Goal: Task Accomplishment & Management: Manage account settings

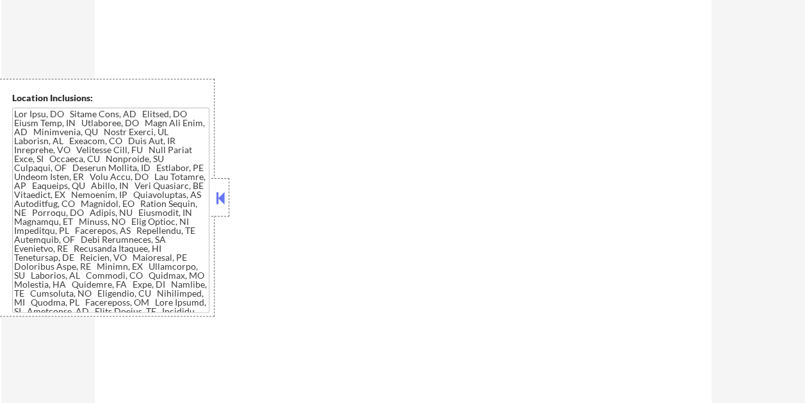
click at [223, 202] on button at bounding box center [220, 197] width 14 height 19
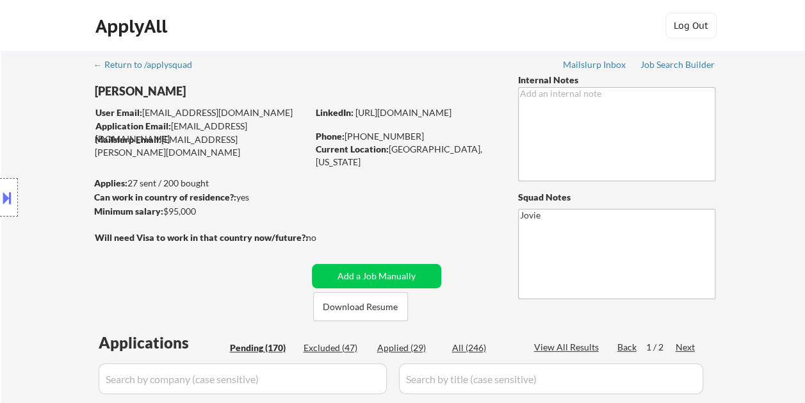
select select ""pending""
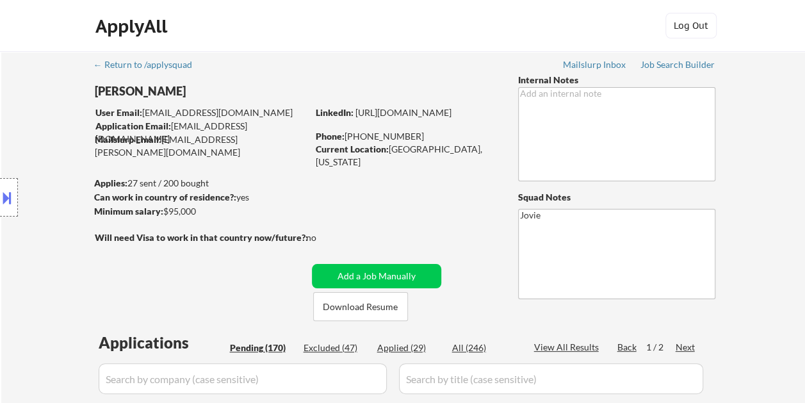
select select ""pending""
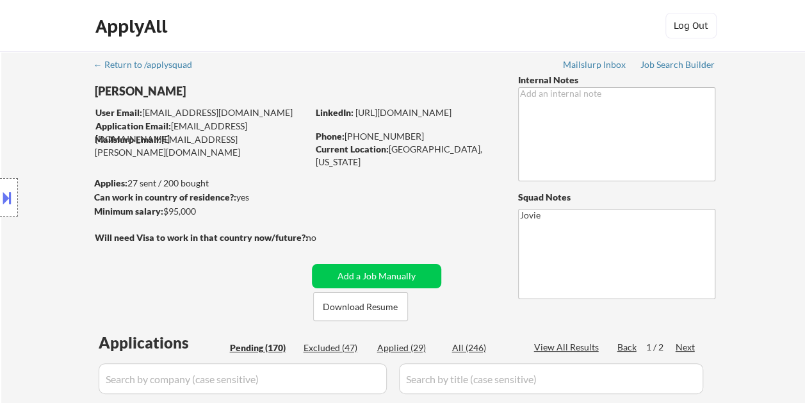
select select ""pending""
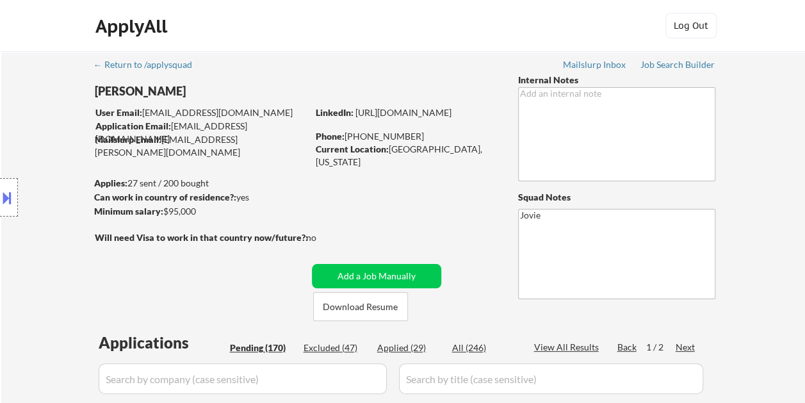
select select ""pending""
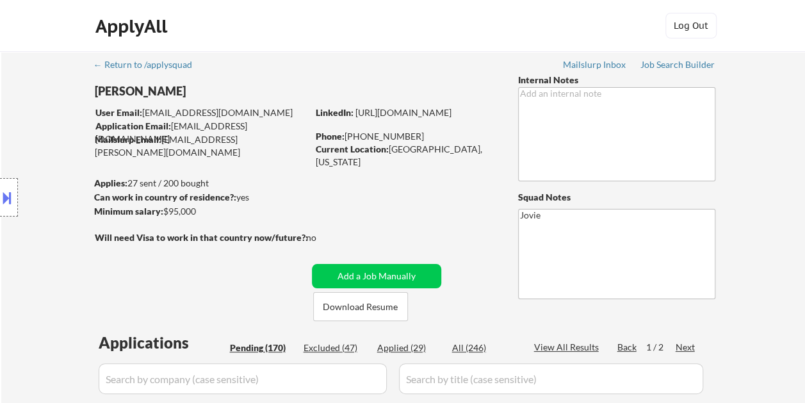
select select ""pending""
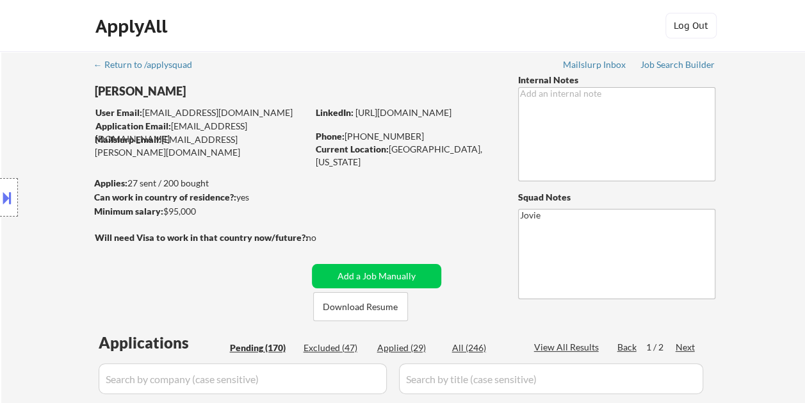
select select ""pending""
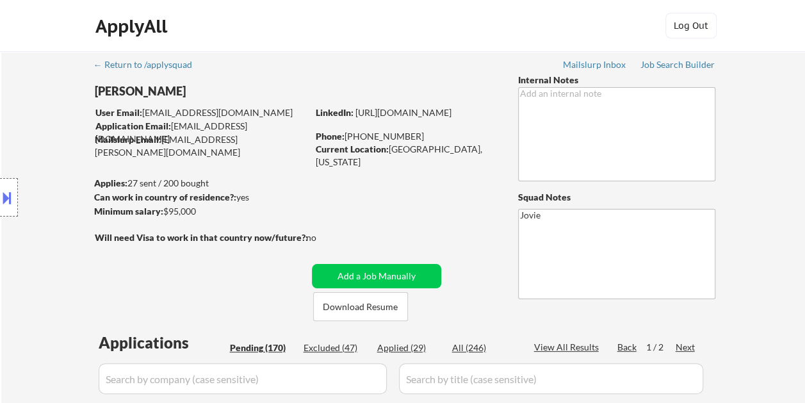
select select ""pending""
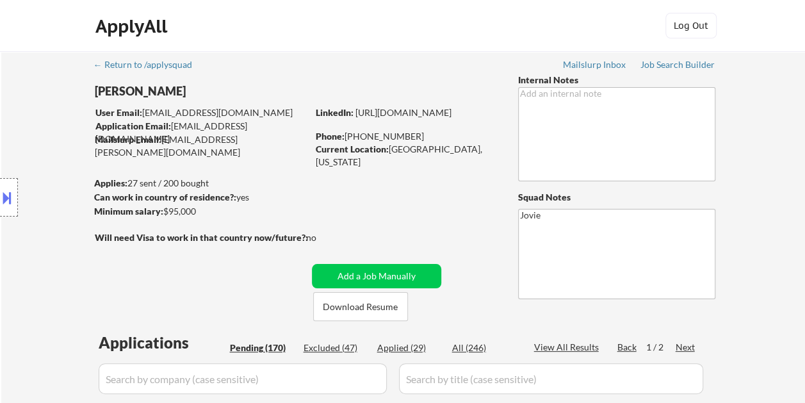
select select ""pending""
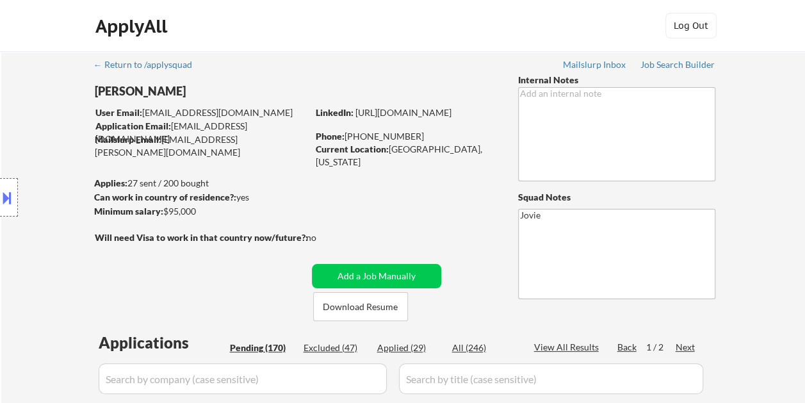
select select ""pending""
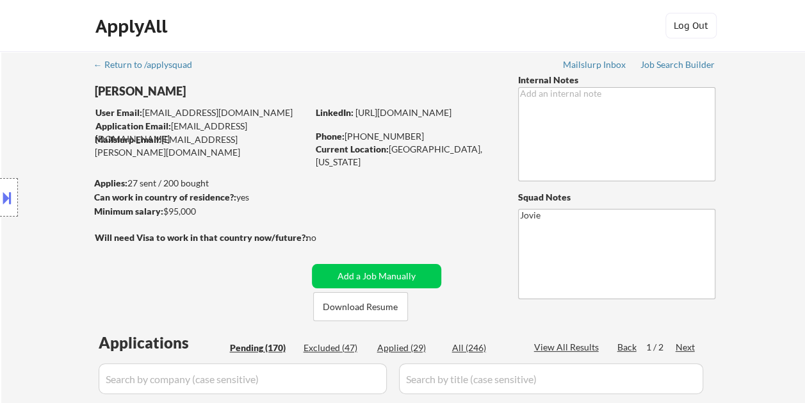
select select ""pending""
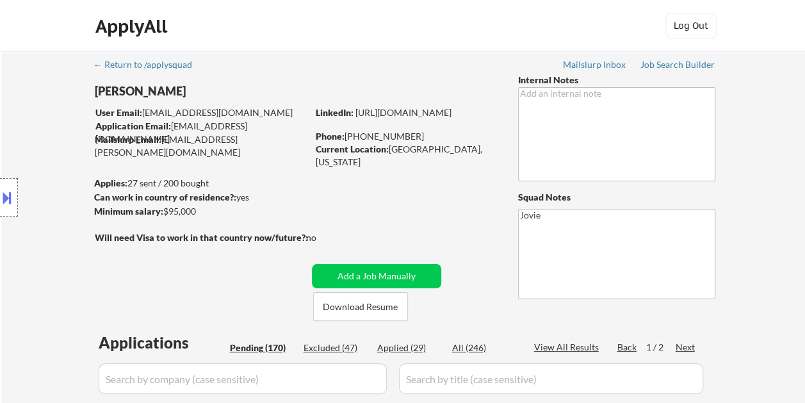
select select ""pending""
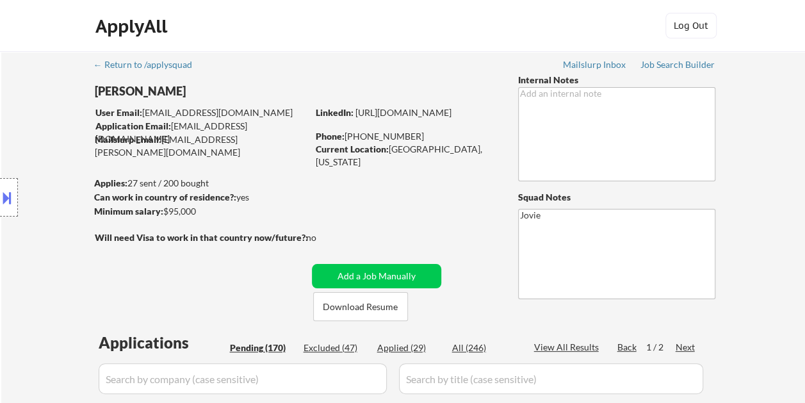
select select ""pending""
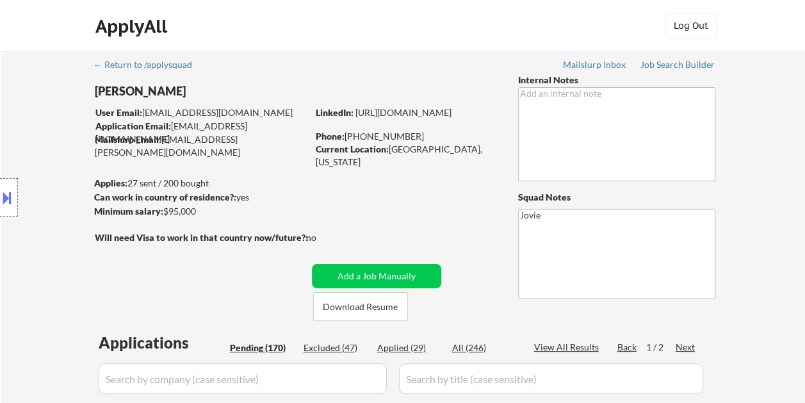
select select ""pending""
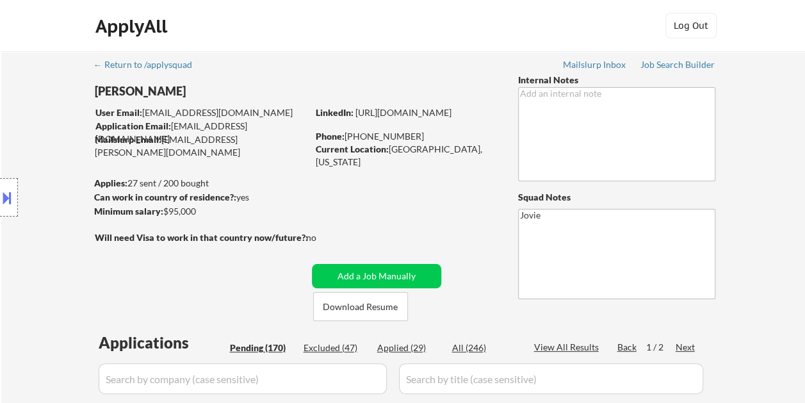
select select ""pending""
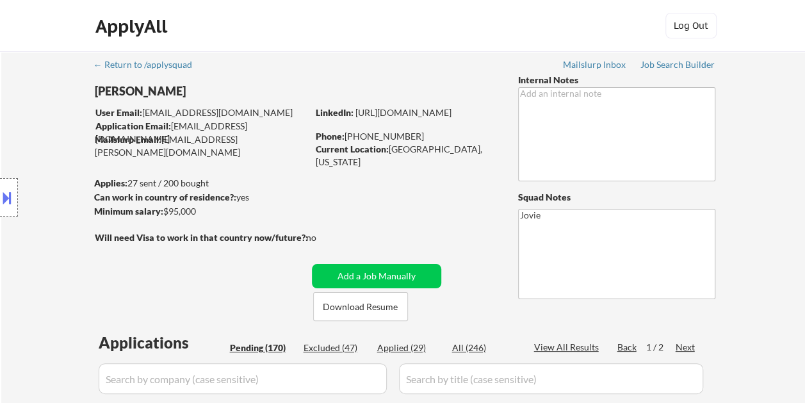
select select ""pending""
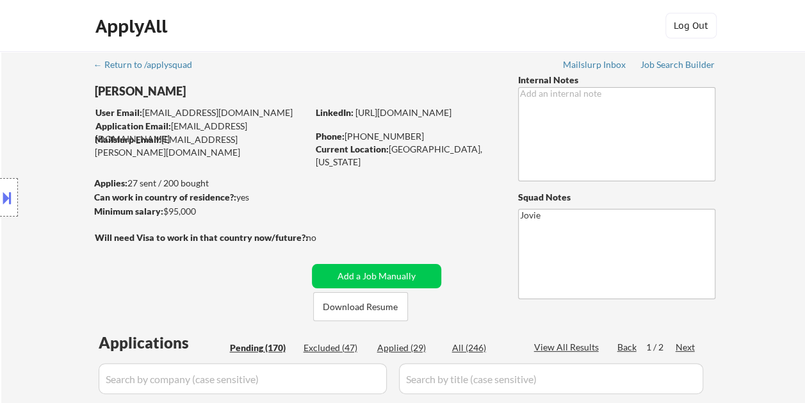
select select ""pending""
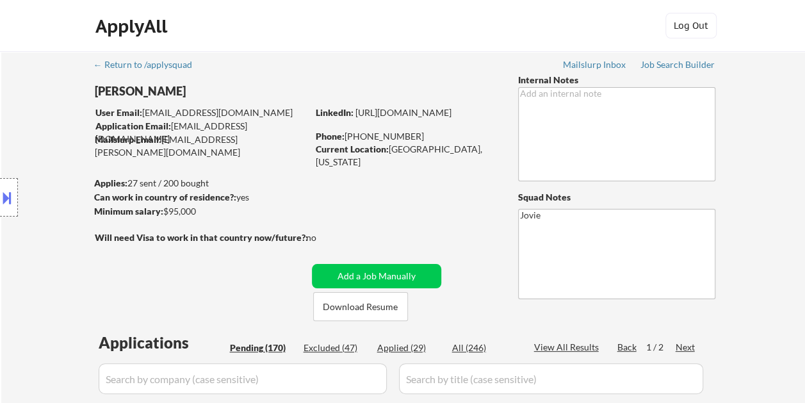
select select ""pending""
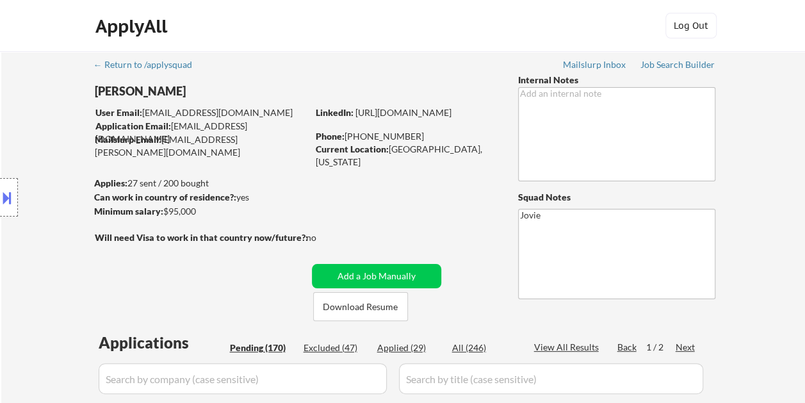
select select ""pending""
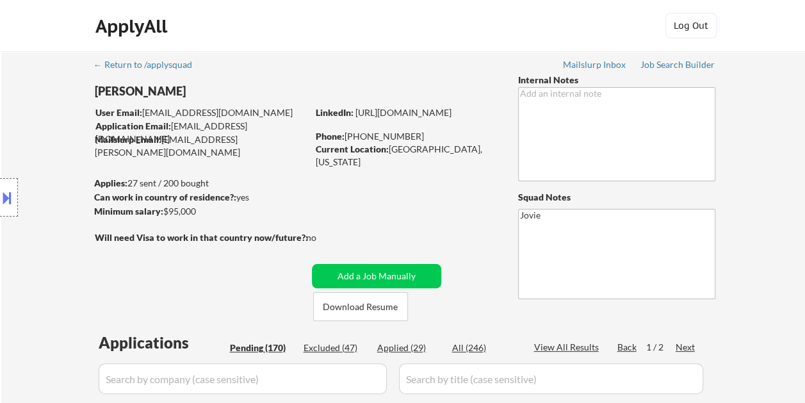
select select ""pending""
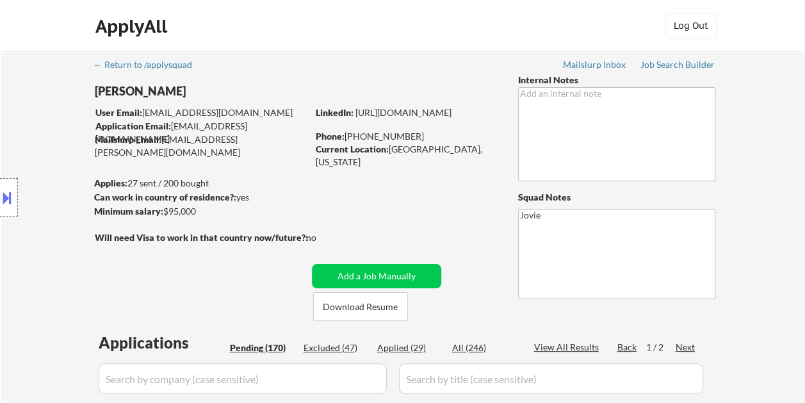
select select ""pending""
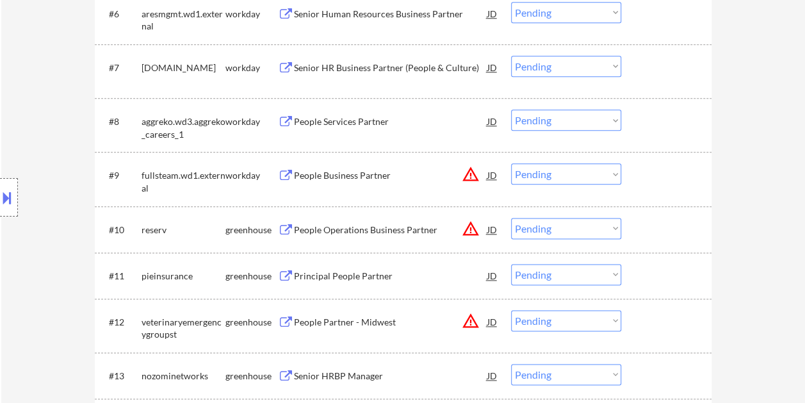
scroll to position [705, 0]
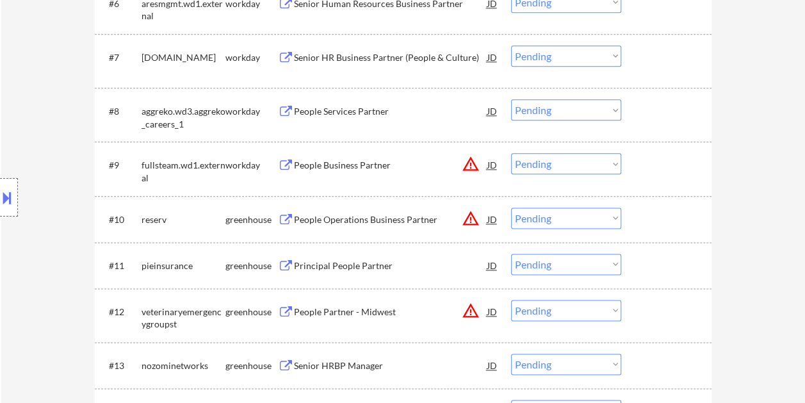
click at [655, 213] on div at bounding box center [668, 219] width 56 height 23
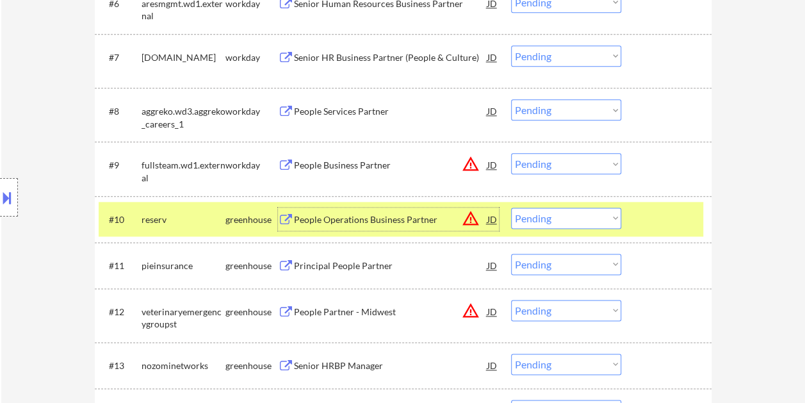
click at [406, 215] on div "People Operations Business Partner" at bounding box center [391, 219] width 194 height 13
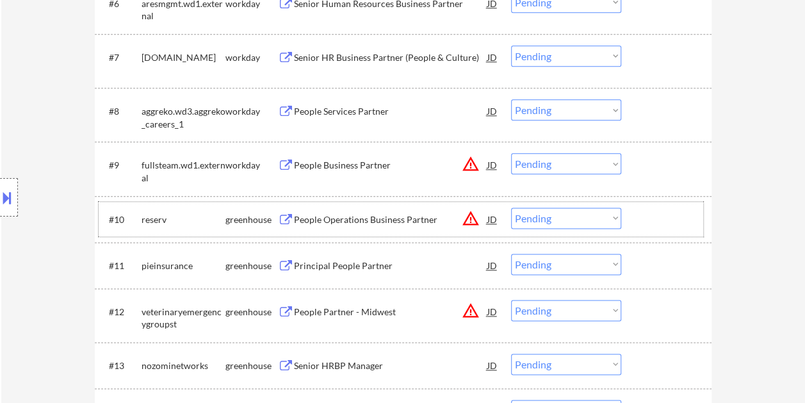
click at [632, 215] on div "#10 reserv greenhouse People Operations Business Partner JD warning_amber Choos…" at bounding box center [401, 219] width 605 height 35
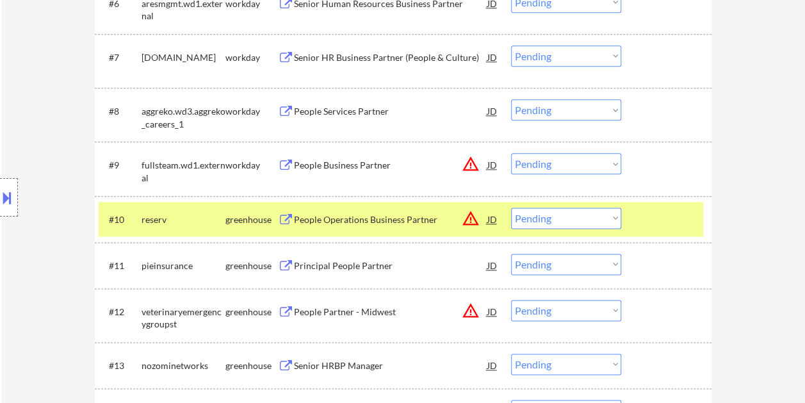
click at [618, 223] on select "Choose an option... Pending Applied Excluded (Questions) Excluded (Expired) Exc…" at bounding box center [566, 218] width 110 height 21
click at [511, 208] on select "Choose an option... Pending Applied Excluded (Questions) Excluded (Expired) Exc…" at bounding box center [566, 218] width 110 height 21
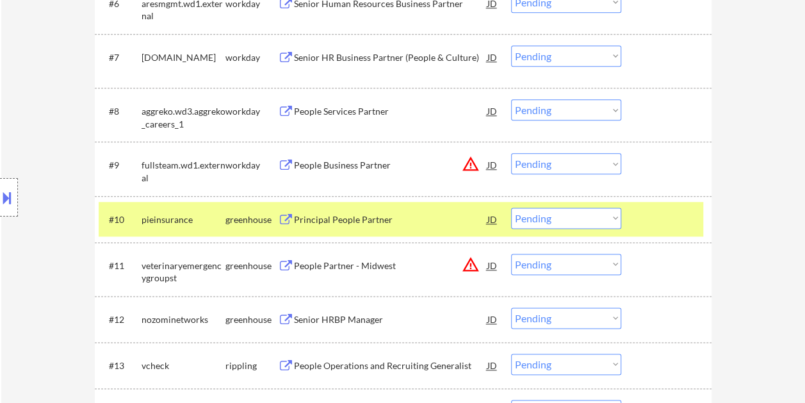
click at [646, 224] on div at bounding box center [668, 219] width 56 height 23
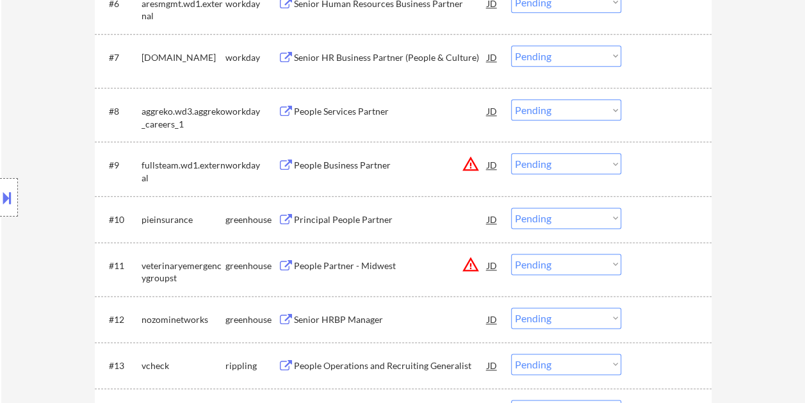
click at [654, 209] on div at bounding box center [668, 219] width 56 height 23
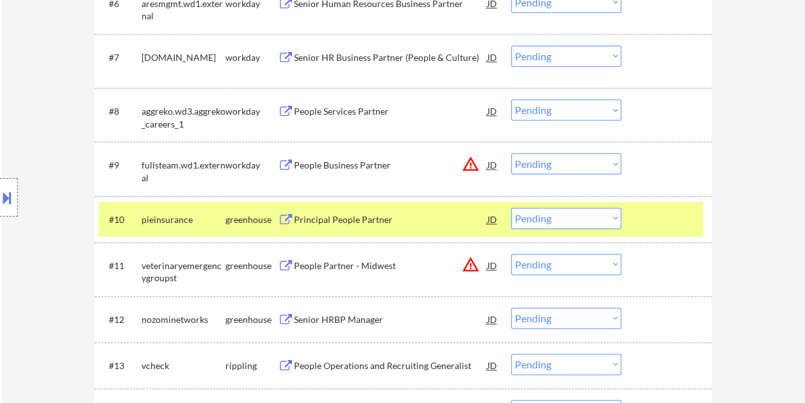
click at [400, 215] on div "Principal People Partner" at bounding box center [391, 219] width 194 height 13
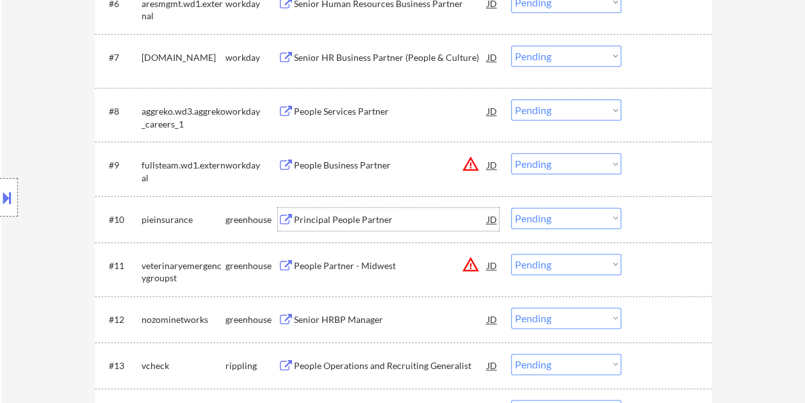
click at [644, 217] on div at bounding box center [668, 219] width 56 height 23
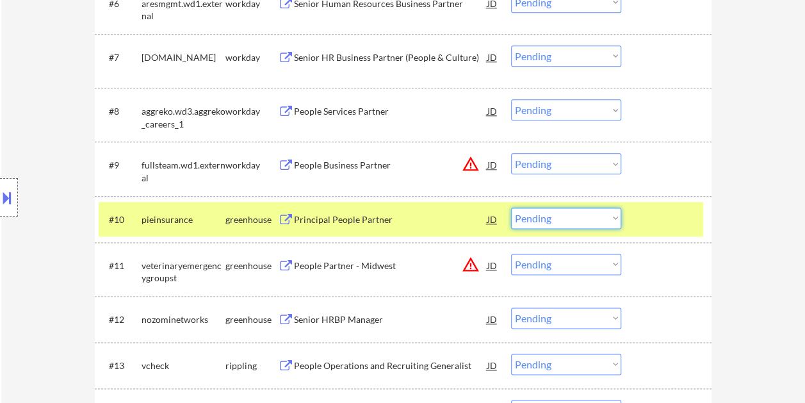
click at [591, 215] on select "Choose an option... Pending Applied Excluded (Questions) Excluded (Expired) Exc…" at bounding box center [566, 218] width 110 height 21
click at [511, 208] on select "Choose an option... Pending Applied Excluded (Questions) Excluded (Expired) Exc…" at bounding box center [566, 218] width 110 height 21
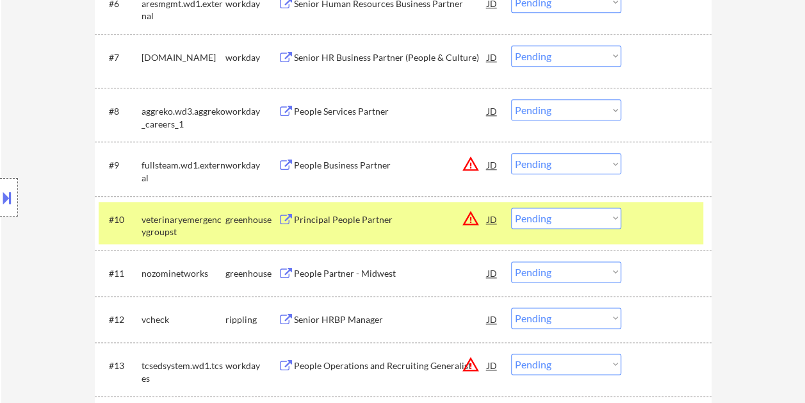
click at [647, 208] on div at bounding box center [668, 219] width 56 height 23
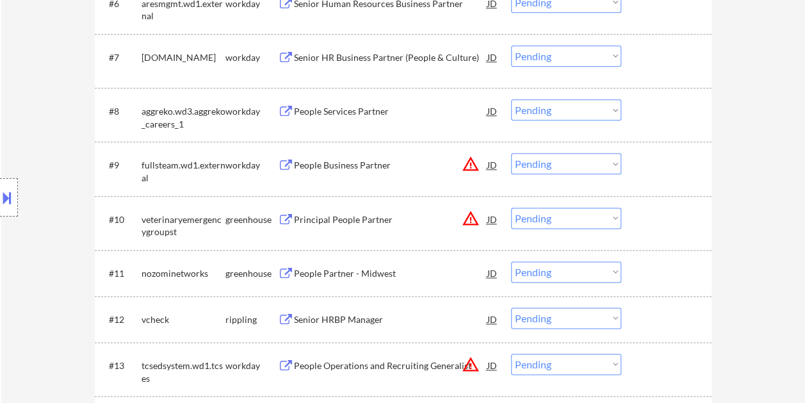
click at [650, 217] on div at bounding box center [668, 219] width 56 height 23
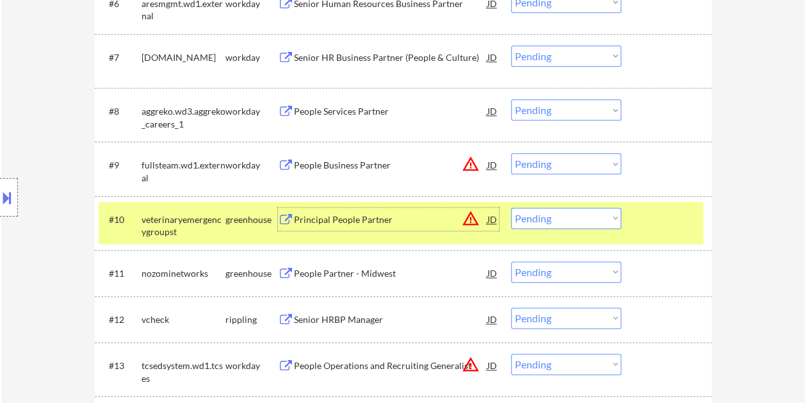
click at [382, 223] on div "Principal People Partner" at bounding box center [391, 219] width 194 height 13
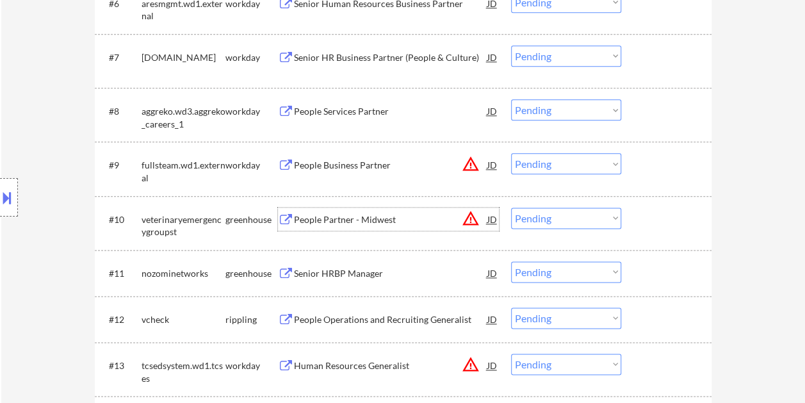
click at [497, 219] on div "JD" at bounding box center [492, 219] width 13 height 23
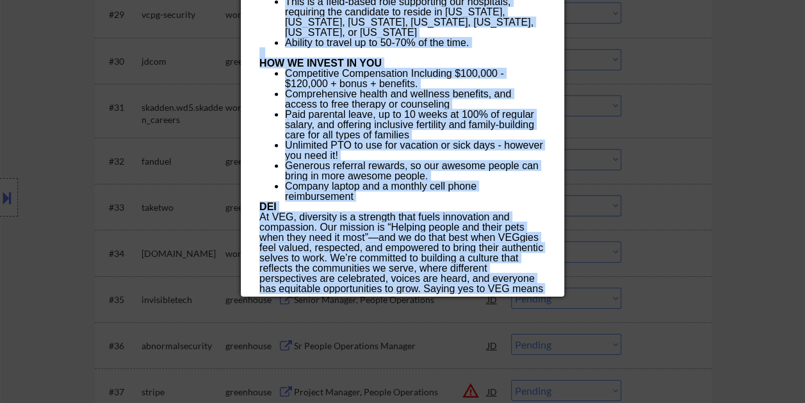
scroll to position [1858, 0]
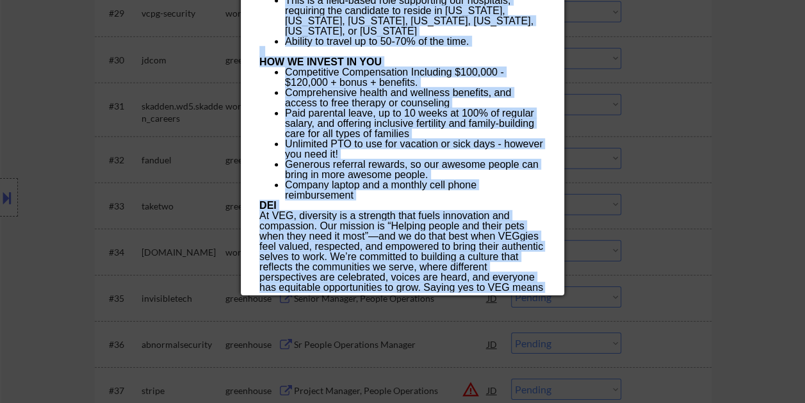
drag, startPoint x: 260, startPoint y: 53, endPoint x: 416, endPoint y: 288, distance: 282.9
copy div "Loremi Dolorsi - Ametcon adipiscingelitseddoeiusmod Tempor Incidi - Utlabo ET D…"
click at [736, 150] on div at bounding box center [402, 201] width 805 height 403
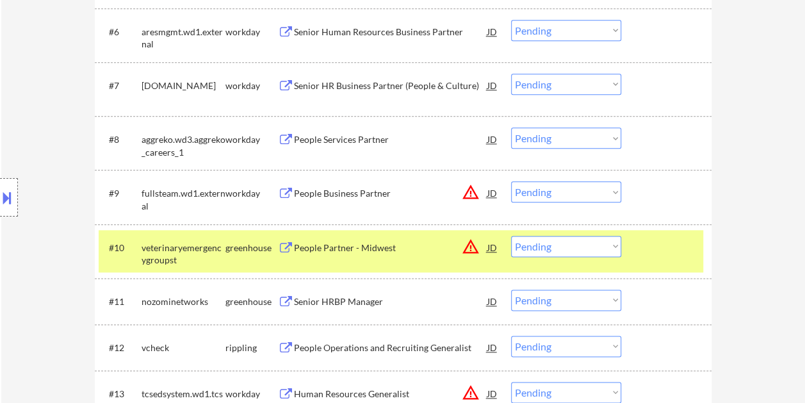
scroll to position [641, 0]
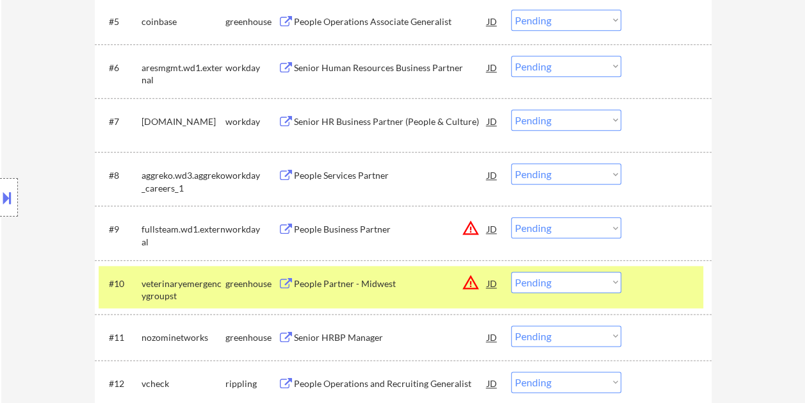
click at [587, 280] on select "Choose an option... Pending Applied Excluded (Questions) Excluded (Expired) Exc…" at bounding box center [566, 282] width 110 height 21
click at [511, 272] on select "Choose an option... Pending Applied Excluded (Questions) Excluded (Expired) Exc…" at bounding box center [566, 282] width 110 height 21
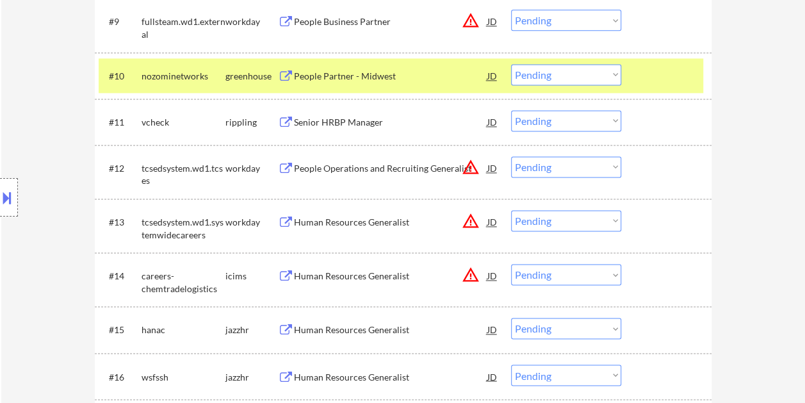
scroll to position [833, 0]
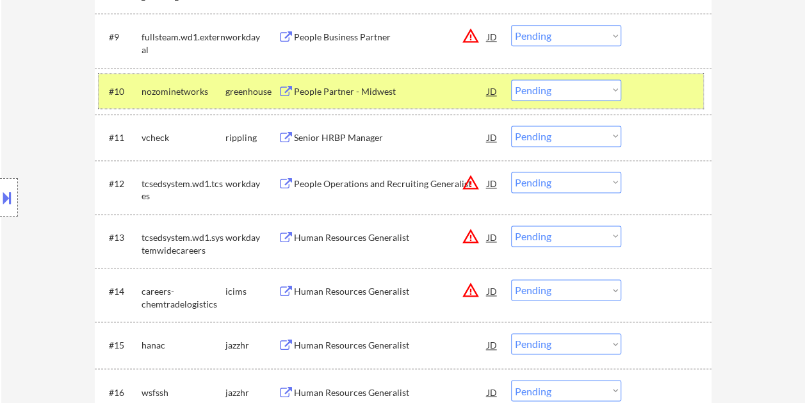
click at [638, 82] on div "#10 nozominetworks greenhouse People Partner - Midwest JD warning_amber Choose …" at bounding box center [401, 91] width 605 height 35
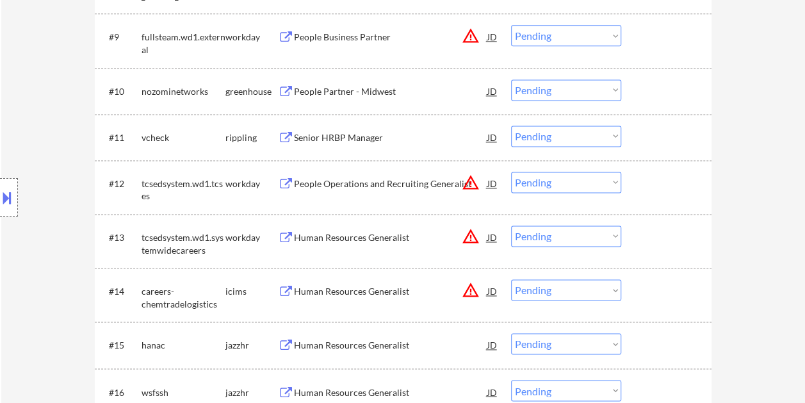
click at [650, 87] on div at bounding box center [668, 90] width 56 height 23
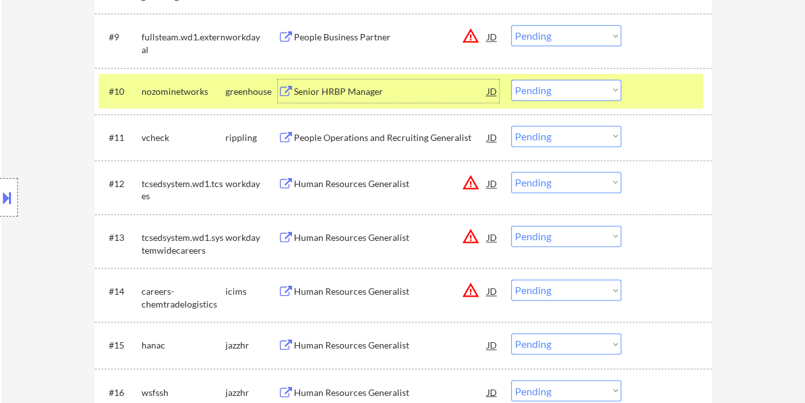
click at [420, 90] on div "Senior HRBP Manager" at bounding box center [391, 91] width 194 height 13
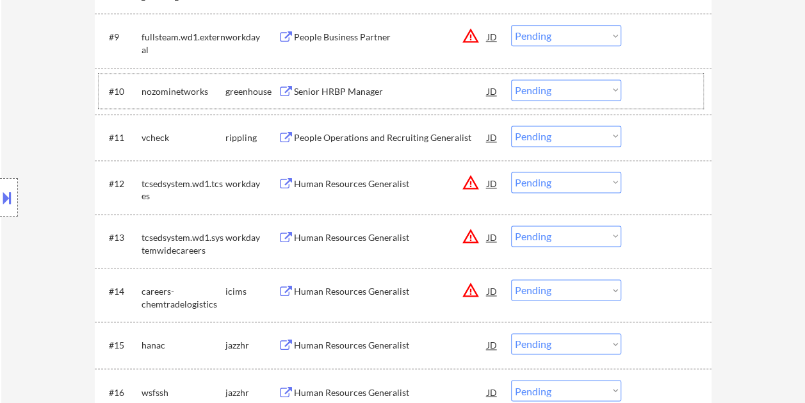
click at [650, 85] on div at bounding box center [668, 90] width 56 height 23
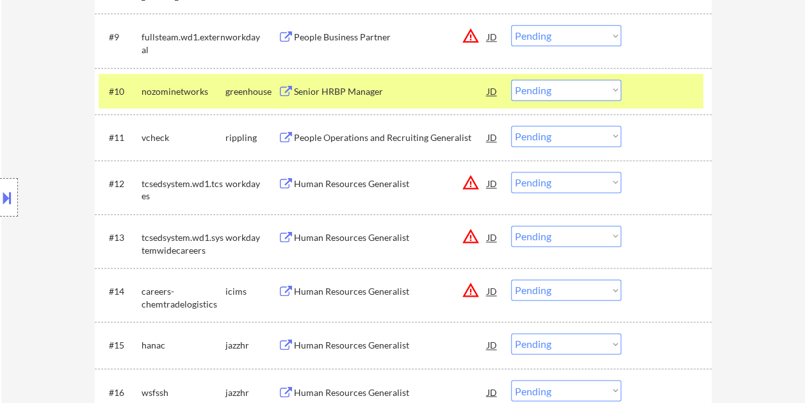
click at [614, 91] on select "Choose an option... Pending Applied Excluded (Questions) Excluded (Expired) Exc…" at bounding box center [566, 89] width 110 height 21
click at [511, 79] on select "Choose an option... Pending Applied Excluded (Questions) Excluded (Expired) Exc…" at bounding box center [566, 89] width 110 height 21
select select ""pending""
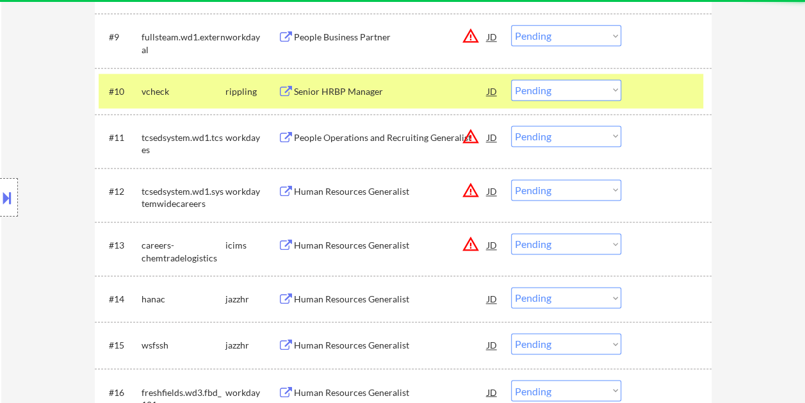
click at [632, 87] on div "#10 vcheck rippling Senior HRBP Manager JD warning_amber Choose an option... Pe…" at bounding box center [401, 91] width 605 height 35
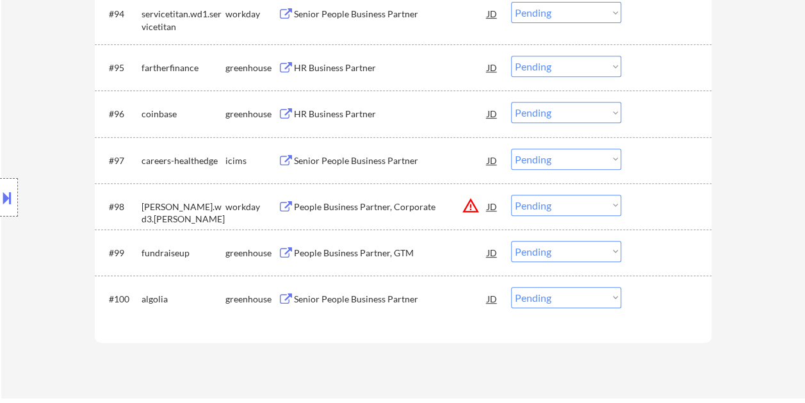
scroll to position [5072, 0]
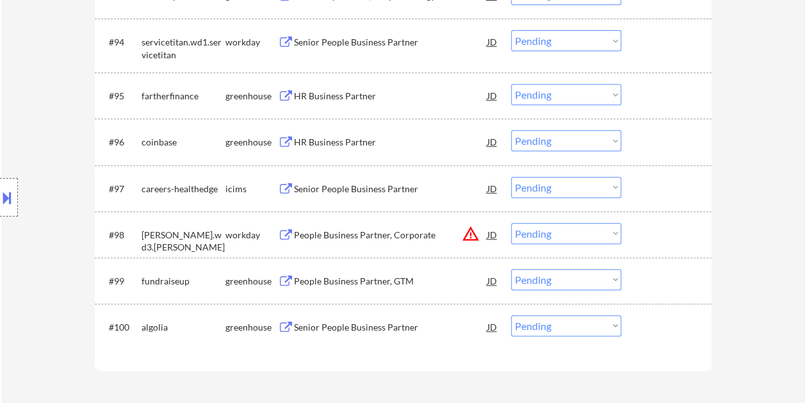
drag, startPoint x: 661, startPoint y: 324, endPoint x: 550, endPoint y: 325, distance: 110.2
click at [660, 325] on div at bounding box center [668, 326] width 56 height 23
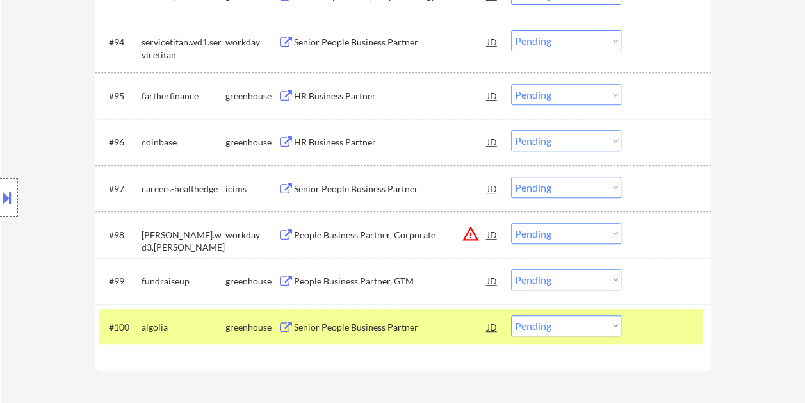
click at [446, 315] on div "Senior People Business Partner" at bounding box center [391, 326] width 194 height 23
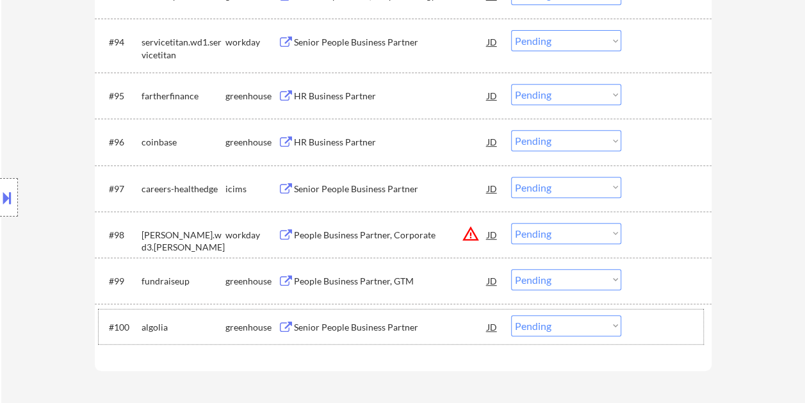
click at [636, 333] on div "#100 algolia greenhouse Senior People Business Partner JD warning_amber Choose …" at bounding box center [401, 326] width 605 height 35
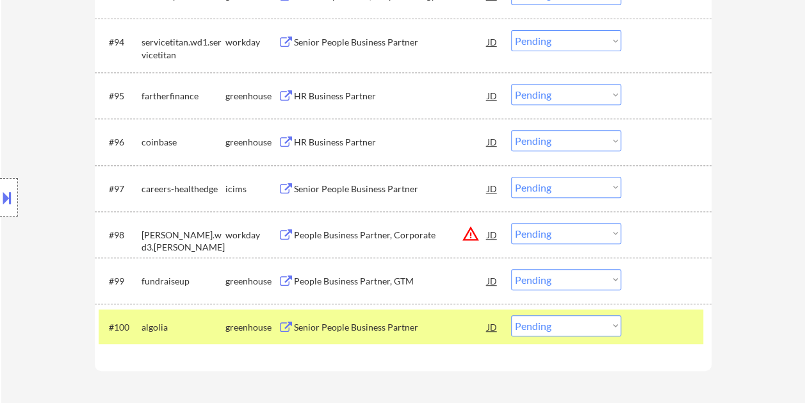
click at [615, 327] on select "Choose an option... Pending Applied Excluded (Questions) Excluded (Expired) Exc…" at bounding box center [566, 325] width 110 height 21
click at [511, 315] on select "Choose an option... Pending Applied Excluded (Questions) Excluded (Expired) Exc…" at bounding box center [566, 325] width 110 height 21
click at [666, 319] on div at bounding box center [668, 326] width 56 height 23
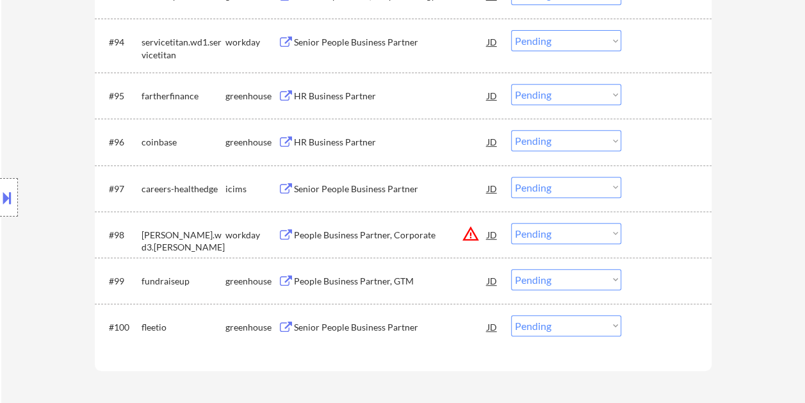
click at [667, 325] on div at bounding box center [668, 326] width 56 height 23
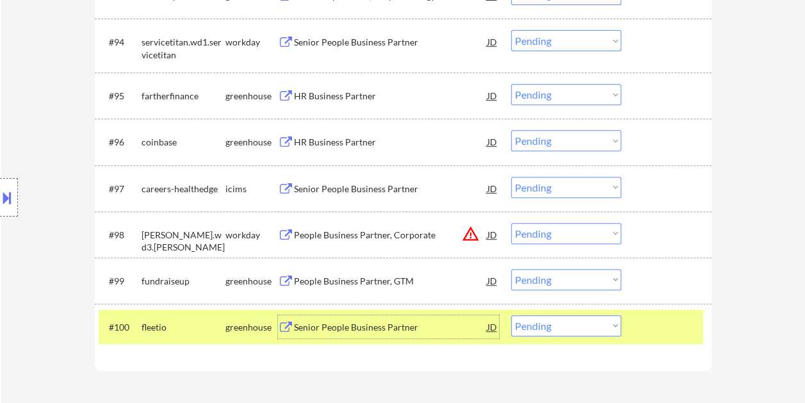
click at [384, 331] on div "Senior People Business Partner" at bounding box center [391, 327] width 194 height 13
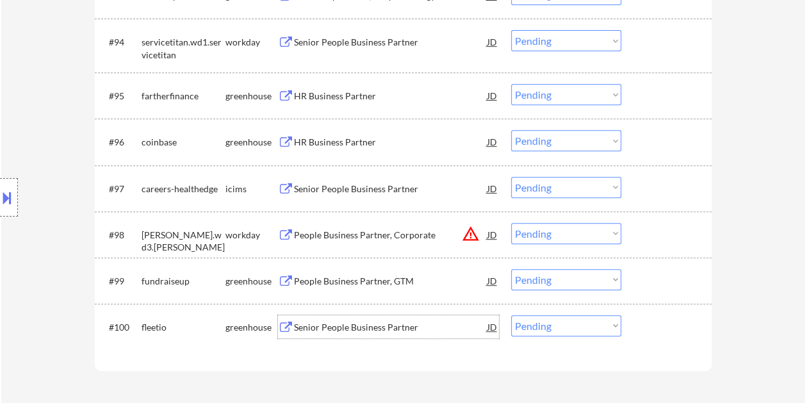
click at [645, 336] on div at bounding box center [668, 326] width 56 height 23
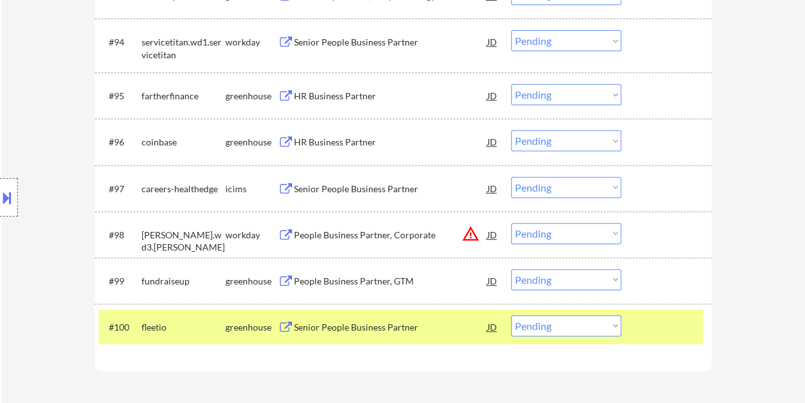
click at [593, 322] on select "Choose an option... Pending Applied Excluded (Questions) Excluded (Expired) Exc…" at bounding box center [566, 325] width 110 height 21
click at [511, 315] on select "Choose an option... Pending Applied Excluded (Questions) Excluded (Expired) Exc…" at bounding box center [566, 325] width 110 height 21
select select ""pending""
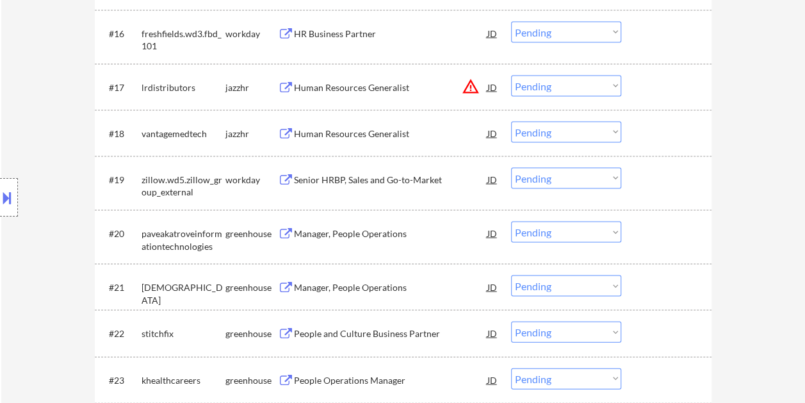
scroll to position [1217, 0]
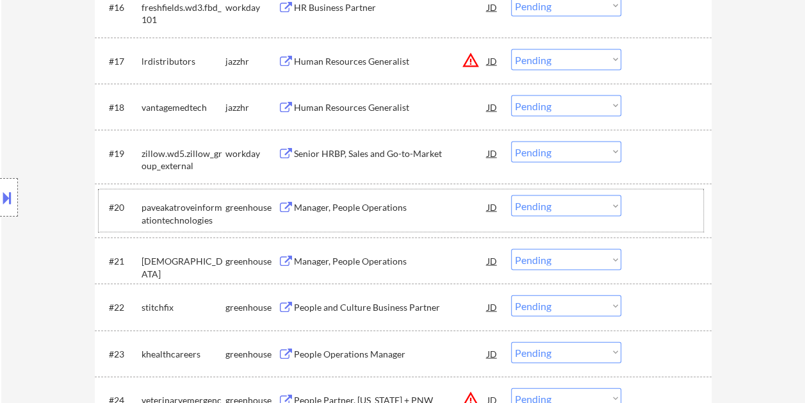
click at [661, 208] on div at bounding box center [668, 206] width 56 height 23
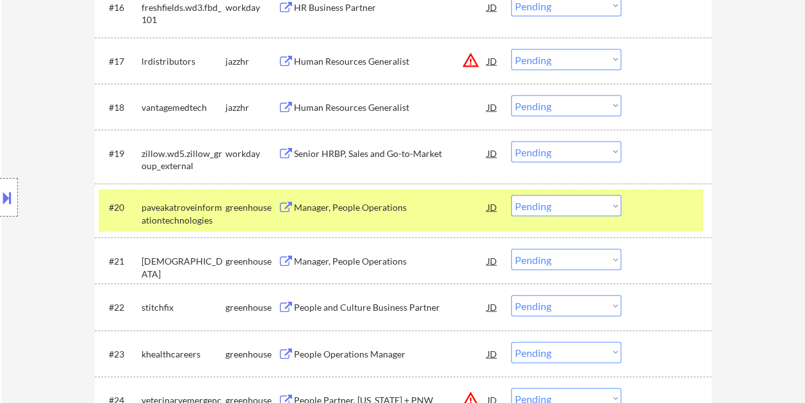
click at [377, 201] on div "Manager, People Operations" at bounding box center [391, 207] width 194 height 13
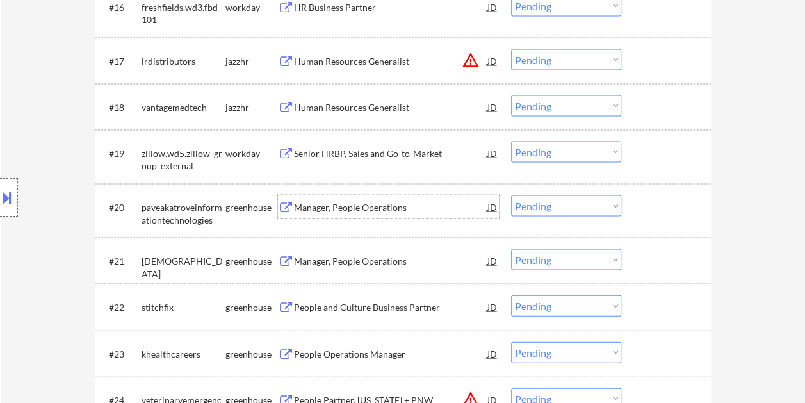
click at [634, 198] on div "#20 paveakatroveinformationtechnologies greenhouse Manager, People Operations J…" at bounding box center [401, 211] width 605 height 42
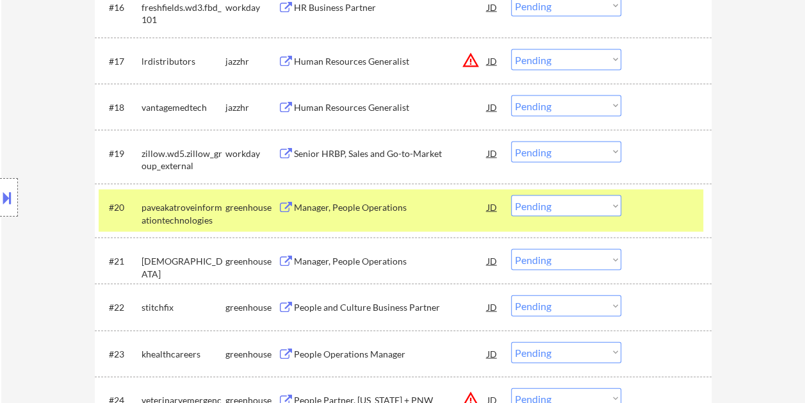
click at [610, 208] on select "Choose an option... Pending Applied Excluded (Questions) Excluded (Expired) Exc…" at bounding box center [566, 205] width 110 height 21
click at [511, 195] on select "Choose an option... Pending Applied Excluded (Questions) Excluded (Expired) Exc…" at bounding box center [566, 205] width 110 height 21
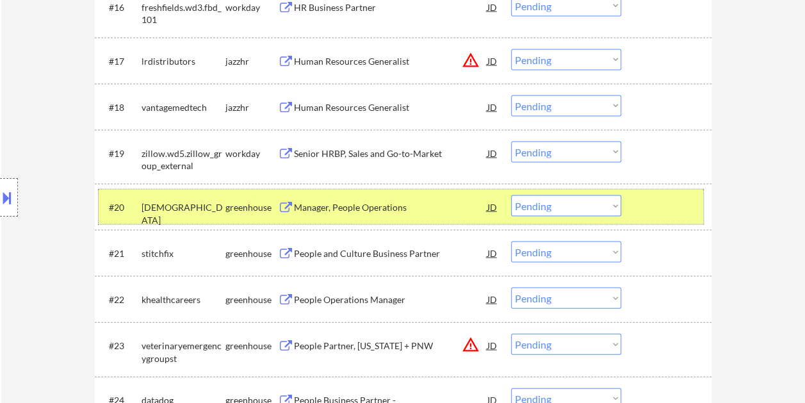
click at [641, 200] on div at bounding box center [668, 206] width 56 height 23
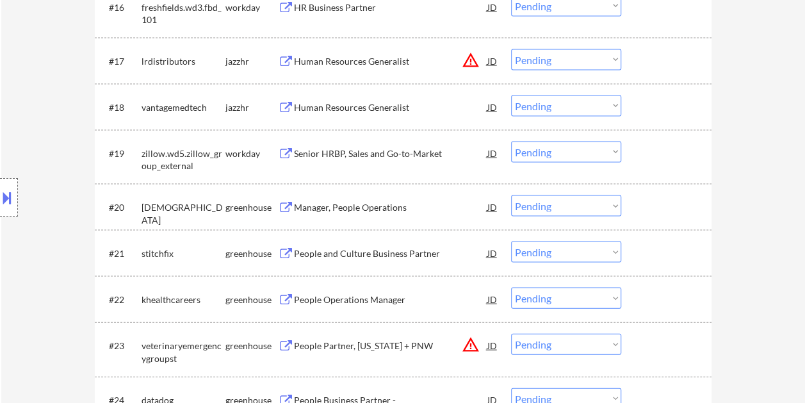
click at [648, 205] on div at bounding box center [668, 206] width 56 height 23
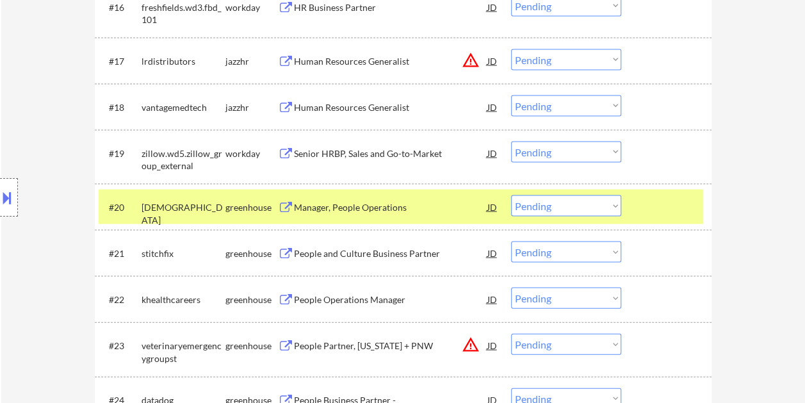
click at [396, 202] on div "Manager, People Operations" at bounding box center [391, 207] width 194 height 13
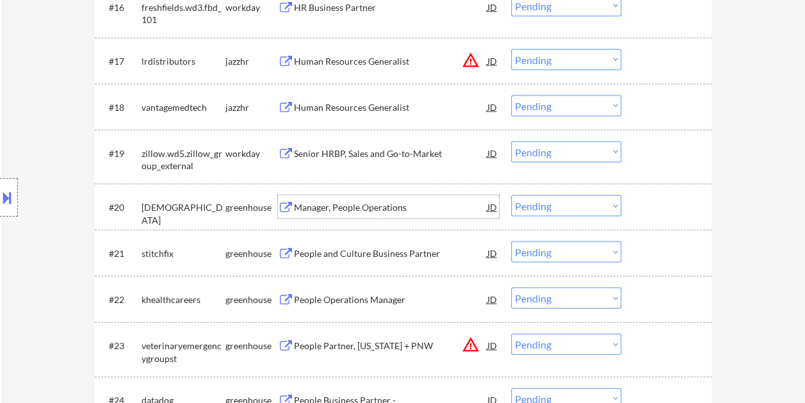
click at [645, 208] on div at bounding box center [668, 206] width 56 height 23
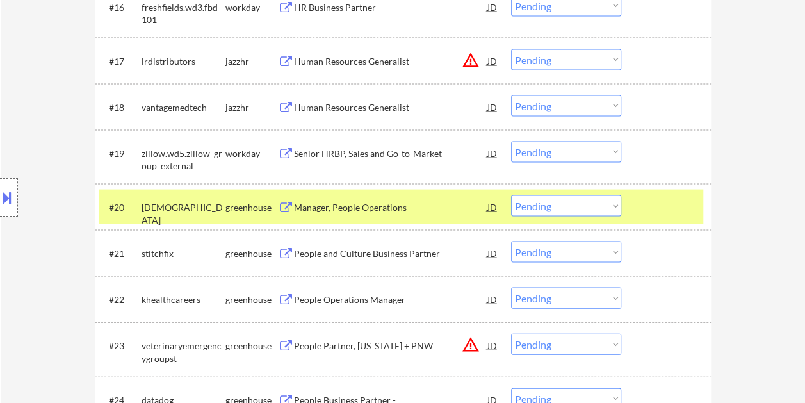
click at [560, 199] on select "Choose an option... Pending Applied Excluded (Questions) Excluded (Expired) Exc…" at bounding box center [566, 205] width 110 height 21
click at [511, 195] on select "Choose an option... Pending Applied Excluded (Questions) Excluded (Expired) Exc…" at bounding box center [566, 205] width 110 height 21
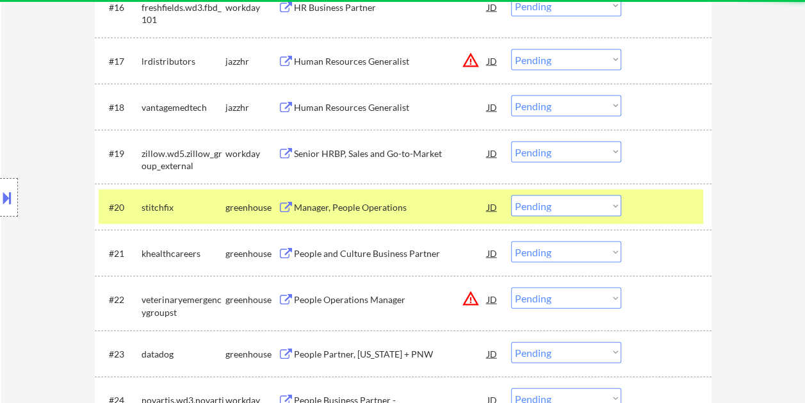
click at [661, 202] on div at bounding box center [668, 206] width 56 height 23
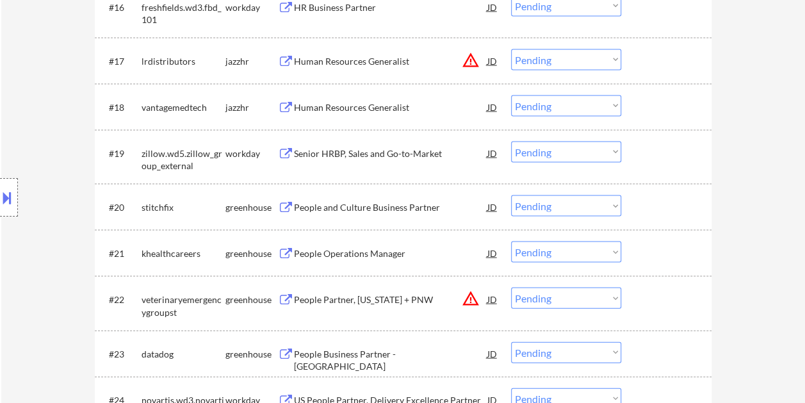
click at [673, 211] on div at bounding box center [668, 206] width 56 height 23
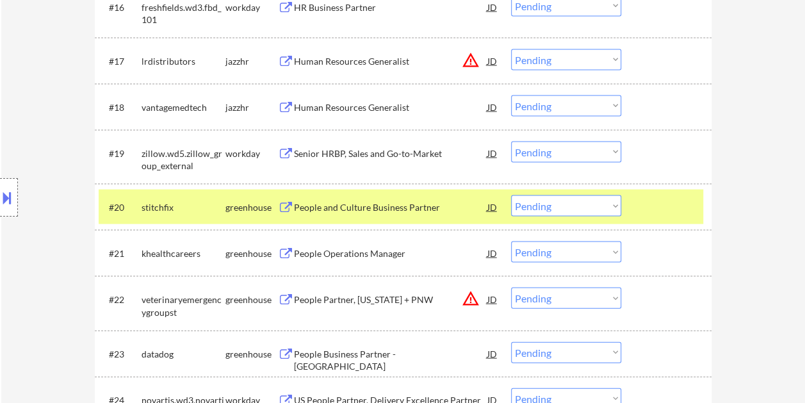
click at [401, 199] on div "People and Culture Business Partner" at bounding box center [391, 206] width 194 height 23
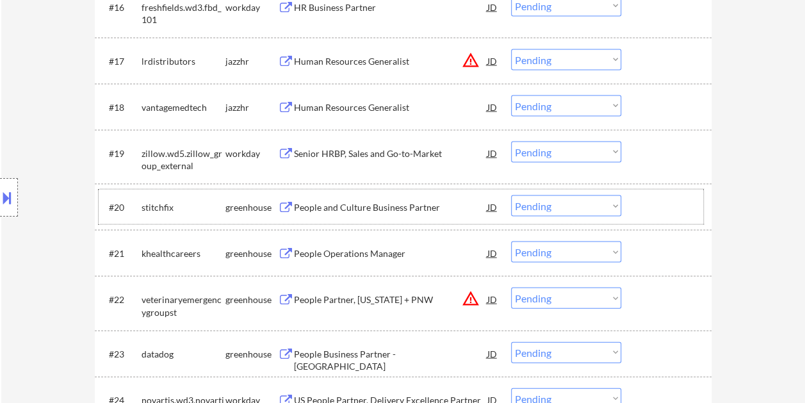
click at [665, 213] on div at bounding box center [668, 206] width 56 height 23
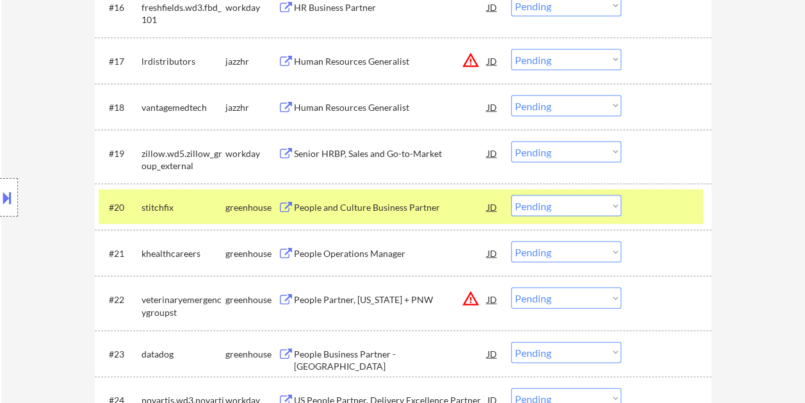
click at [599, 208] on select "Choose an option... Pending Applied Excluded (Questions) Excluded (Expired) Exc…" at bounding box center [566, 205] width 110 height 21
click at [511, 195] on select "Choose an option... Pending Applied Excluded (Questions) Excluded (Expired) Exc…" at bounding box center [566, 205] width 110 height 21
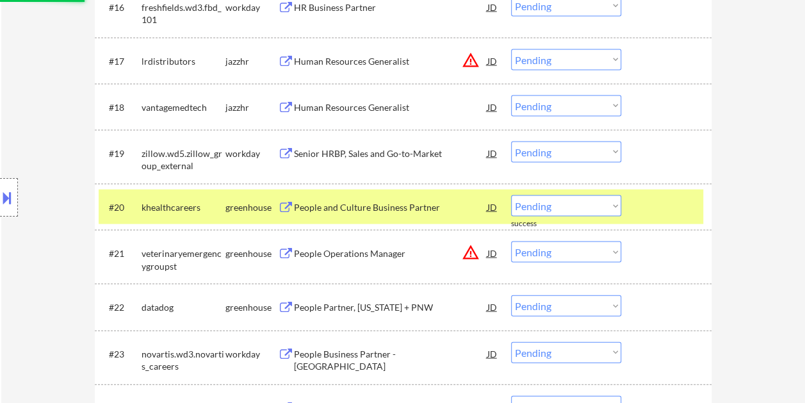
click at [651, 202] on div at bounding box center [668, 206] width 56 height 23
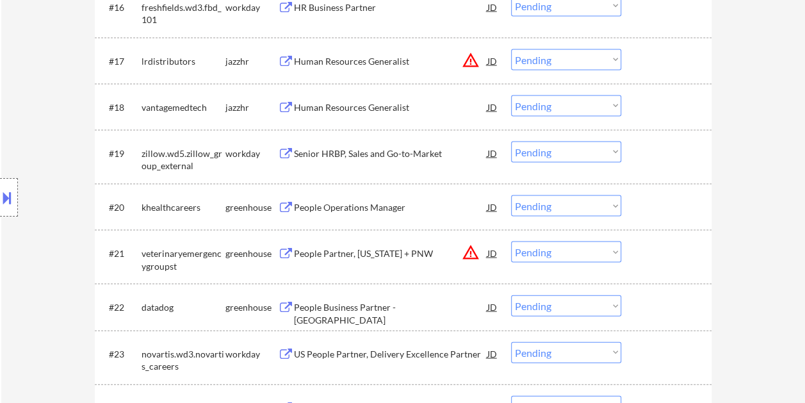
click at [654, 206] on div at bounding box center [668, 206] width 56 height 23
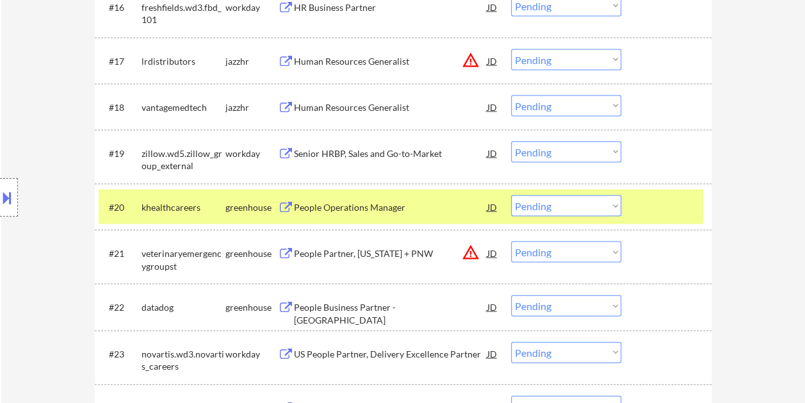
click at [409, 210] on div "People Operations Manager" at bounding box center [391, 207] width 194 height 13
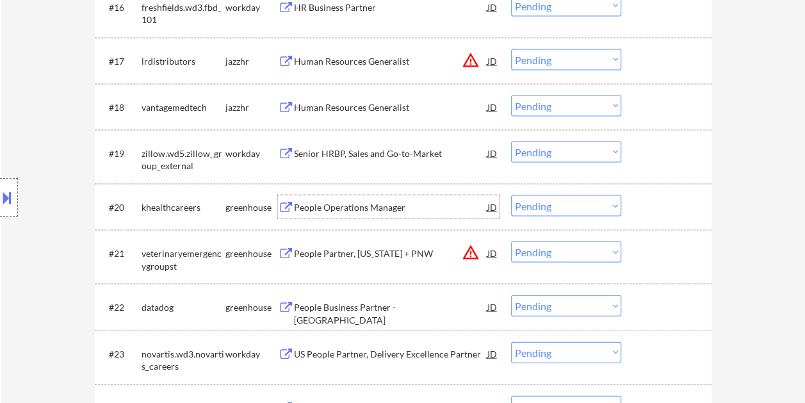
click at [656, 204] on div at bounding box center [668, 206] width 56 height 23
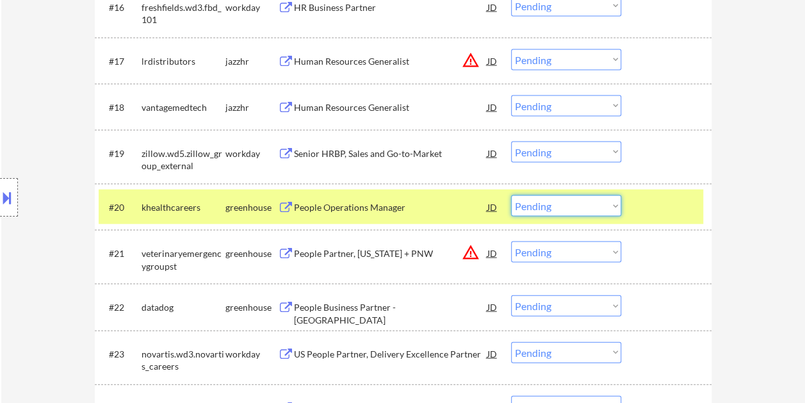
click at [615, 204] on select "Choose an option... Pending Applied Excluded (Questions) Excluded (Expired) Exc…" at bounding box center [566, 205] width 110 height 21
click at [511, 195] on select "Choose an option... Pending Applied Excluded (Questions) Excluded (Expired) Exc…" at bounding box center [566, 205] width 110 height 21
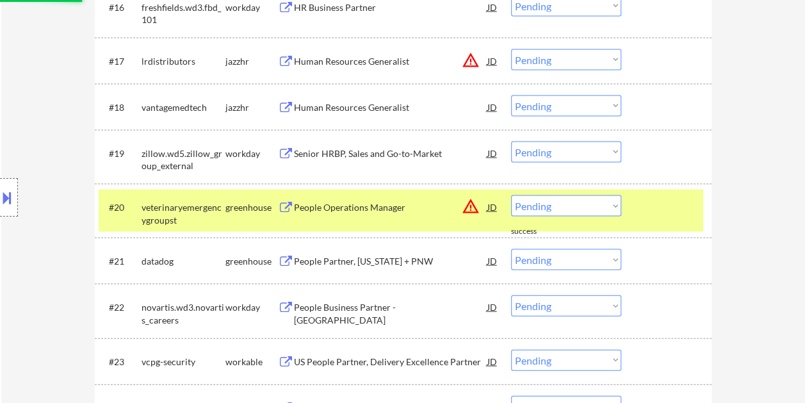
click at [652, 215] on div at bounding box center [668, 206] width 56 height 23
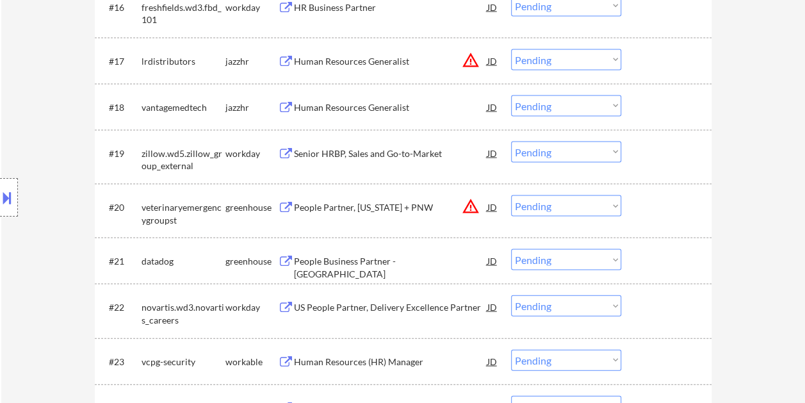
drag, startPoint x: 690, startPoint y: 202, endPoint x: 529, endPoint y: 200, distance: 161.5
click at [689, 202] on div at bounding box center [668, 206] width 56 height 23
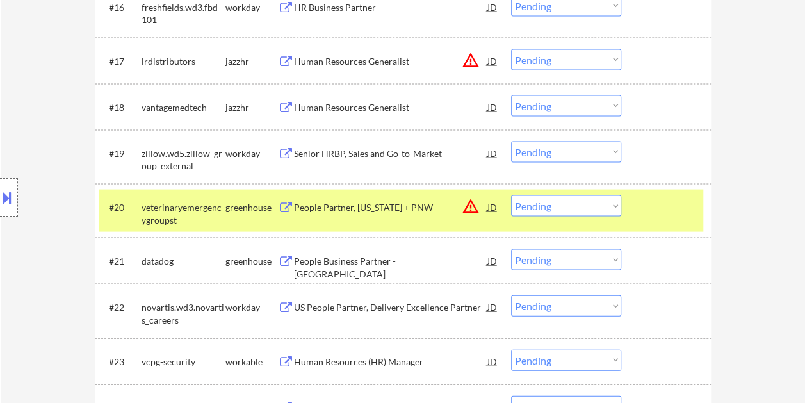
click at [387, 208] on div "People Partner, [US_STATE] + PNW" at bounding box center [391, 207] width 194 height 13
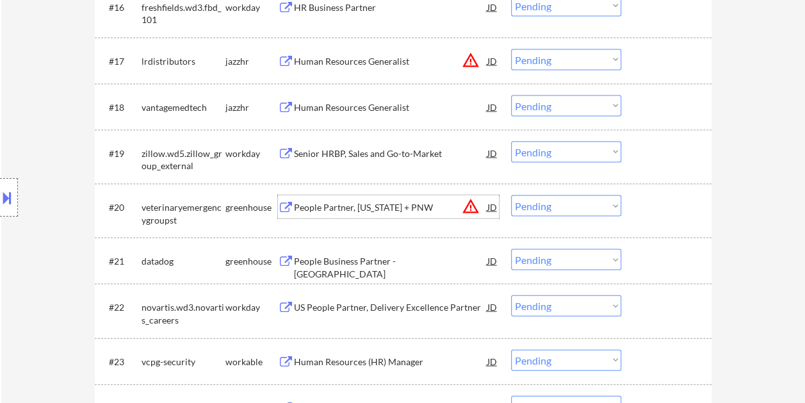
drag, startPoint x: 497, startPoint y: 206, endPoint x: 485, endPoint y: 206, distance: 12.2
click at [497, 206] on div "JD" at bounding box center [492, 206] width 13 height 23
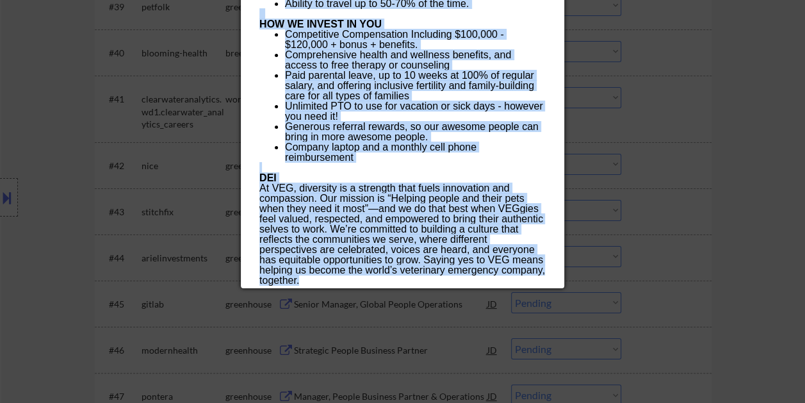
scroll to position [2371, 0]
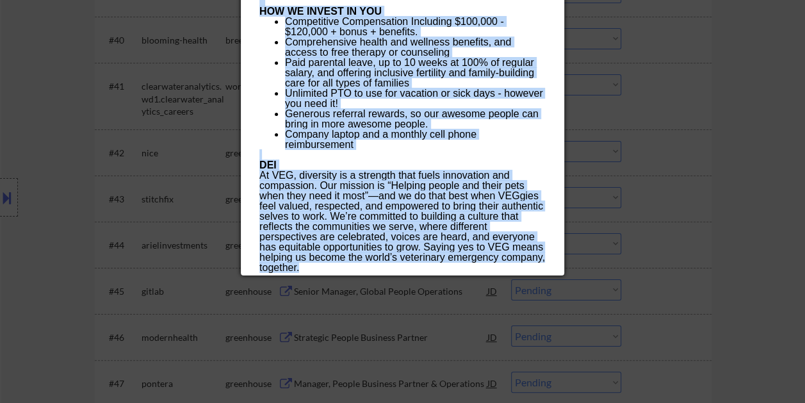
drag, startPoint x: 259, startPoint y: 50, endPoint x: 463, endPoint y: 268, distance: 298.7
copy div "Loremi Dolorsi, Ametconsec + ADI elitseddoeiusmodtemporinci Utlabo Etdolo - Mag…"
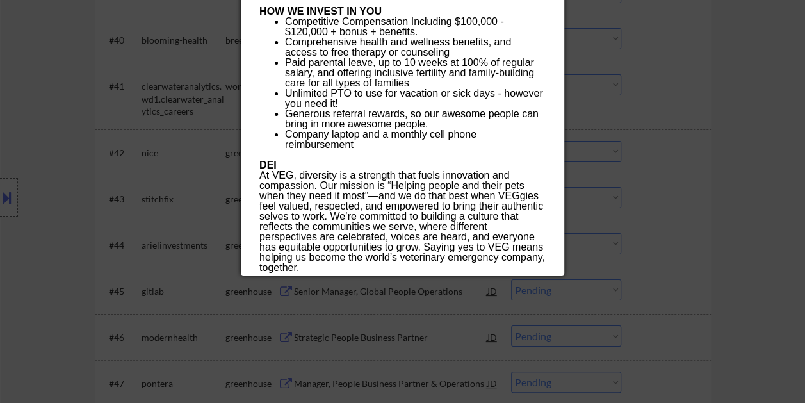
click at [707, 147] on div at bounding box center [402, 201] width 805 height 403
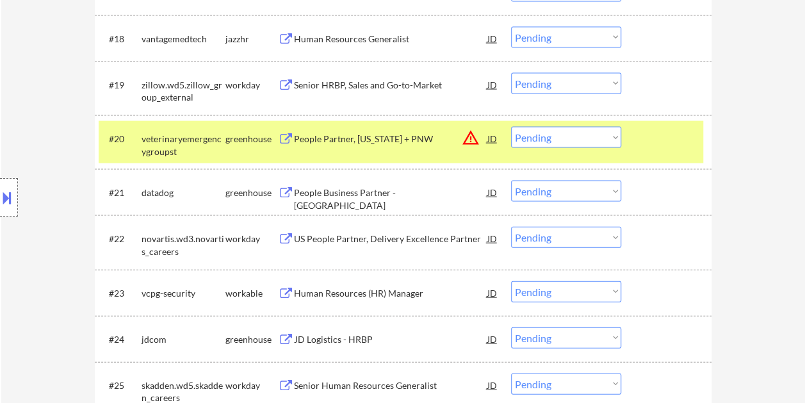
scroll to position [1281, 0]
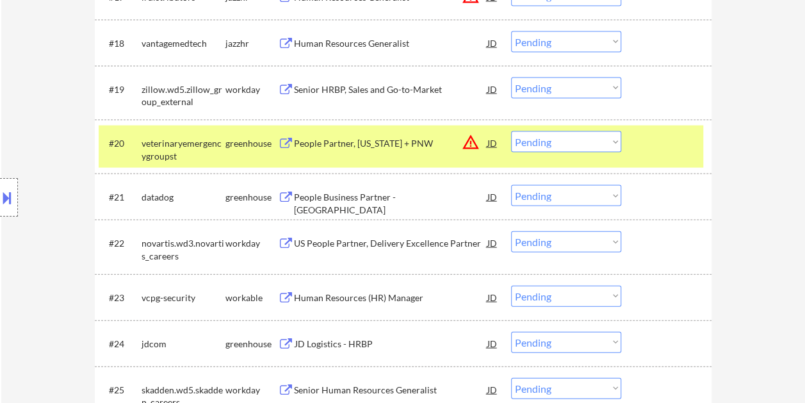
click at [560, 145] on select "Choose an option... Pending Applied Excluded (Questions) Excluded (Expired) Exc…" at bounding box center [566, 141] width 110 height 21
click at [511, 131] on select "Choose an option... Pending Applied Excluded (Questions) Excluded (Expired) Exc…" at bounding box center [566, 141] width 110 height 21
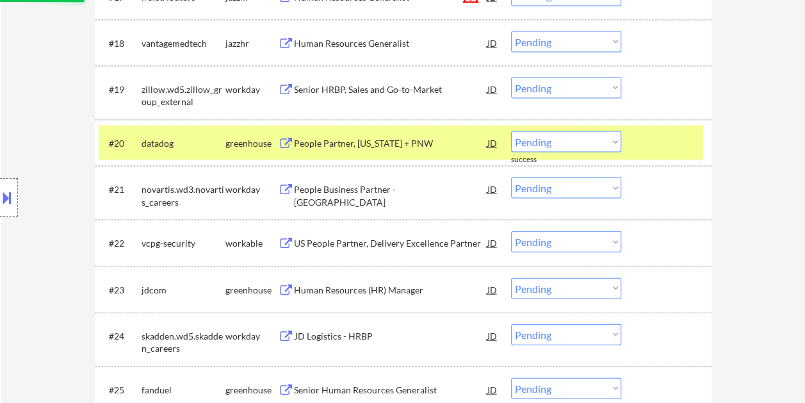
click at [637, 142] on div "#20 datadog greenhouse People Partner, [US_STATE] + PNW JD warning_amber Choose…" at bounding box center [401, 143] width 605 height 35
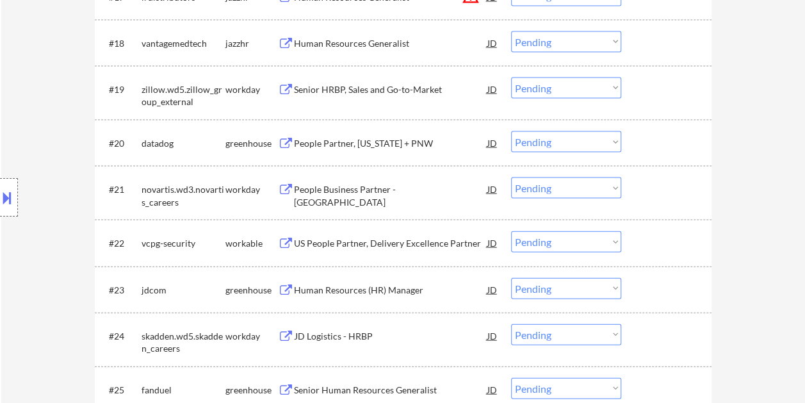
click at [658, 141] on div at bounding box center [668, 142] width 56 height 23
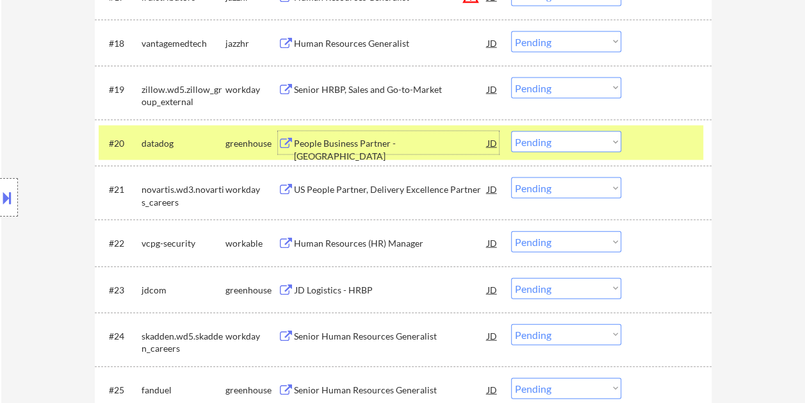
click at [392, 146] on div "People Business Partner - [GEOGRAPHIC_DATA]" at bounding box center [391, 149] width 194 height 25
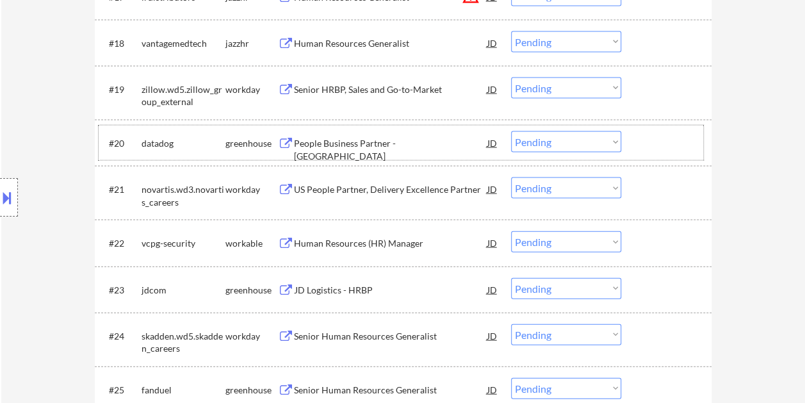
drag, startPoint x: 656, startPoint y: 129, endPoint x: 632, endPoint y: 138, distance: 25.6
click at [657, 132] on div "#20 datadog greenhouse People Business Partner - NY JD warning_amber Choose an …" at bounding box center [401, 143] width 605 height 35
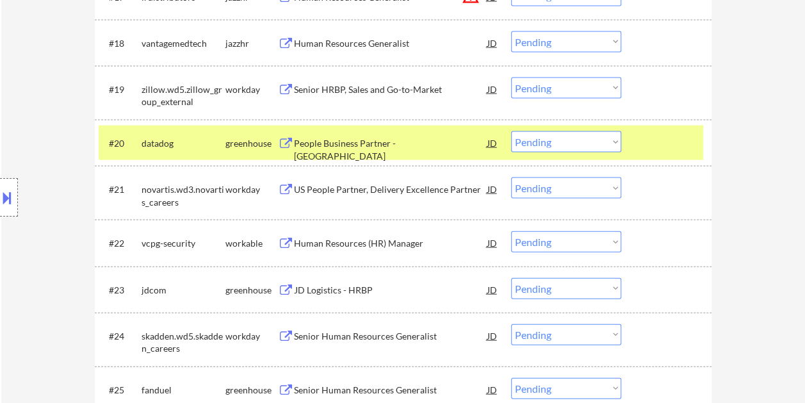
click at [612, 138] on select "Choose an option... Pending Applied Excluded (Questions) Excluded (Expired) Exc…" at bounding box center [566, 141] width 110 height 21
click at [511, 131] on select "Choose an option... Pending Applied Excluded (Questions) Excluded (Expired) Exc…" at bounding box center [566, 141] width 110 height 21
select select ""pending""
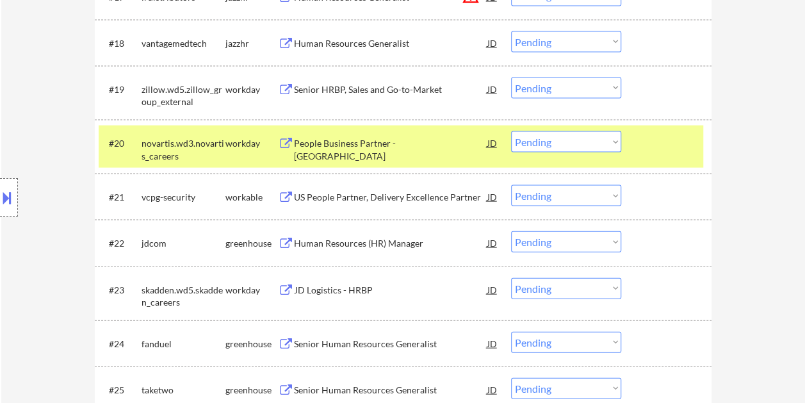
click at [640, 136] on div at bounding box center [668, 142] width 56 height 23
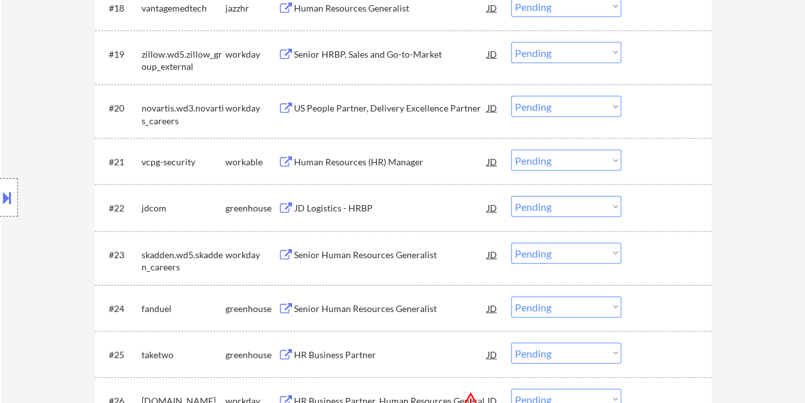
scroll to position [1346, 0]
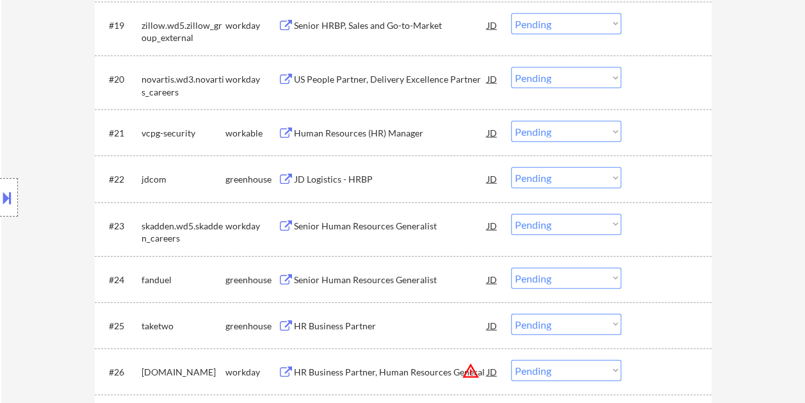
click at [665, 136] on div at bounding box center [668, 132] width 56 height 23
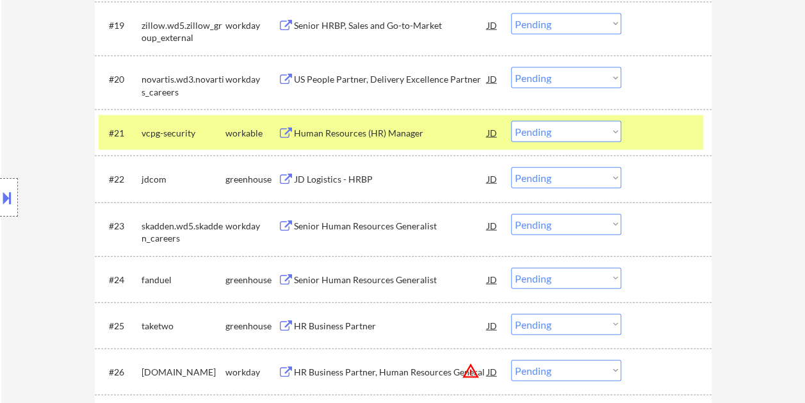
click at [400, 136] on div "Human Resources (HR) Manager" at bounding box center [391, 133] width 194 height 13
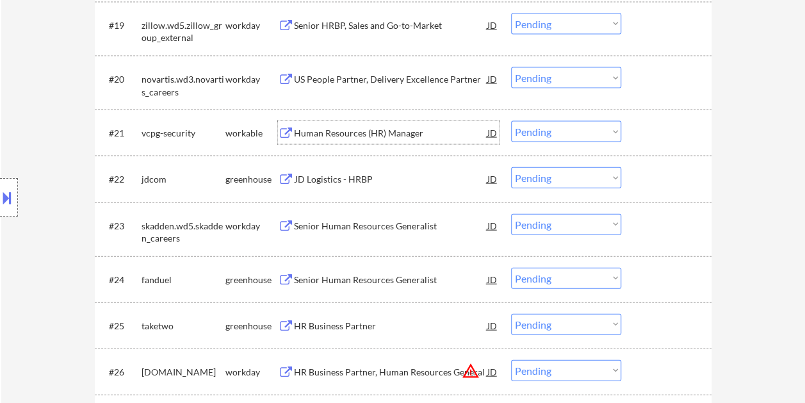
click at [632, 129] on div "#21 vcpg-security workable Human Resources (HR) Manager JD warning_amber Choose…" at bounding box center [401, 132] width 605 height 35
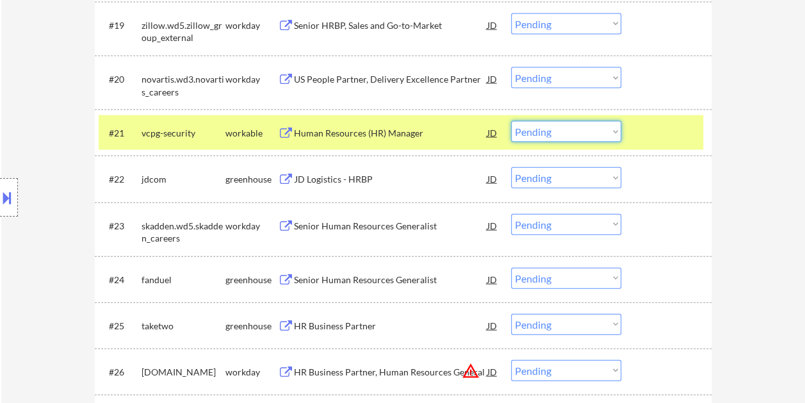
drag, startPoint x: 613, startPoint y: 130, endPoint x: 607, endPoint y: 135, distance: 7.3
click at [611, 131] on select "Choose an option... Pending Applied Excluded (Questions) Excluded (Expired) Exc…" at bounding box center [566, 131] width 110 height 21
click at [511, 121] on select "Choose an option... Pending Applied Excluded (Questions) Excluded (Expired) Exc…" at bounding box center [566, 131] width 110 height 21
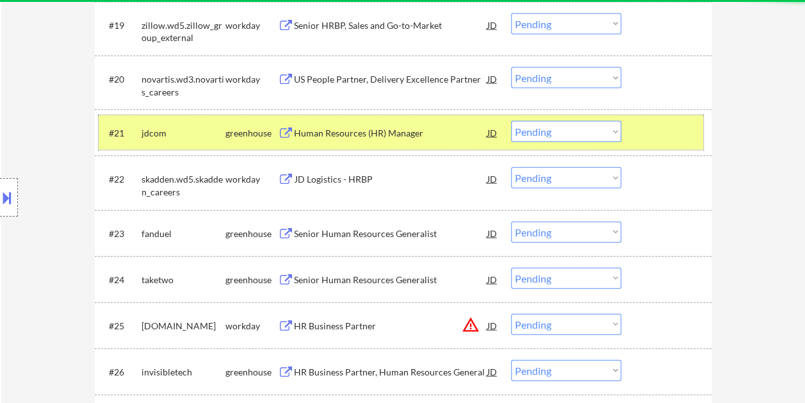
click at [643, 133] on div at bounding box center [668, 132] width 56 height 23
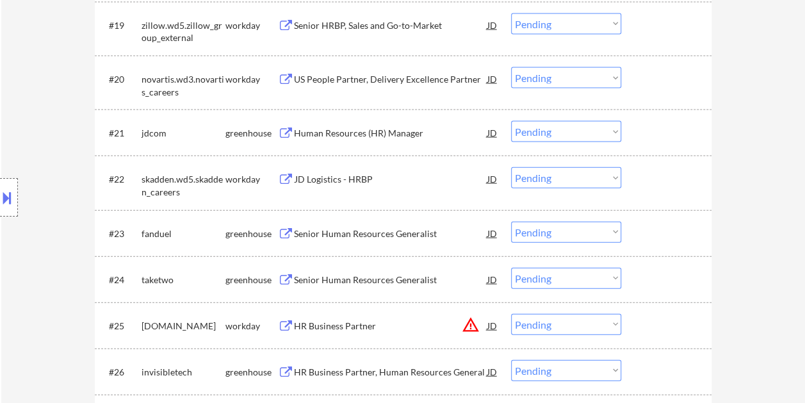
click at [668, 131] on div at bounding box center [668, 132] width 56 height 23
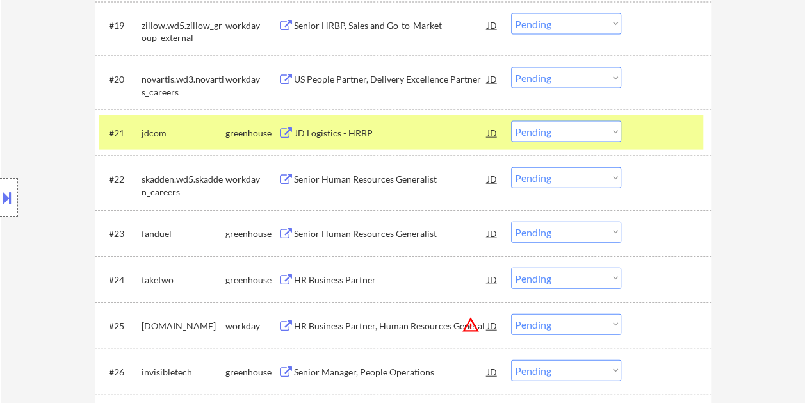
click at [655, 124] on div at bounding box center [668, 132] width 56 height 23
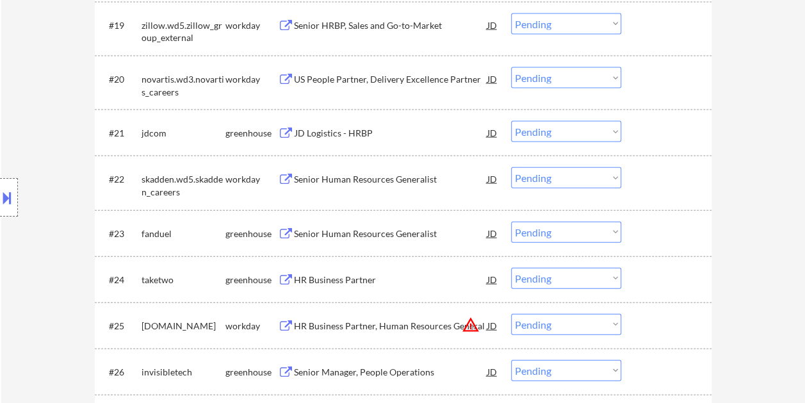
click at [418, 128] on div "JD Logistics - HRBP" at bounding box center [391, 133] width 194 height 13
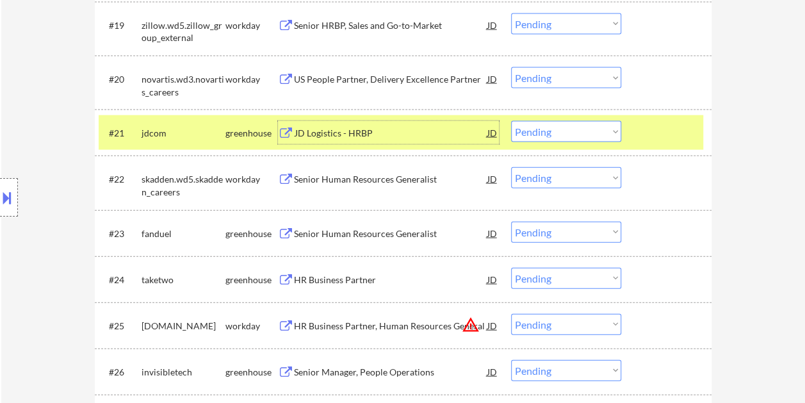
click at [616, 130] on select "Choose an option... Pending Applied Excluded (Questions) Excluded (Expired) Exc…" at bounding box center [566, 131] width 110 height 21
click at [511, 121] on select "Choose an option... Pending Applied Excluded (Questions) Excluded (Expired) Exc…" at bounding box center [566, 131] width 110 height 21
select select ""pending""
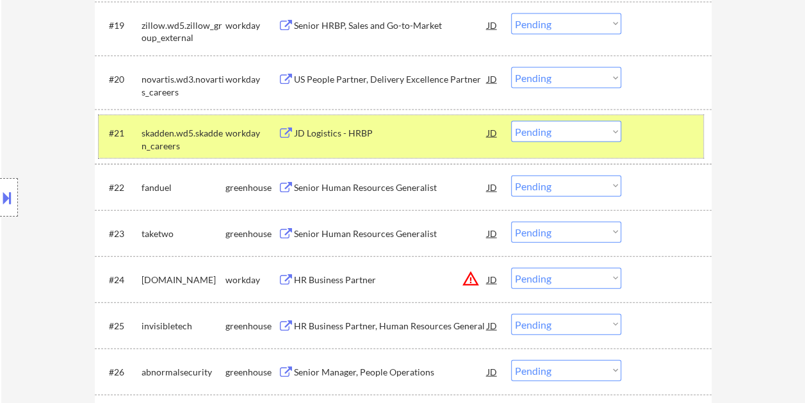
click at [646, 141] on div at bounding box center [668, 132] width 56 height 23
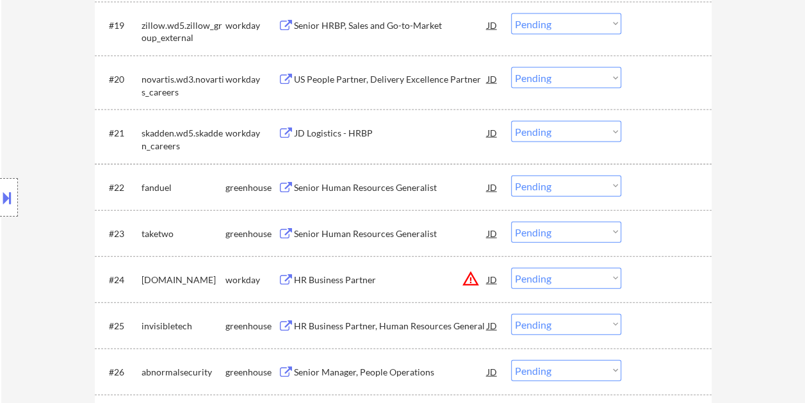
scroll to position [1410, 0]
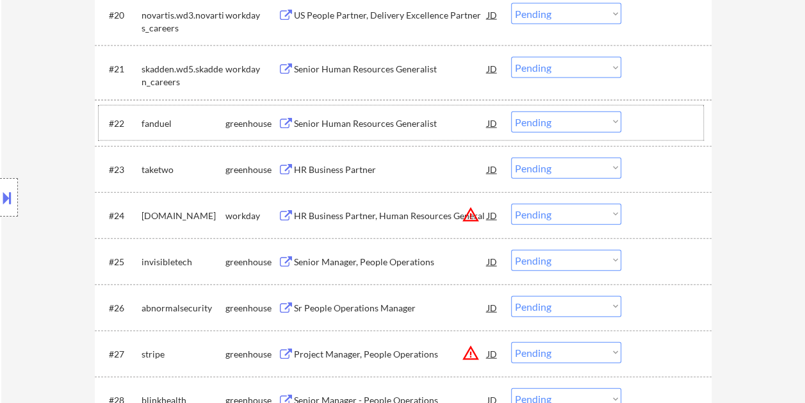
click at [657, 126] on div at bounding box center [668, 122] width 56 height 23
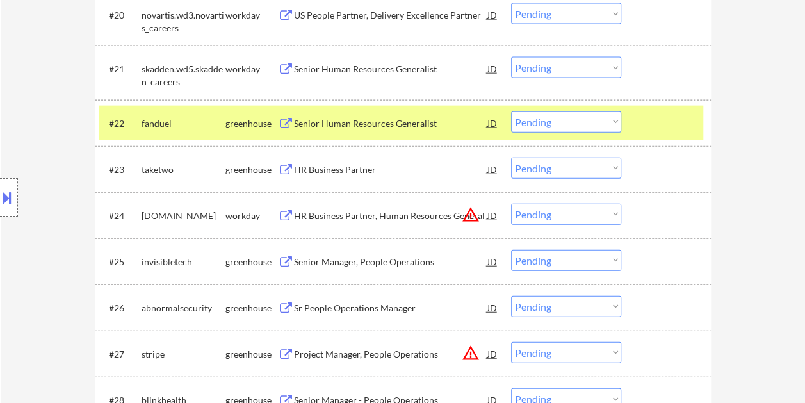
click at [378, 128] on div "Senior Human Resources Generalist" at bounding box center [391, 123] width 194 height 13
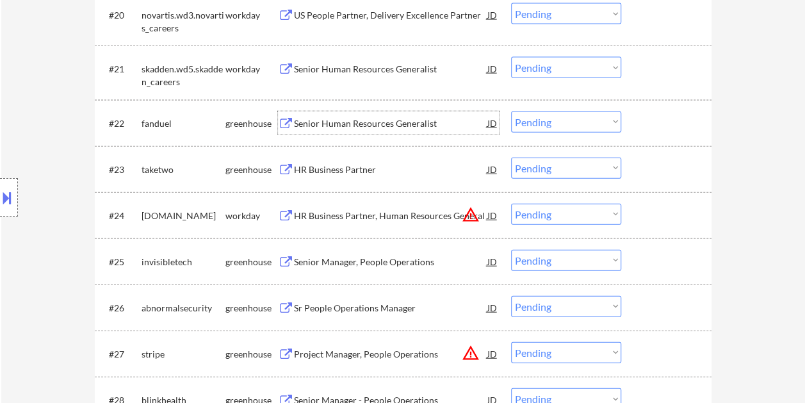
click at [636, 122] on div "#22 fanduel greenhouse Senior Human Resources Generalist JD warning_amber Choos…" at bounding box center [401, 123] width 605 height 35
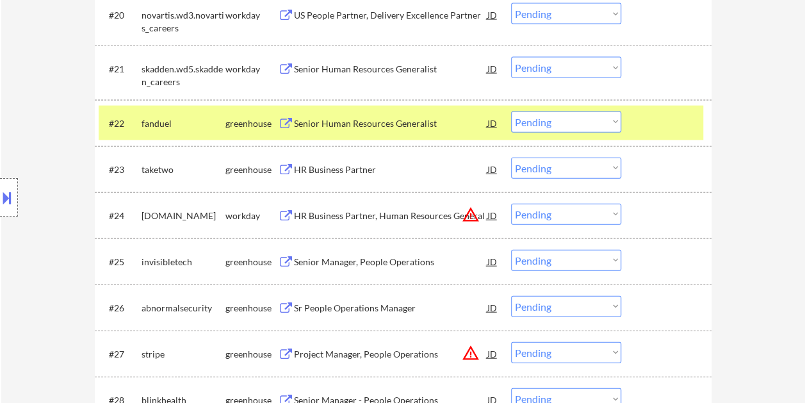
click at [618, 122] on select "Choose an option... Pending Applied Excluded (Questions) Excluded (Expired) Exc…" at bounding box center [566, 121] width 110 height 21
click at [511, 111] on select "Choose an option... Pending Applied Excluded (Questions) Excluded (Expired) Exc…" at bounding box center [566, 121] width 110 height 21
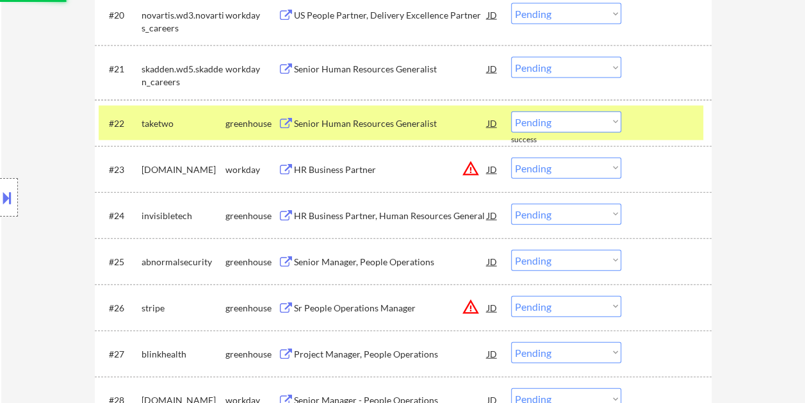
click at [653, 117] on div at bounding box center [668, 122] width 56 height 23
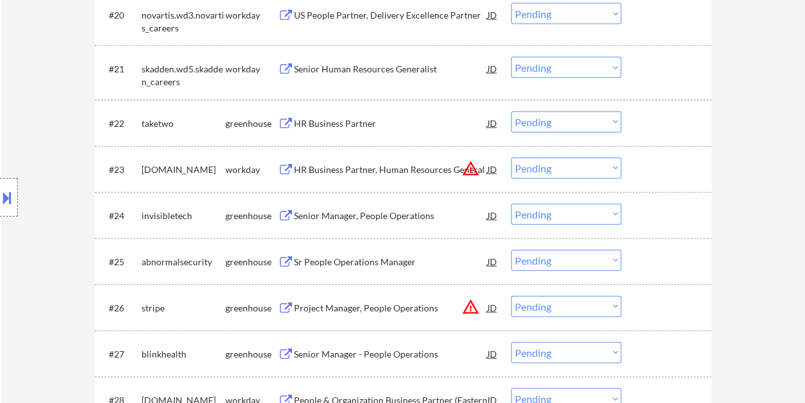
click at [673, 117] on div at bounding box center [668, 122] width 56 height 23
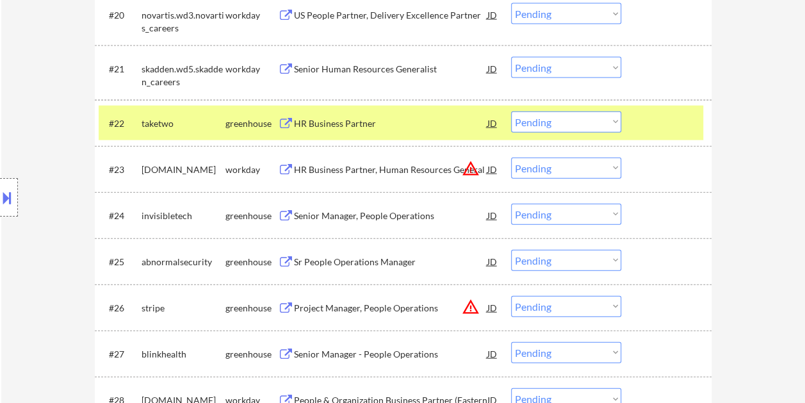
click at [367, 113] on div "HR Business Partner" at bounding box center [391, 122] width 194 height 23
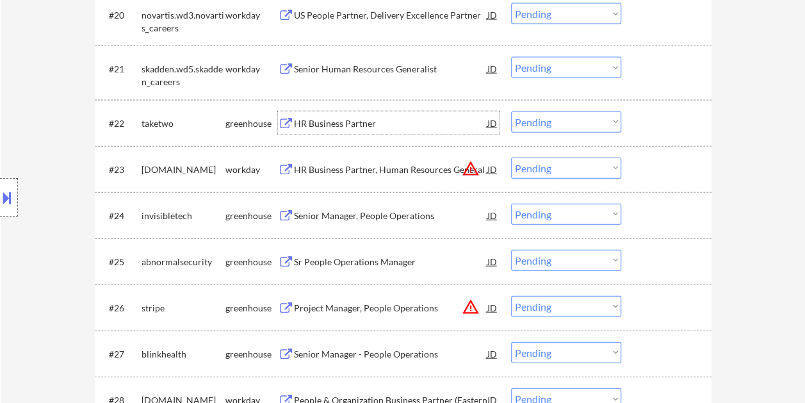
click at [645, 124] on div at bounding box center [668, 122] width 56 height 23
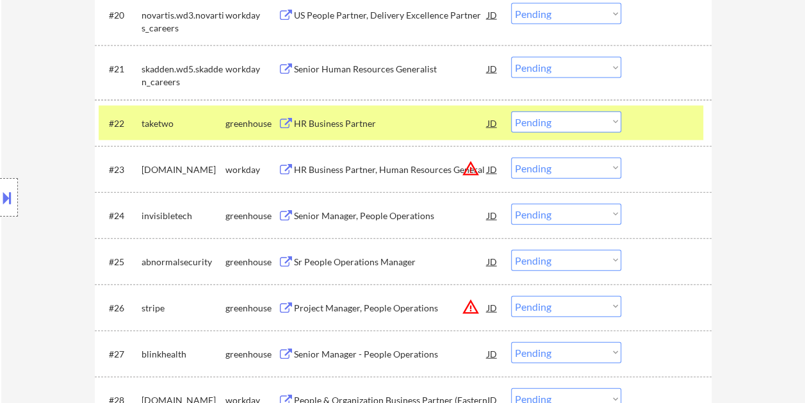
click at [619, 122] on select "Choose an option... Pending Applied Excluded (Questions) Excluded (Expired) Exc…" at bounding box center [566, 121] width 110 height 21
click at [511, 111] on select "Choose an option... Pending Applied Excluded (Questions) Excluded (Expired) Exc…" at bounding box center [566, 121] width 110 height 21
select select ""pending""
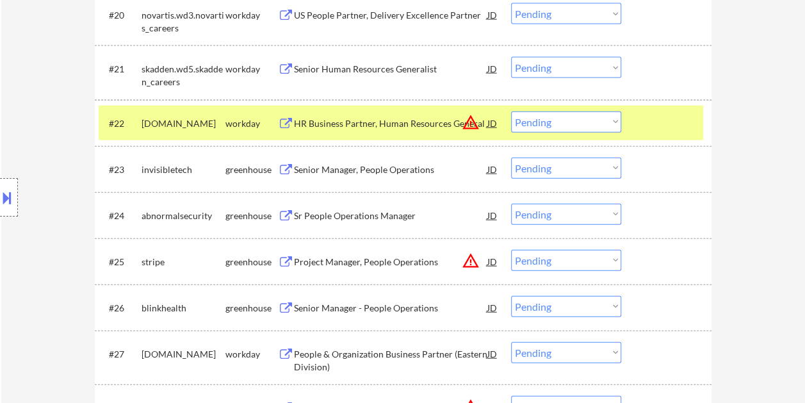
click at [659, 119] on div at bounding box center [668, 122] width 56 height 23
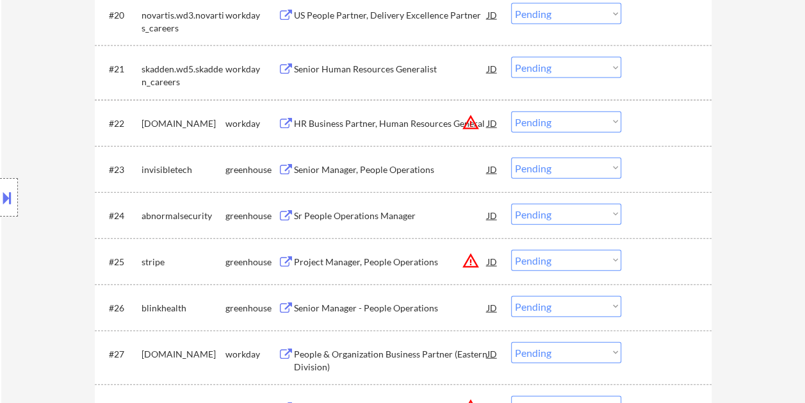
scroll to position [1474, 0]
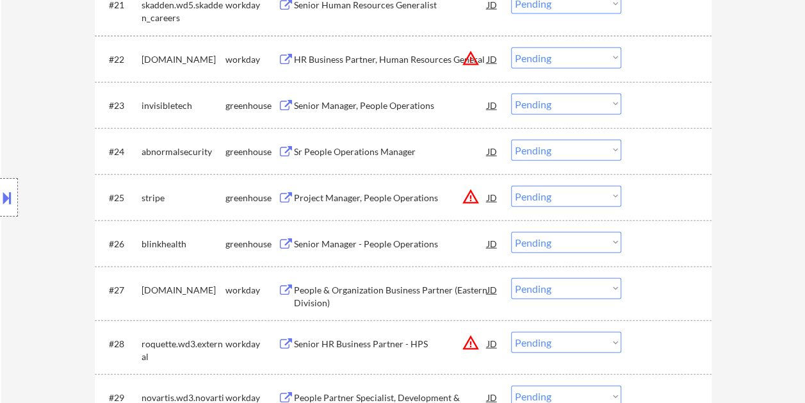
click at [666, 101] on div at bounding box center [668, 105] width 56 height 23
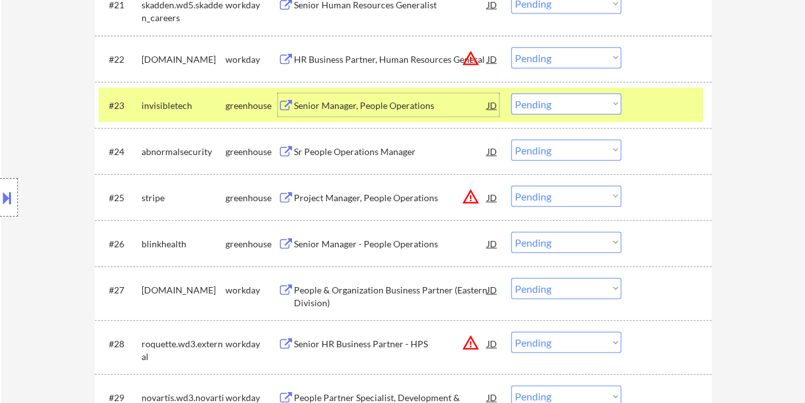
click at [448, 106] on div "Senior Manager, People Operations" at bounding box center [391, 105] width 194 height 13
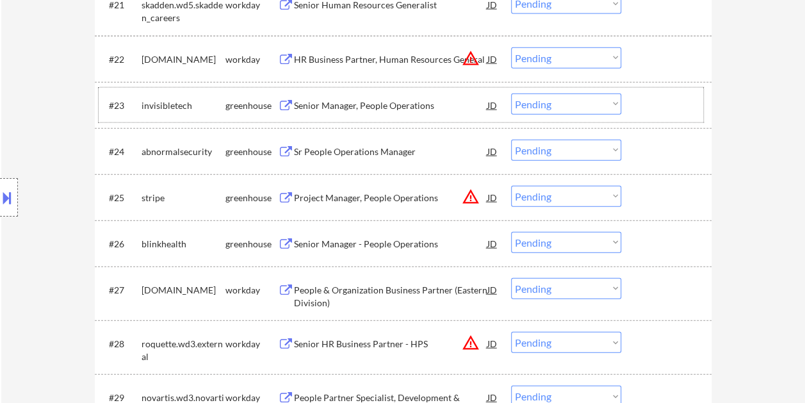
click at [645, 98] on div at bounding box center [668, 105] width 56 height 23
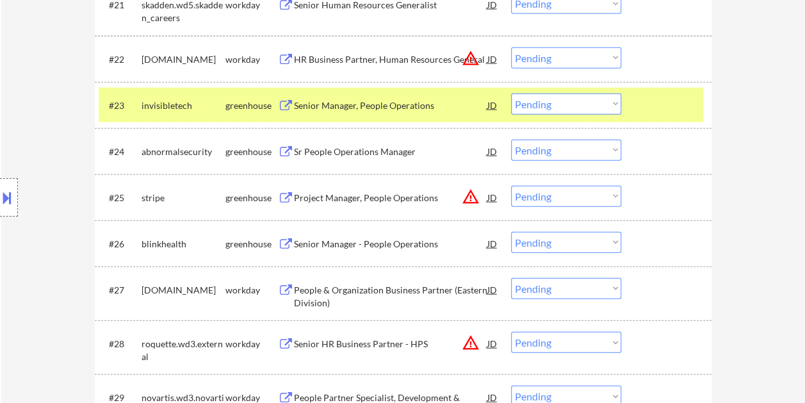
click at [613, 104] on select "Choose an option... Pending Applied Excluded (Questions) Excluded (Expired) Exc…" at bounding box center [566, 104] width 110 height 21
click at [511, 94] on select "Choose an option... Pending Applied Excluded (Questions) Excluded (Expired) Exc…" at bounding box center [566, 104] width 110 height 21
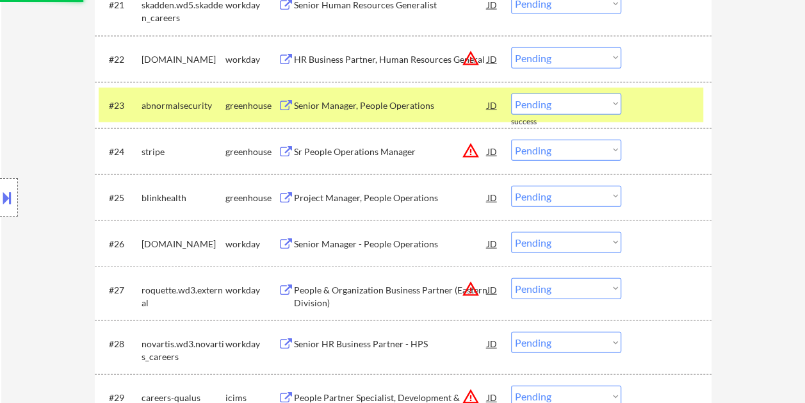
click at [660, 108] on div at bounding box center [668, 105] width 56 height 23
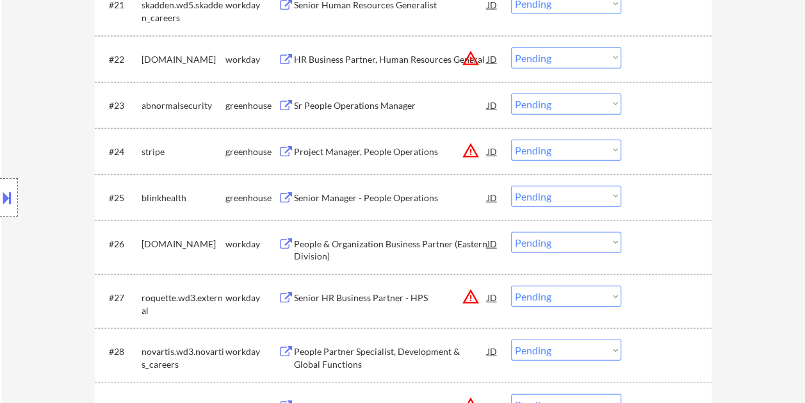
click at [670, 108] on div at bounding box center [668, 105] width 56 height 23
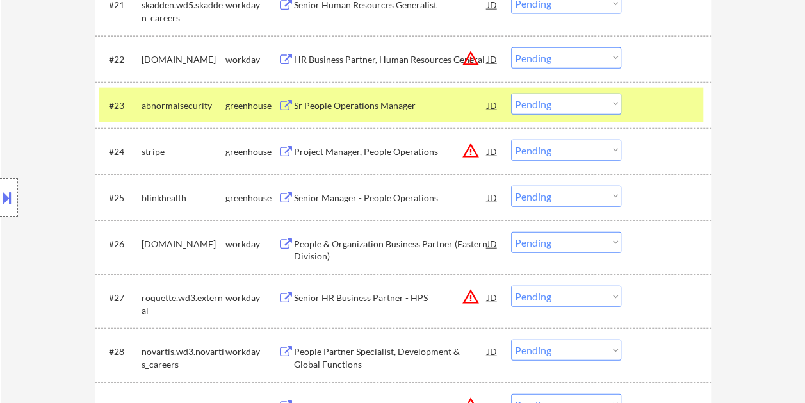
click at [344, 101] on div "Sr People Operations Manager" at bounding box center [391, 105] width 194 height 13
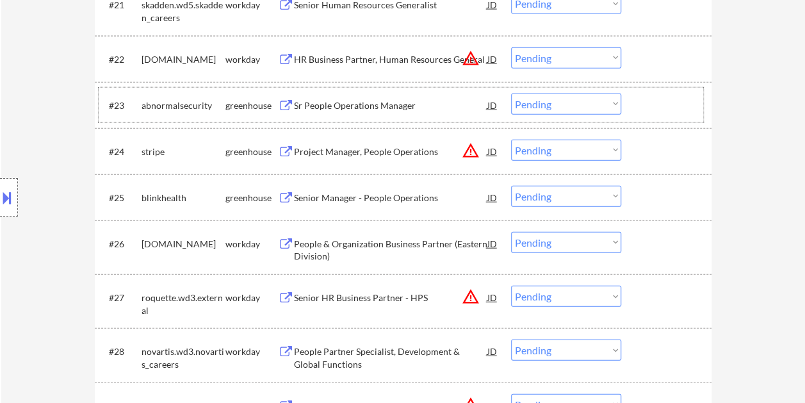
click at [650, 103] on div at bounding box center [668, 105] width 56 height 23
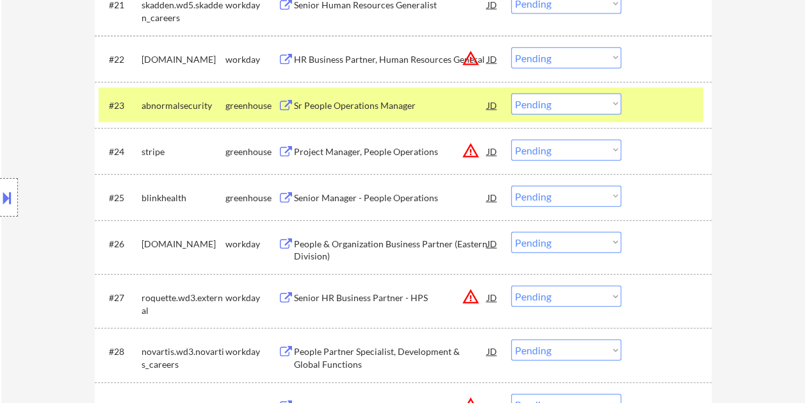
click at [618, 103] on select "Choose an option... Pending Applied Excluded (Questions) Excluded (Expired) Exc…" at bounding box center [566, 104] width 110 height 21
click at [511, 94] on select "Choose an option... Pending Applied Excluded (Questions) Excluded (Expired) Exc…" at bounding box center [566, 104] width 110 height 21
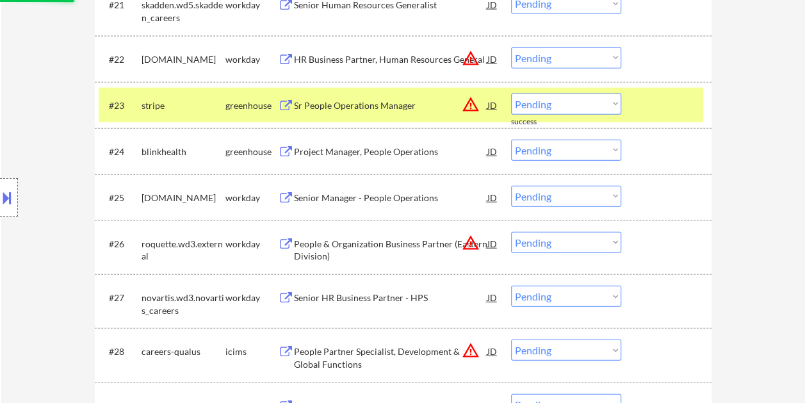
click at [639, 109] on div "#23 stripe greenhouse Sr People Operations Manager JD warning_amber Choose an o…" at bounding box center [401, 105] width 605 height 35
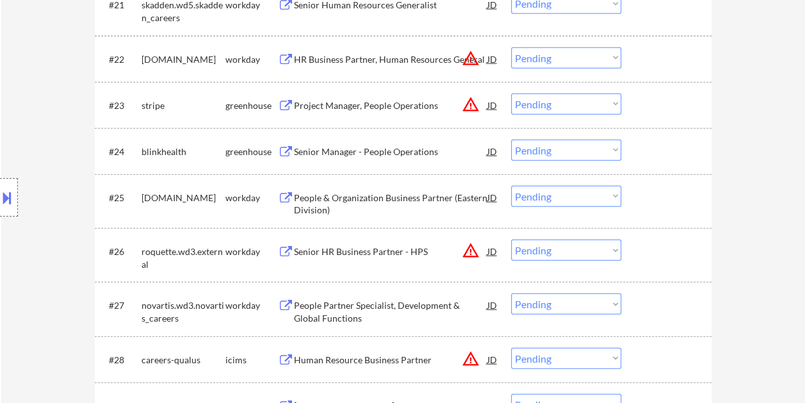
click at [654, 113] on div at bounding box center [668, 105] width 56 height 23
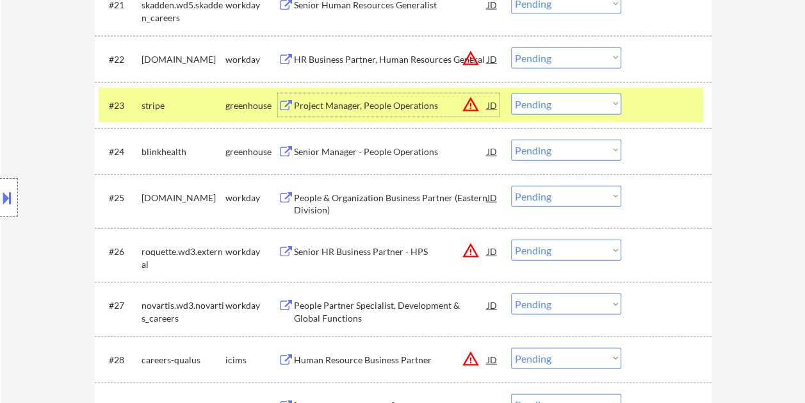
click at [330, 108] on div "Project Manager, People Operations" at bounding box center [391, 105] width 194 height 13
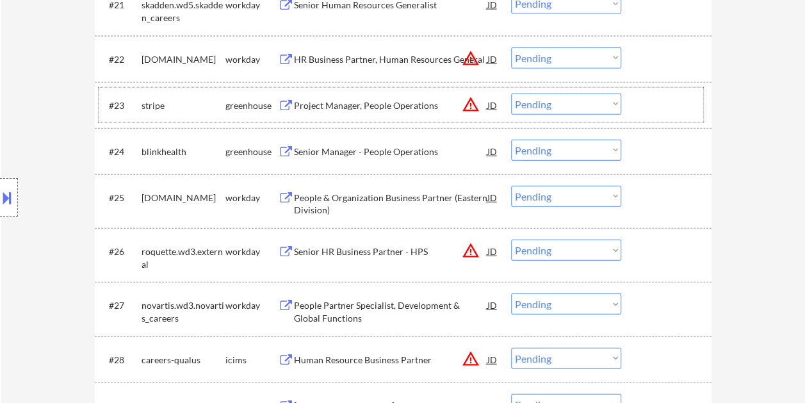
click at [647, 103] on div at bounding box center [668, 105] width 56 height 23
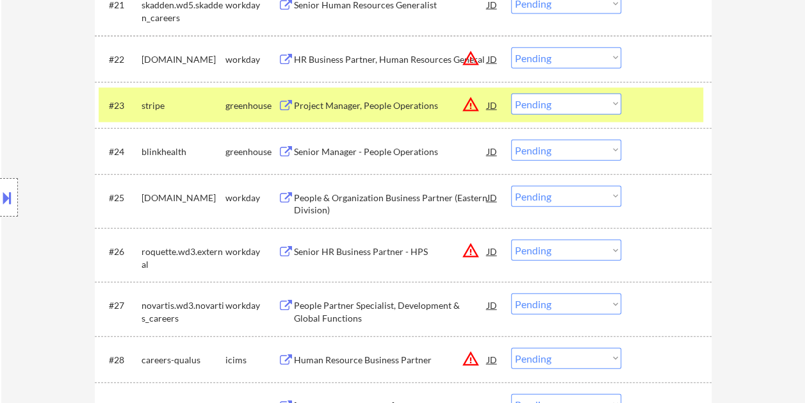
click at [615, 106] on select "Choose an option... Pending Applied Excluded (Questions) Excluded (Expired) Exc…" at bounding box center [566, 104] width 110 height 21
click at [511, 94] on select "Choose an option... Pending Applied Excluded (Questions) Excluded (Expired) Exc…" at bounding box center [566, 104] width 110 height 21
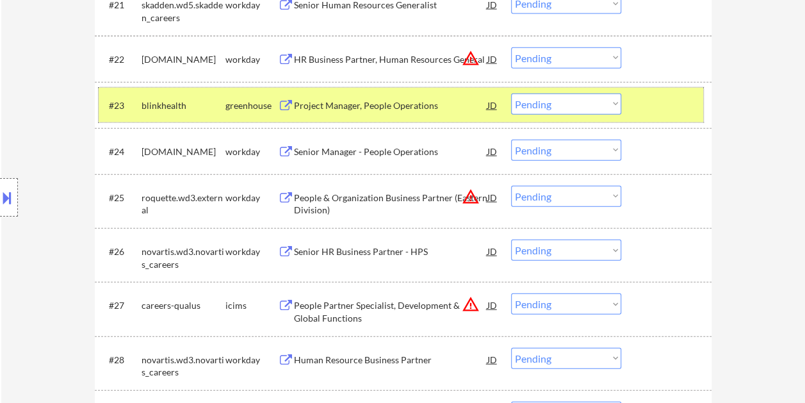
click at [627, 105] on div "#23 blinkhealth greenhouse Project Manager, People Operations JD warning_amber …" at bounding box center [401, 105] width 605 height 35
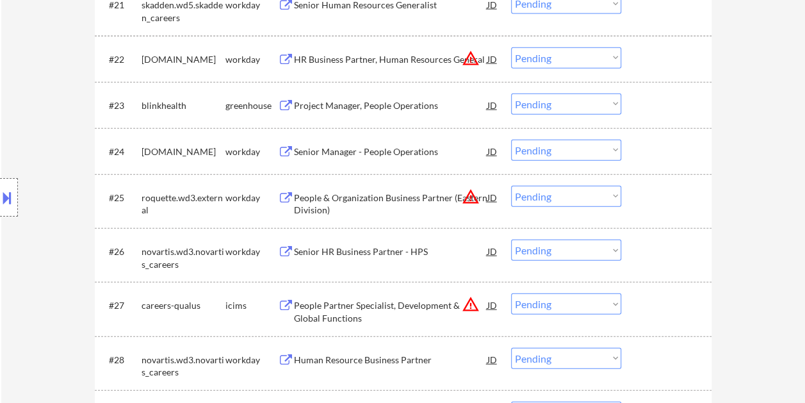
click at [657, 113] on div at bounding box center [668, 105] width 56 height 23
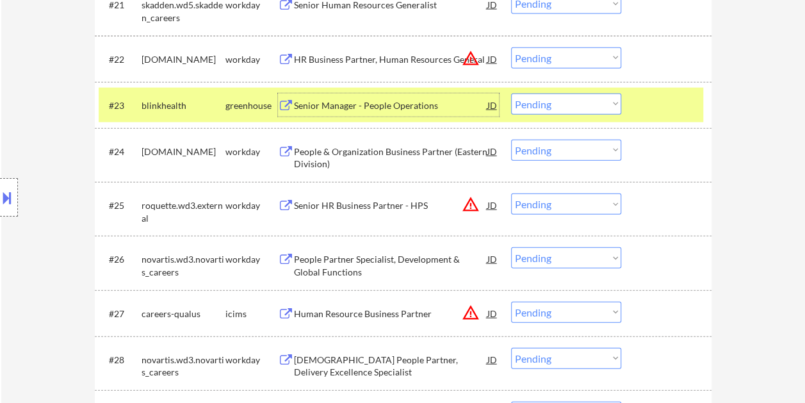
click at [405, 108] on div "Senior Manager - People Operations" at bounding box center [391, 105] width 194 height 13
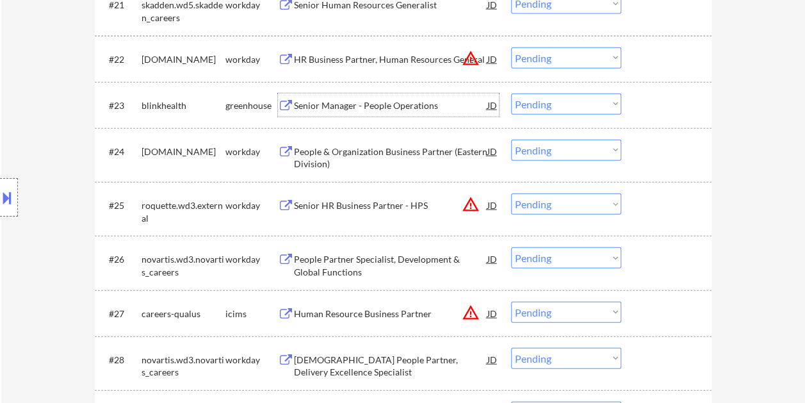
click at [634, 106] on div "#23 blinkhealth greenhouse Senior Manager - People Operations JD warning_amber …" at bounding box center [401, 105] width 605 height 35
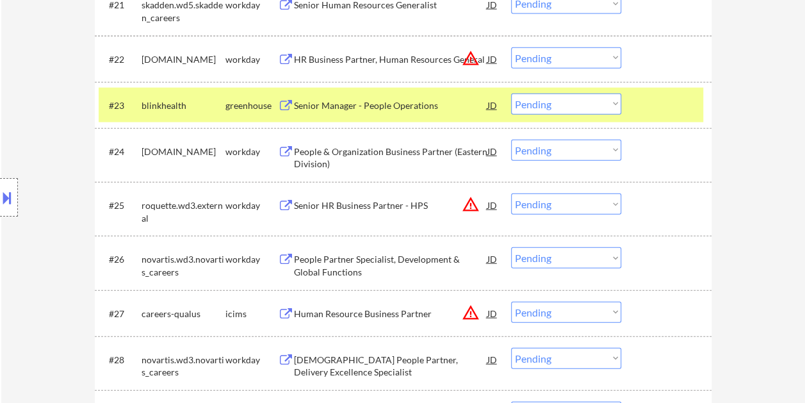
click at [615, 104] on select "Choose an option... Pending Applied Excluded (Questions) Excluded (Expired) Exc…" at bounding box center [566, 104] width 110 height 21
click at [511, 94] on select "Choose an option... Pending Applied Excluded (Questions) Excluded (Expired) Exc…" at bounding box center [566, 104] width 110 height 21
select select ""pending""
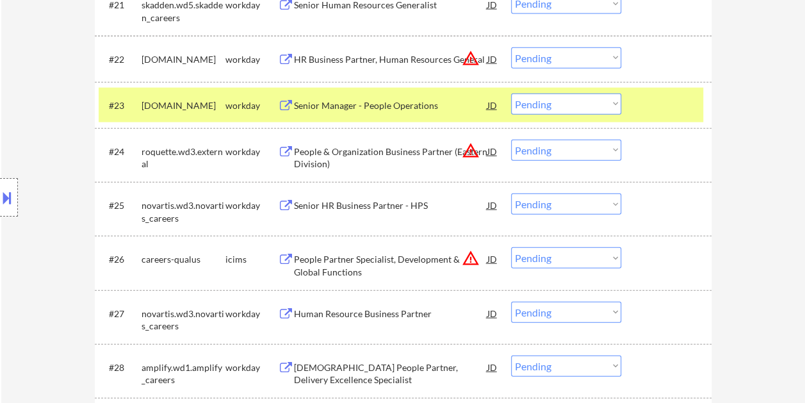
click at [682, 101] on div at bounding box center [668, 105] width 56 height 23
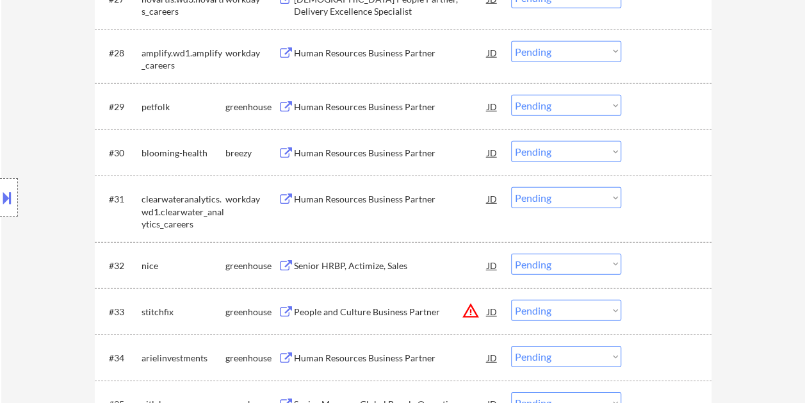
scroll to position [1794, 0]
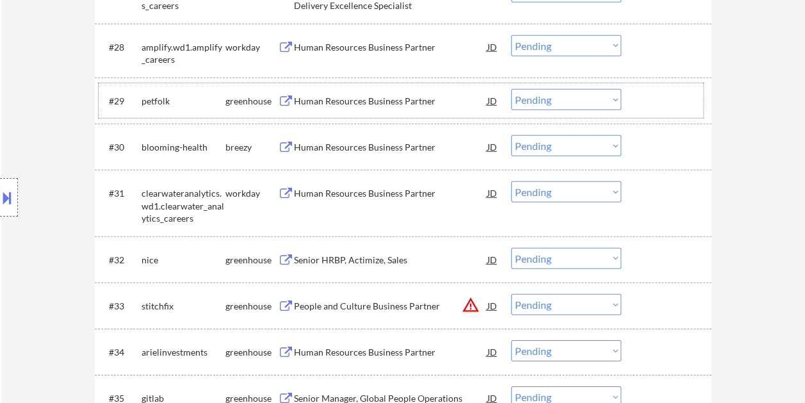
click at [667, 106] on div at bounding box center [668, 100] width 56 height 23
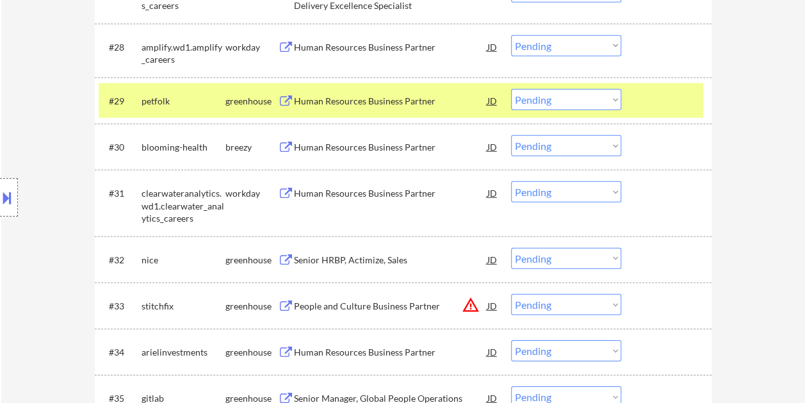
click at [466, 105] on div "Human Resources Business Partner" at bounding box center [391, 101] width 194 height 13
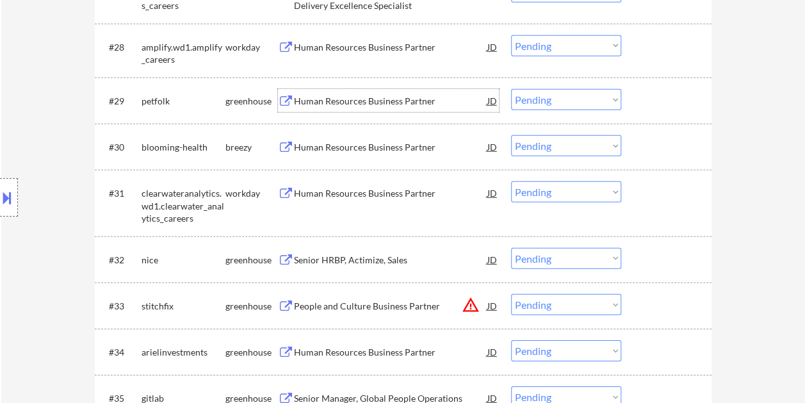
click at [647, 101] on div at bounding box center [668, 100] width 56 height 23
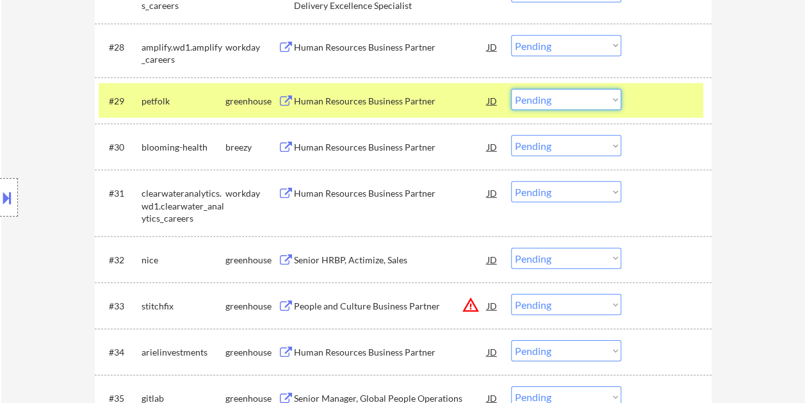
drag, startPoint x: 608, startPoint y: 96, endPoint x: 607, endPoint y: 110, distance: 14.1
click at [608, 96] on select "Choose an option... Pending Applied Excluded (Questions) Excluded (Expired) Exc…" at bounding box center [566, 99] width 110 height 21
click at [511, 89] on select "Choose an option... Pending Applied Excluded (Questions) Excluded (Expired) Exc…" at bounding box center [566, 99] width 110 height 21
select select ""pending""
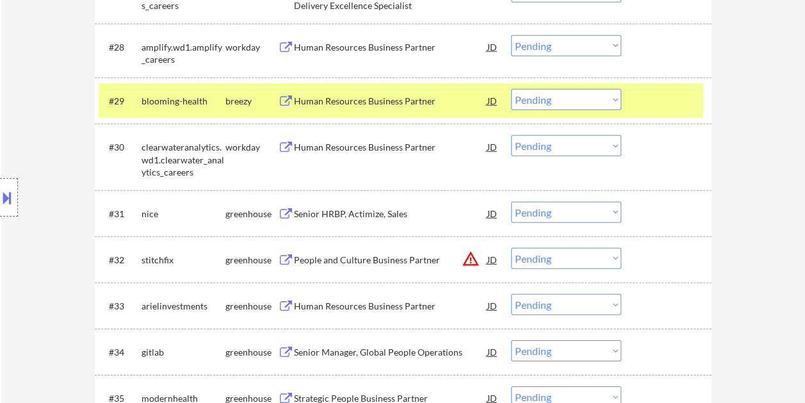
click at [639, 101] on div "#29 blooming-health breezy Human Resources Business Partner JD warning_amber Ch…" at bounding box center [401, 100] width 605 height 35
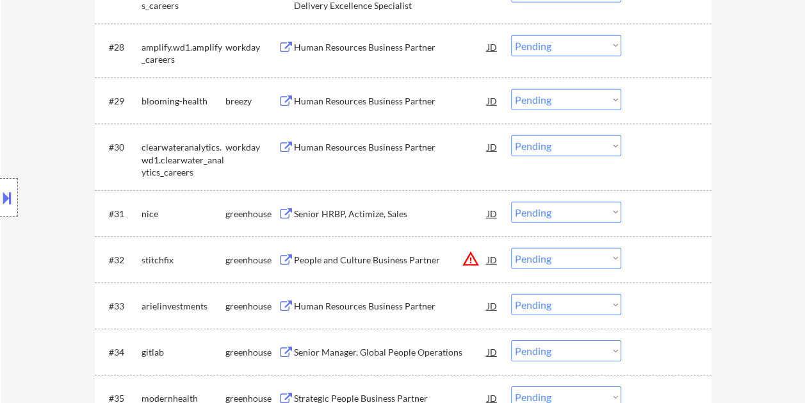
scroll to position [1858, 0]
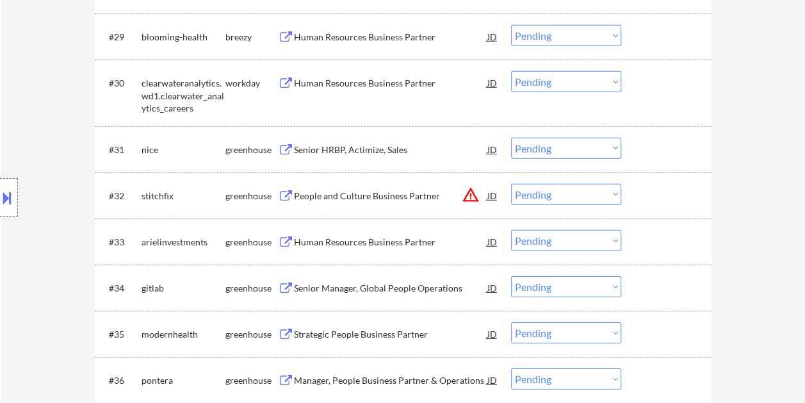
click at [647, 153] on div at bounding box center [668, 149] width 56 height 23
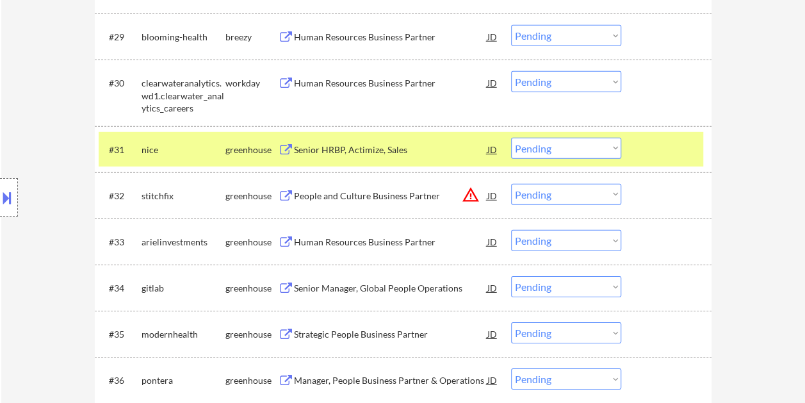
click at [429, 146] on div "Senior HRBP, Actimize, Sales" at bounding box center [391, 150] width 194 height 13
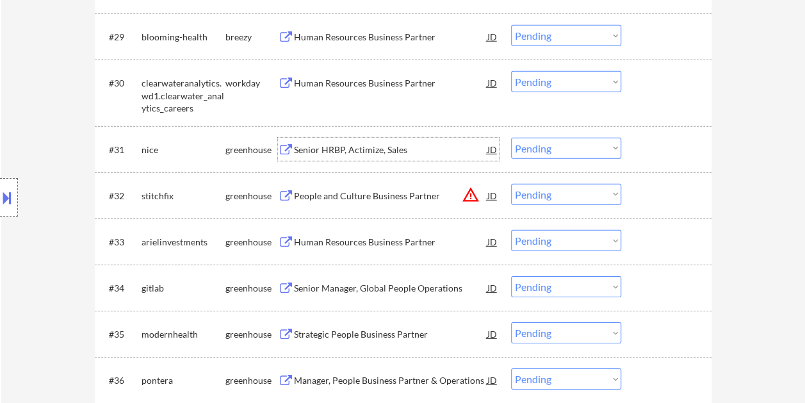
drag, startPoint x: 650, startPoint y: 147, endPoint x: 622, endPoint y: 147, distance: 27.6
click at [650, 146] on div at bounding box center [668, 149] width 56 height 23
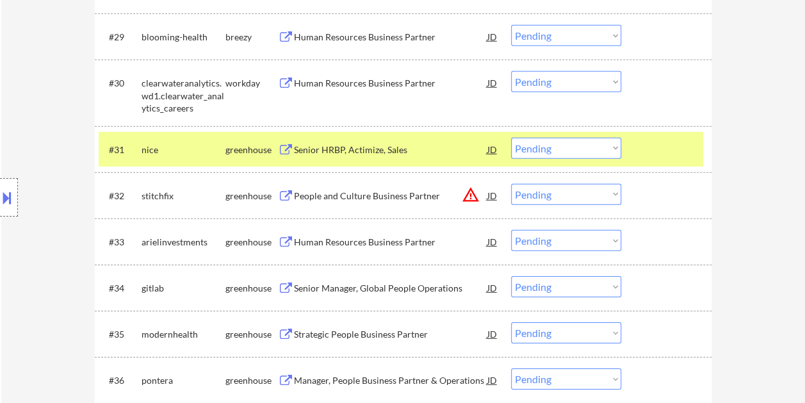
click at [615, 146] on select "Choose an option... Pending Applied Excluded (Questions) Excluded (Expired) Exc…" at bounding box center [566, 148] width 110 height 21
click at [511, 138] on select "Choose an option... Pending Applied Excluded (Questions) Excluded (Expired) Exc…" at bounding box center [566, 148] width 110 height 21
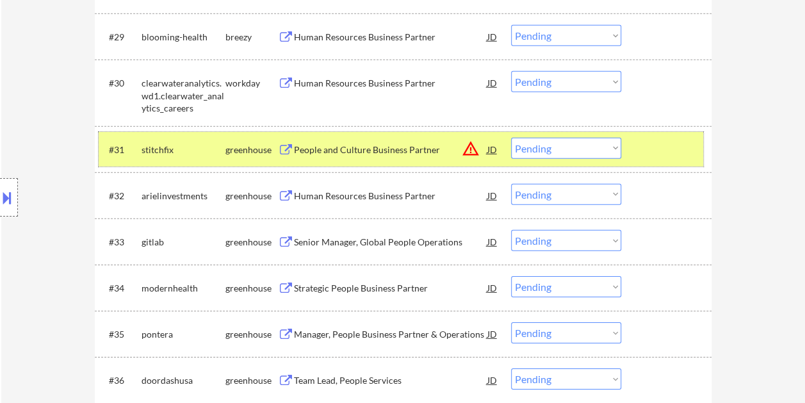
click at [654, 142] on div at bounding box center [668, 149] width 56 height 23
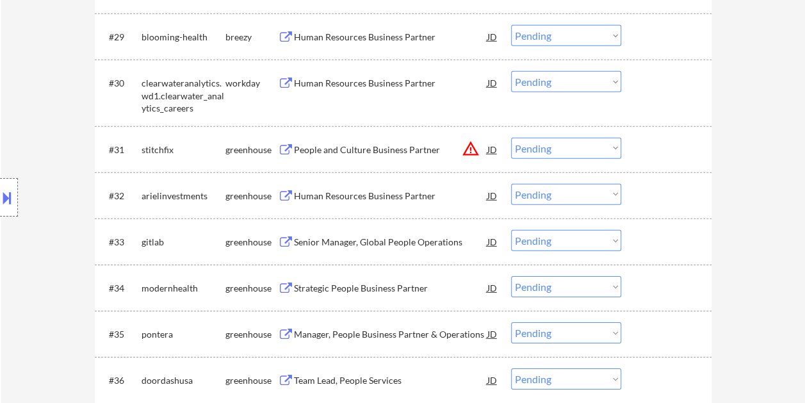
click at [665, 143] on div at bounding box center [668, 149] width 56 height 23
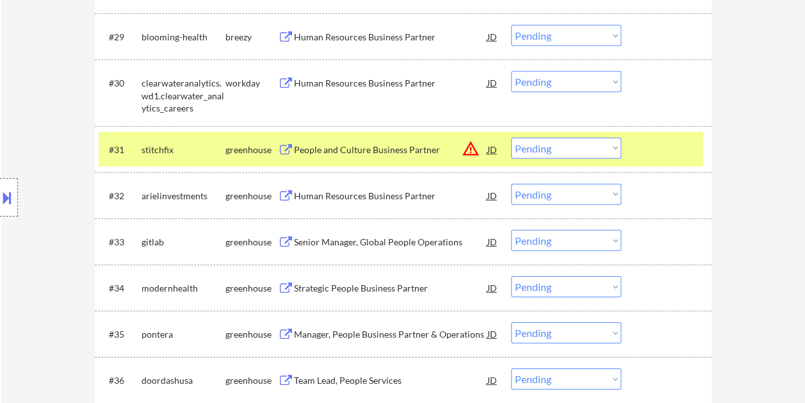
click at [320, 142] on div "People and Culture Business Partner" at bounding box center [391, 149] width 194 height 23
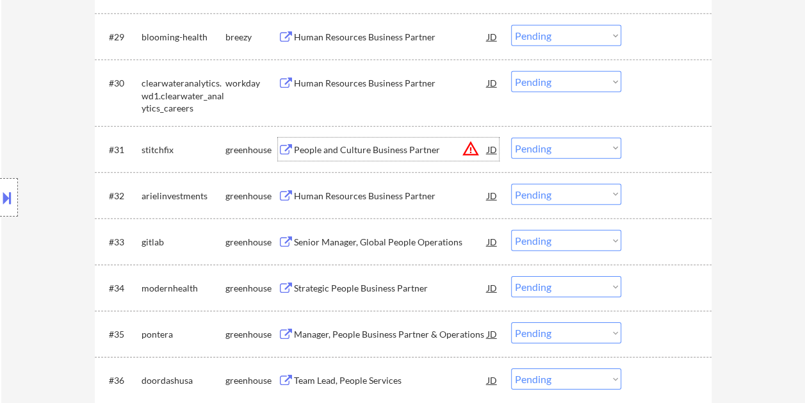
click at [642, 150] on div at bounding box center [668, 149] width 56 height 23
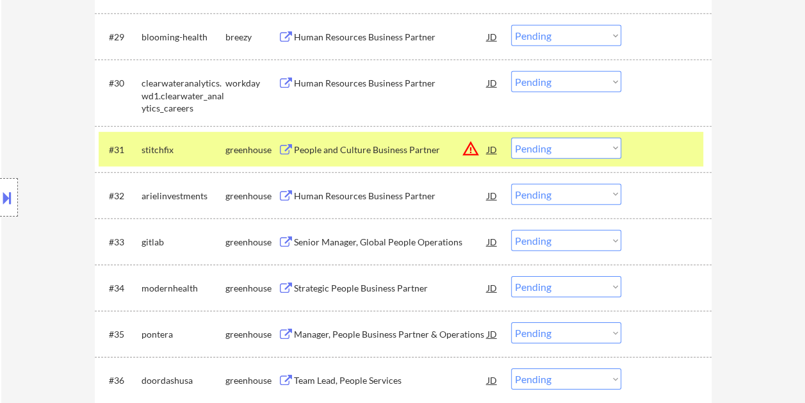
click at [603, 141] on select "Choose an option... Pending Applied Excluded (Questions) Excluded (Expired) Exc…" at bounding box center [566, 148] width 110 height 21
click at [511, 138] on select "Choose an option... Pending Applied Excluded (Questions) Excluded (Expired) Exc…" at bounding box center [566, 148] width 110 height 21
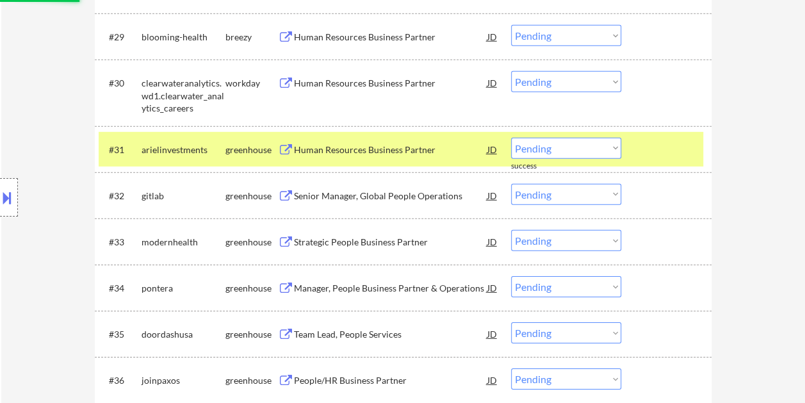
click at [653, 155] on div at bounding box center [668, 149] width 56 height 23
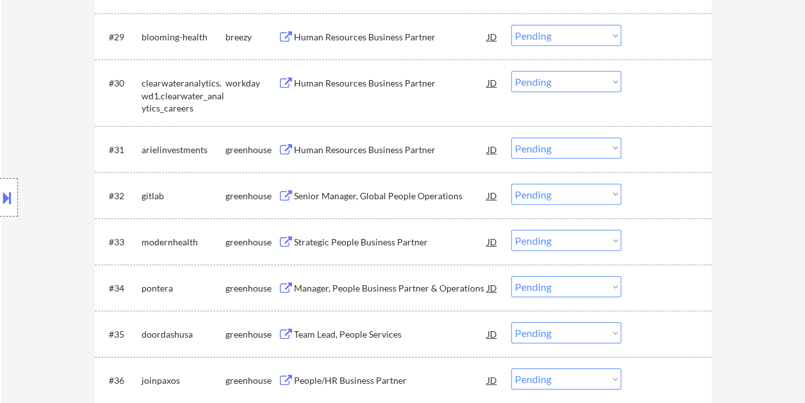
click at [669, 151] on div at bounding box center [668, 149] width 56 height 23
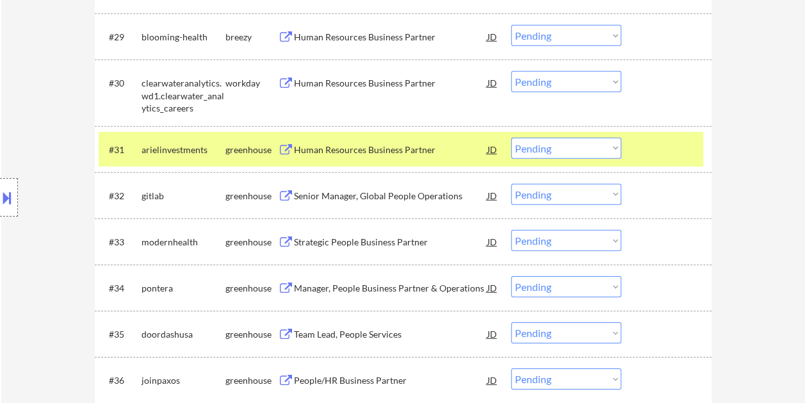
click at [381, 144] on div "Human Resources Business Partner" at bounding box center [391, 150] width 194 height 13
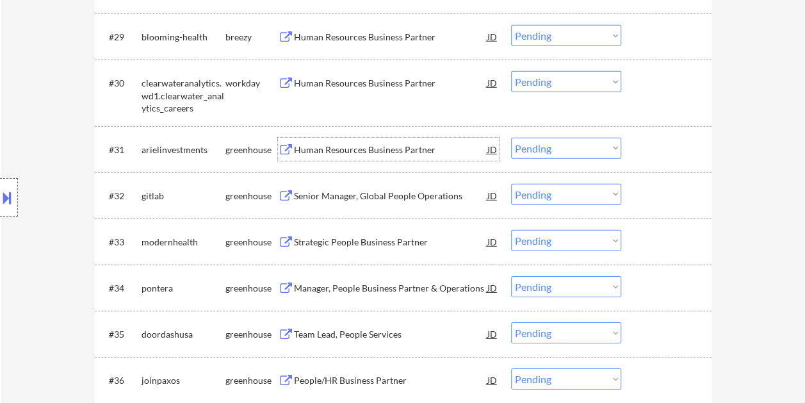
click at [630, 154] on div "#31 arielinvestments greenhouse Human Resources Business Partner JD warning_amb…" at bounding box center [401, 149] width 605 height 35
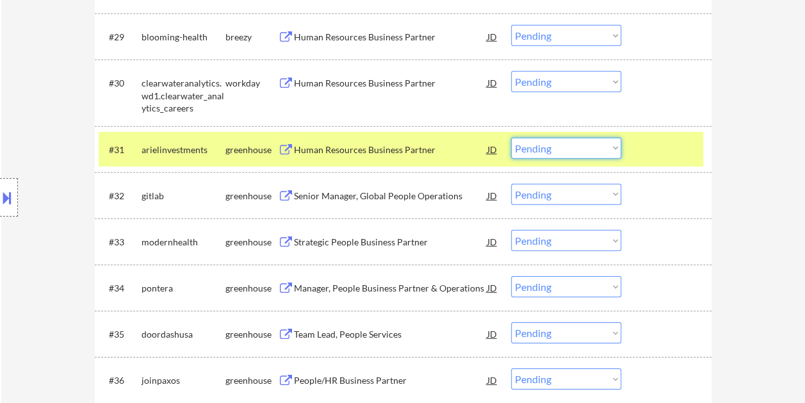
click at [609, 151] on select "Choose an option... Pending Applied Excluded (Questions) Excluded (Expired) Exc…" at bounding box center [566, 148] width 110 height 21
click at [511, 138] on select "Choose an option... Pending Applied Excluded (Questions) Excluded (Expired) Exc…" at bounding box center [566, 148] width 110 height 21
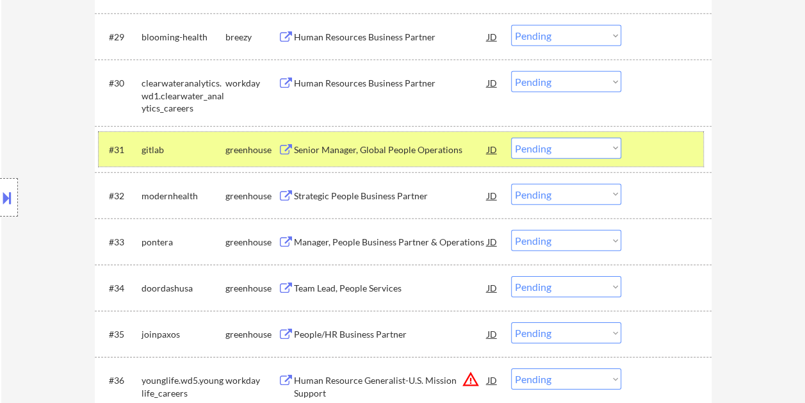
click at [656, 154] on div at bounding box center [668, 149] width 56 height 23
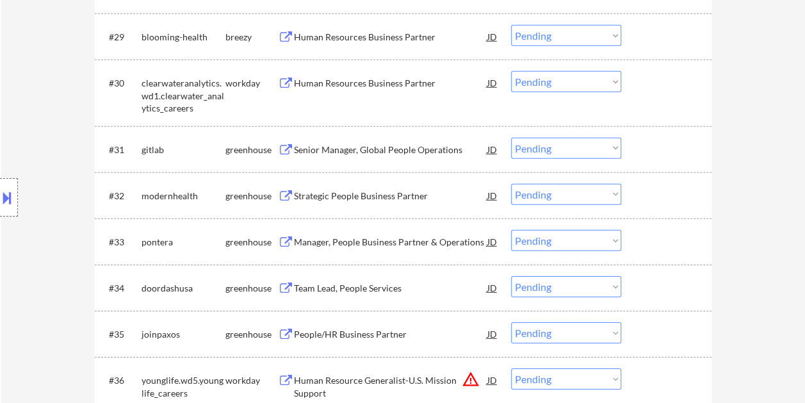
click at [677, 140] on div at bounding box center [668, 149] width 56 height 23
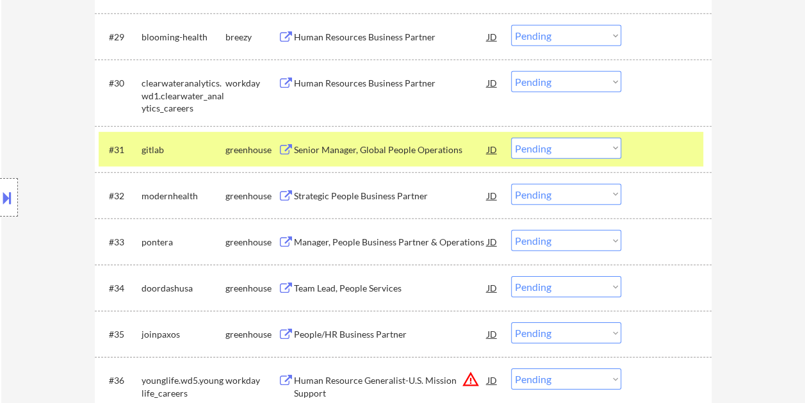
click at [377, 154] on div "Senior Manager, Global People Operations" at bounding box center [391, 150] width 194 height 13
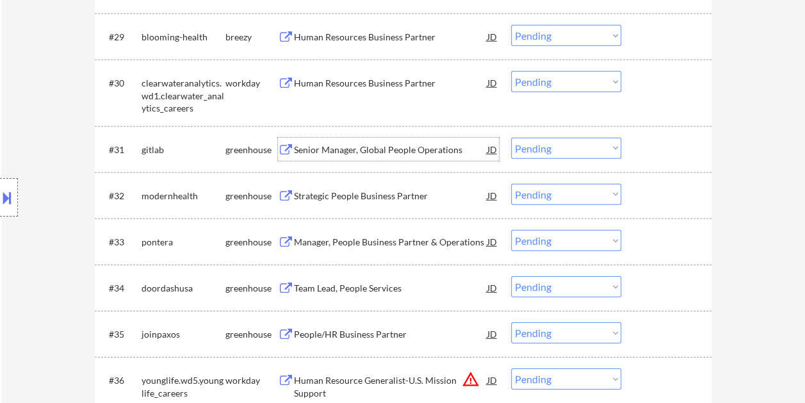
drag, startPoint x: 664, startPoint y: 146, endPoint x: 649, endPoint y: 151, distance: 15.6
click at [657, 146] on div at bounding box center [668, 149] width 56 height 23
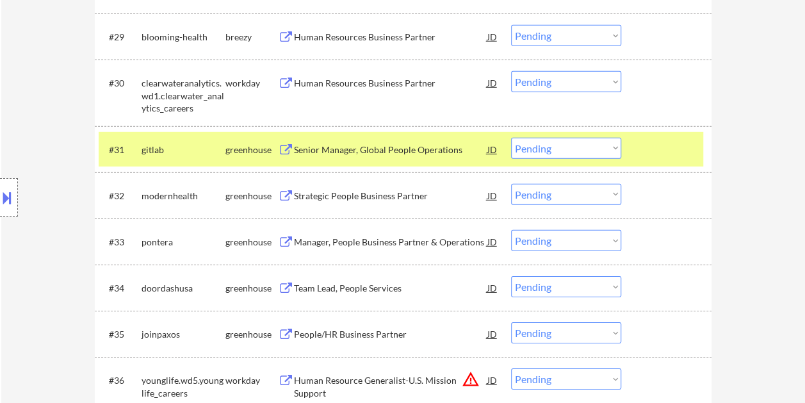
click at [603, 151] on select "Choose an option... Pending Applied Excluded (Questions) Excluded (Expired) Exc…" at bounding box center [566, 148] width 110 height 21
click at [511, 138] on select "Choose an option... Pending Applied Excluded (Questions) Excluded (Expired) Exc…" at bounding box center [566, 148] width 110 height 21
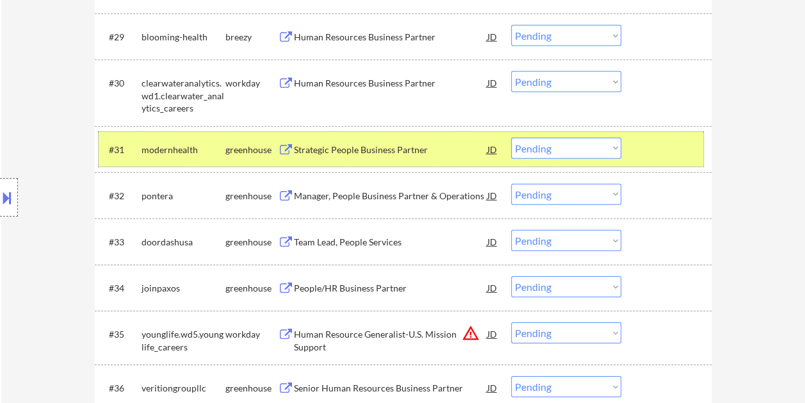
click at [656, 136] on div "#31 modernhealth greenhouse Strategic People Business Partner JD warning_amber …" at bounding box center [401, 149] width 605 height 35
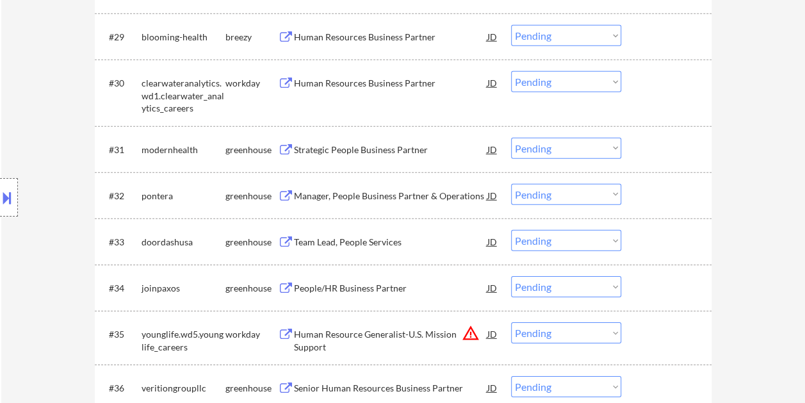
click at [657, 136] on div "#31 modernhealth greenhouse Strategic People Business Partner JD warning_amber …" at bounding box center [401, 149] width 605 height 35
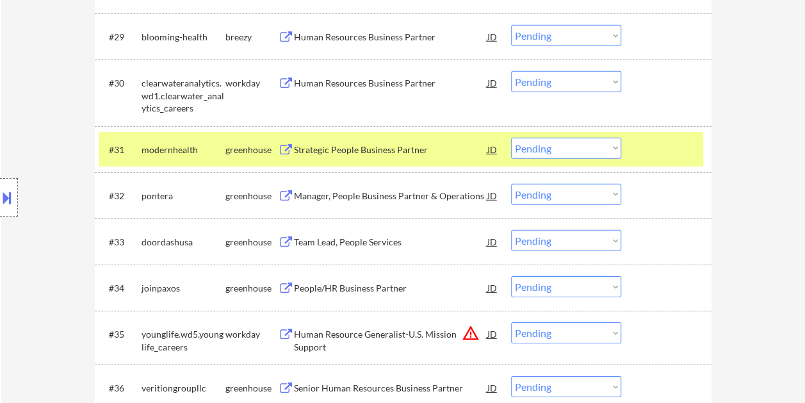
click at [370, 145] on div "Strategic People Business Partner" at bounding box center [391, 150] width 194 height 13
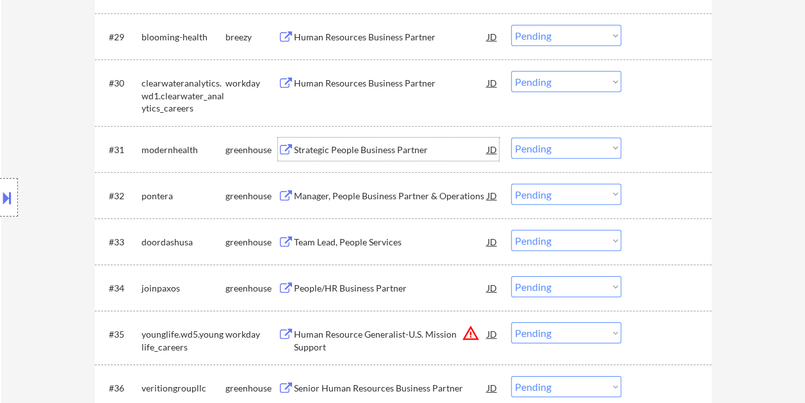
click at [639, 147] on div "#31 modernhealth greenhouse Strategic People Business Partner JD warning_amber …" at bounding box center [401, 149] width 605 height 35
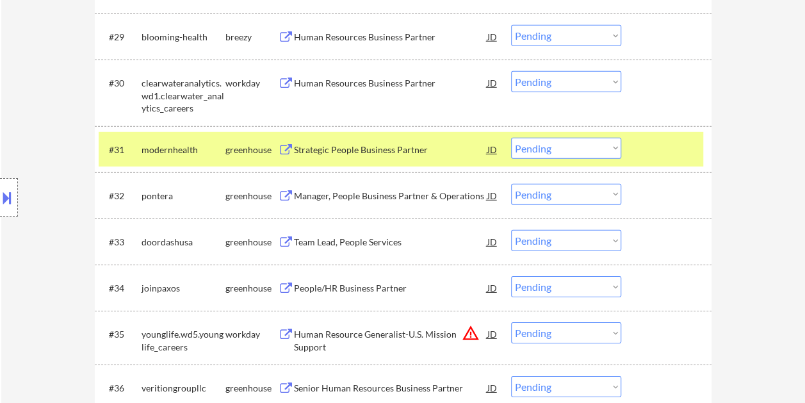
click at [618, 149] on select "Choose an option... Pending Applied Excluded (Questions) Excluded (Expired) Exc…" at bounding box center [566, 148] width 110 height 21
click at [511, 138] on select "Choose an option... Pending Applied Excluded (Questions) Excluded (Expired) Exc…" at bounding box center [566, 148] width 110 height 21
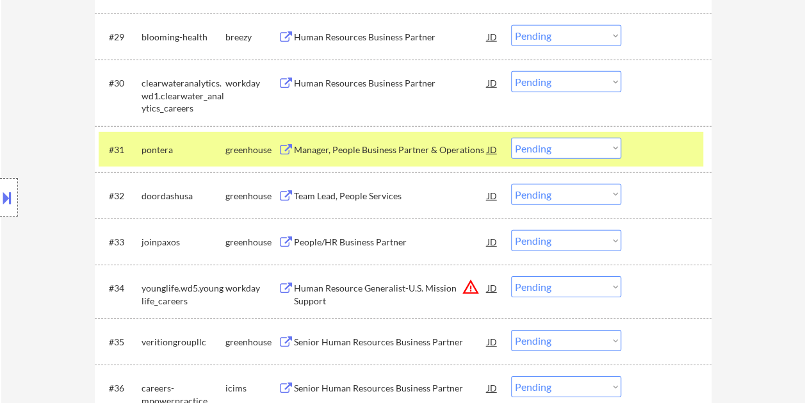
click at [641, 151] on div at bounding box center [668, 149] width 56 height 23
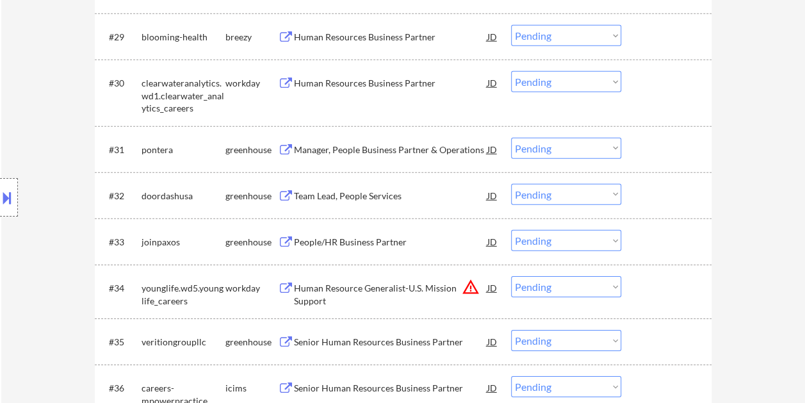
click at [643, 150] on div at bounding box center [668, 149] width 56 height 23
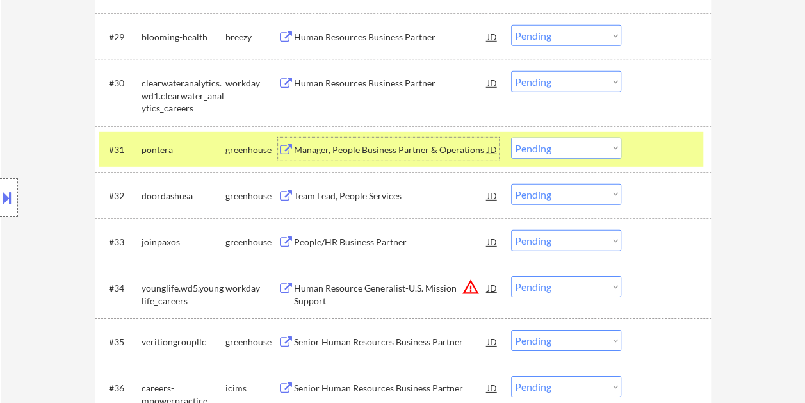
click at [396, 146] on div "Manager, People Business Partner & Operations" at bounding box center [391, 150] width 194 height 13
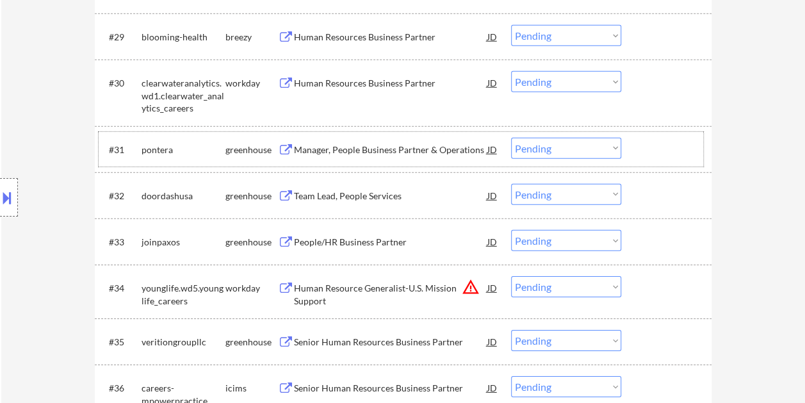
click at [652, 149] on div at bounding box center [668, 149] width 56 height 23
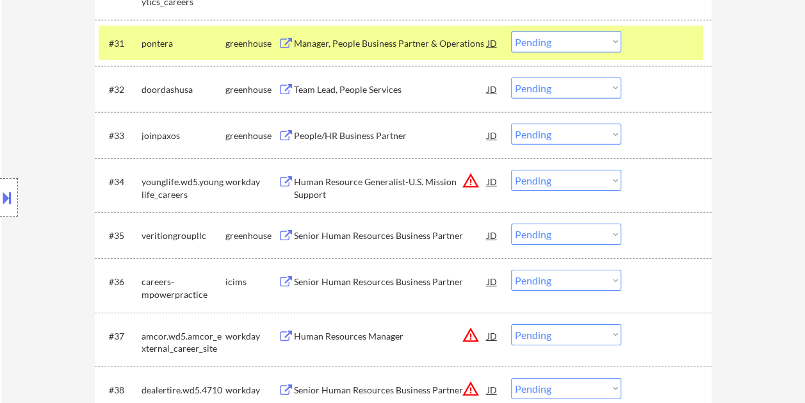
scroll to position [1929, 0]
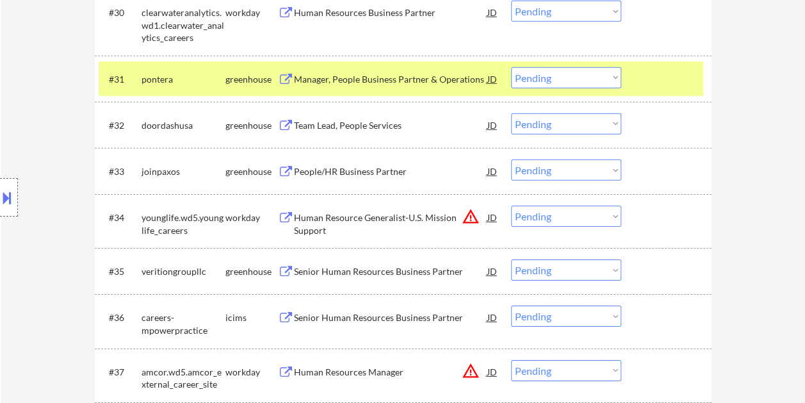
click at [638, 80] on div "#31 pontera greenhouse Manager, People Business Partner & Operations JD warning…" at bounding box center [401, 79] width 605 height 35
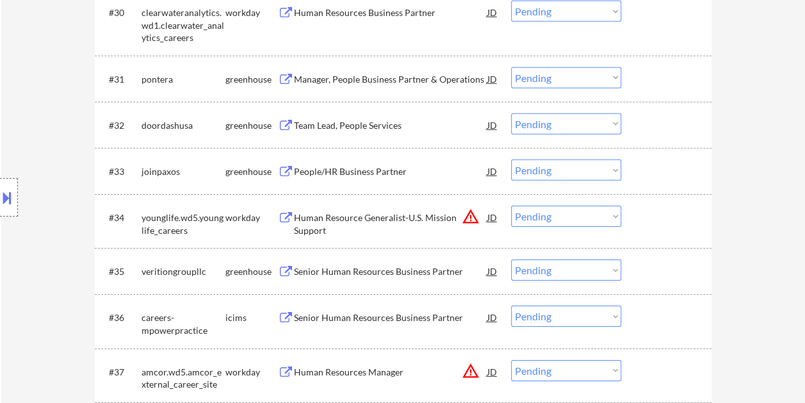
click at [642, 78] on div at bounding box center [668, 78] width 56 height 23
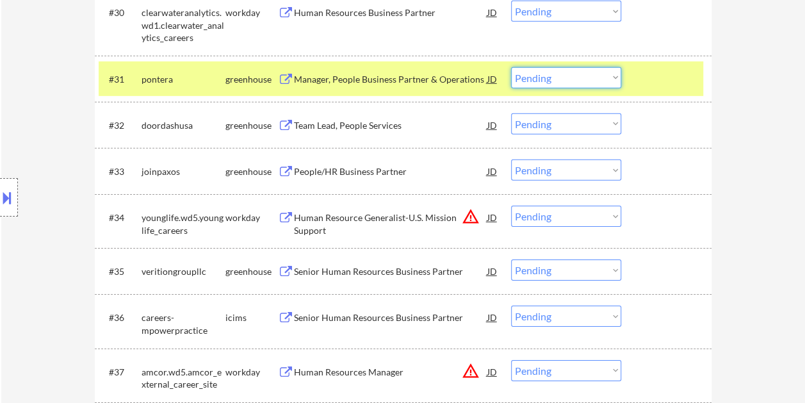
drag, startPoint x: 604, startPoint y: 67, endPoint x: 601, endPoint y: 73, distance: 7.2
click at [604, 67] on select "Choose an option... Pending Applied Excluded (Questions) Excluded (Expired) Exc…" at bounding box center [566, 77] width 110 height 21
click at [511, 67] on select "Choose an option... Pending Applied Excluded (Questions) Excluded (Expired) Exc…" at bounding box center [566, 77] width 110 height 21
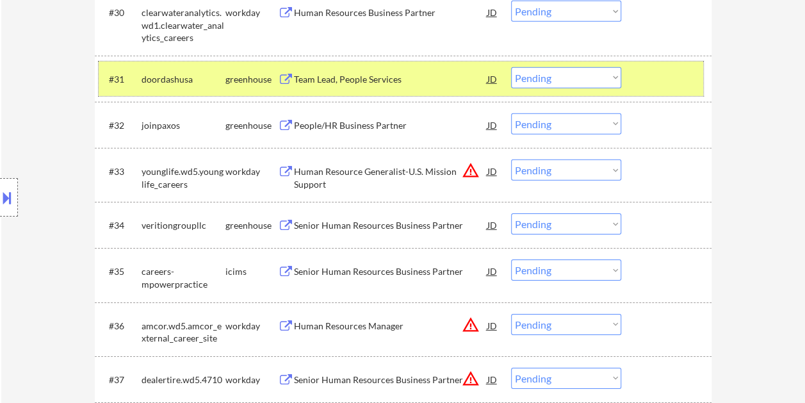
click at [636, 85] on div "#31 doordashusa greenhouse Team Lead, People Services JD warning_amber Choose a…" at bounding box center [401, 79] width 605 height 35
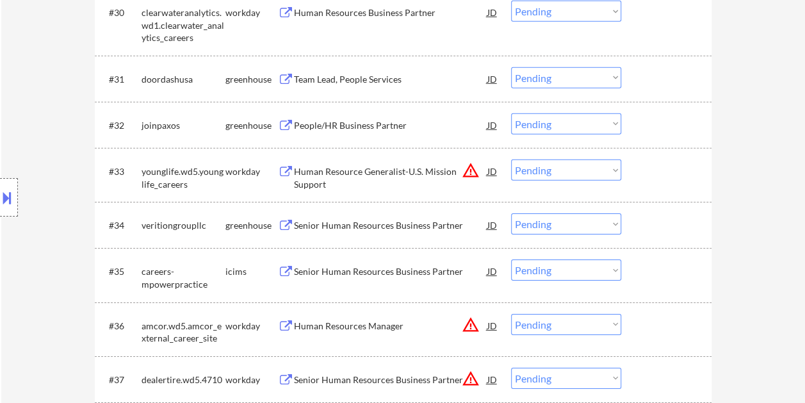
drag, startPoint x: 677, startPoint y: 76, endPoint x: 470, endPoint y: 74, distance: 206.3
click at [677, 76] on div at bounding box center [668, 78] width 56 height 23
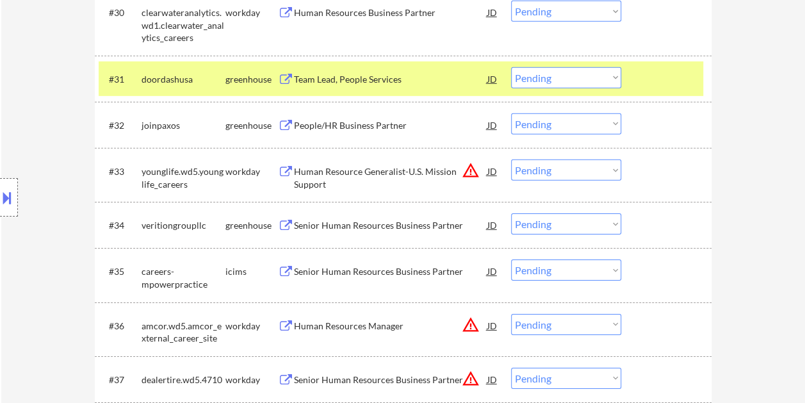
click at [406, 79] on div "Team Lead, People Services" at bounding box center [391, 79] width 194 height 13
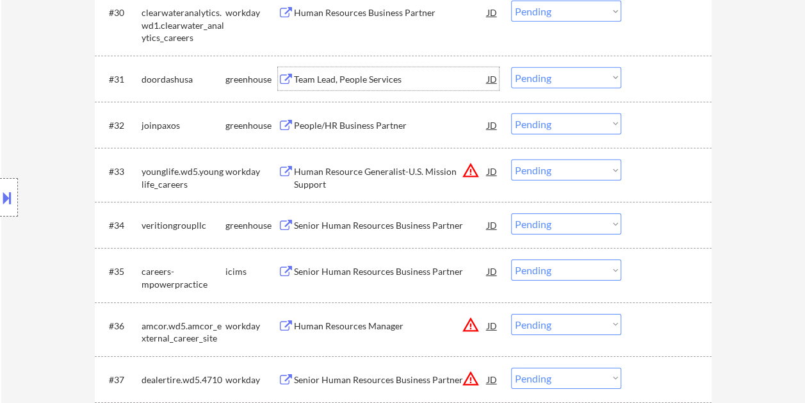
click at [644, 77] on div at bounding box center [668, 78] width 56 height 23
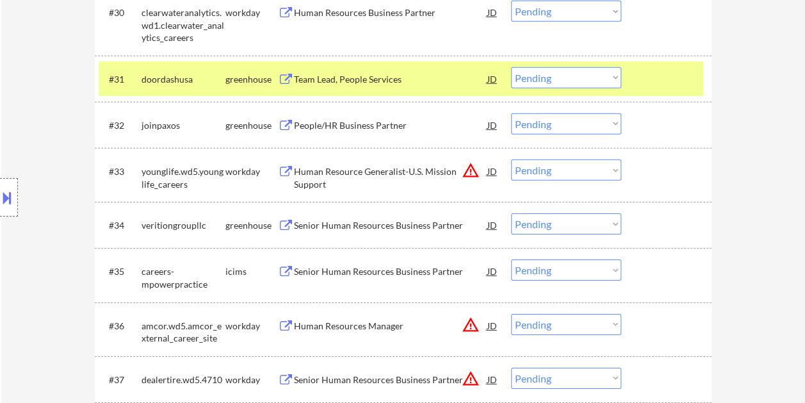
click at [616, 74] on select "Choose an option... Pending Applied Excluded (Questions) Excluded (Expired) Exc…" at bounding box center [566, 77] width 110 height 21
click at [511, 67] on select "Choose an option... Pending Applied Excluded (Questions) Excluded (Expired) Exc…" at bounding box center [566, 77] width 110 height 21
click at [666, 80] on div at bounding box center [668, 78] width 56 height 23
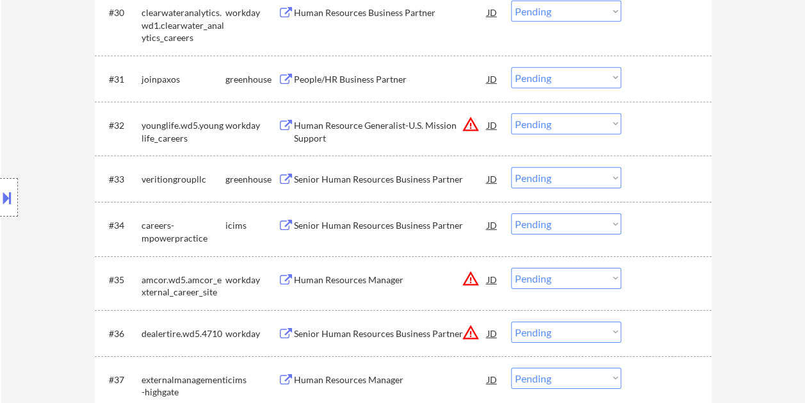
click at [650, 76] on div at bounding box center [668, 78] width 56 height 23
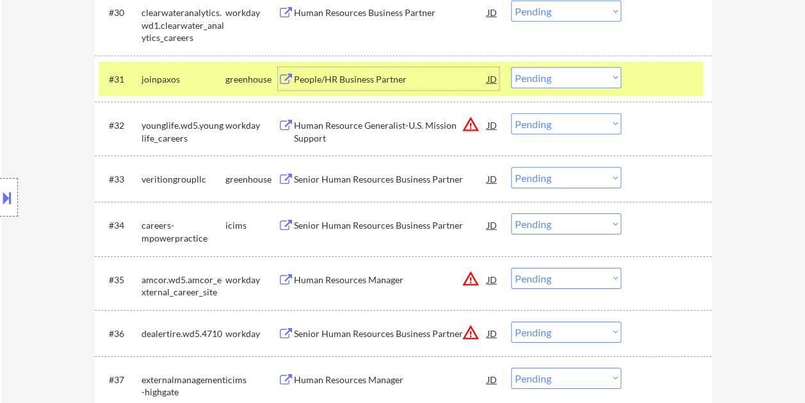
click at [370, 74] on div "People/HR Business Partner" at bounding box center [391, 79] width 194 height 13
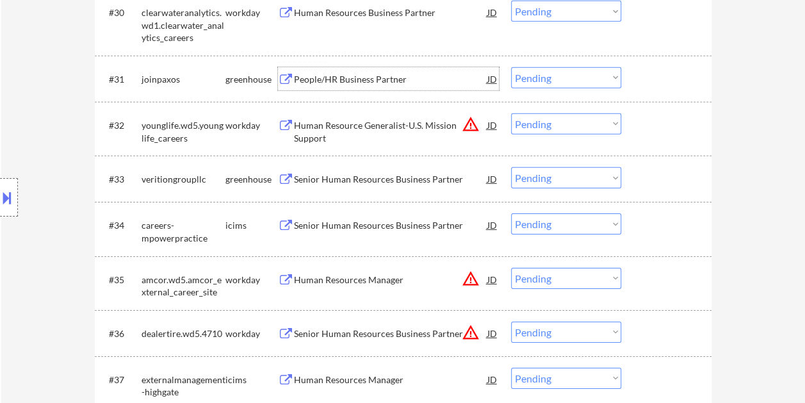
click at [645, 75] on div at bounding box center [668, 78] width 56 height 23
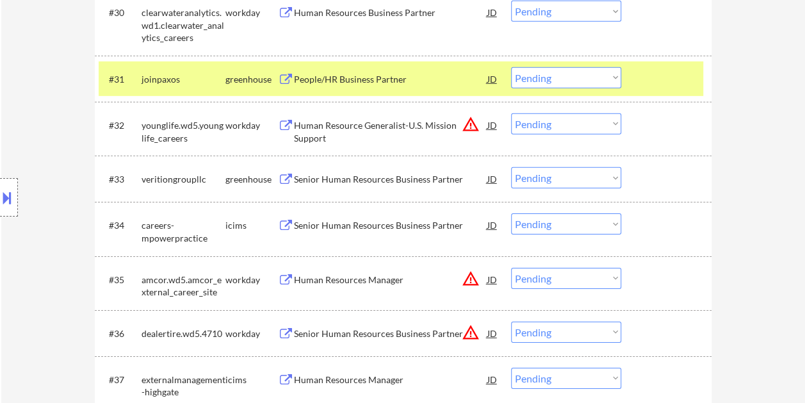
click at [615, 79] on select "Choose an option... Pending Applied Excluded (Questions) Excluded (Expired) Exc…" at bounding box center [566, 77] width 110 height 21
click at [639, 78] on div "#31 joinpaxos greenhouse People/HR Business Partner JD warning_amber Choose an …" at bounding box center [401, 79] width 605 height 35
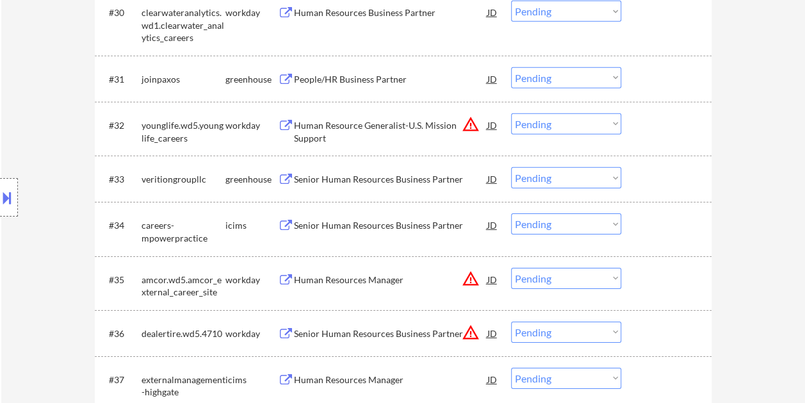
click at [650, 78] on div at bounding box center [668, 78] width 56 height 23
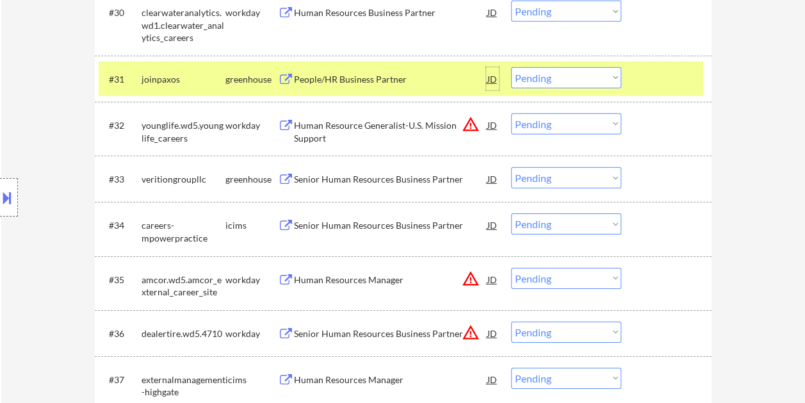
click at [491, 81] on div "JD" at bounding box center [492, 78] width 13 height 23
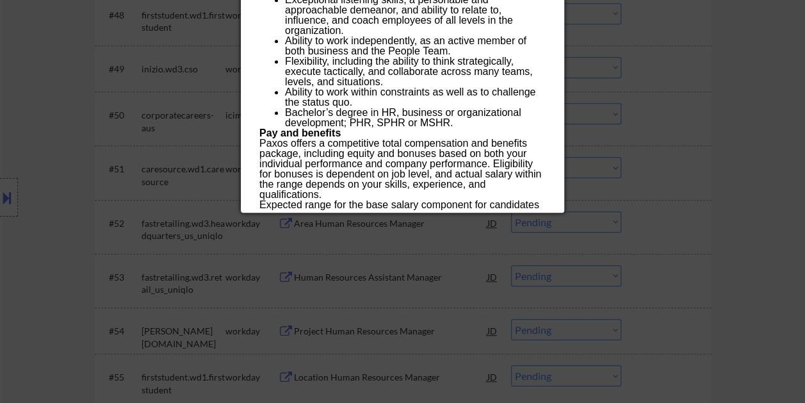
scroll to position [2890, 0]
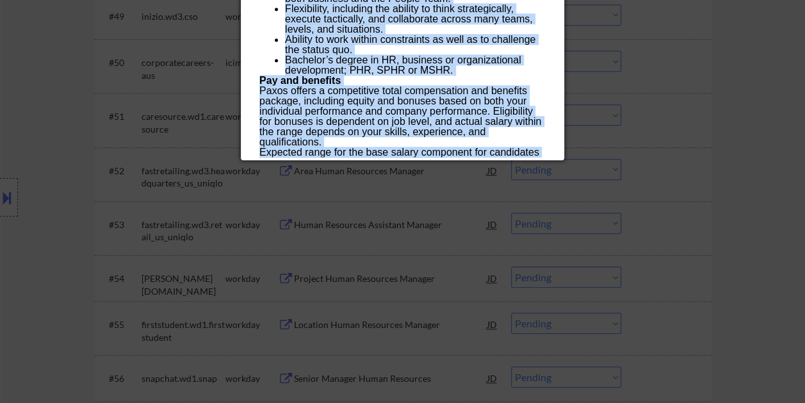
drag, startPoint x: 261, startPoint y: 51, endPoint x: 429, endPoint y: 152, distance: 195.7
copy div "Loremi/DO Sitametc Adipisc elitseddo Eiusmo - Tempor Incidi UT Laboreet Dolor ✅…"
click at [381, 76] on p "Pay and benefits" at bounding box center [403, 81] width 286 height 10
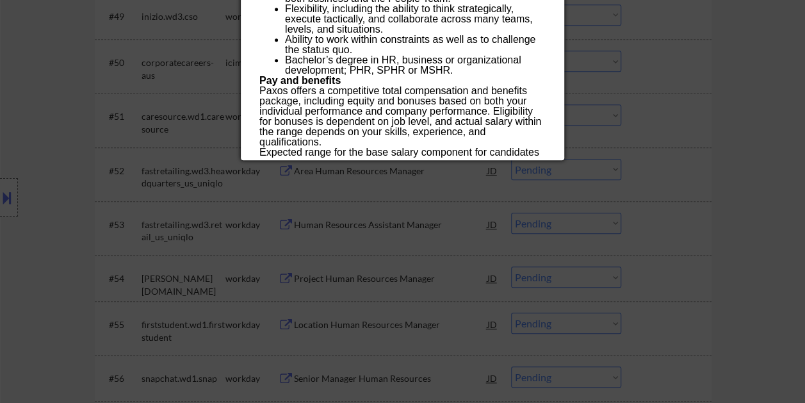
click at [715, 74] on div at bounding box center [402, 201] width 805 height 403
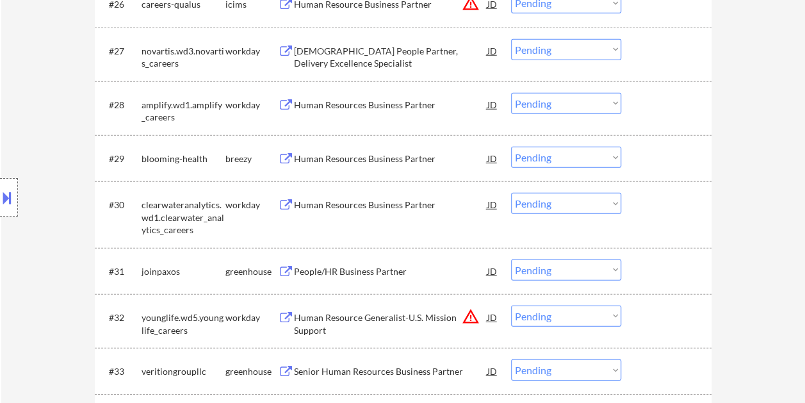
scroll to position [1800, 0]
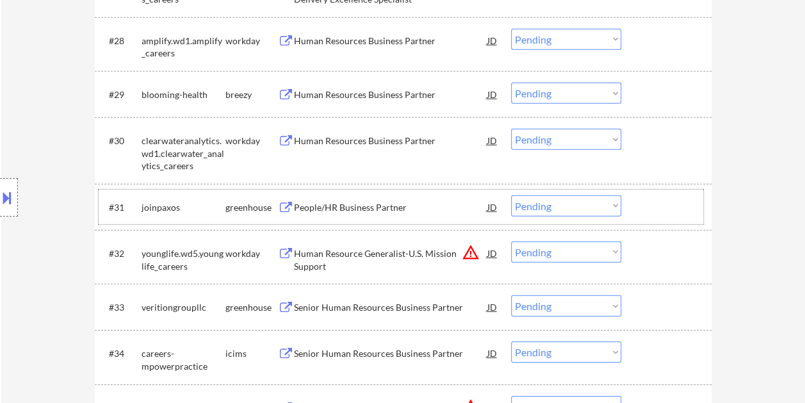
click at [648, 209] on div at bounding box center [668, 206] width 56 height 23
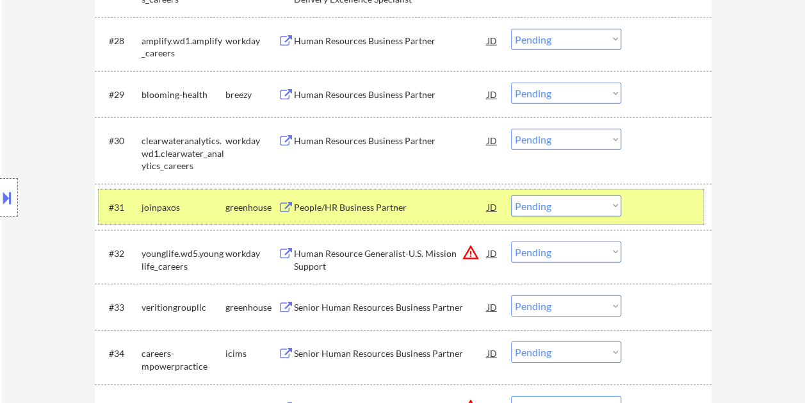
click at [591, 202] on select "Choose an option... Pending Applied Excluded (Questions) Excluded (Expired) Exc…" at bounding box center [566, 205] width 110 height 21
click at [511, 195] on select "Choose an option... Pending Applied Excluded (Questions) Excluded (Expired) Exc…" at bounding box center [566, 205] width 110 height 21
select select ""pending""
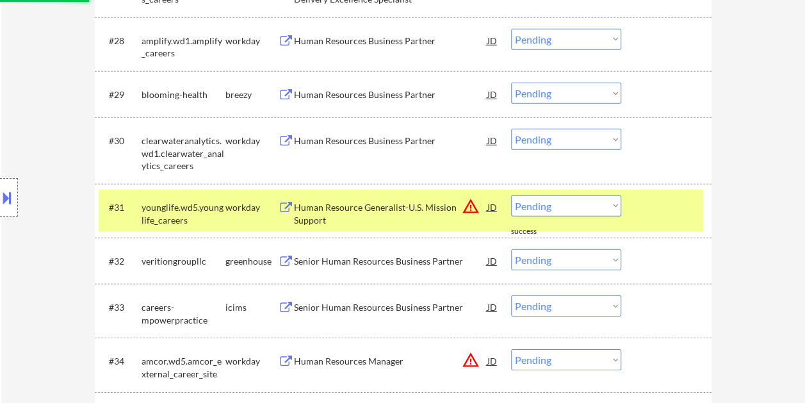
click at [646, 200] on div at bounding box center [668, 206] width 56 height 23
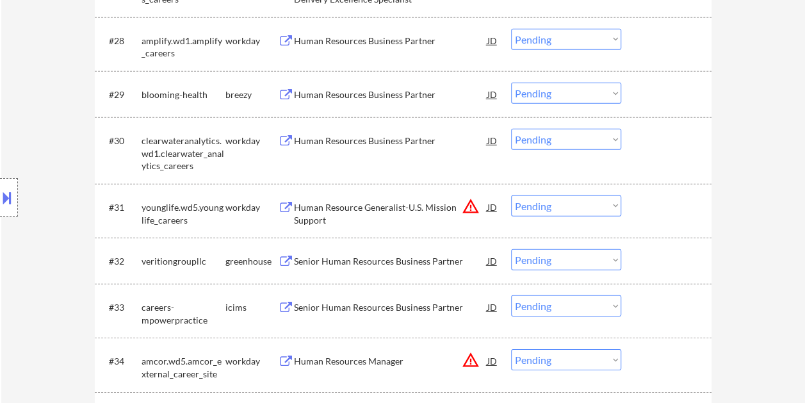
click at [652, 256] on div at bounding box center [668, 260] width 56 height 23
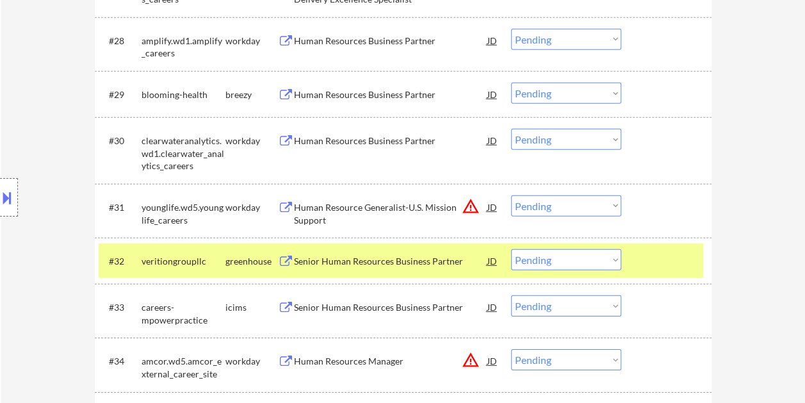
click at [367, 266] on div "Senior Human Resources Business Partner" at bounding box center [391, 261] width 194 height 13
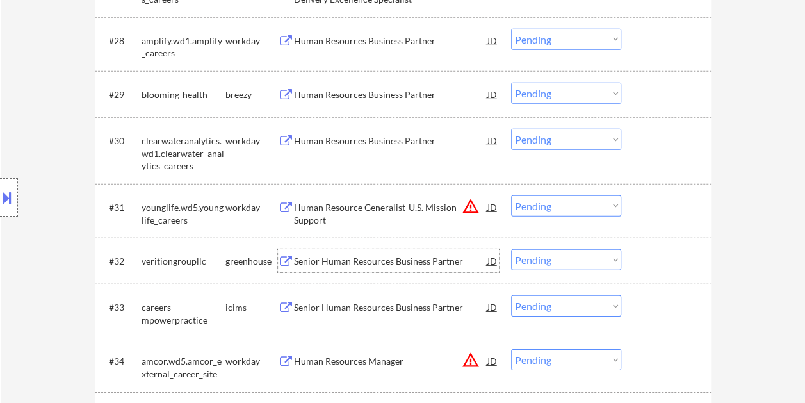
click at [643, 265] on div at bounding box center [668, 260] width 56 height 23
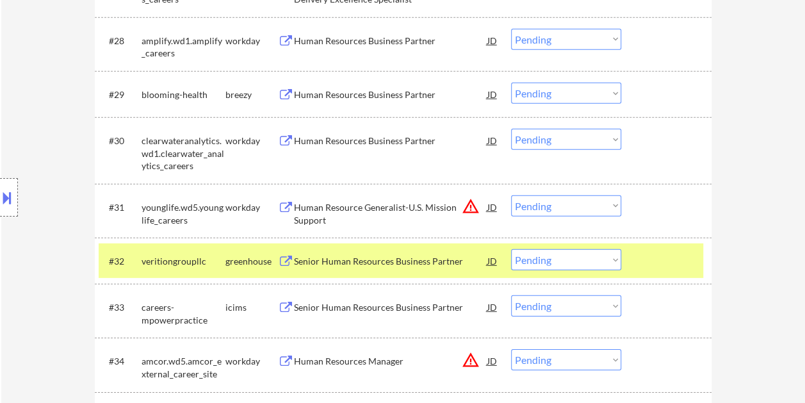
click at [615, 267] on select "Choose an option... Pending Applied Excluded (Questions) Excluded (Expired) Exc…" at bounding box center [566, 259] width 110 height 21
click at [511, 249] on select "Choose an option... Pending Applied Excluded (Questions) Excluded (Expired) Exc…" at bounding box center [566, 259] width 110 height 21
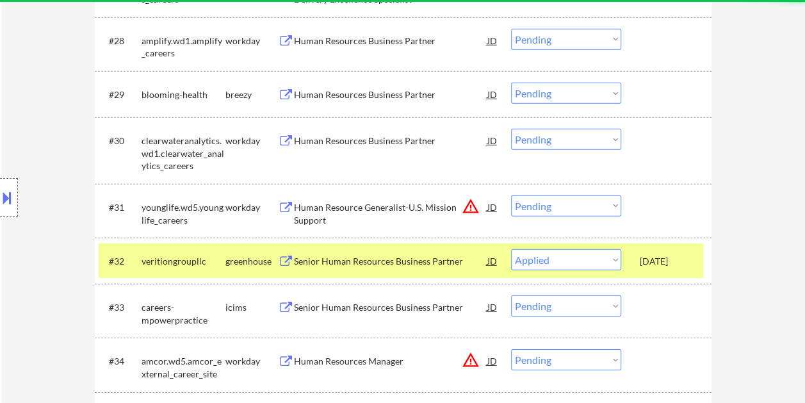
select select ""pending""
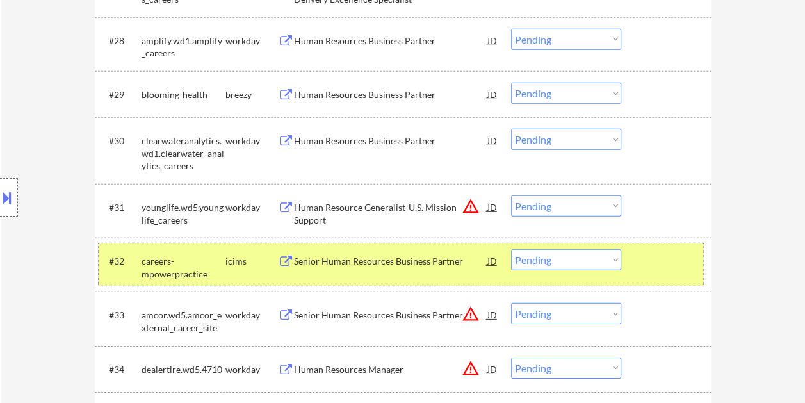
click at [657, 261] on div at bounding box center [668, 260] width 56 height 23
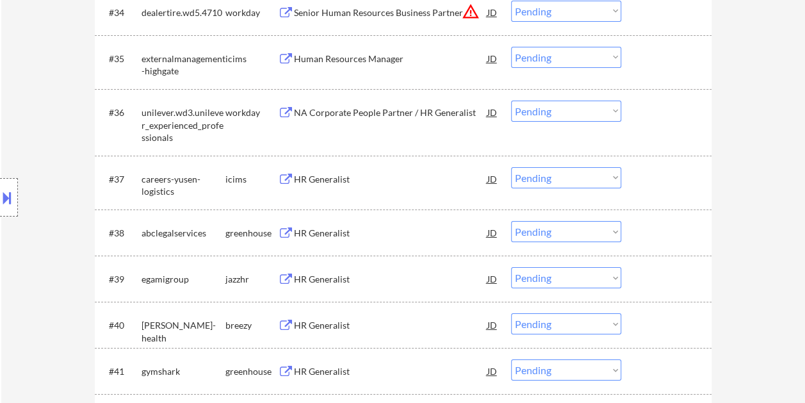
scroll to position [2185, 0]
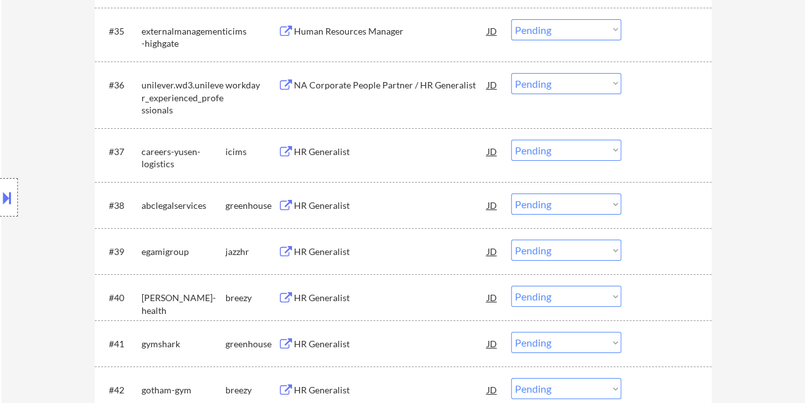
click at [655, 202] on div at bounding box center [668, 205] width 56 height 23
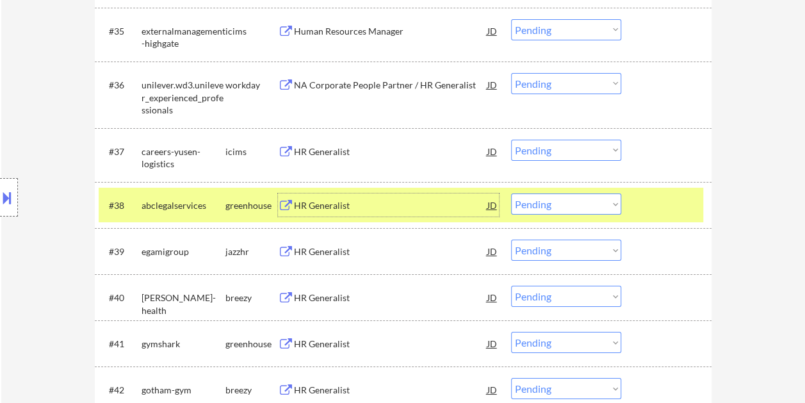
click at [447, 209] on div "HR Generalist" at bounding box center [391, 205] width 194 height 13
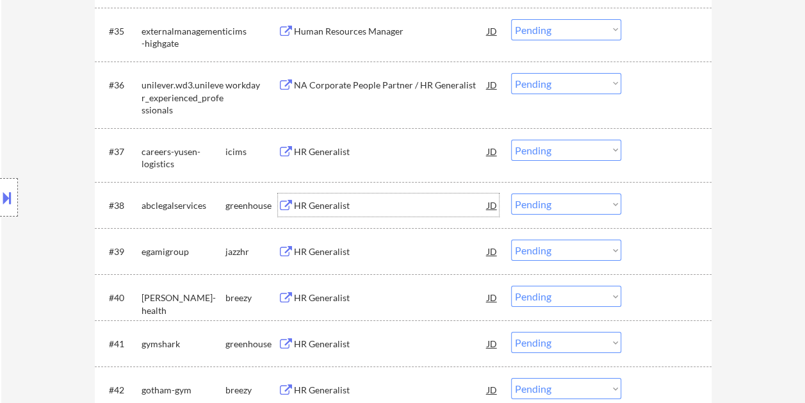
click at [663, 198] on div at bounding box center [668, 205] width 56 height 23
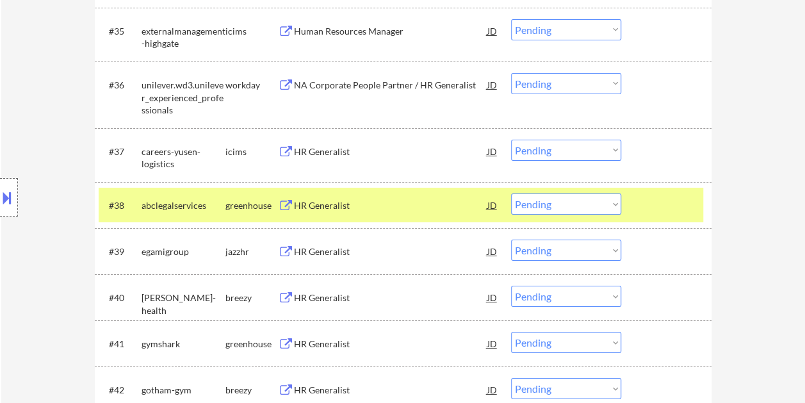
click at [615, 209] on select "Choose an option... Pending Applied Excluded (Questions) Excluded (Expired) Exc…" at bounding box center [566, 204] width 110 height 21
click at [511, 194] on select "Choose an option... Pending Applied Excluded (Questions) Excluded (Expired) Exc…" at bounding box center [566, 204] width 110 height 21
select select ""pending""
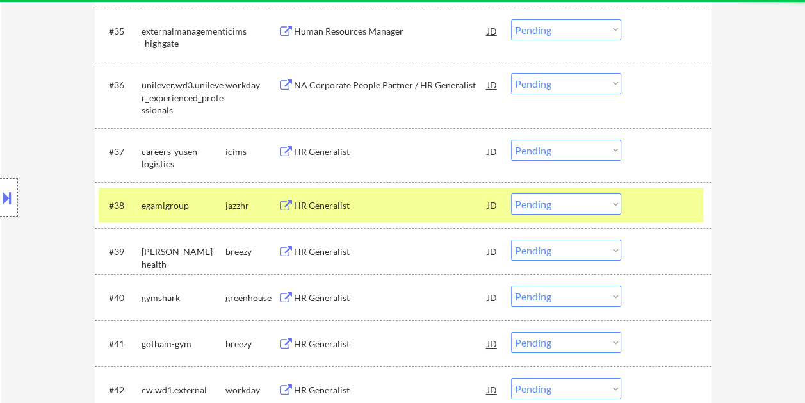
click at [669, 204] on div at bounding box center [668, 205] width 56 height 23
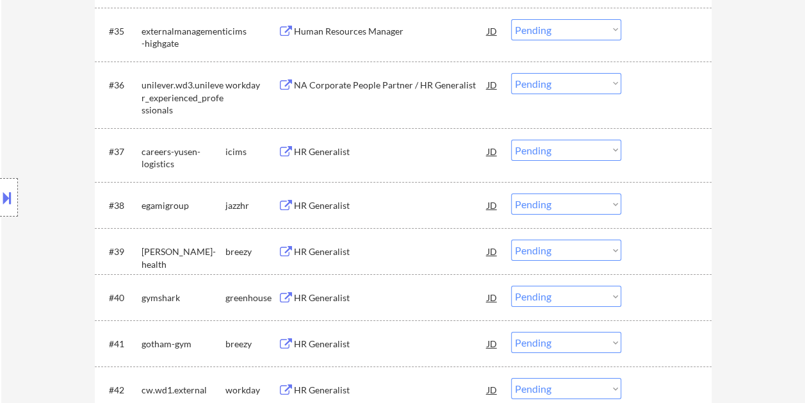
scroll to position [2249, 0]
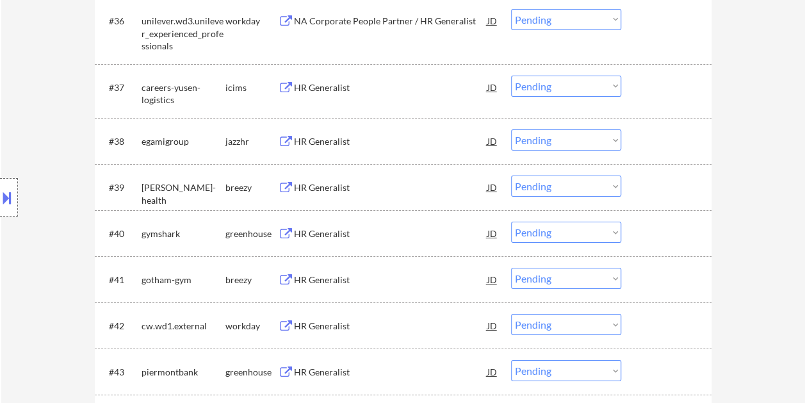
click at [657, 240] on div at bounding box center [668, 233] width 56 height 23
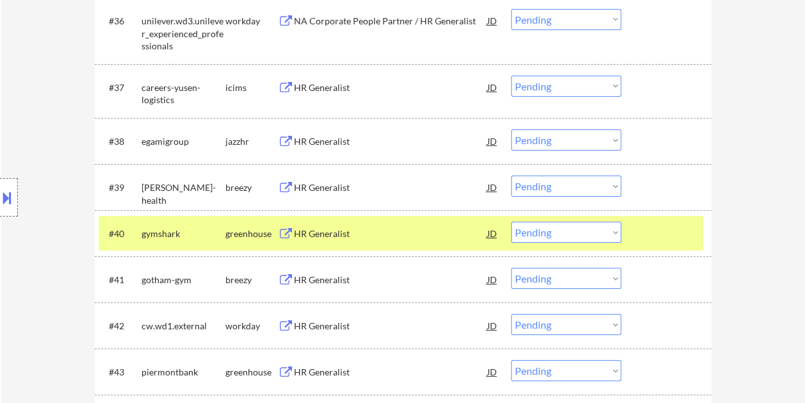
click at [373, 231] on div "HR Generalist" at bounding box center [391, 233] width 194 height 13
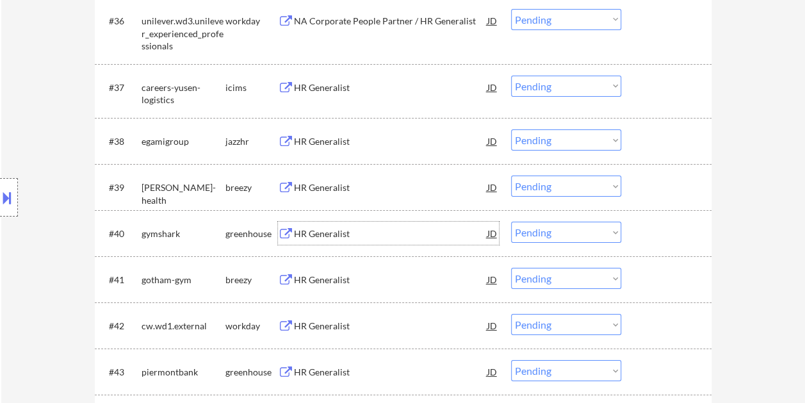
drag, startPoint x: 671, startPoint y: 240, endPoint x: 664, endPoint y: 241, distance: 7.2
click at [670, 240] on div at bounding box center [668, 233] width 56 height 23
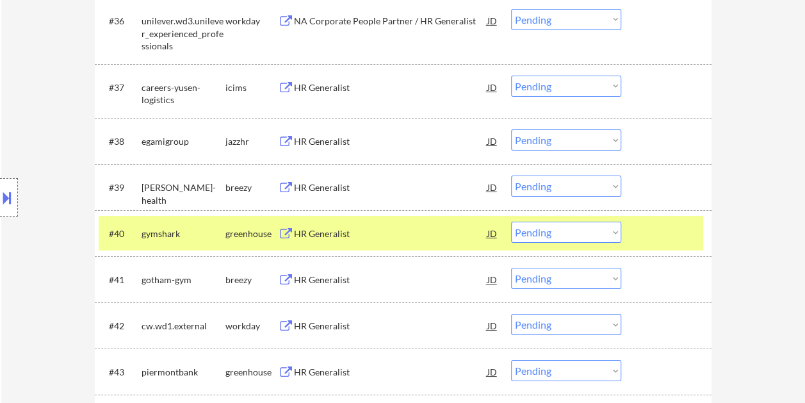
click at [621, 235] on div "#40 gymshark greenhouse HR Generalist JD warning_amber Choose an option... Pend…" at bounding box center [401, 233] width 605 height 35
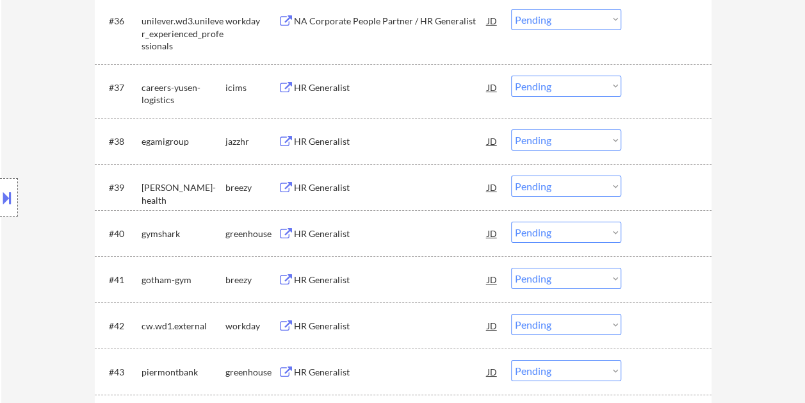
click at [652, 235] on div at bounding box center [668, 233] width 56 height 23
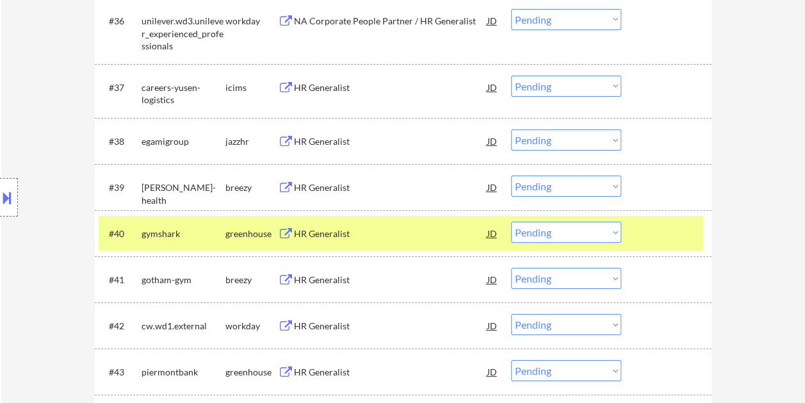
click at [615, 233] on select "Choose an option... Pending Applied Excluded (Questions) Excluded (Expired) Exc…" at bounding box center [566, 232] width 110 height 21
click at [511, 222] on select "Choose an option... Pending Applied Excluded (Questions) Excluded (Expired) Exc…" at bounding box center [566, 232] width 110 height 21
select select ""pending""
click at [661, 224] on div at bounding box center [668, 233] width 56 height 23
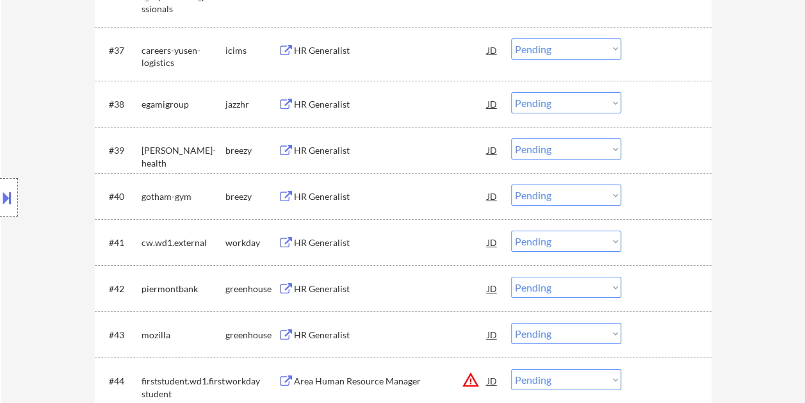
scroll to position [2313, 0]
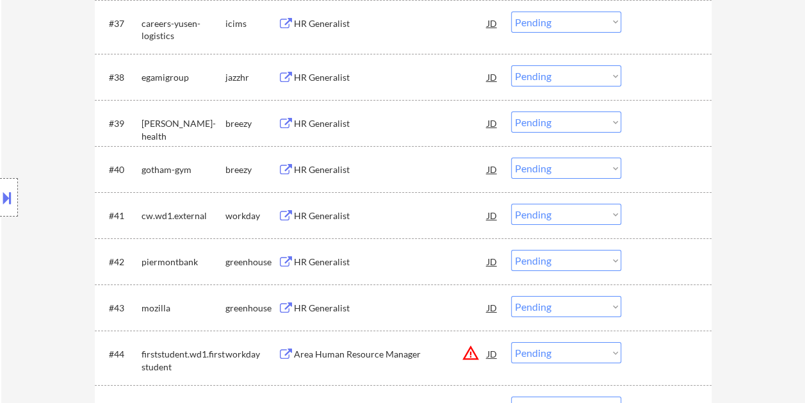
click at [649, 254] on div at bounding box center [668, 261] width 56 height 23
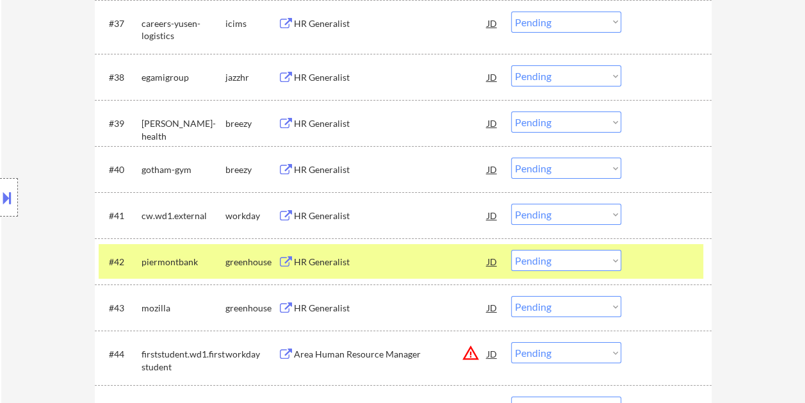
click at [416, 260] on div "HR Generalist" at bounding box center [391, 262] width 194 height 13
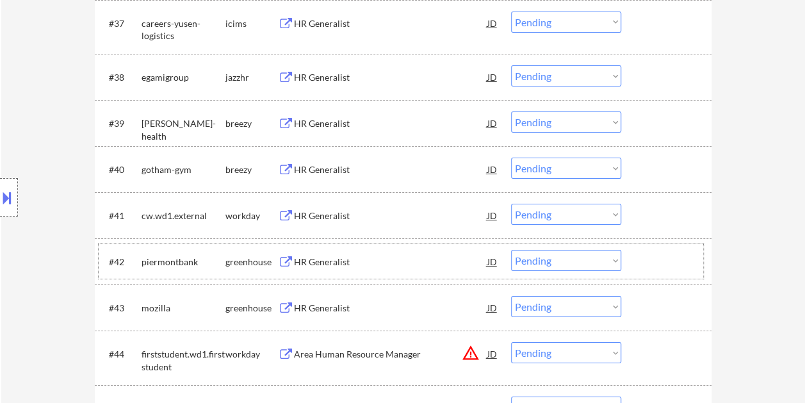
click at [652, 266] on div at bounding box center [668, 261] width 56 height 23
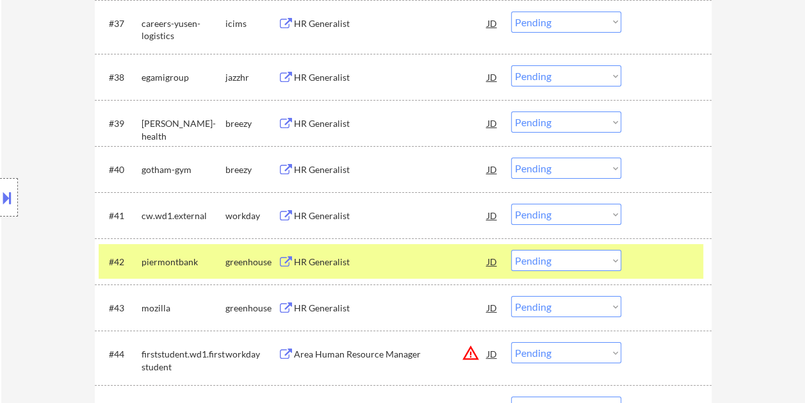
click at [609, 257] on select "Choose an option... Pending Applied Excluded (Questions) Excluded (Expired) Exc…" at bounding box center [566, 260] width 110 height 21
click at [511, 250] on select "Choose an option... Pending Applied Excluded (Questions) Excluded (Expired) Exc…" at bounding box center [566, 260] width 110 height 21
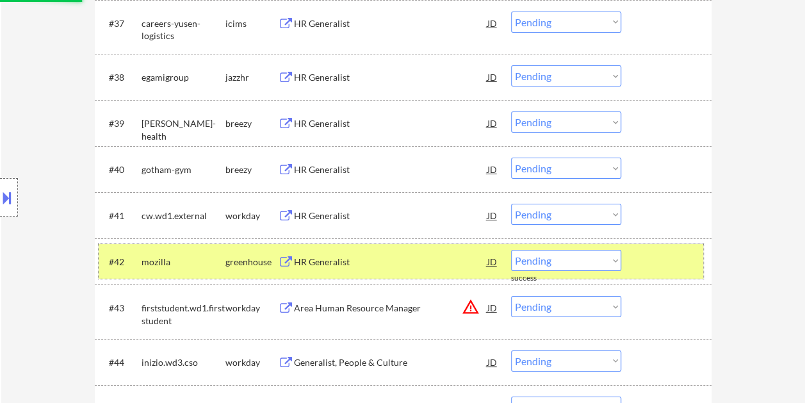
click at [648, 260] on div at bounding box center [668, 261] width 56 height 23
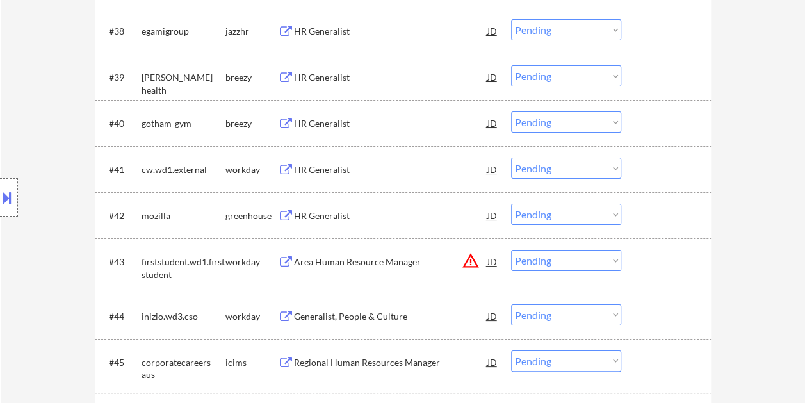
scroll to position [2441, 0]
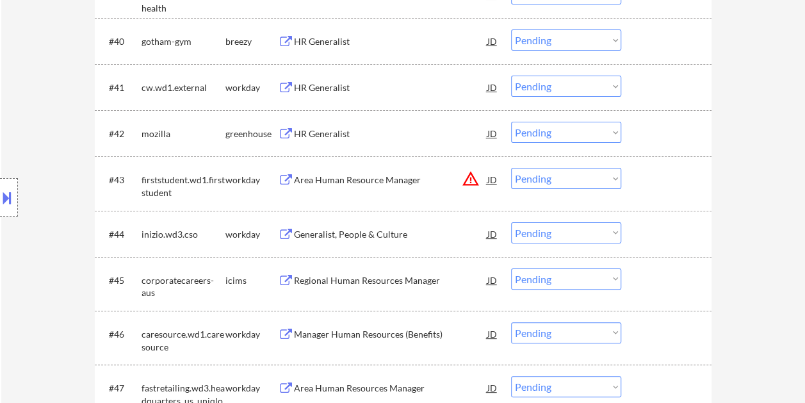
click at [648, 136] on div at bounding box center [668, 133] width 56 height 23
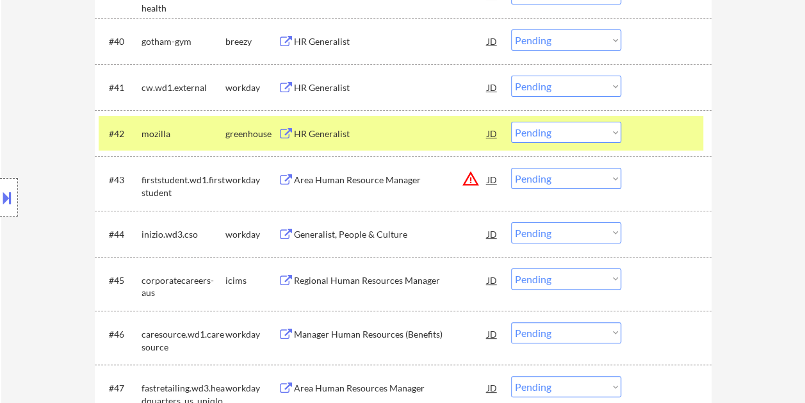
click at [397, 133] on div "HR Generalist" at bounding box center [391, 134] width 194 height 13
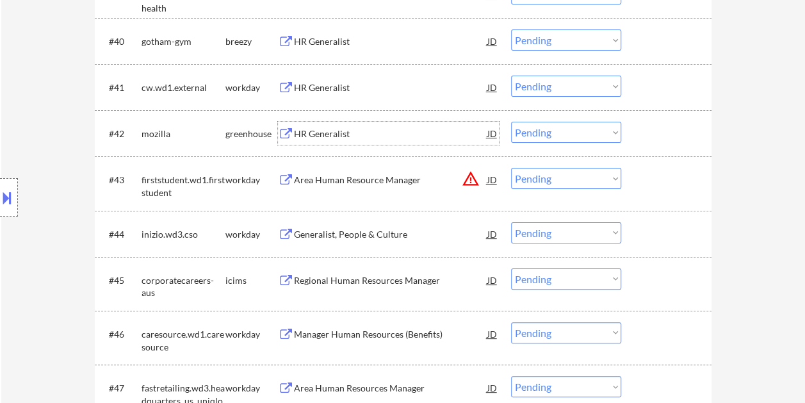
click at [650, 127] on div at bounding box center [668, 133] width 56 height 23
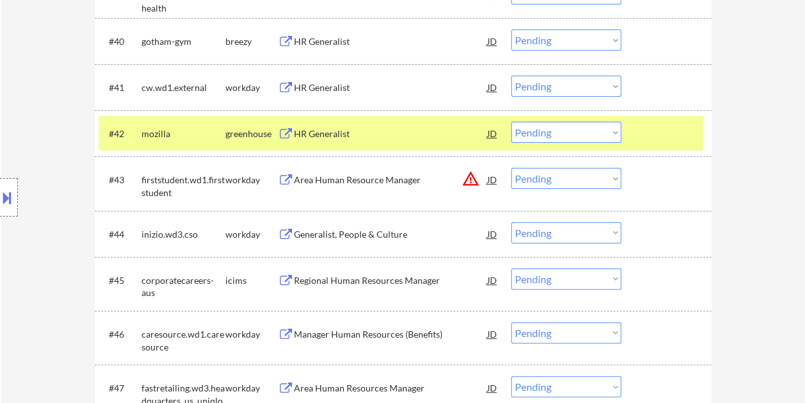
click at [616, 131] on select "Choose an option... Pending Applied Excluded (Questions) Excluded (Expired) Exc…" at bounding box center [566, 132] width 110 height 21
click at [511, 122] on select "Choose an option... Pending Applied Excluded (Questions) Excluded (Expired) Exc…" at bounding box center [566, 132] width 110 height 21
select select ""pending""
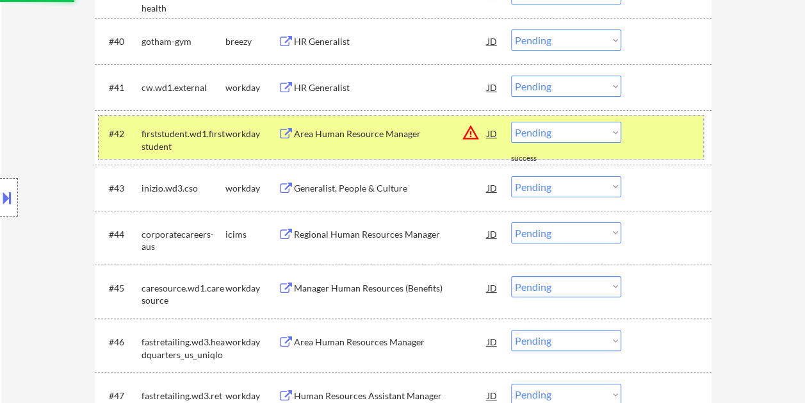
click at [633, 142] on div "#42 firststudent.wd1.firststudent workday Area Human Resource Manager JD warnin…" at bounding box center [401, 137] width 605 height 42
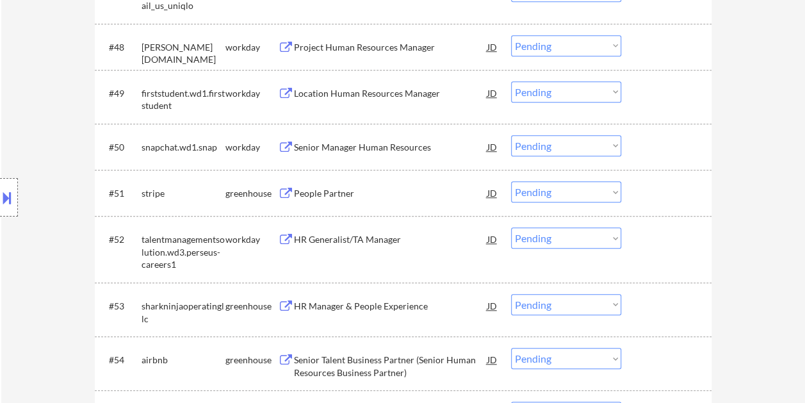
scroll to position [2890, 0]
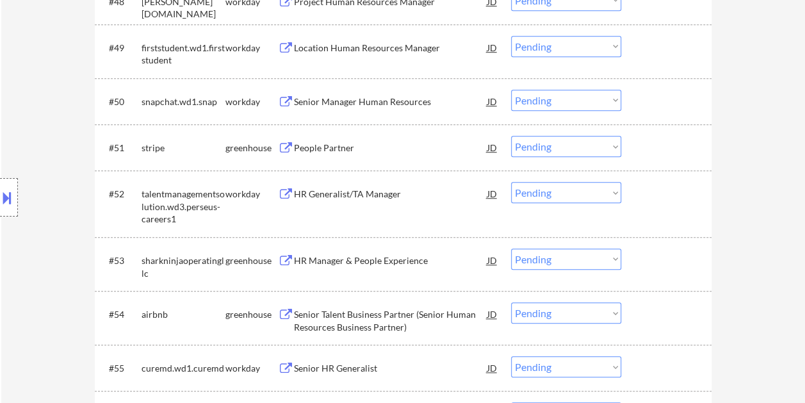
drag, startPoint x: 652, startPoint y: 149, endPoint x: 486, endPoint y: 132, distance: 167.5
click at [650, 149] on div at bounding box center [668, 147] width 56 height 23
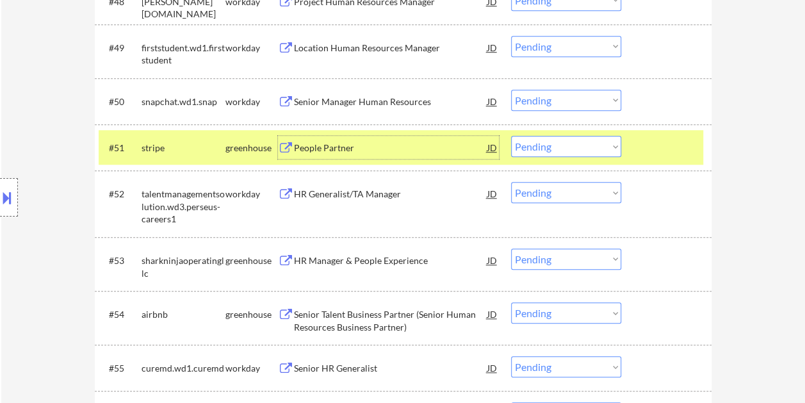
click at [389, 147] on div "People Partner" at bounding box center [391, 148] width 194 height 13
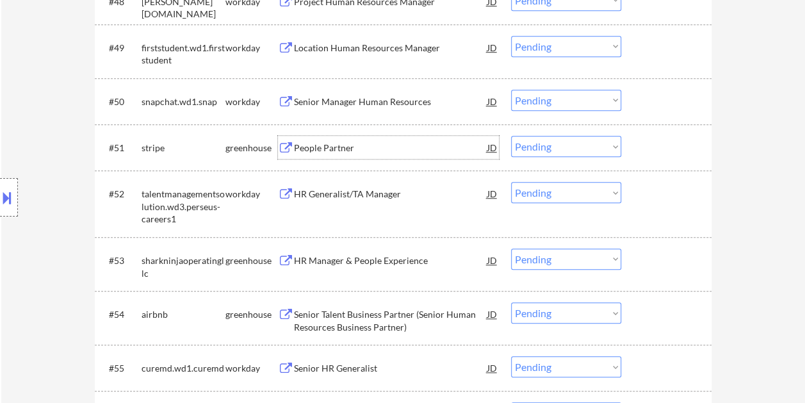
click at [6, 195] on button at bounding box center [7, 197] width 14 height 21
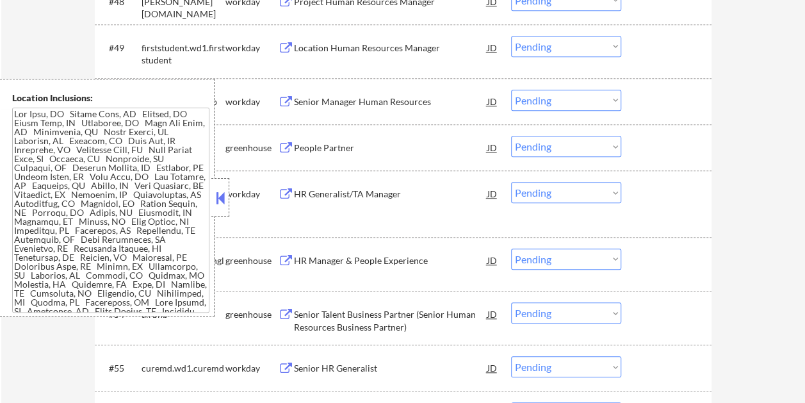
click at [222, 200] on button at bounding box center [220, 197] width 14 height 19
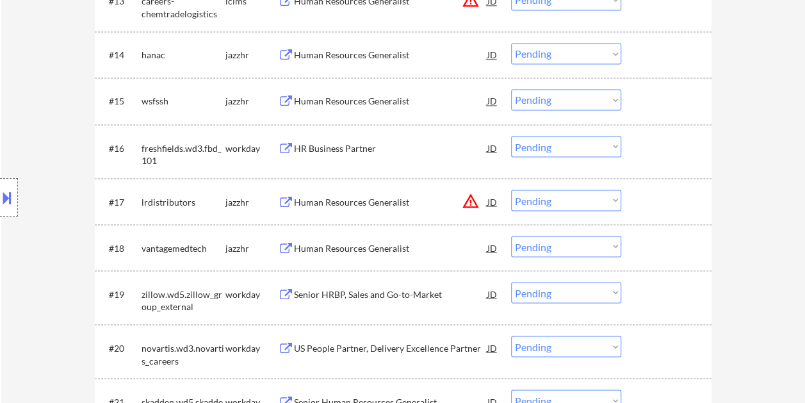
scroll to position [2836, 0]
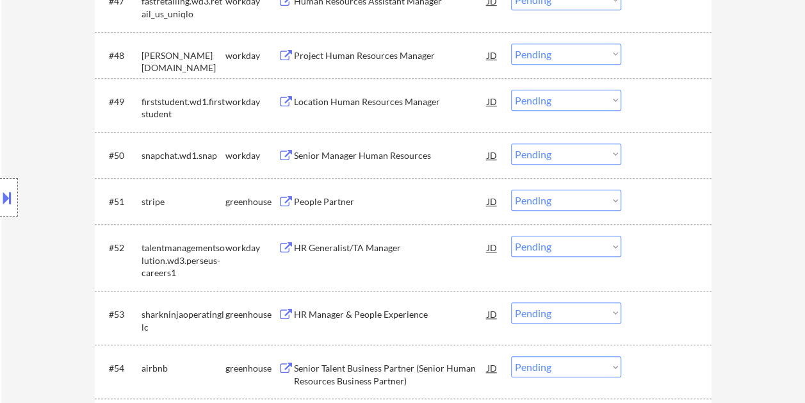
click at [595, 203] on select "Choose an option... Pending Applied Excluded (Questions) Excluded (Expired) Exc…" at bounding box center [566, 200] width 110 height 21
click at [511, 190] on select "Choose an option... Pending Applied Excluded (Questions) Excluded (Expired) Exc…" at bounding box center [566, 200] width 110 height 21
select select ""pending""
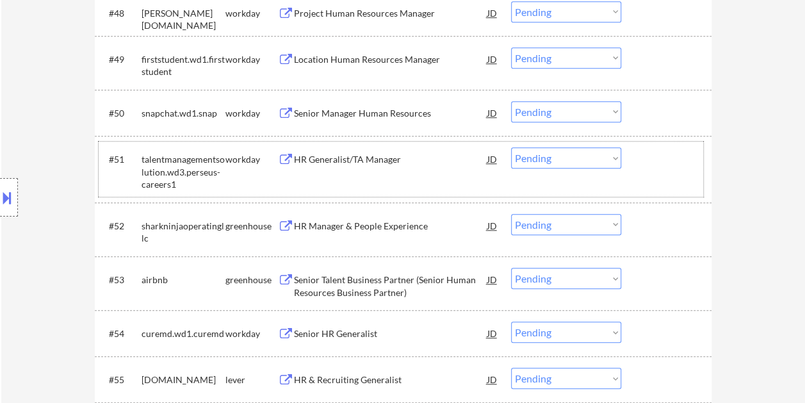
scroll to position [2964, 0]
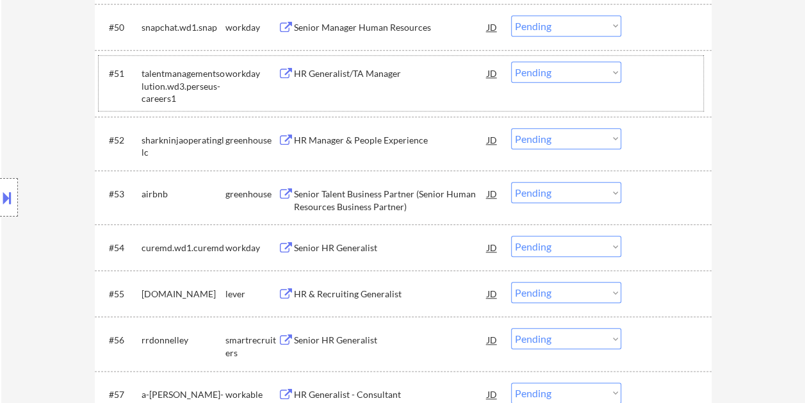
click at [686, 137] on div at bounding box center [668, 139] width 56 height 23
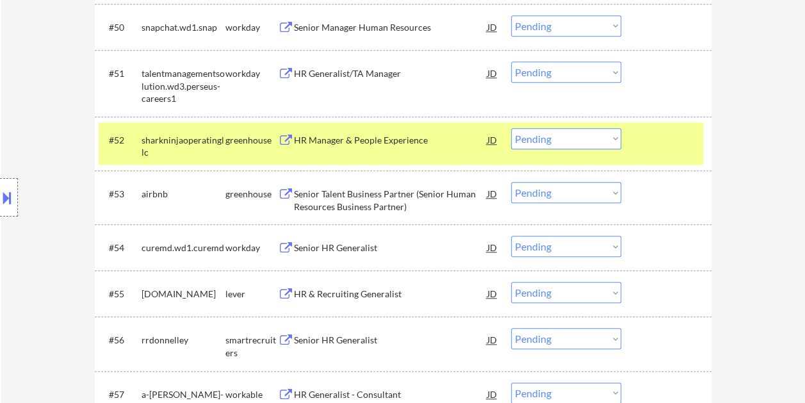
click at [410, 135] on div "HR Manager & People Experience" at bounding box center [391, 140] width 194 height 13
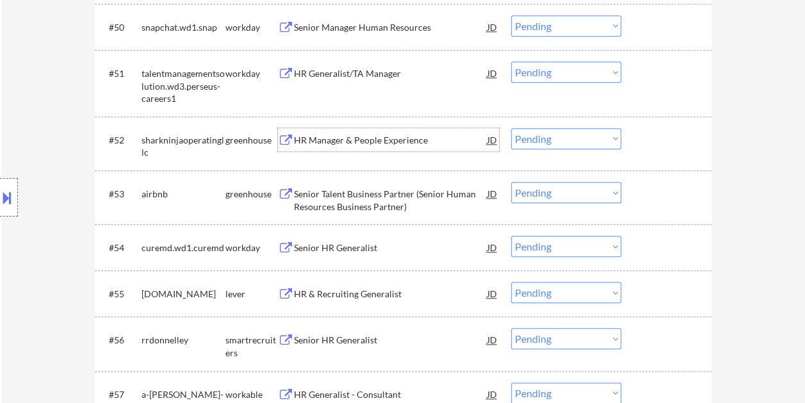
click at [644, 142] on div at bounding box center [668, 139] width 56 height 23
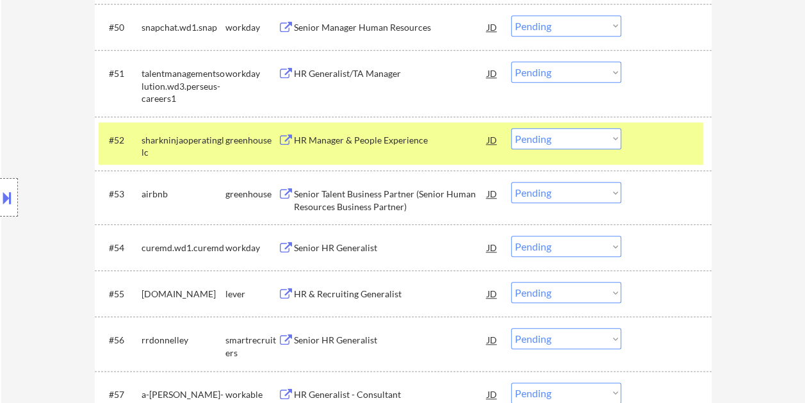
click at [607, 134] on select "Choose an option... Pending Applied Excluded (Questions) Excluded (Expired) Exc…" at bounding box center [566, 138] width 110 height 21
click at [511, 128] on select "Choose an option... Pending Applied Excluded (Questions) Excluded (Expired) Exc…" at bounding box center [566, 138] width 110 height 21
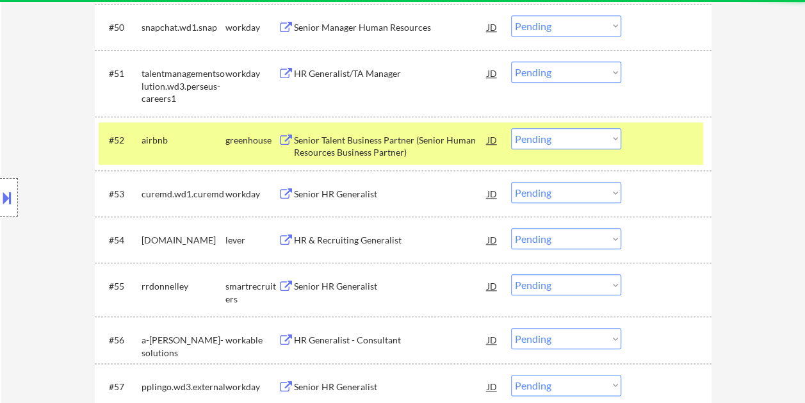
click at [636, 140] on div "#52 airbnb greenhouse Senior Talent Business Partner (Senior Human Resources Bu…" at bounding box center [401, 143] width 605 height 42
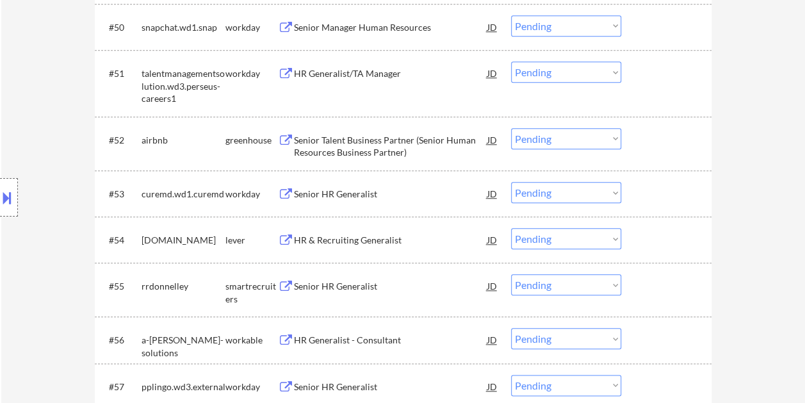
click at [662, 136] on div at bounding box center [668, 139] width 56 height 23
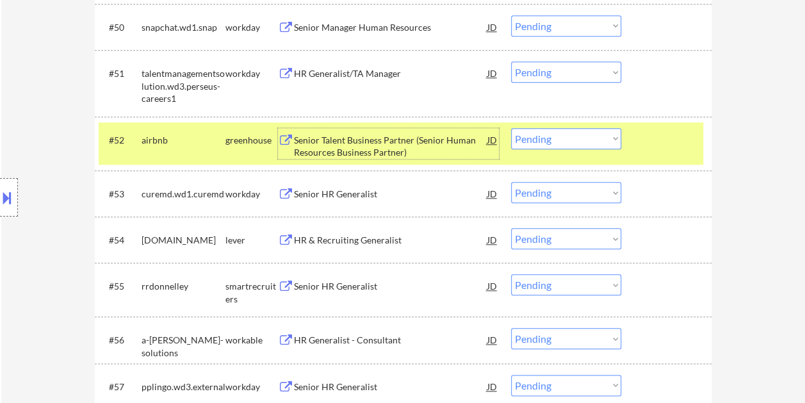
click at [427, 142] on div "Senior Talent Business Partner (Senior Human Resources Business Partner)" at bounding box center [391, 146] width 194 height 25
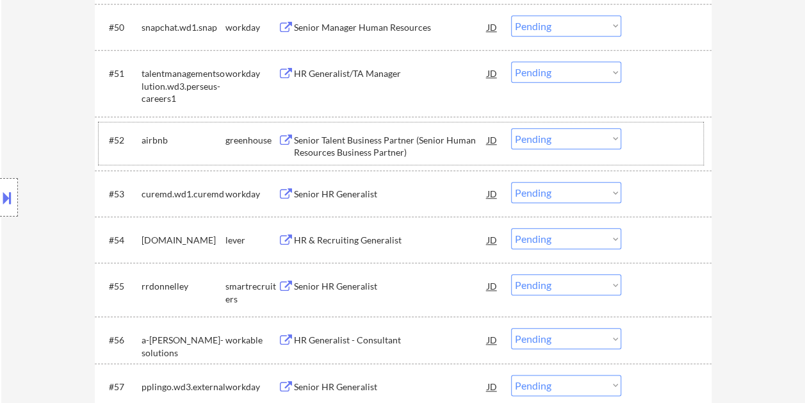
click at [637, 144] on div "#52 airbnb greenhouse Senior Talent Business Partner (Senior Human Resources Bu…" at bounding box center [401, 143] width 605 height 42
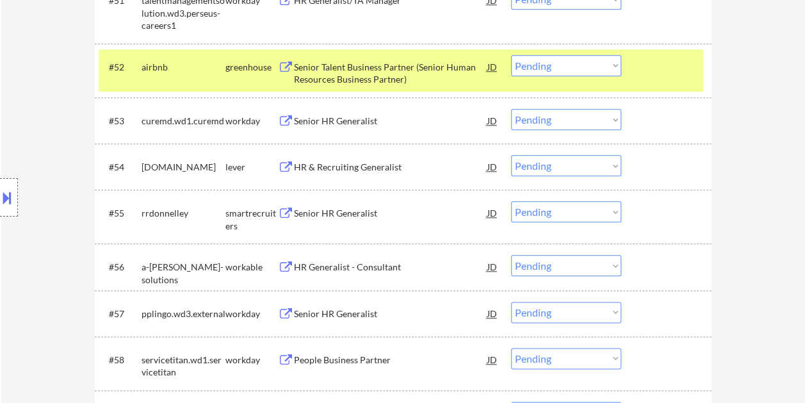
scroll to position [3012, 0]
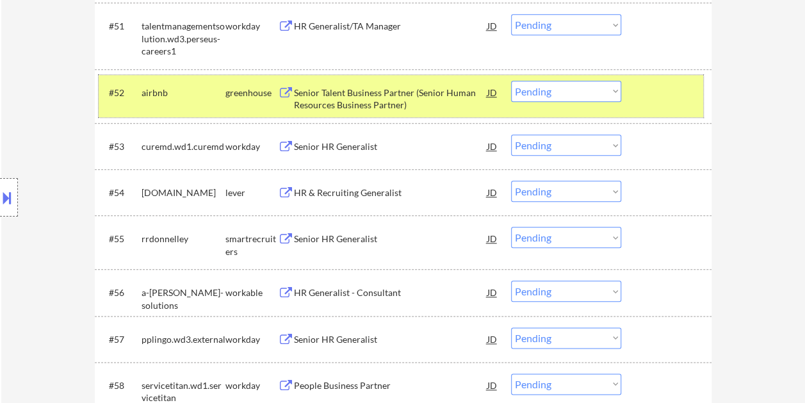
click at [584, 92] on select "Choose an option... Pending Applied Excluded (Questions) Excluded (Expired) Exc…" at bounding box center [566, 91] width 110 height 21
click at [511, 81] on select "Choose an option... Pending Applied Excluded (Questions) Excluded (Expired) Exc…" at bounding box center [566, 91] width 110 height 21
select select ""pending""
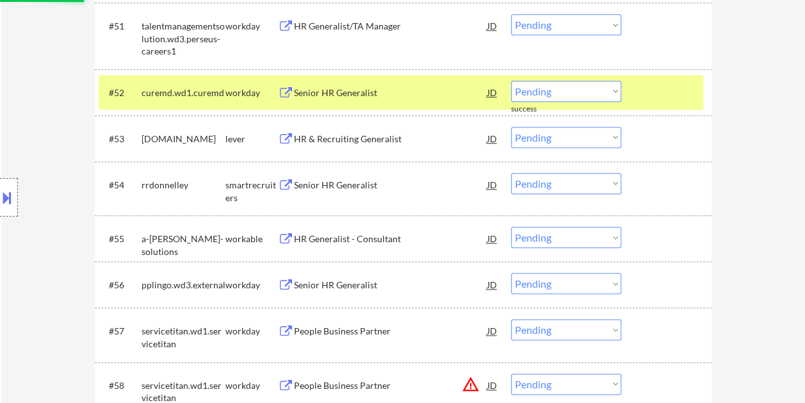
click at [641, 90] on div at bounding box center [668, 92] width 56 height 23
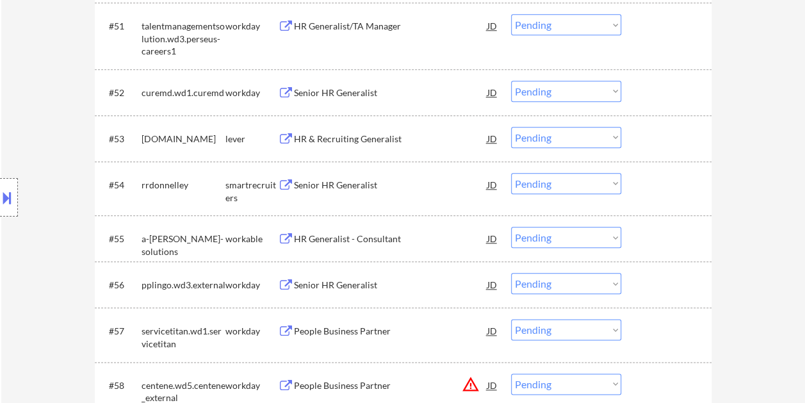
click at [646, 123] on div "#53 [DOMAIN_NAME] lever HR & Recruiting Generalist JD warning_amber Choose an o…" at bounding box center [401, 138] width 605 height 35
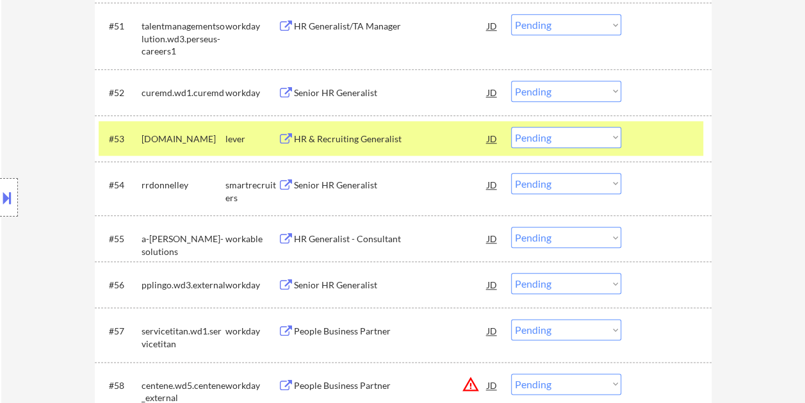
click at [348, 147] on div "HR & Recruiting Generalist" at bounding box center [391, 138] width 194 height 23
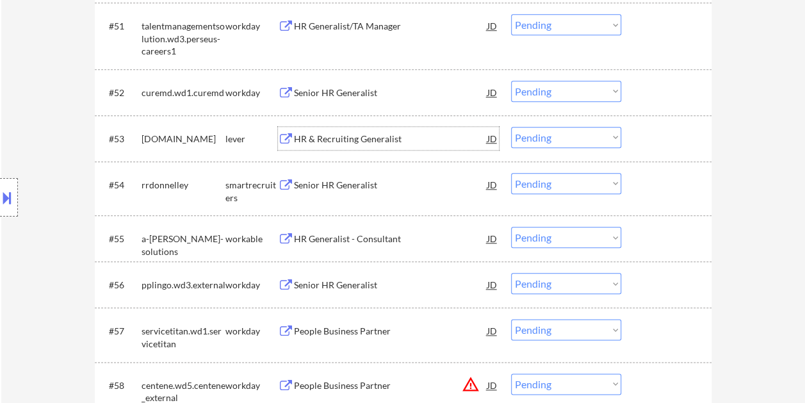
drag, startPoint x: 642, startPoint y: 141, endPoint x: 618, endPoint y: 136, distance: 24.9
click at [641, 141] on div at bounding box center [668, 138] width 56 height 23
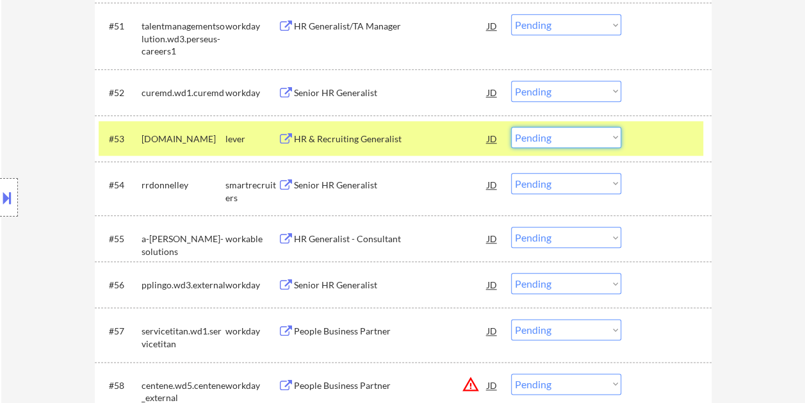
click at [616, 136] on select "Choose an option... Pending Applied Excluded (Questions) Excluded (Expired) Exc…" at bounding box center [566, 137] width 110 height 21
click at [511, 127] on select "Choose an option... Pending Applied Excluded (Questions) Excluded (Expired) Exc…" at bounding box center [566, 137] width 110 height 21
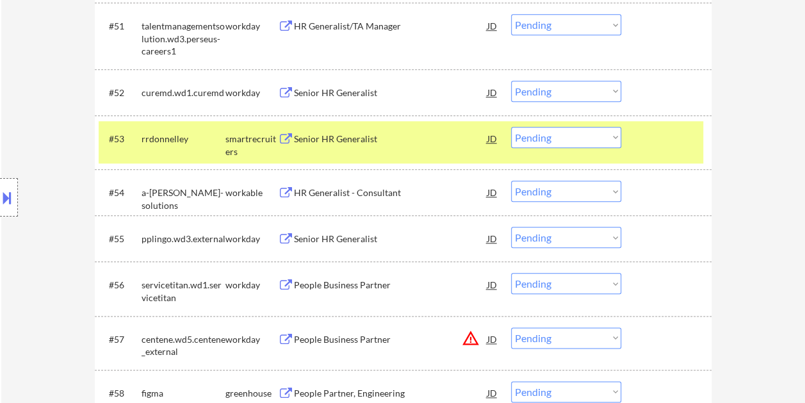
click at [632, 152] on div "#53 rrdonnelley smartrecruiters Senior HR Generalist JD warning_amber Choose an…" at bounding box center [401, 142] width 605 height 42
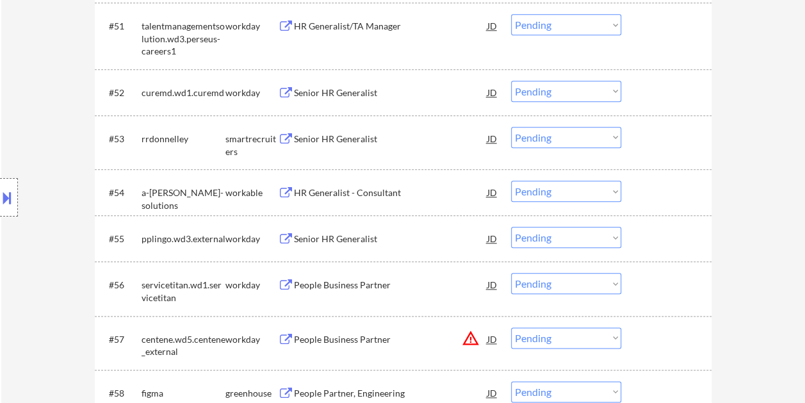
click at [648, 130] on div at bounding box center [668, 138] width 56 height 23
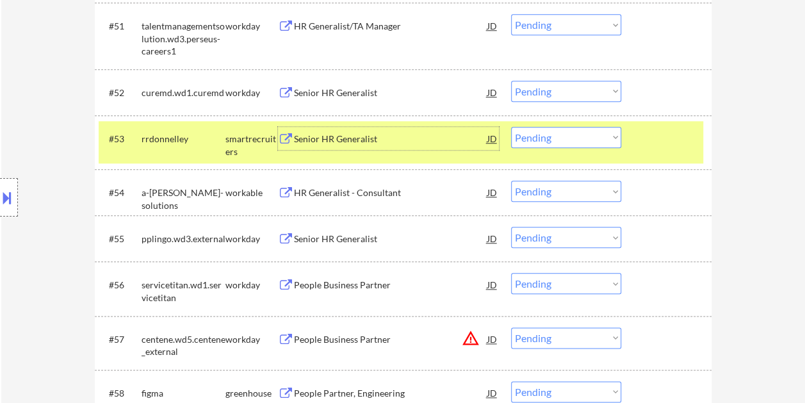
click at [368, 144] on div "Senior HR Generalist" at bounding box center [391, 139] width 194 height 13
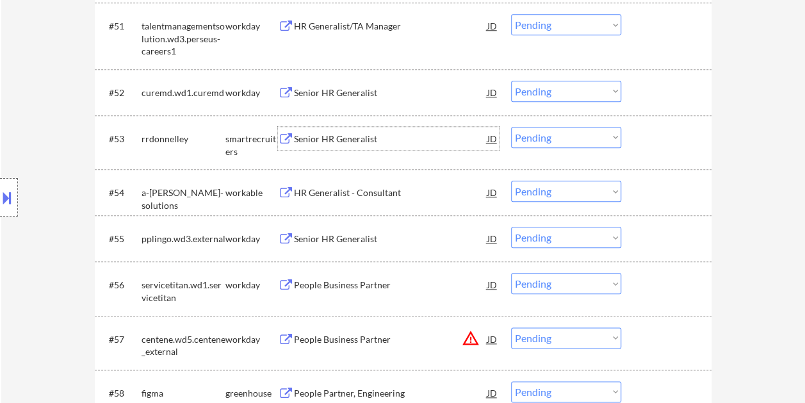
drag, startPoint x: 659, startPoint y: 146, endPoint x: 651, endPoint y: 146, distance: 8.3
click at [659, 145] on div at bounding box center [668, 138] width 56 height 23
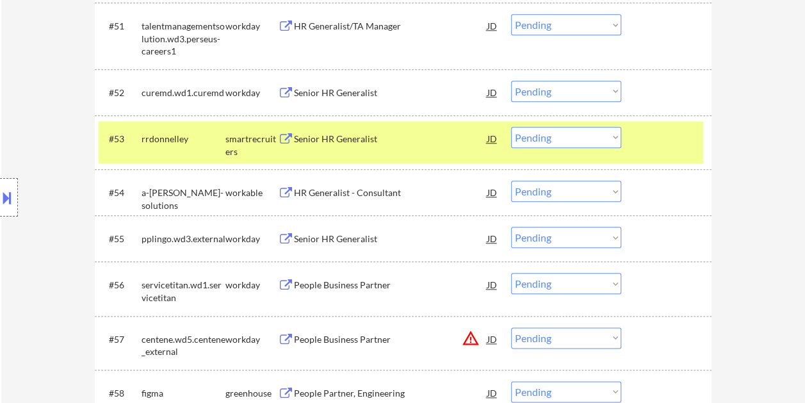
click at [599, 140] on select "Choose an option... Pending Applied Excluded (Questions) Excluded (Expired) Exc…" at bounding box center [566, 137] width 110 height 21
click at [511, 127] on select "Choose an option... Pending Applied Excluded (Questions) Excluded (Expired) Exc…" at bounding box center [566, 137] width 110 height 21
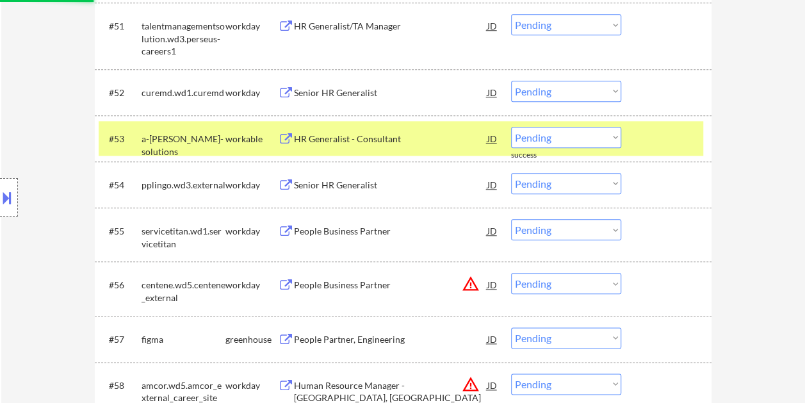
click at [657, 145] on div at bounding box center [668, 138] width 56 height 23
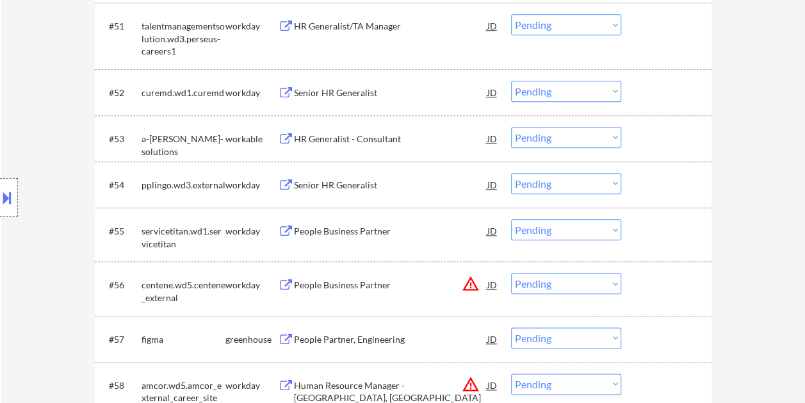
click at [658, 142] on div at bounding box center [668, 138] width 56 height 23
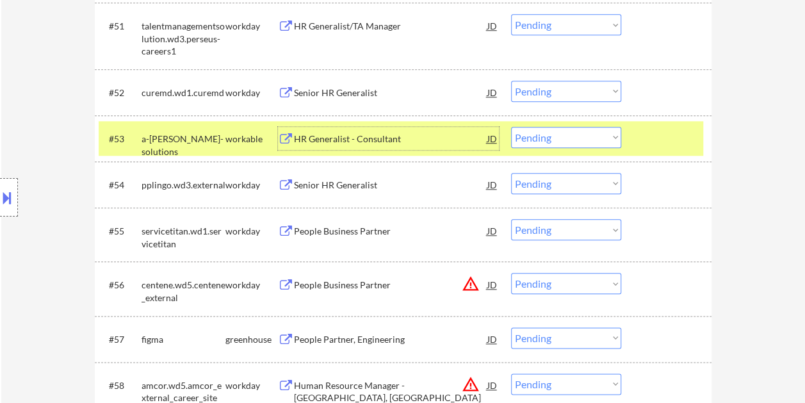
click at [394, 138] on div "HR Generalist - Consultant" at bounding box center [391, 139] width 194 height 13
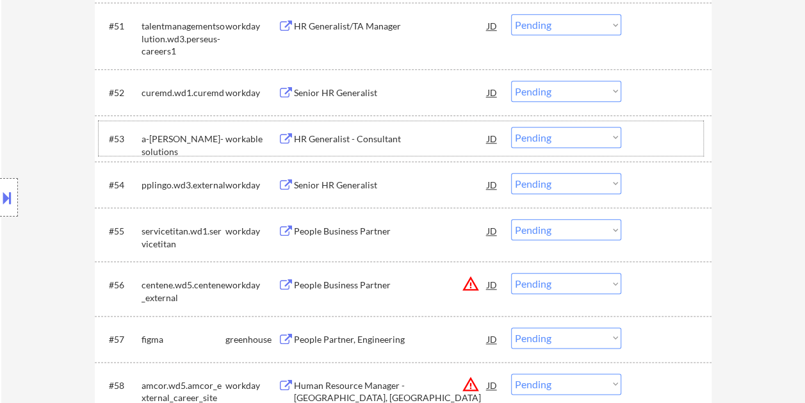
click at [647, 128] on div at bounding box center [668, 138] width 56 height 23
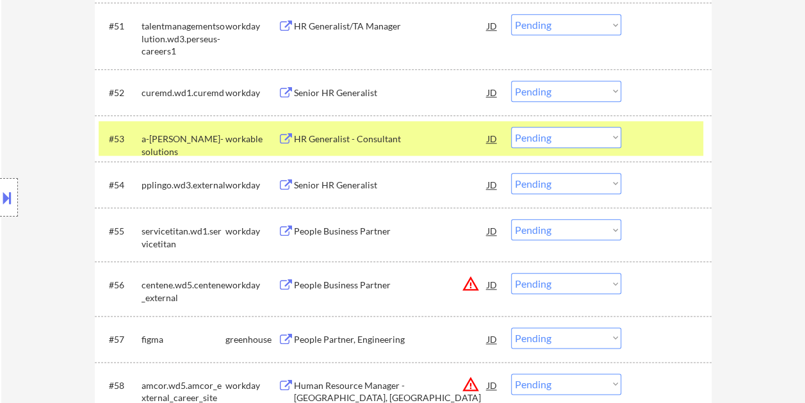
click at [606, 133] on select "Choose an option... Pending Applied Excluded (Questions) Excluded (Expired) Exc…" at bounding box center [566, 137] width 110 height 21
click at [511, 127] on select "Choose an option... Pending Applied Excluded (Questions) Excluded (Expired) Exc…" at bounding box center [566, 137] width 110 height 21
select select ""pending""
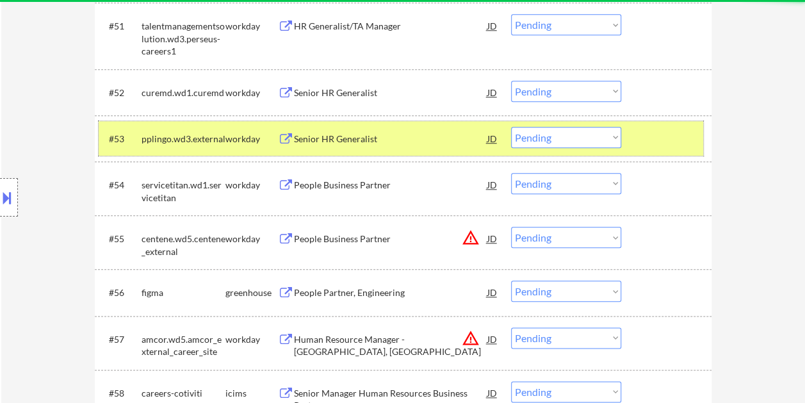
click at [656, 146] on div at bounding box center [668, 138] width 56 height 23
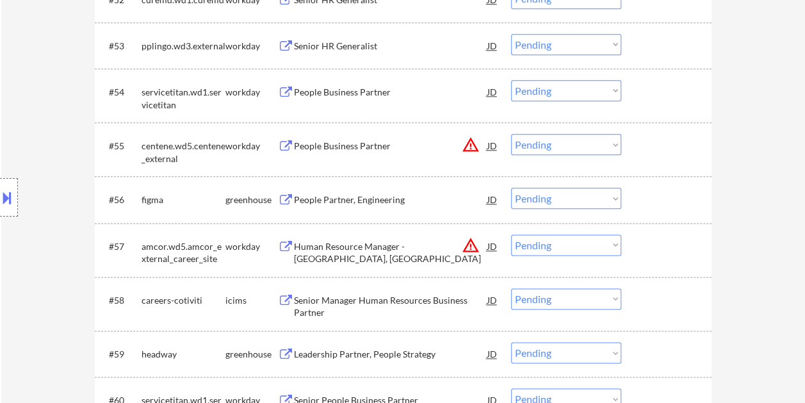
scroll to position [3140, 0]
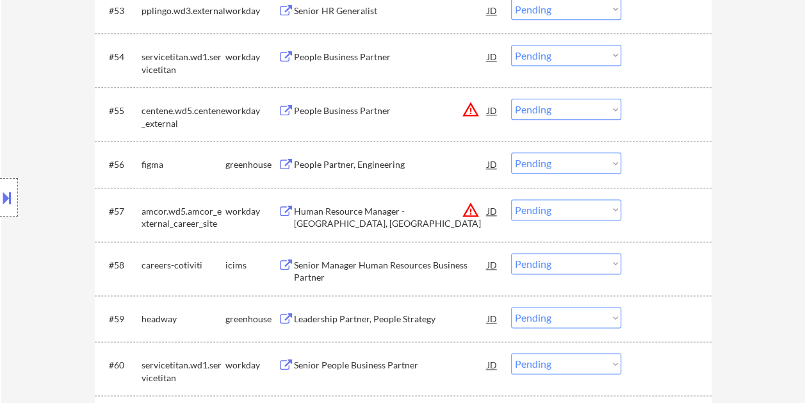
click at [653, 170] on div at bounding box center [668, 163] width 56 height 23
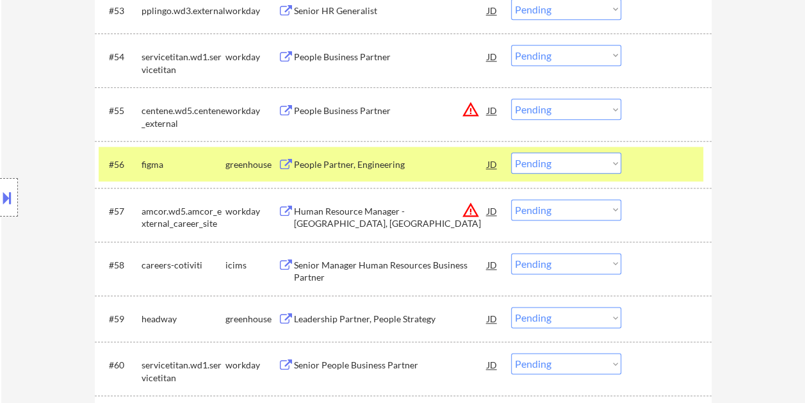
click at [419, 166] on div "People Partner, Engineering" at bounding box center [391, 164] width 194 height 13
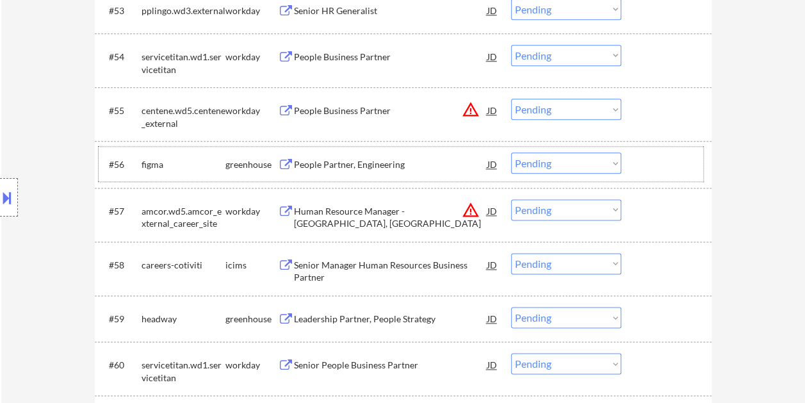
click at [642, 160] on div at bounding box center [668, 163] width 56 height 23
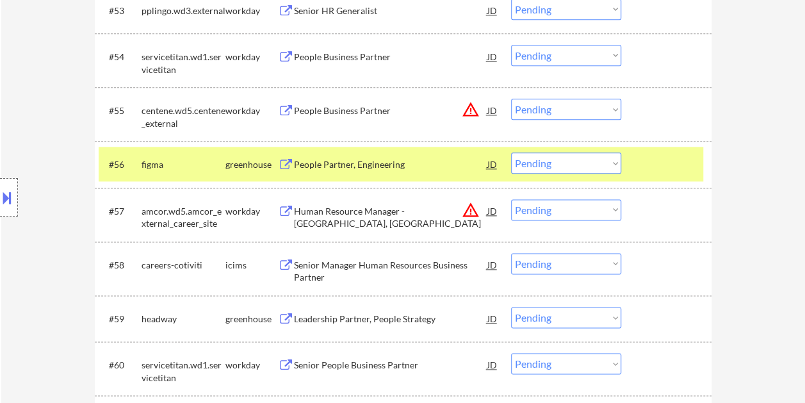
click at [611, 162] on select "Choose an option... Pending Applied Excluded (Questions) Excluded (Expired) Exc…" at bounding box center [566, 162] width 110 height 21
click at [511, 152] on select "Choose an option... Pending Applied Excluded (Questions) Excluded (Expired) Exc…" at bounding box center [566, 162] width 110 height 21
select select ""pending""
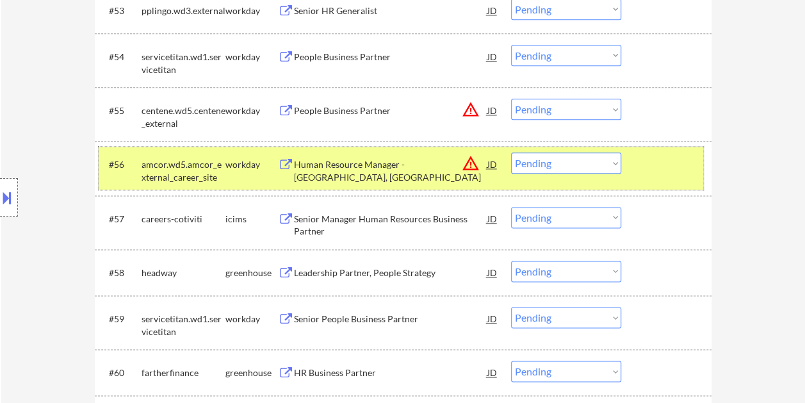
click at [649, 163] on div at bounding box center [668, 163] width 56 height 23
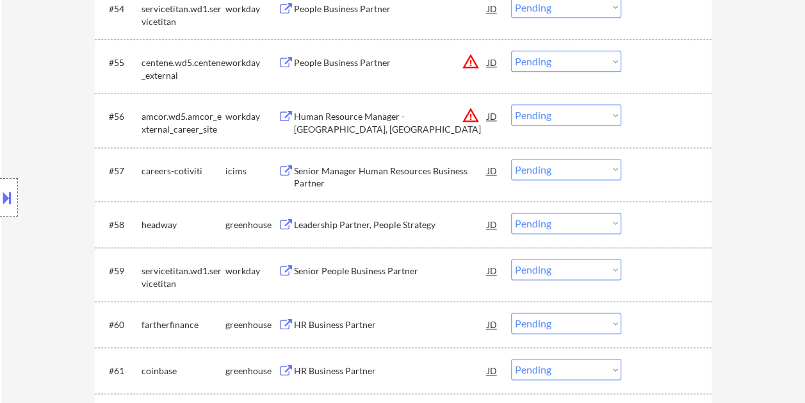
scroll to position [3204, 0]
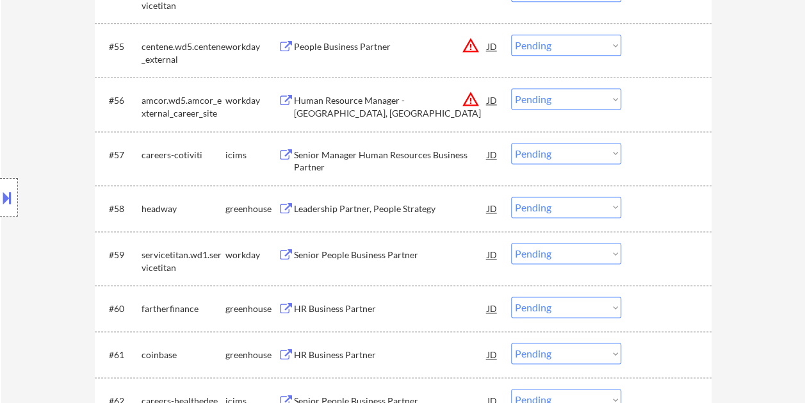
drag, startPoint x: 652, startPoint y: 204, endPoint x: 625, endPoint y: 209, distance: 27.3
click at [651, 205] on div at bounding box center [668, 208] width 56 height 23
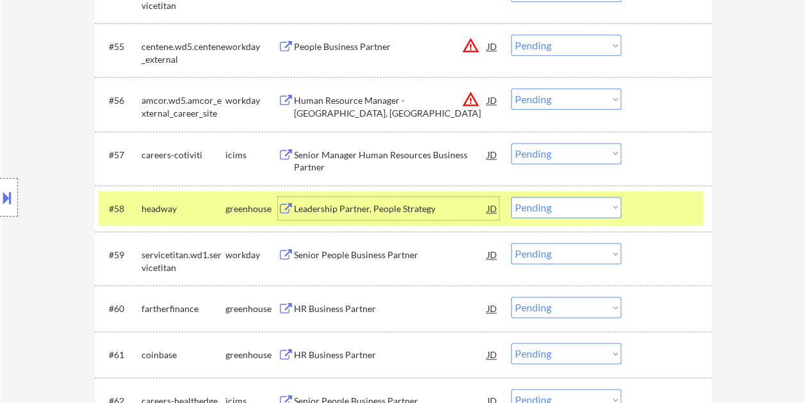
click at [401, 205] on div "Leadership Partner, People Strategy" at bounding box center [391, 208] width 194 height 13
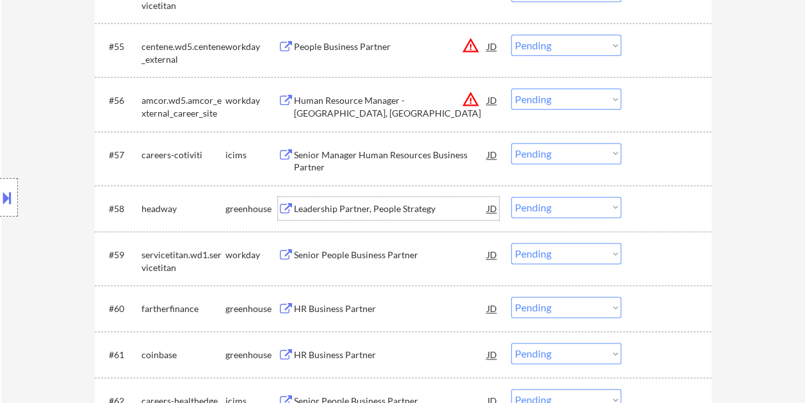
drag, startPoint x: 660, startPoint y: 206, endPoint x: 636, endPoint y: 211, distance: 24.8
click at [659, 206] on div at bounding box center [668, 208] width 56 height 23
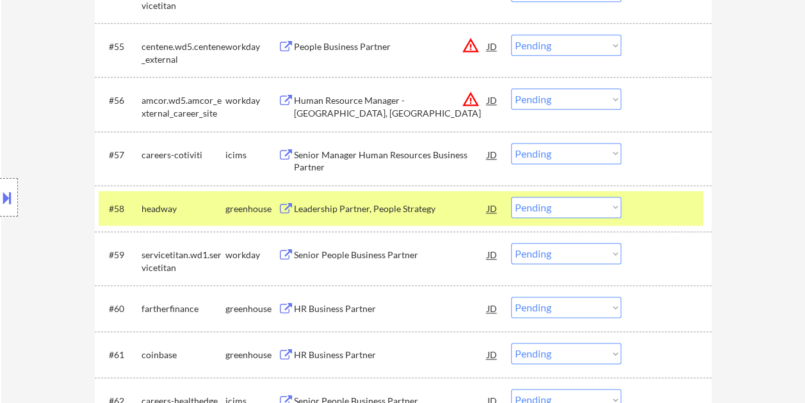
click at [611, 210] on select "Choose an option... Pending Applied Excluded (Questions) Excluded (Expired) Exc…" at bounding box center [566, 207] width 110 height 21
click at [511, 197] on select "Choose an option... Pending Applied Excluded (Questions) Excluded (Expired) Exc…" at bounding box center [566, 207] width 110 height 21
select select ""pending""
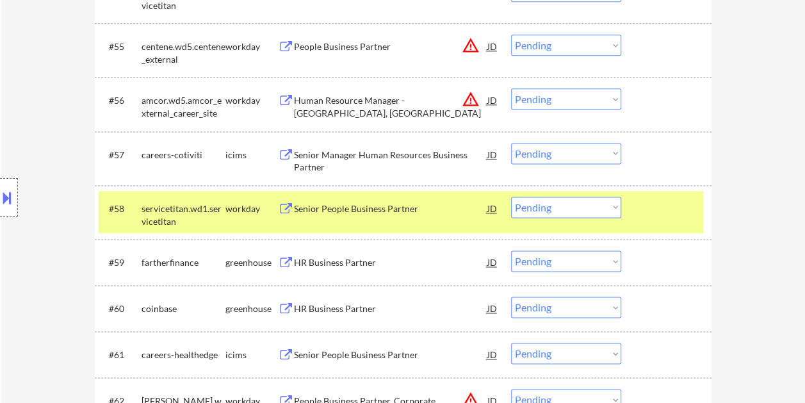
click at [642, 207] on div at bounding box center [668, 208] width 56 height 23
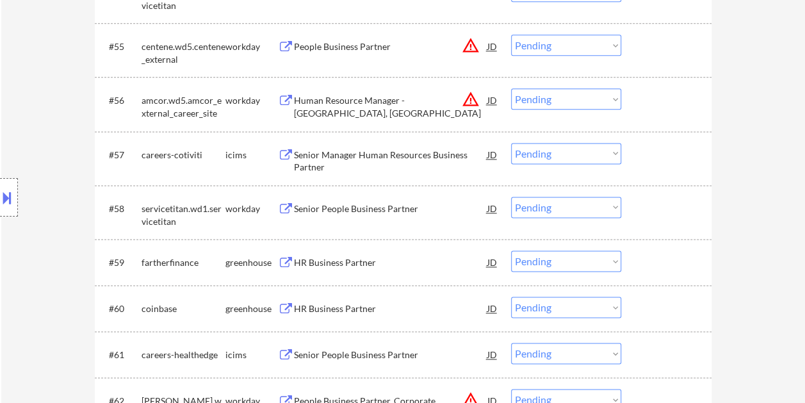
click at [650, 259] on div at bounding box center [668, 262] width 56 height 23
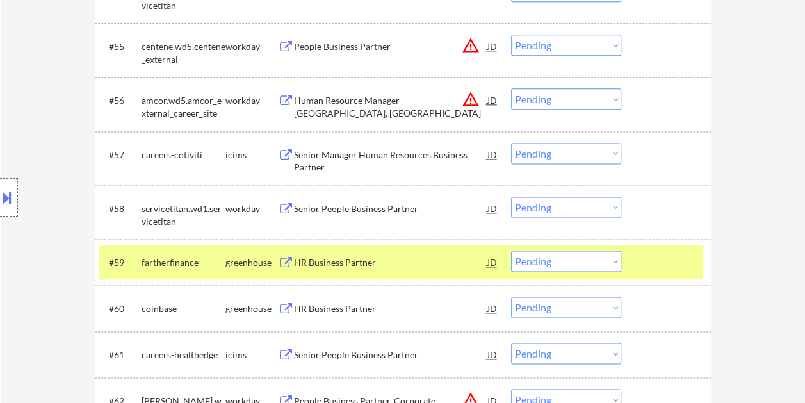
click at [397, 268] on div "HR Business Partner" at bounding box center [391, 262] width 194 height 13
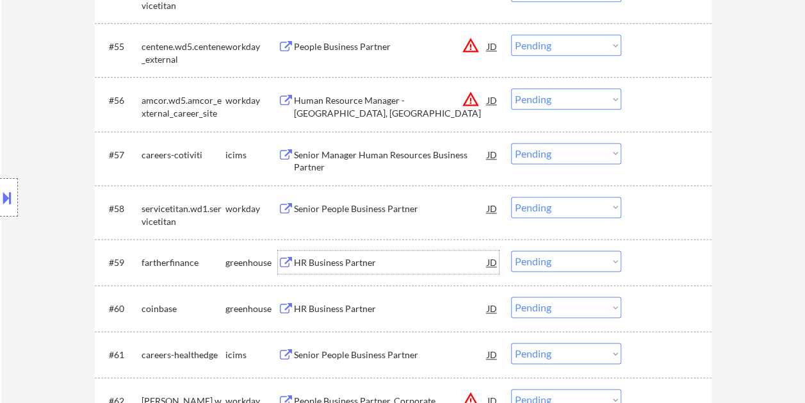
click at [638, 258] on div "#59 fartherfinance greenhouse HR Business Partner JD warning_amber Choose an op…" at bounding box center [401, 262] width 605 height 35
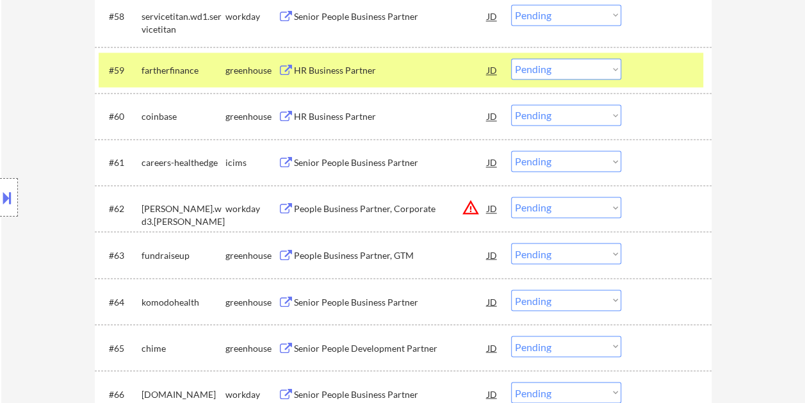
scroll to position [3411, 0]
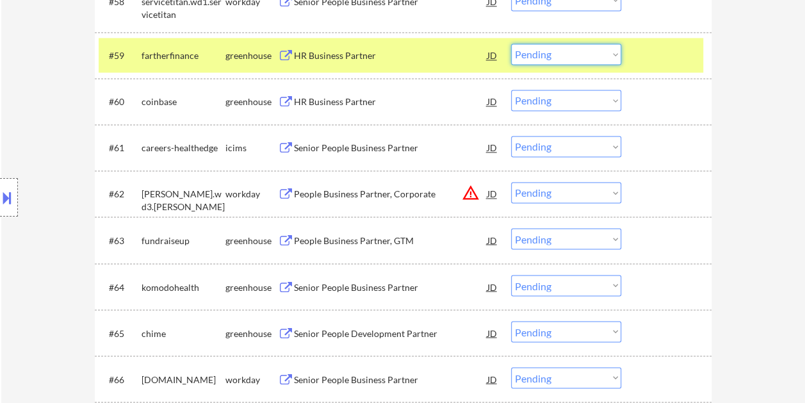
click at [616, 56] on select "Choose an option... Pending Applied Excluded (Questions) Excluded (Expired) Exc…" at bounding box center [566, 54] width 110 height 21
click at [511, 44] on select "Choose an option... Pending Applied Excluded (Questions) Excluded (Expired) Exc…" at bounding box center [566, 54] width 110 height 21
select select ""pending""
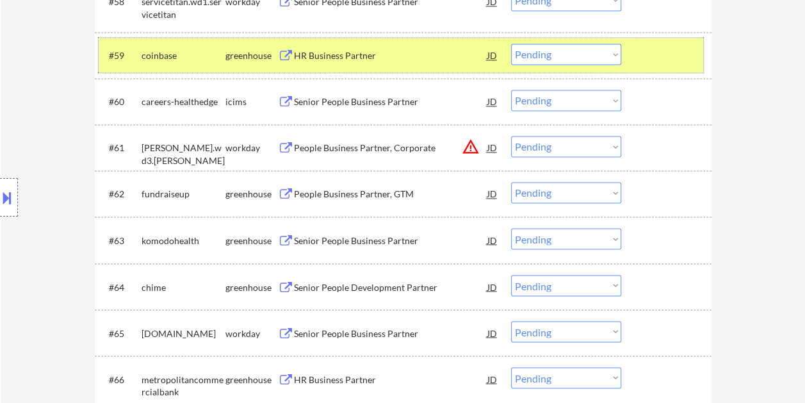
click at [658, 54] on div at bounding box center [668, 55] width 56 height 23
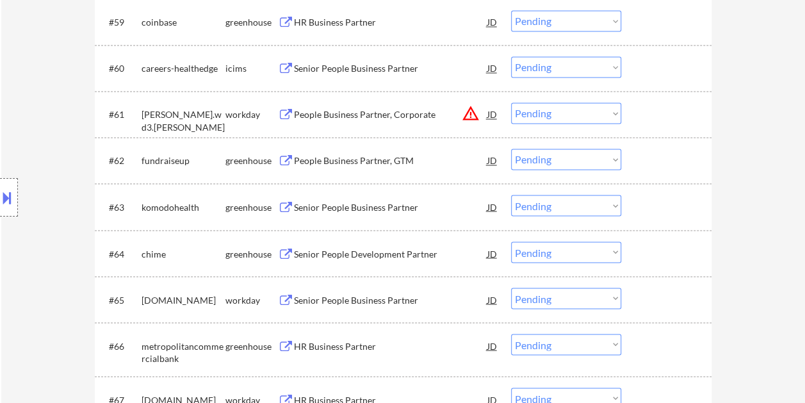
scroll to position [3475, 0]
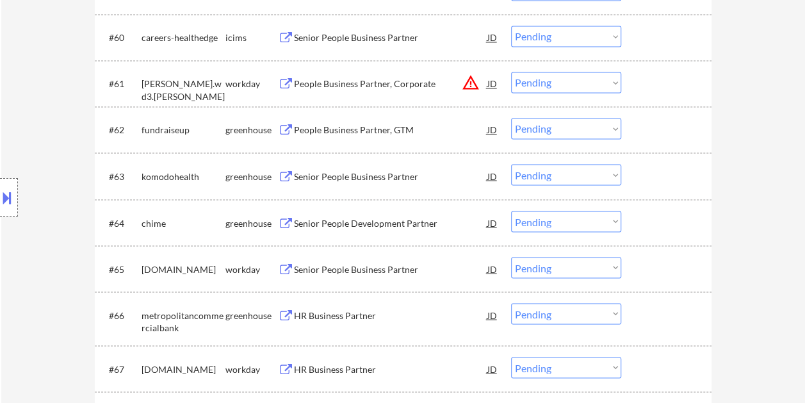
click at [654, 130] on div at bounding box center [668, 129] width 56 height 23
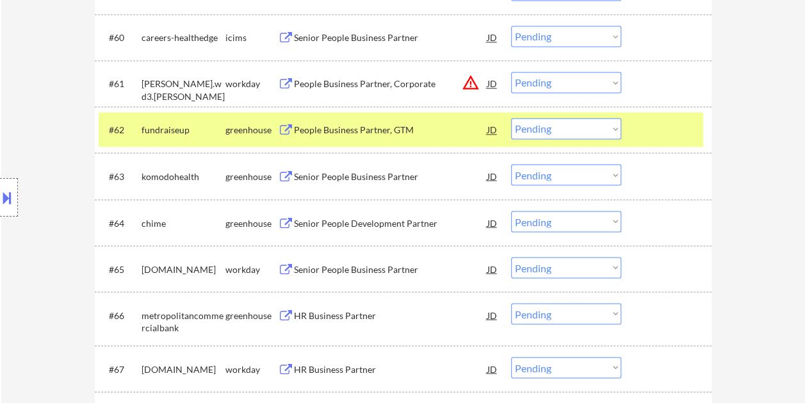
click at [391, 131] on div "People Business Partner, GTM" at bounding box center [391, 130] width 194 height 13
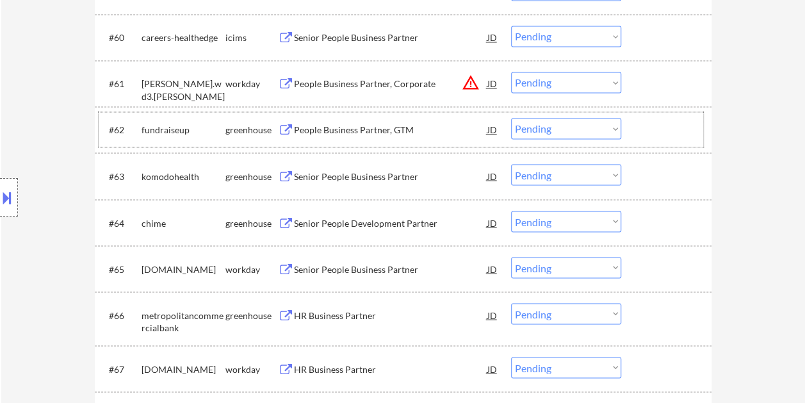
click at [643, 127] on div at bounding box center [668, 129] width 56 height 23
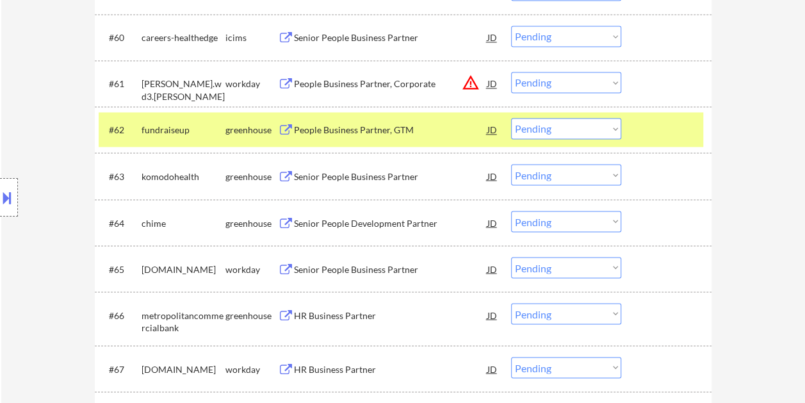
click at [609, 135] on select "Choose an option... Pending Applied Excluded (Questions) Excluded (Expired) Exc…" at bounding box center [566, 128] width 110 height 21
click at [511, 118] on select "Choose an option... Pending Applied Excluded (Questions) Excluded (Expired) Exc…" at bounding box center [566, 128] width 110 height 21
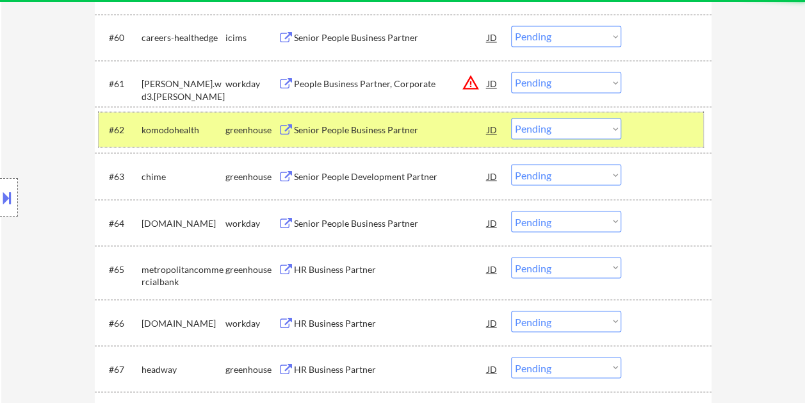
click at [666, 125] on div at bounding box center [668, 129] width 56 height 23
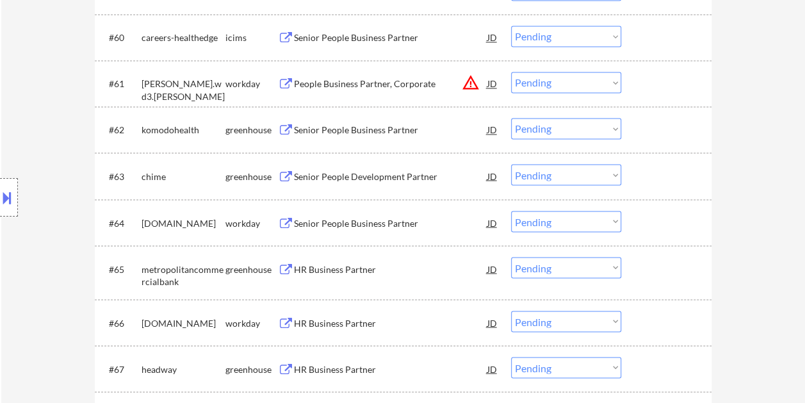
click at [682, 123] on div at bounding box center [668, 129] width 56 height 23
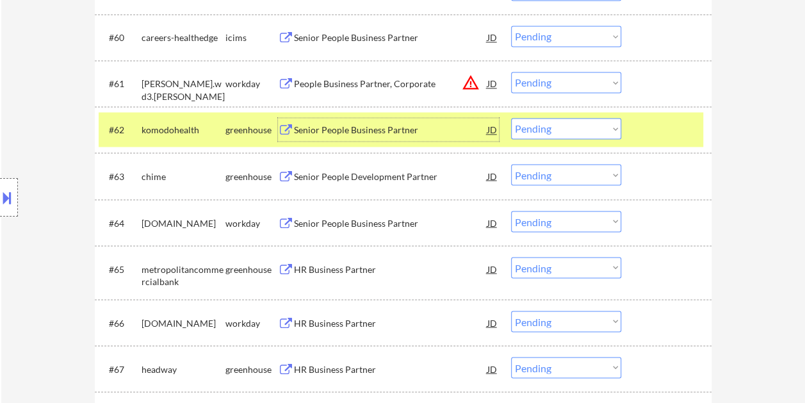
click at [429, 131] on div "Senior People Business Partner" at bounding box center [391, 130] width 194 height 13
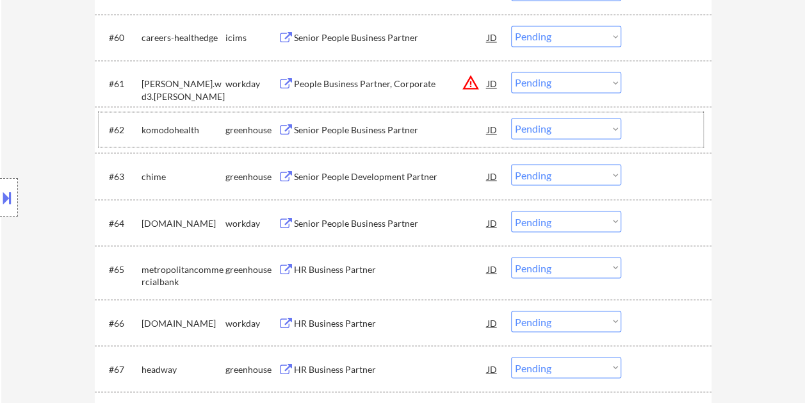
click at [654, 129] on div at bounding box center [668, 129] width 56 height 23
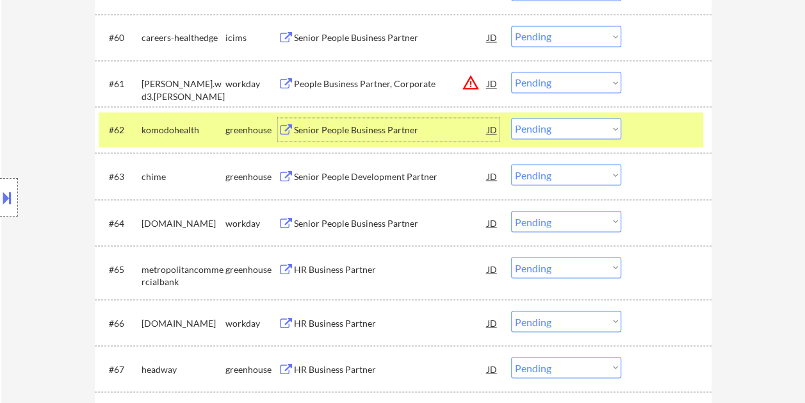
click at [402, 135] on div "Senior People Business Partner" at bounding box center [391, 130] width 194 height 13
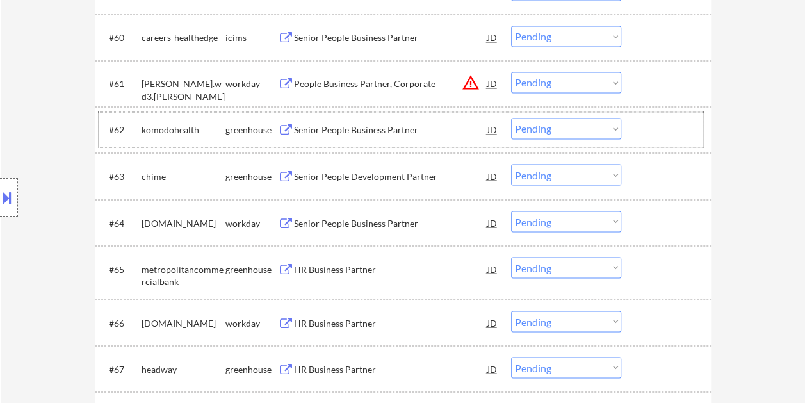
click at [652, 123] on div at bounding box center [668, 129] width 56 height 23
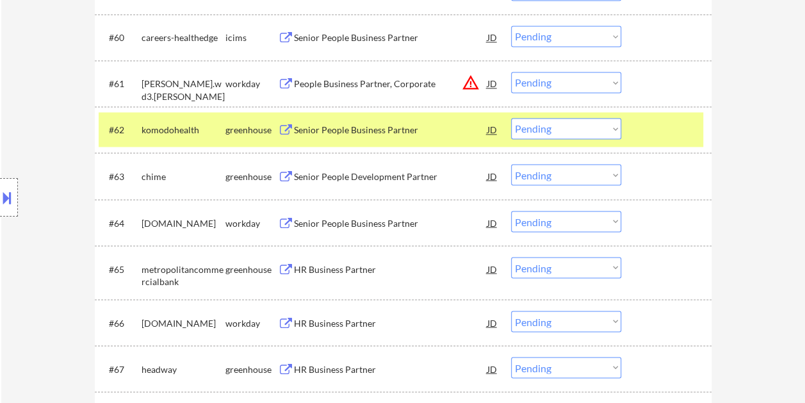
click at [612, 130] on select "Choose an option... Pending Applied Excluded (Questions) Excluded (Expired) Exc…" at bounding box center [566, 128] width 110 height 21
click at [511, 118] on select "Choose an option... Pending Applied Excluded (Questions) Excluded (Expired) Exc…" at bounding box center [566, 128] width 110 height 21
click at [582, 131] on select "Choose an option... Pending Applied Excluded (Questions) Excluded (Expired) Exc…" at bounding box center [566, 128] width 110 height 21
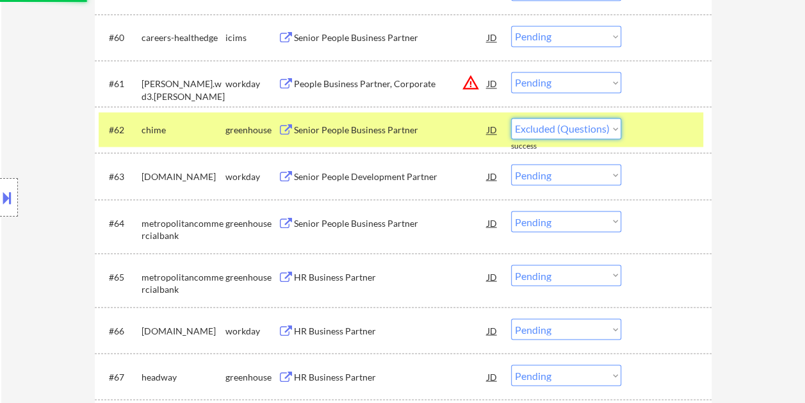
click at [511, 118] on select "Choose an option... Pending Applied Excluded (Questions) Excluded (Expired) Exc…" at bounding box center [566, 128] width 110 height 21
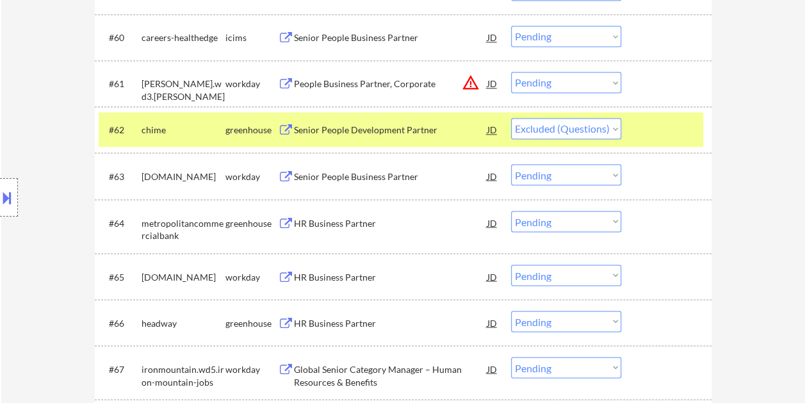
click at [609, 131] on select "Choose an option... Pending Applied Excluded (Questions) Excluded (Expired) Exc…" at bounding box center [566, 128] width 110 height 21
select select ""pending""
click at [511, 118] on select "Choose an option... Pending Applied Excluded (Questions) Excluded (Expired) Exc…" at bounding box center [566, 128] width 110 height 21
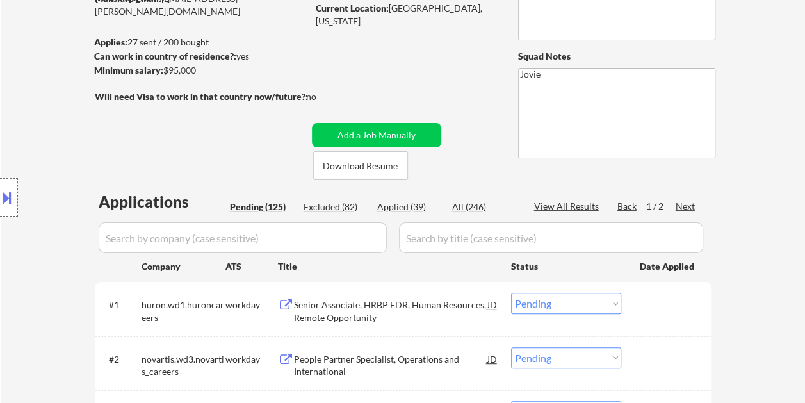
scroll to position [192, 0]
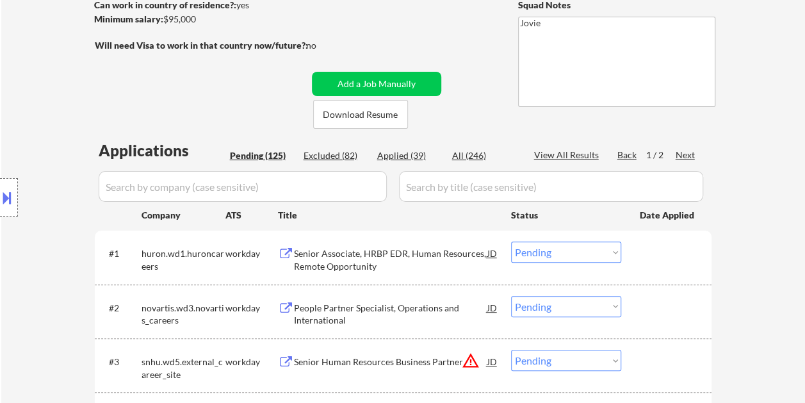
click at [410, 159] on div "Applied (39)" at bounding box center [409, 155] width 64 height 13
select select ""applied""
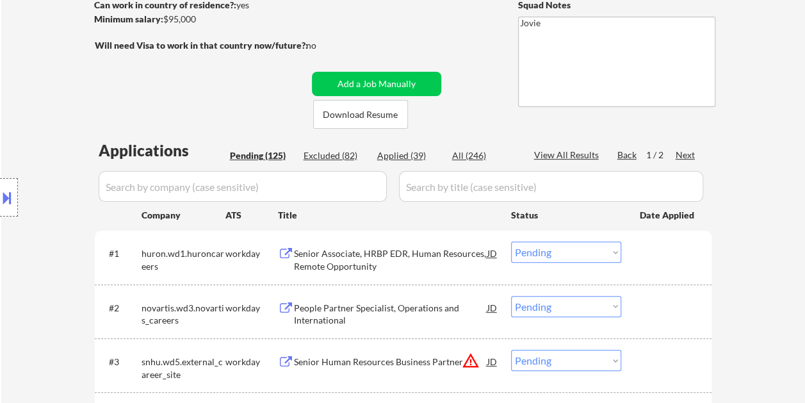
select select ""applied""
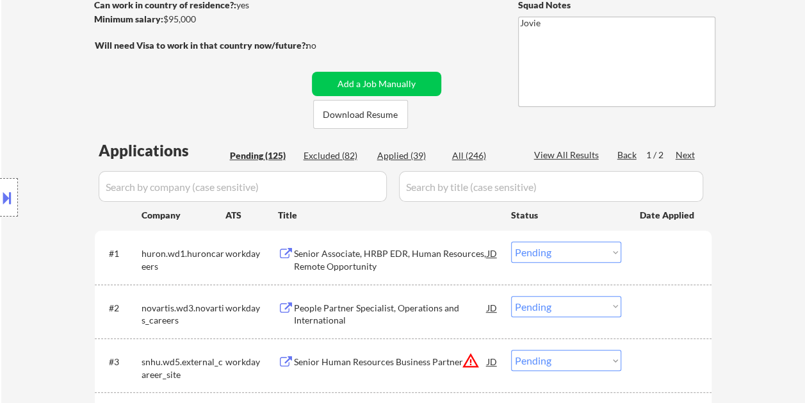
select select ""applied""
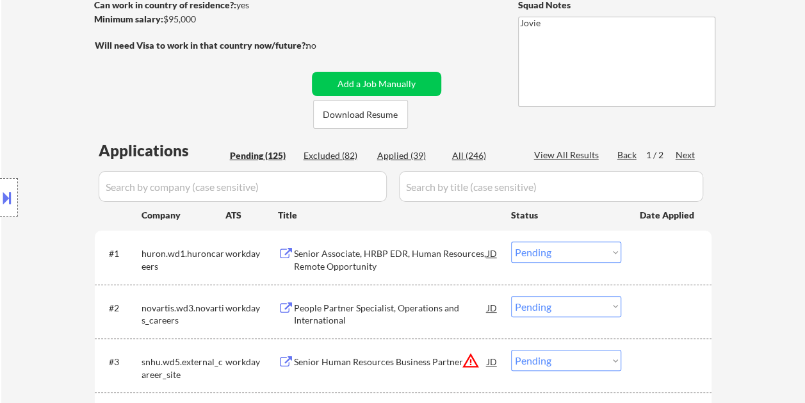
select select ""applied""
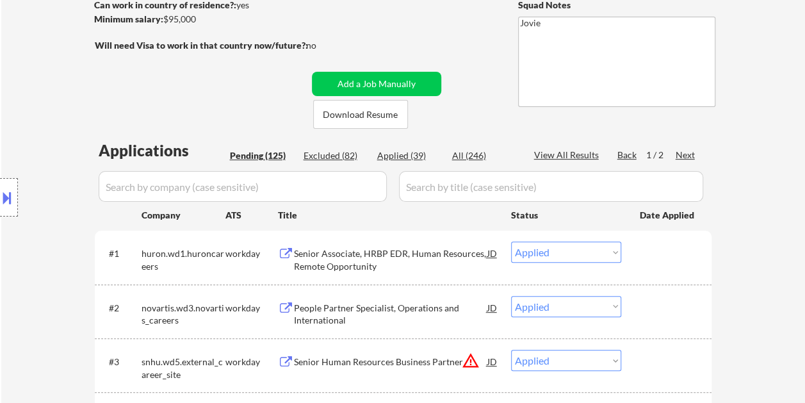
select select ""applied""
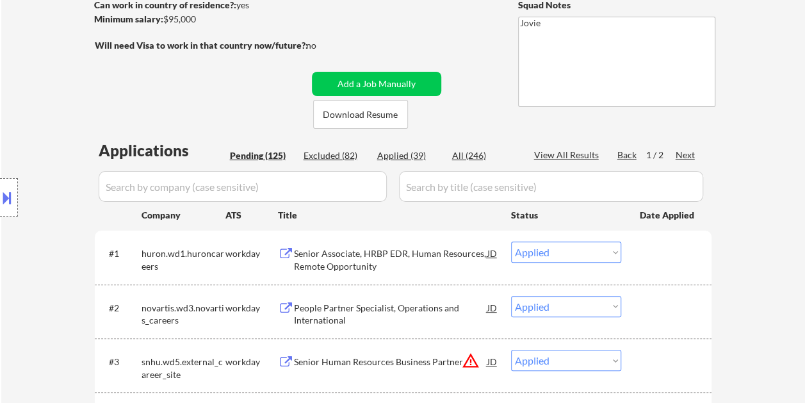
select select ""applied""
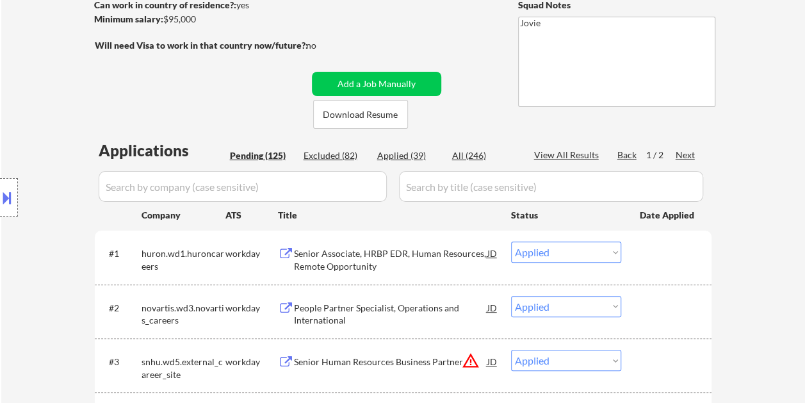
select select ""applied""
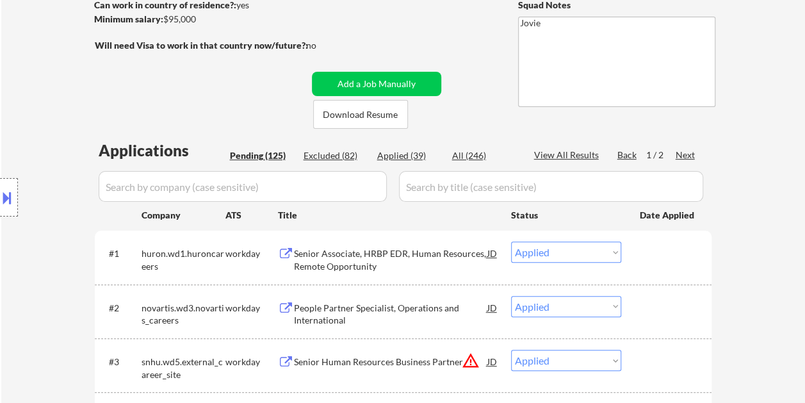
select select ""applied""
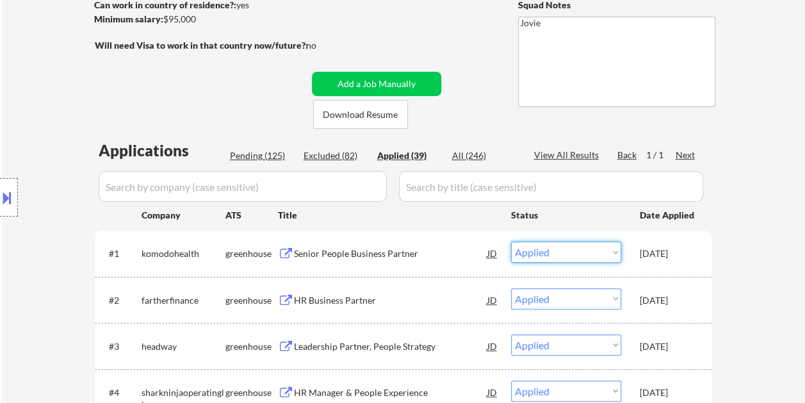
click at [615, 250] on select "Choose an option... Pending Applied Excluded (Questions) Excluded (Expired) Exc…" at bounding box center [566, 252] width 110 height 21
click at [511, 242] on select "Choose an option... Pending Applied Excluded (Questions) Excluded (Expired) Exc…" at bounding box center [566, 252] width 110 height 21
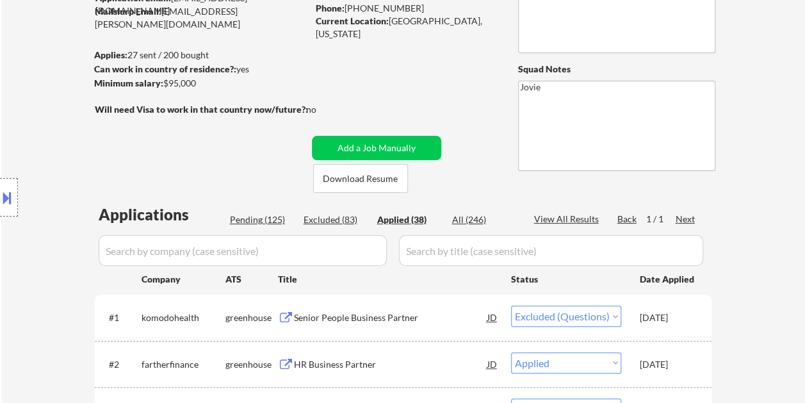
select select ""applied""
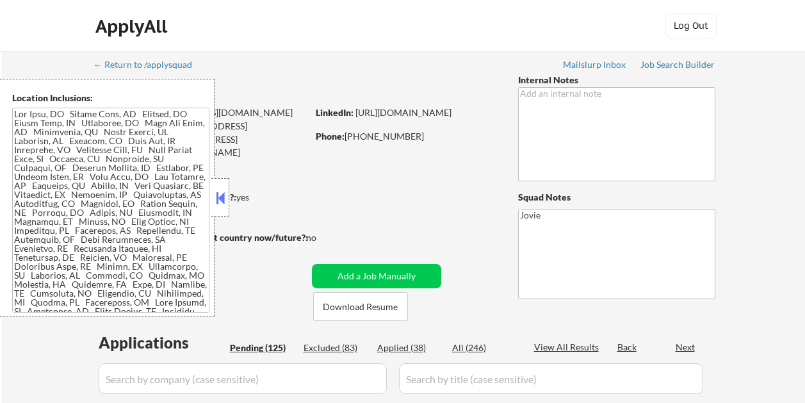
scroll to position [179, 0]
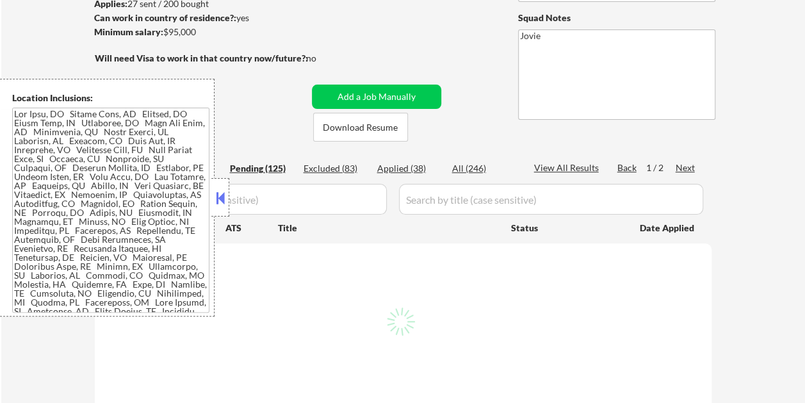
click at [218, 200] on button at bounding box center [220, 197] width 14 height 19
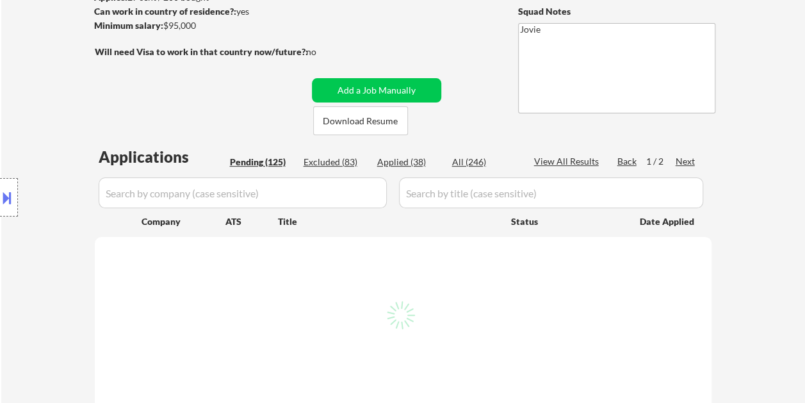
scroll to position [320, 0]
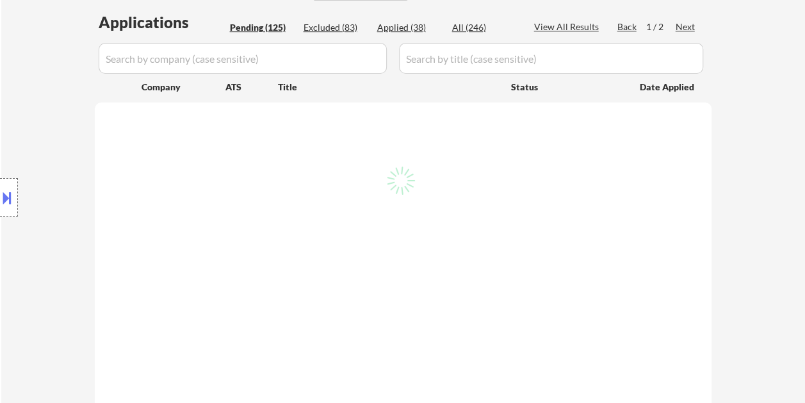
select select ""pending""
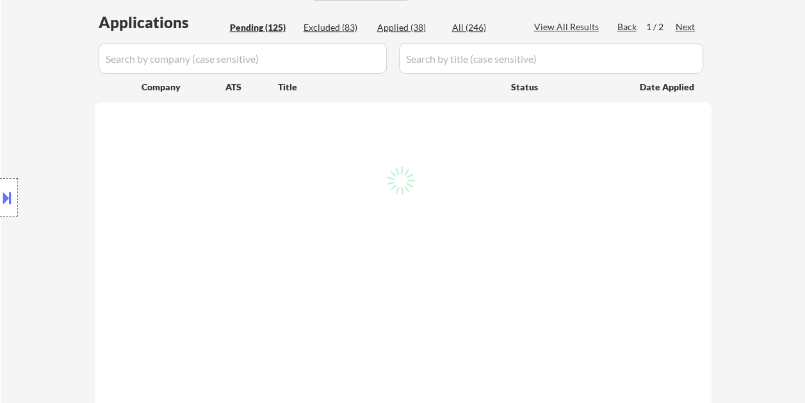
select select ""pending""
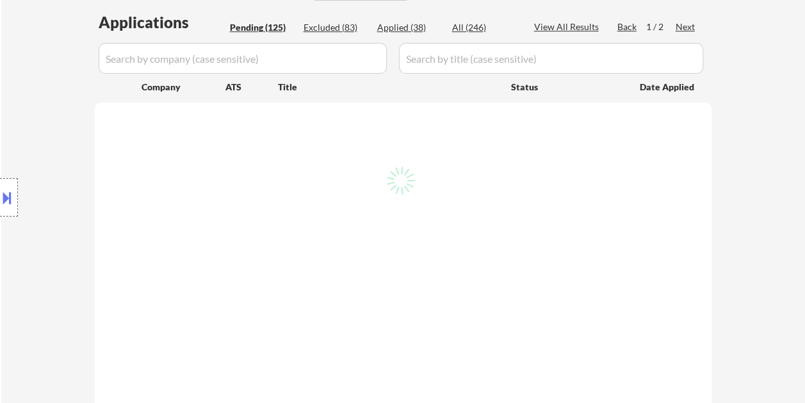
select select ""pending""
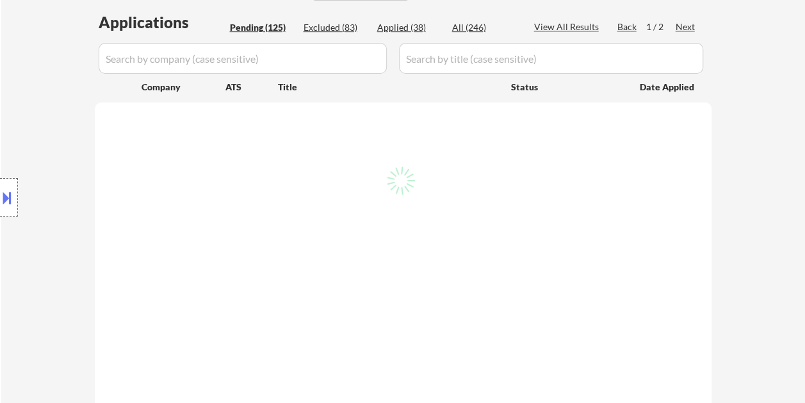
select select ""pending""
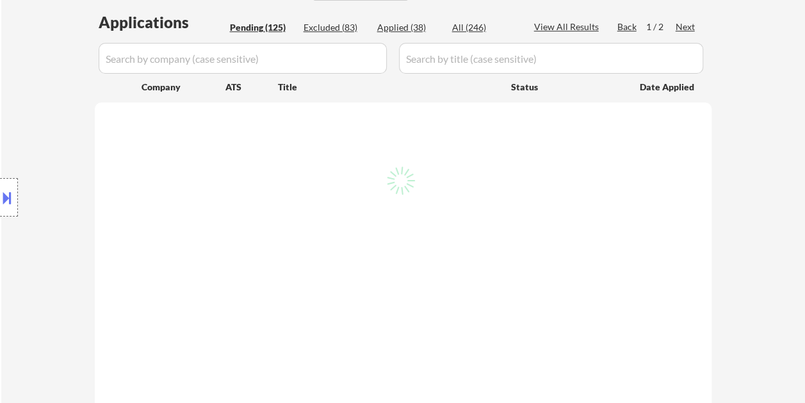
select select ""pending""
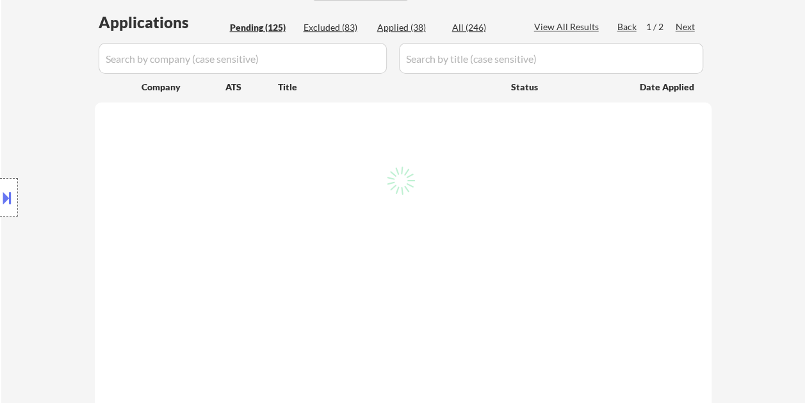
select select ""pending""
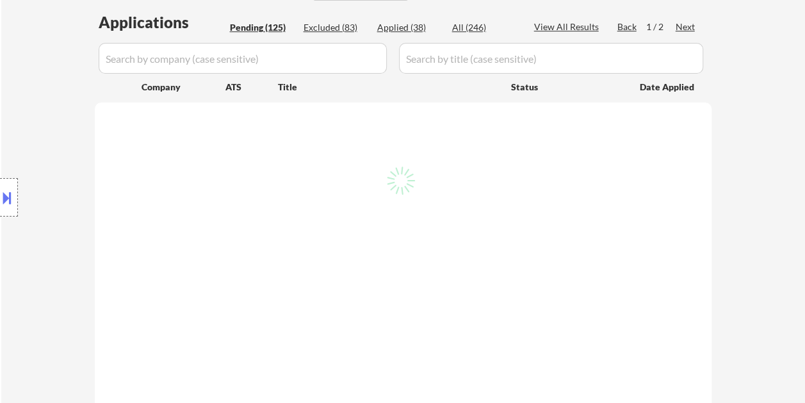
select select ""pending""
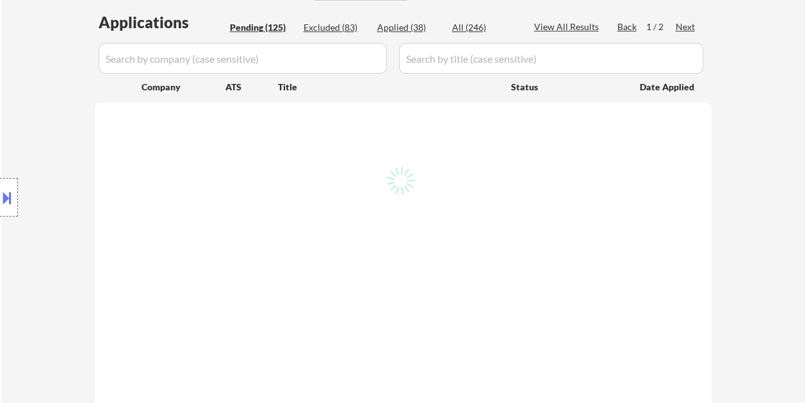
select select ""pending""
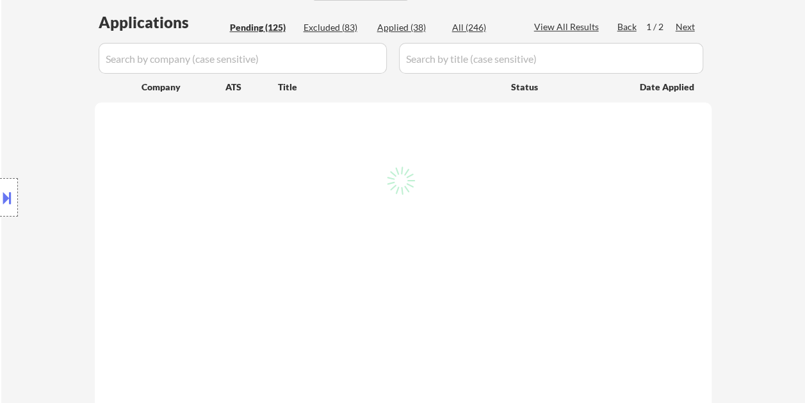
select select ""pending""
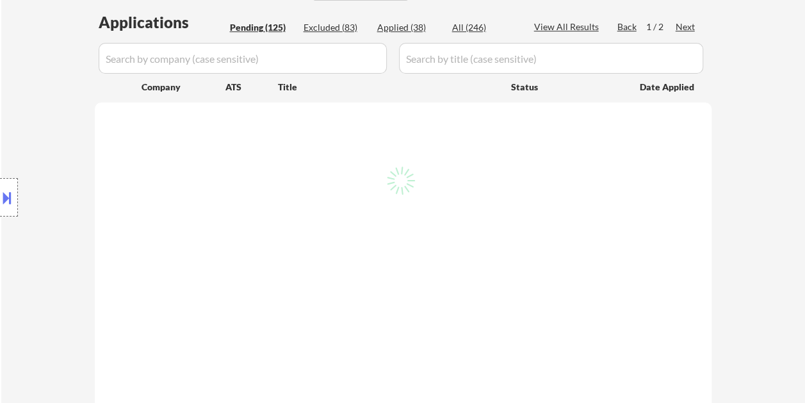
select select ""pending""
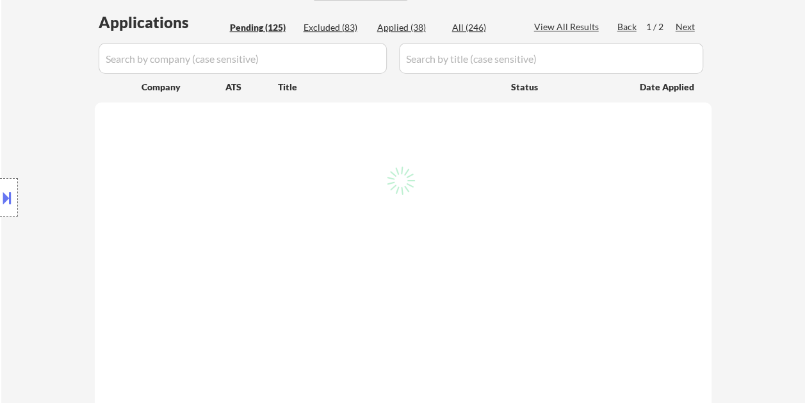
select select ""pending""
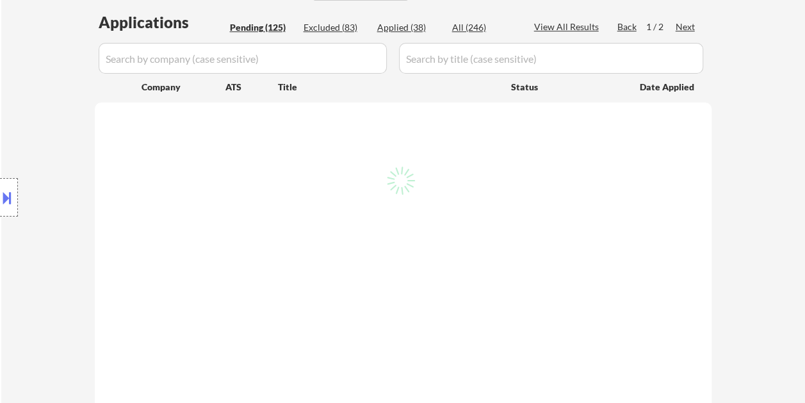
select select ""pending""
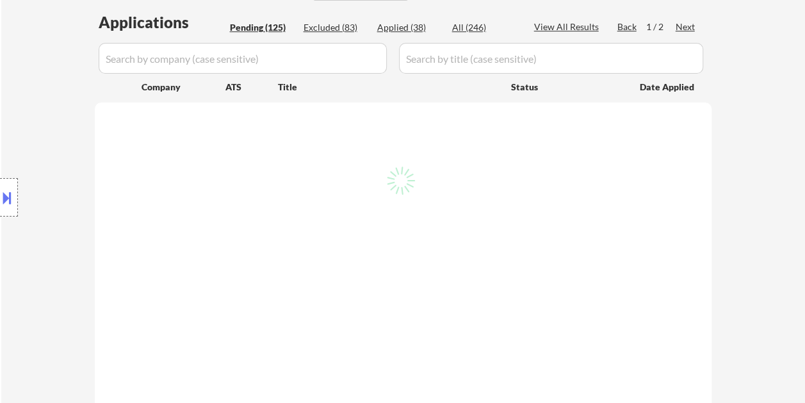
select select ""pending""
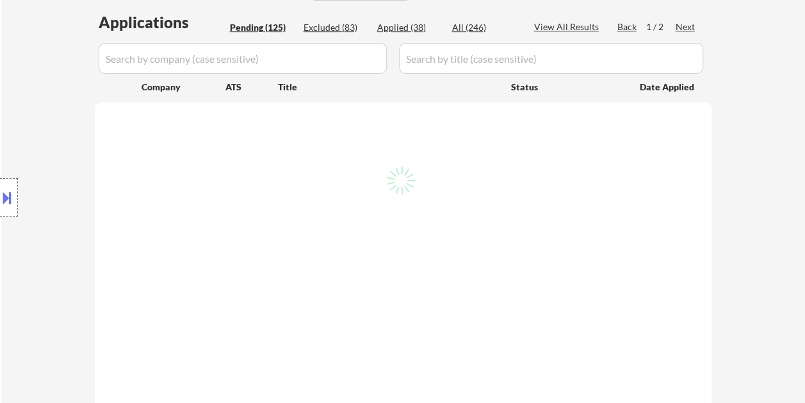
select select ""pending""
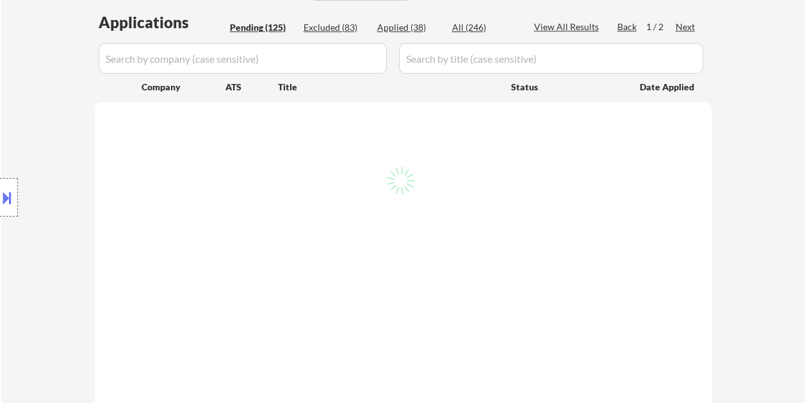
select select ""pending""
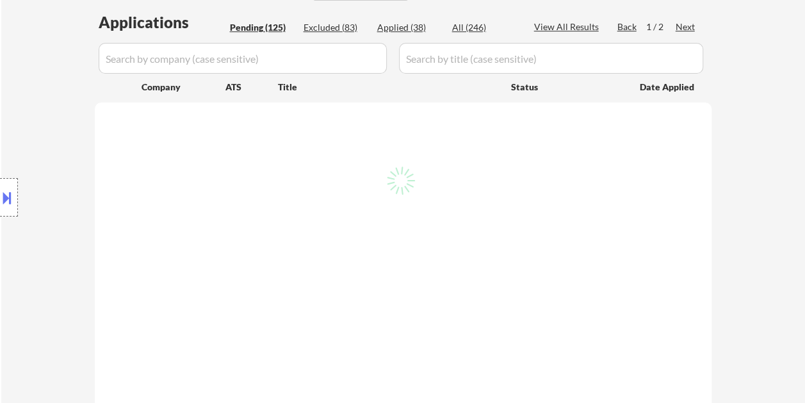
select select ""pending""
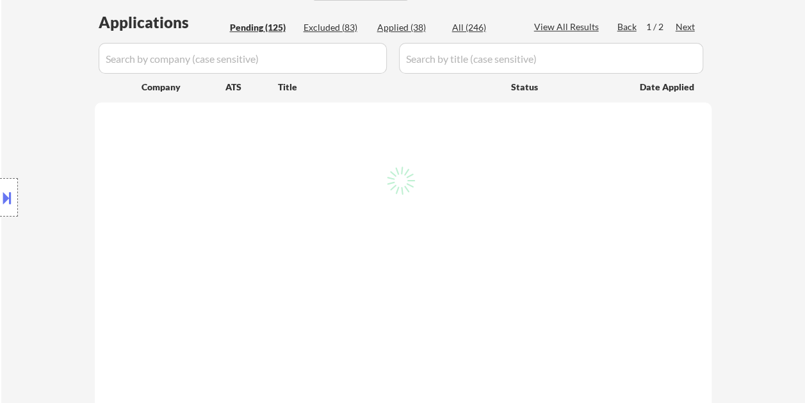
select select ""pending""
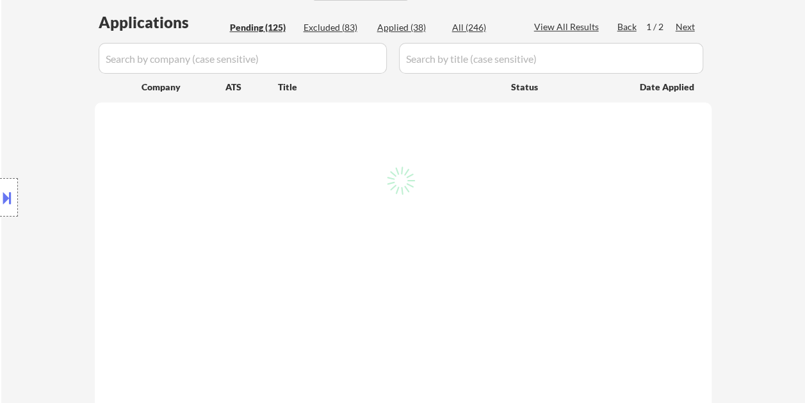
select select ""pending""
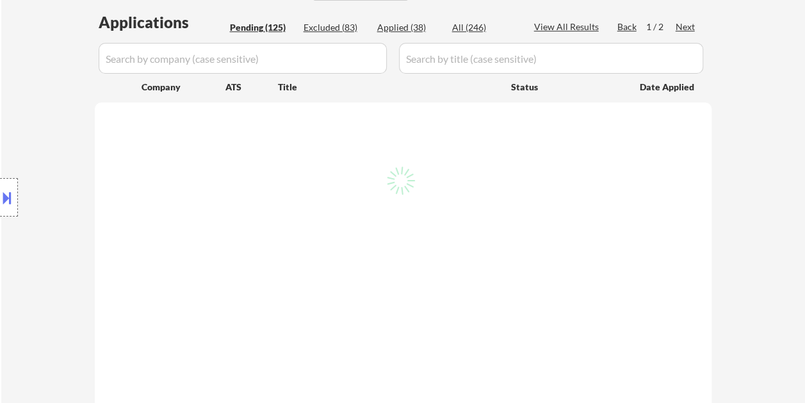
select select ""pending""
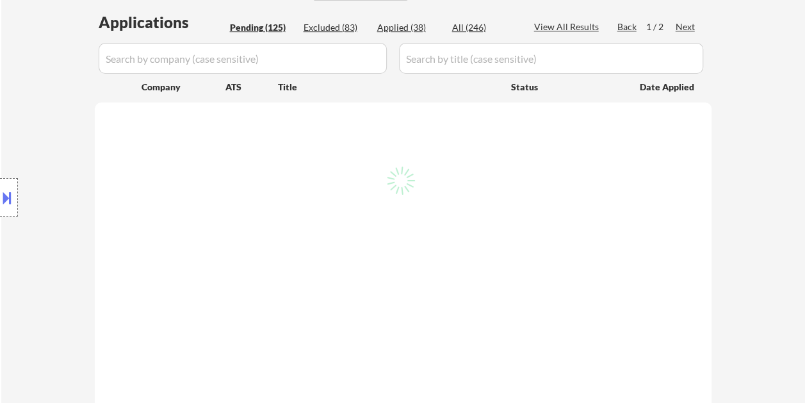
select select ""pending""
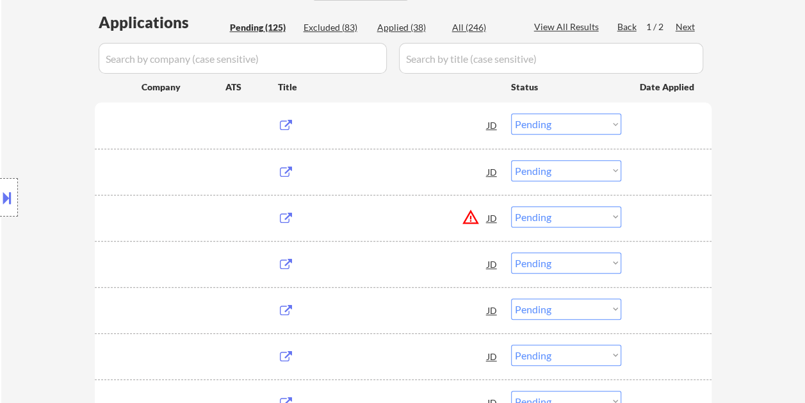
scroll to position [128, 0]
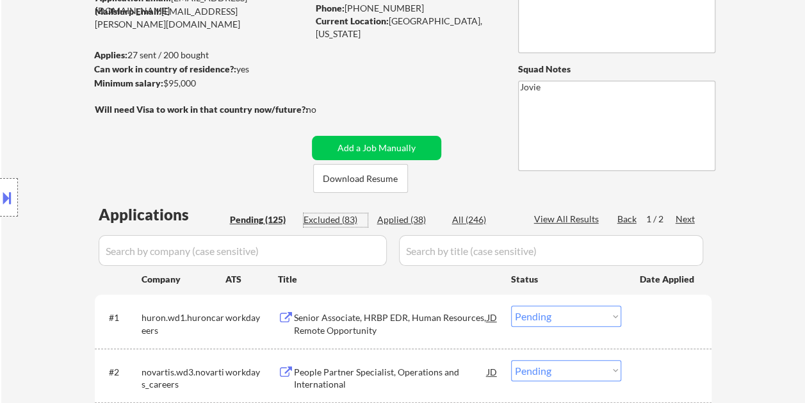
click at [320, 219] on div "Excluded (83)" at bounding box center [336, 219] width 64 height 13
select select ""excluded""
select select ""excluded__expired_""
select select ""excluded__bad_match_""
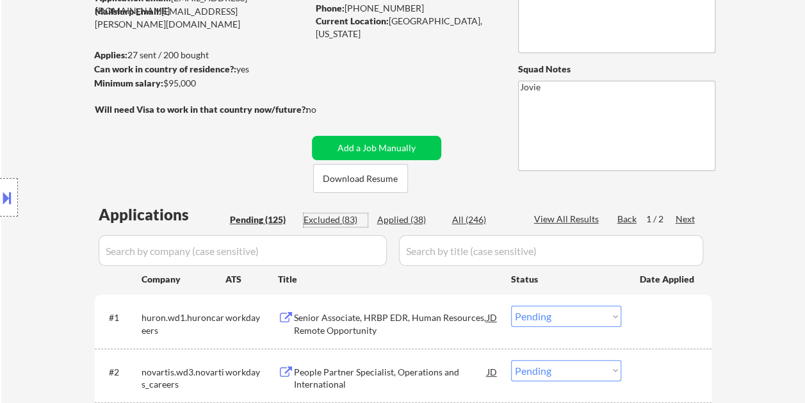
select select ""excluded__expired_""
select select ""excluded__bad_match_""
select select ""excluded__salary_""
select select ""excluded__bad_match_""
select select ""excluded__location_""
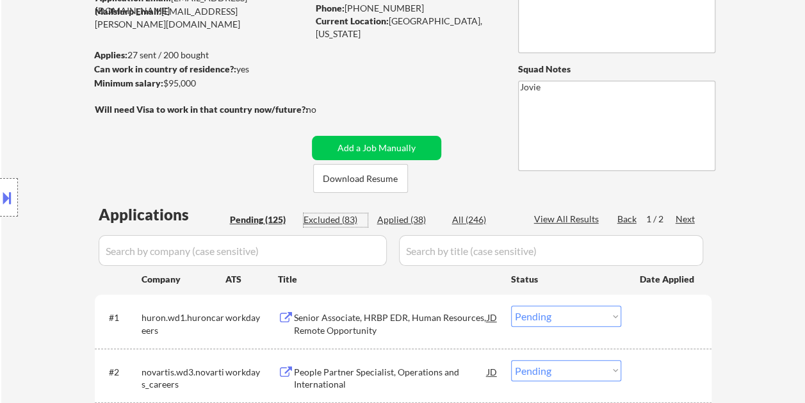
select select ""excluded__expired_""
select select ""excluded__bad_match_""
select select ""excluded""
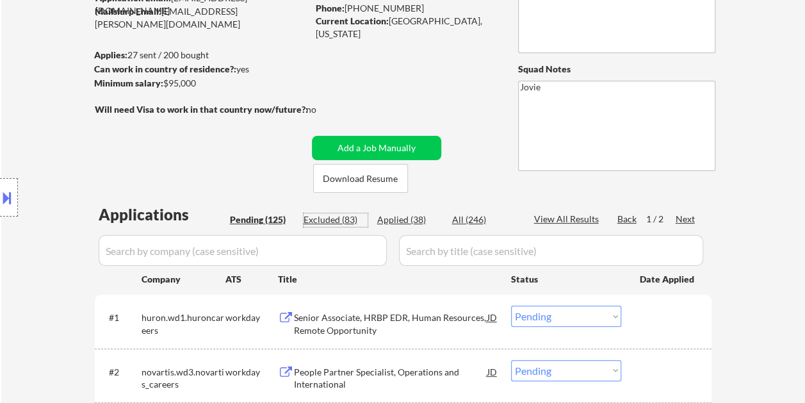
select select ""excluded__bad_match_""
select select ""excluded__expired_""
select select ""excluded__salary_""
select select ""excluded__bad_match_""
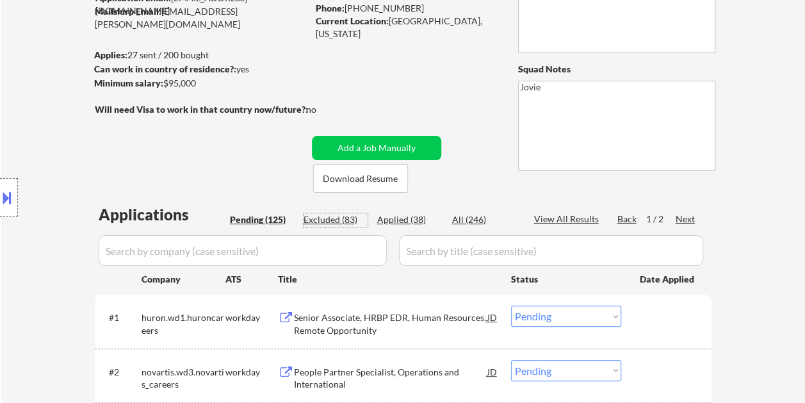
select select ""excluded__expired_""
select select ""excluded__location_""
select select ""excluded__bad_match_""
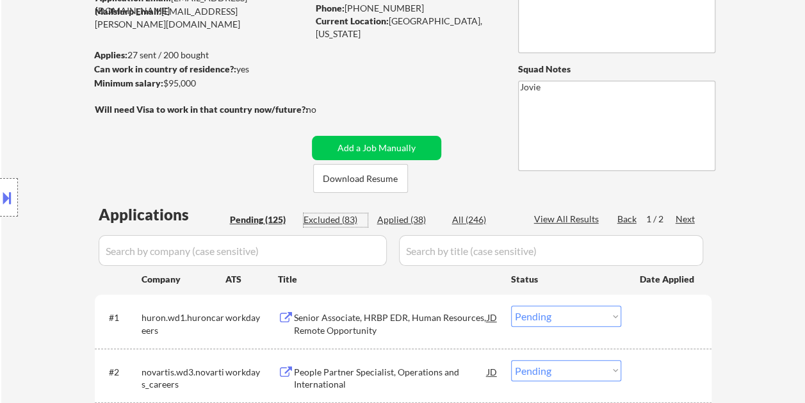
select select ""excluded__bad_match_""
select select ""excluded__expired_""
select select ""excluded__bad_match_""
select select ""excluded""
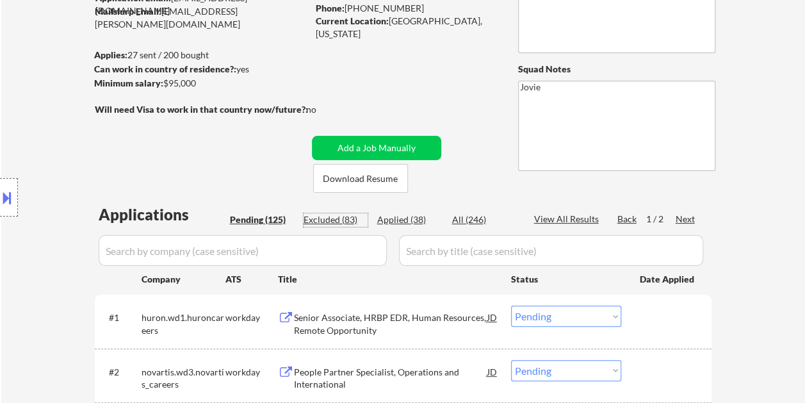
select select ""excluded__bad_match_""
select select ""excluded__expired_""
select select ""excluded__bad_match_""
select select ""excluded__expired_""
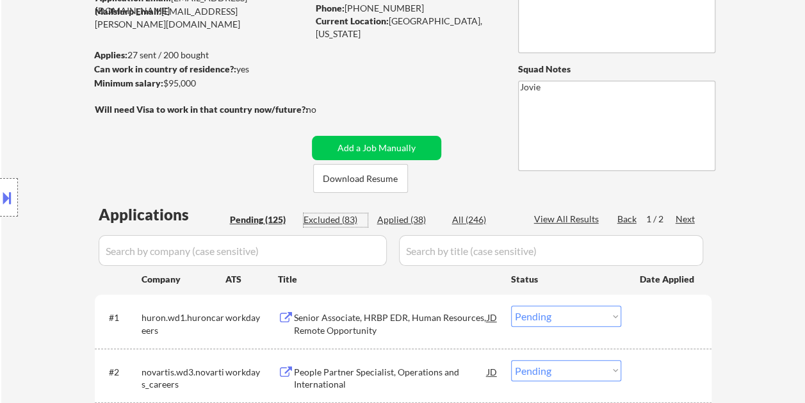
select select ""excluded""
select select ""excluded__expired_""
select select ""excluded__bad_match_""
select select ""excluded__expired_""
select select ""excluded__bad_match_""
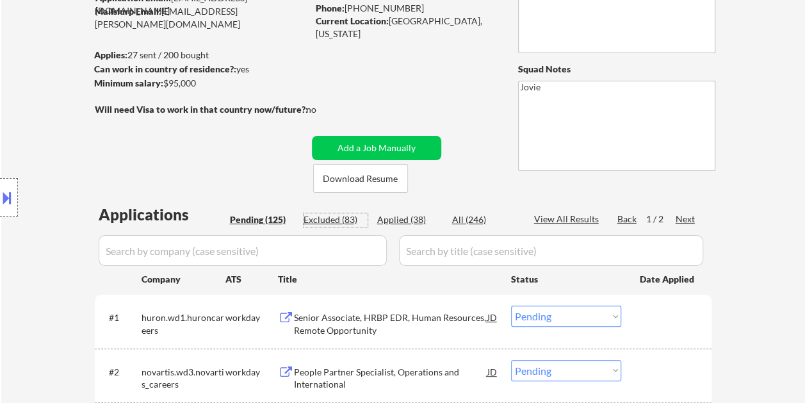
select select ""excluded__expired_""
select select ""excluded""
select select ""excluded__bad_match_""
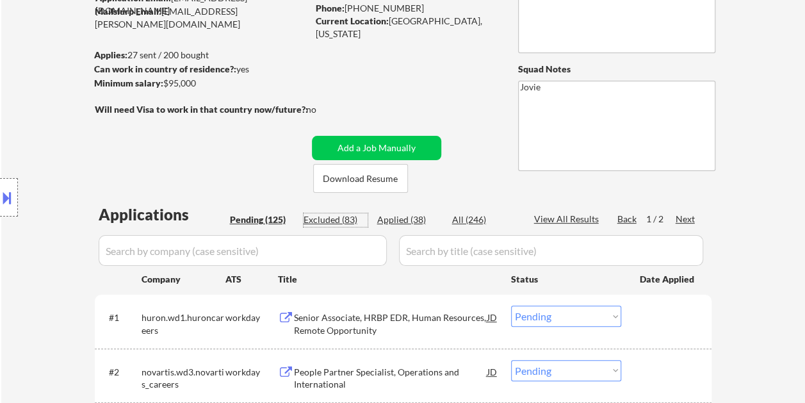
select select ""excluded__expired_""
select select ""excluded__bad_match_""
select select ""excluded""
select select ""excluded__expired_""
select select ""excluded__bad_match_""
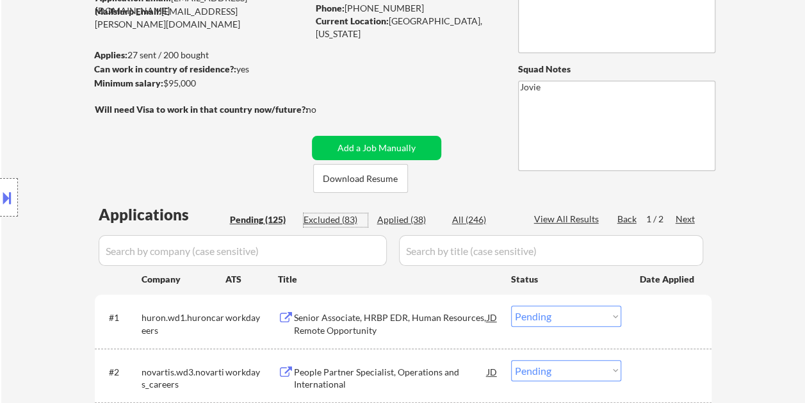
select select ""excluded__salary_""
select select ""excluded__bad_match_""
select select ""excluded__expired_""
select select ""excluded__bad_match_""
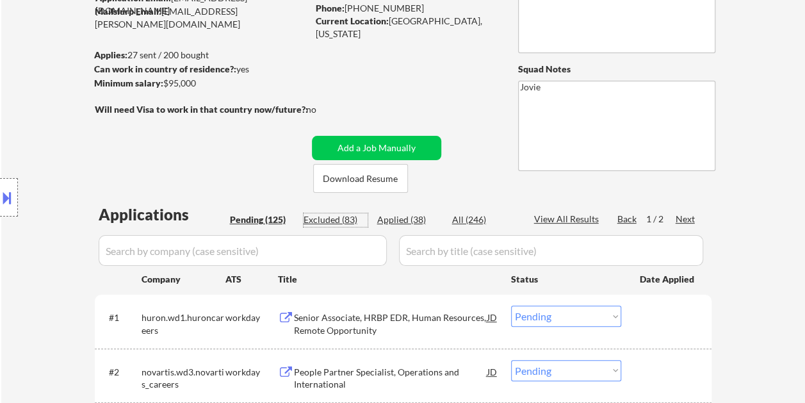
select select ""excluded__salary_""
select select ""excluded__bad_match_""
select select ""excluded__expired_""
select select ""excluded""
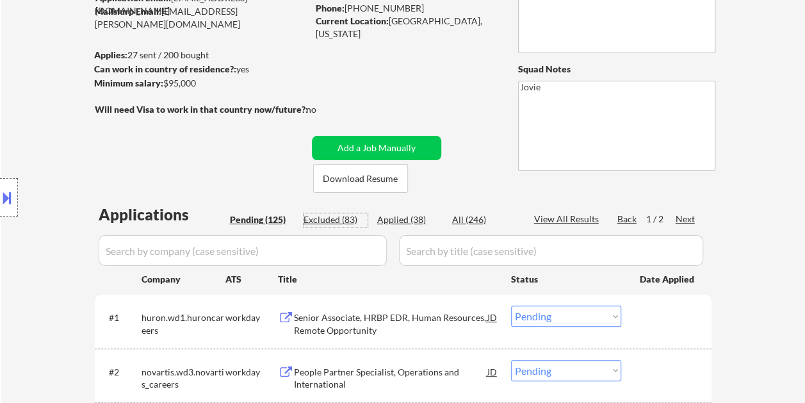
select select ""excluded""
select select ""excluded__expired_""
select select ""excluded__location_""
select select ""excluded__expired_""
select select ""excluded__location_""
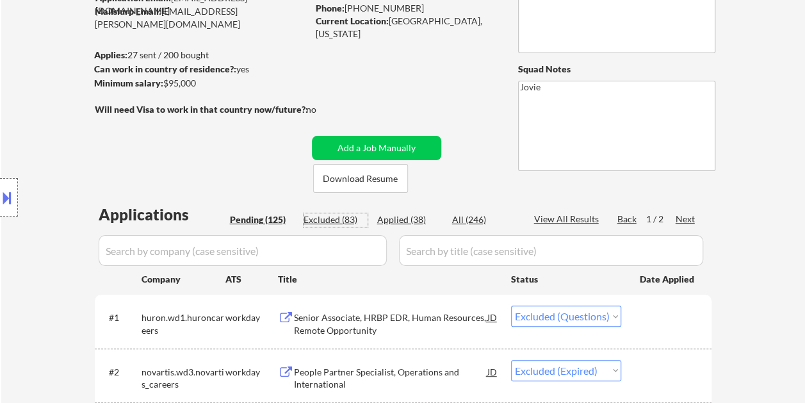
select select ""excluded__location_""
select select ""excluded__expired_""
select select ""excluded""
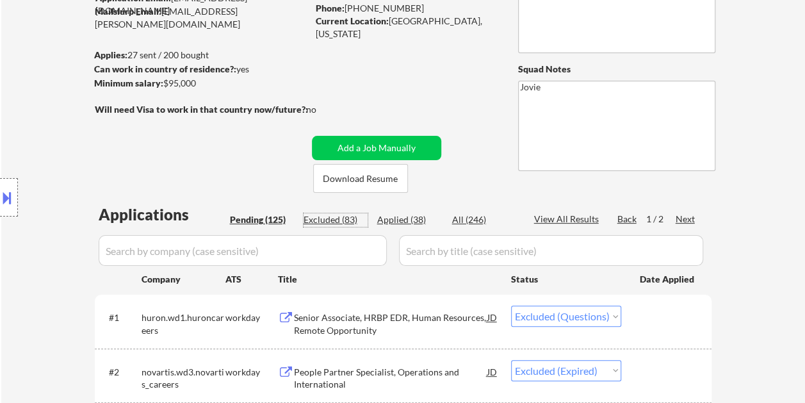
select select ""excluded__expired_""
select select ""excluded__bad_match_""
select select ""excluded__expired_""
select select ""excluded""
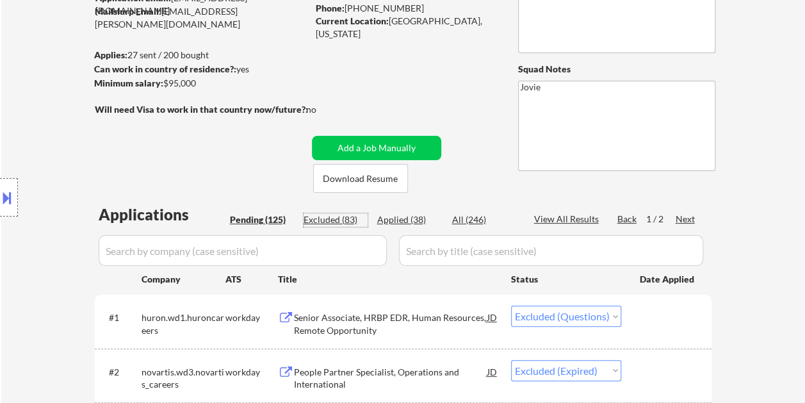
select select ""excluded__bad_match_""
select select ""excluded__expired_""
select select ""excluded""
select select ""excluded__expired_""
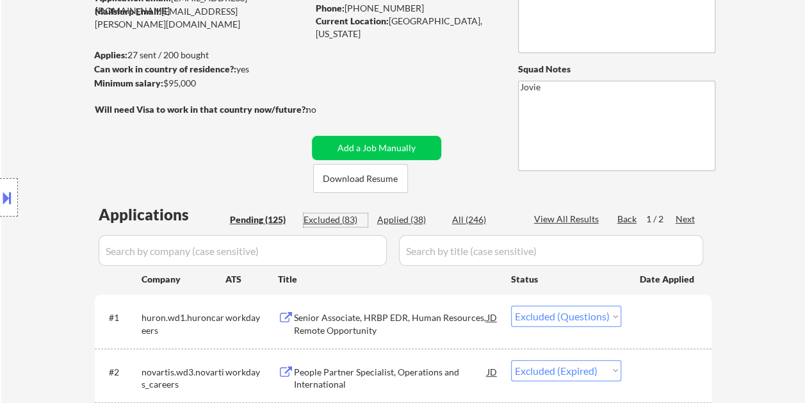
select select ""excluded__expired_""
select select ""excluded""
select select ""excluded__bad_match_""
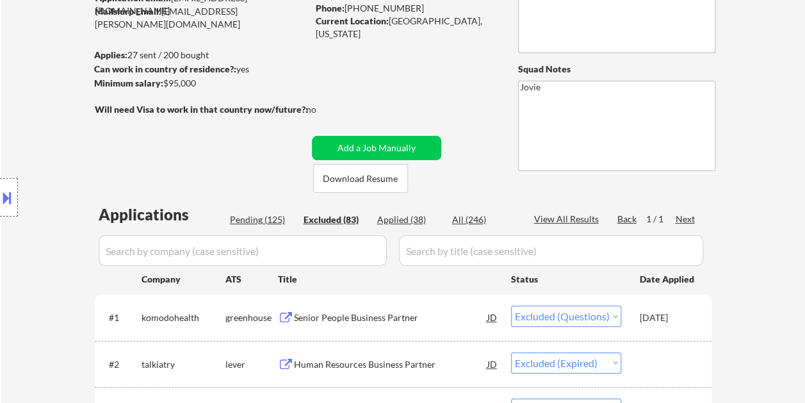
click at [263, 219] on div "Pending (125)" at bounding box center [262, 219] width 64 height 13
select select ""pending""
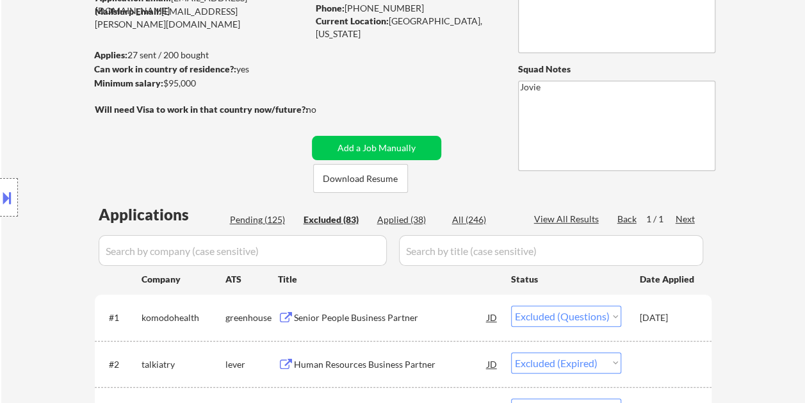
select select ""pending""
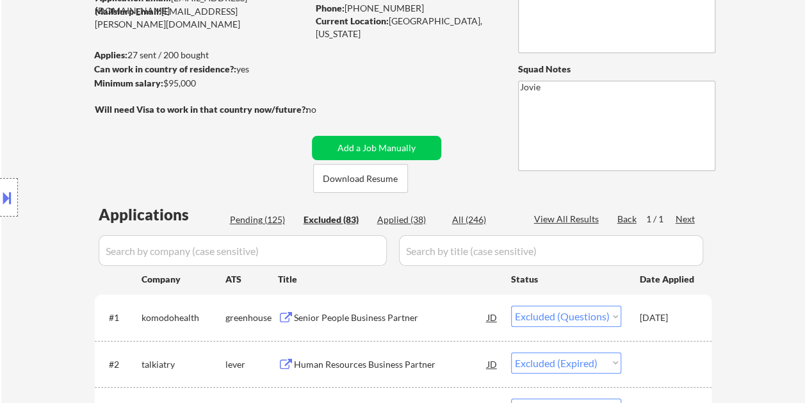
select select ""pending""
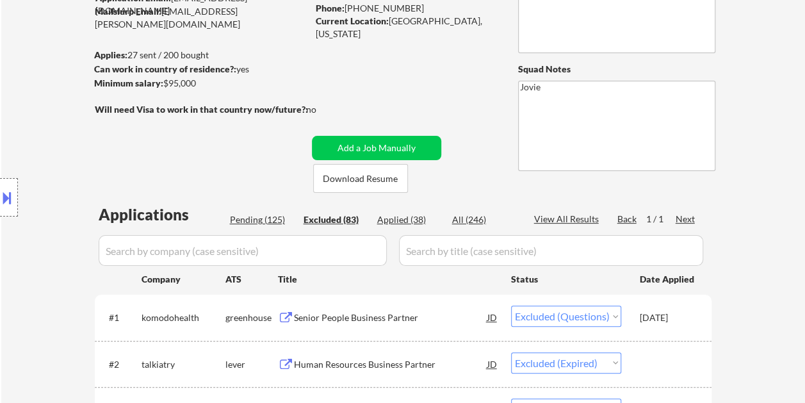
select select ""pending""
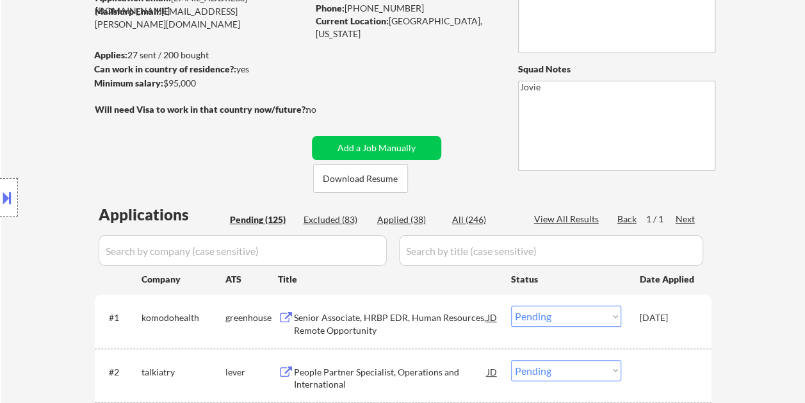
scroll to position [192, 0]
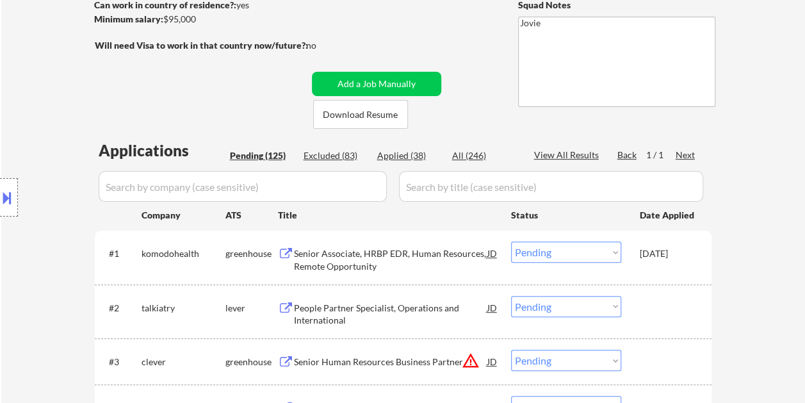
click at [340, 161] on div "Excluded (83)" at bounding box center [336, 155] width 64 height 13
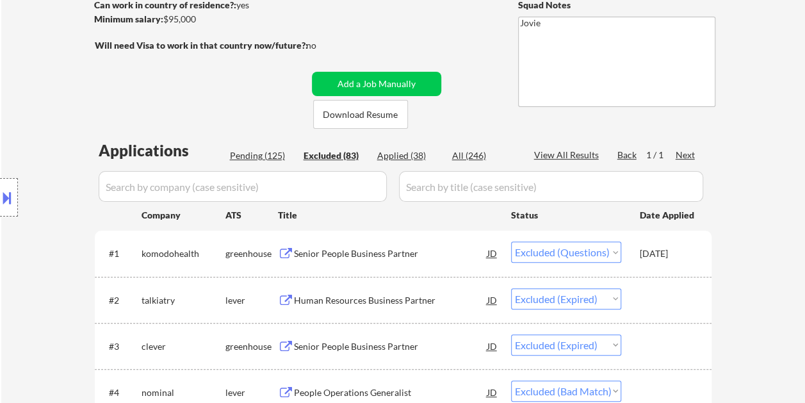
click at [263, 157] on div "Pending (125)" at bounding box center [262, 155] width 64 height 13
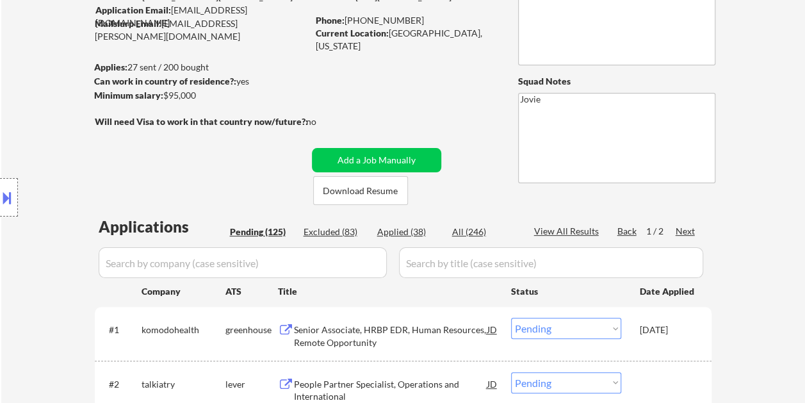
scroll to position [256, 0]
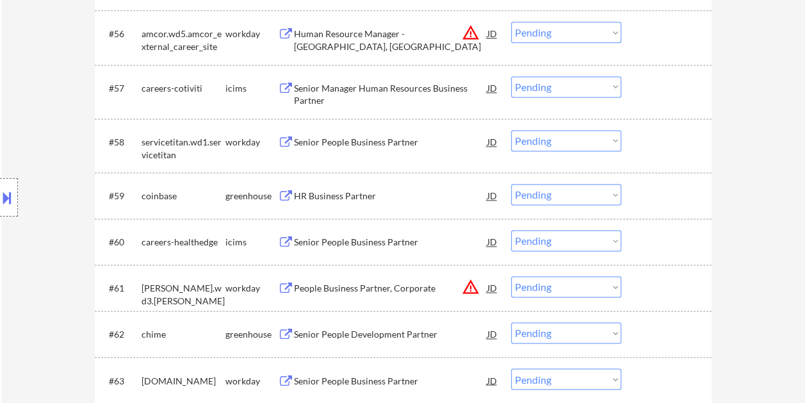
scroll to position [3268, 0]
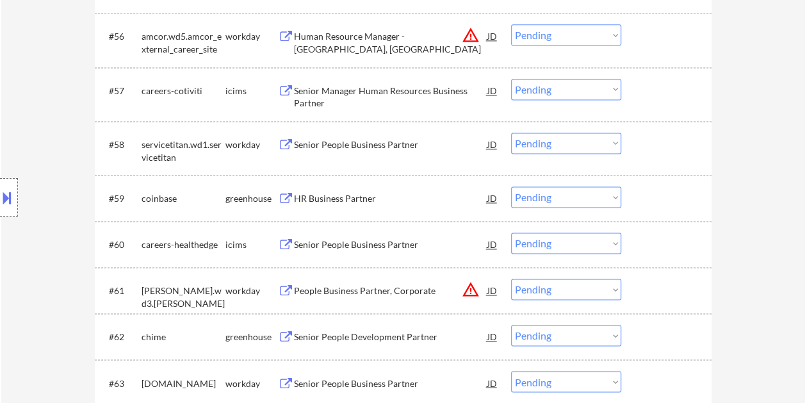
click at [652, 185] on div "#59 coinbase greenhouse HR Business Partner JD Choose an option... Pending Appl…" at bounding box center [401, 198] width 605 height 35
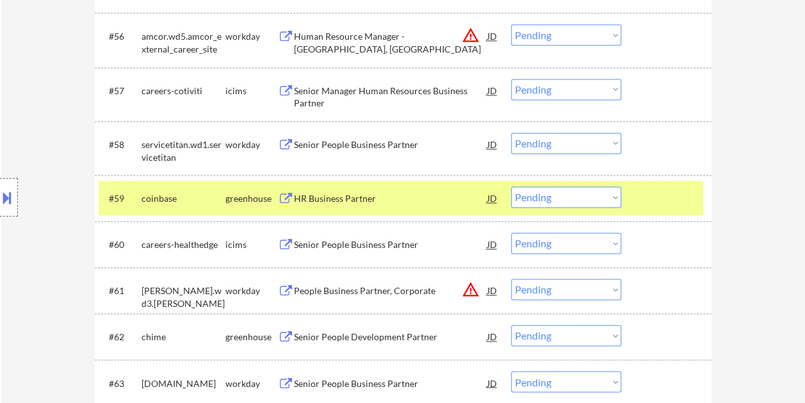
click at [652, 201] on div at bounding box center [668, 197] width 56 height 23
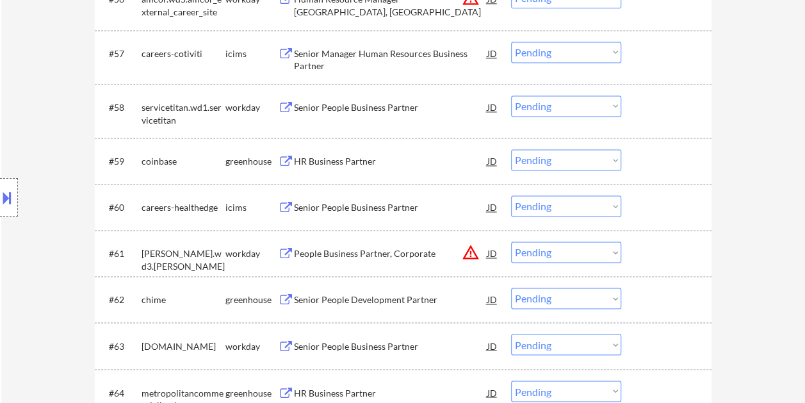
scroll to position [3332, 0]
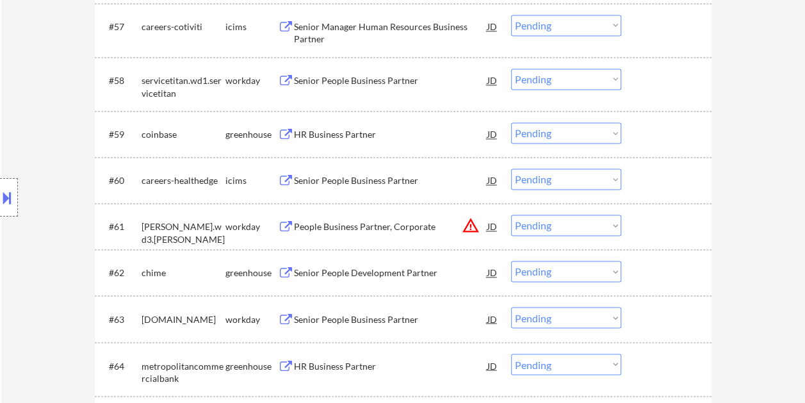
drag, startPoint x: 675, startPoint y: 279, endPoint x: 602, endPoint y: 280, distance: 73.7
click at [675, 279] on div at bounding box center [668, 272] width 56 height 23
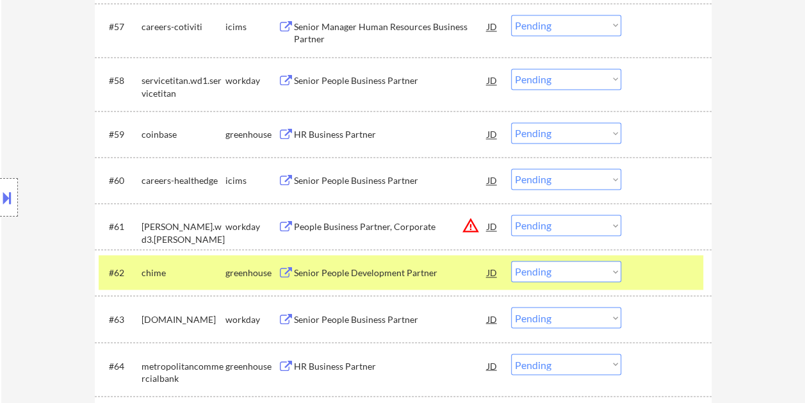
click at [422, 270] on div "Senior People Development Partner" at bounding box center [391, 273] width 194 height 13
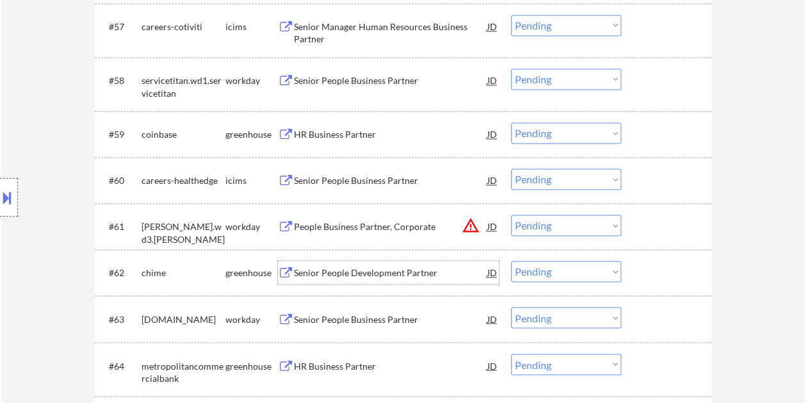
click at [638, 263] on div "#62 chime greenhouse Senior People Development Partner JD warning_amber Choose …" at bounding box center [401, 272] width 605 height 35
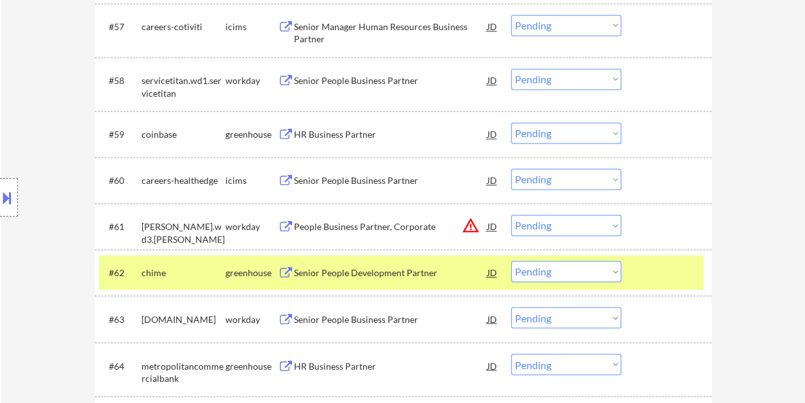
click at [340, 277] on div "Senior People Development Partner" at bounding box center [391, 273] width 194 height 13
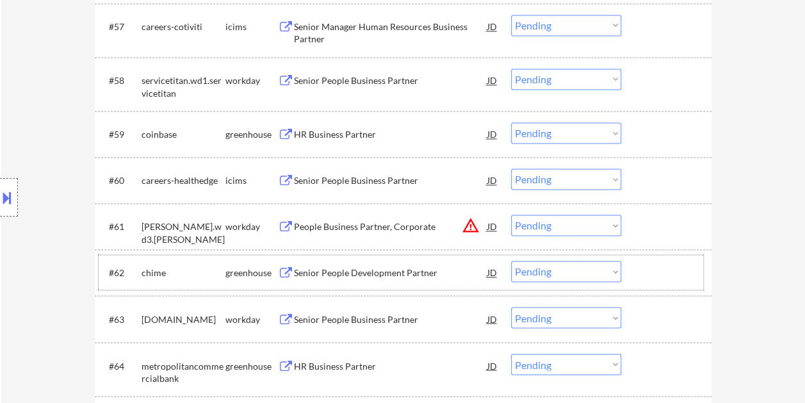
drag, startPoint x: 657, startPoint y: 265, endPoint x: 613, endPoint y: 276, distance: 45.5
click at [657, 266] on div at bounding box center [668, 272] width 56 height 23
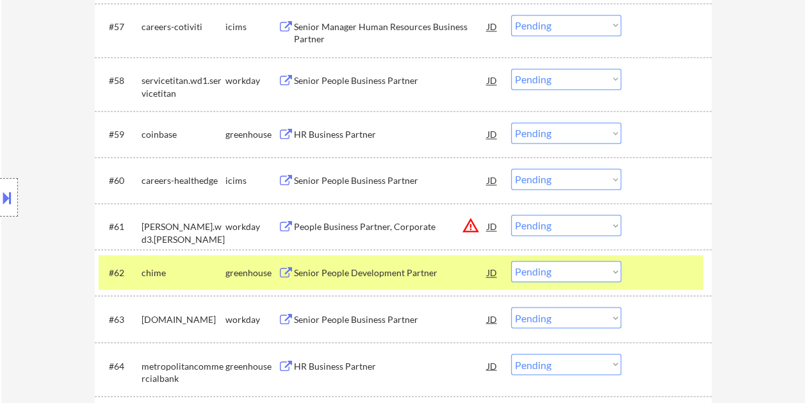
click at [611, 277] on select "Choose an option... Pending Applied Excluded (Questions) Excluded (Expired) Exc…" at bounding box center [566, 271] width 110 height 21
click at [511, 261] on select "Choose an option... Pending Applied Excluded (Questions) Excluded (Expired) Exc…" at bounding box center [566, 271] width 110 height 21
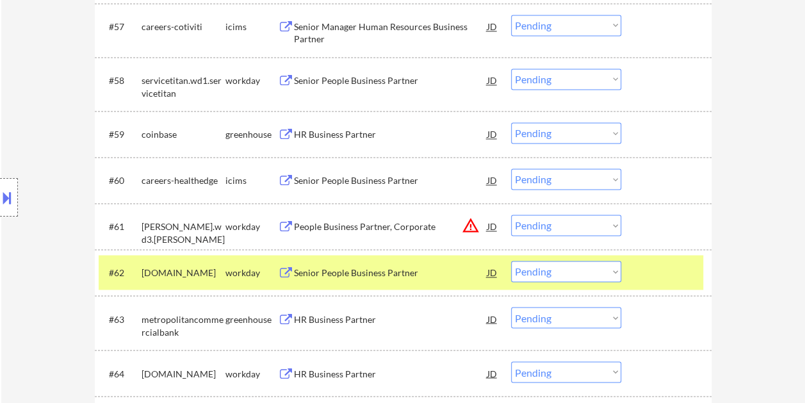
click at [629, 267] on div "#62 workiva.wd1.careers workday Senior People Business Partner JD warning_amber…" at bounding box center [401, 272] width 605 height 35
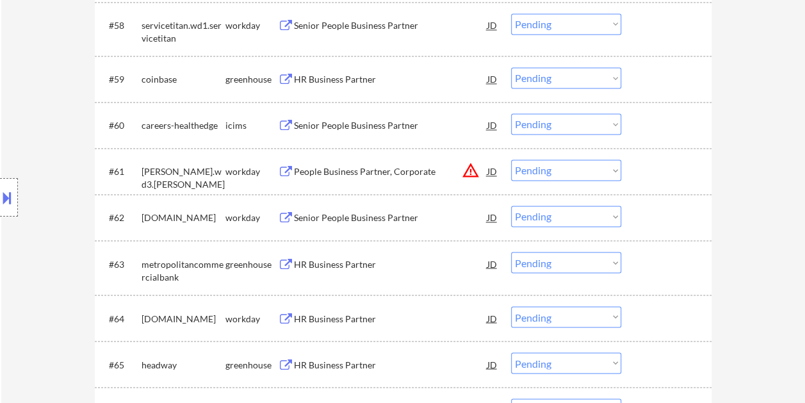
scroll to position [3460, 0]
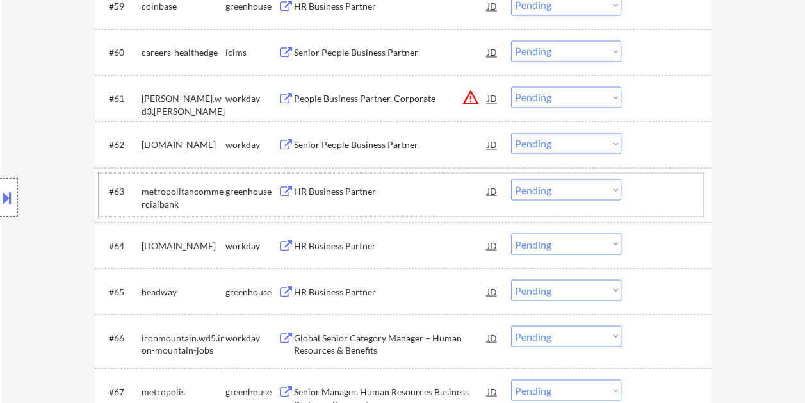
click at [629, 187] on div "#63 metropolitancommercialbank greenhouse HR Business Partner JD Choose an opti…" at bounding box center [401, 194] width 605 height 42
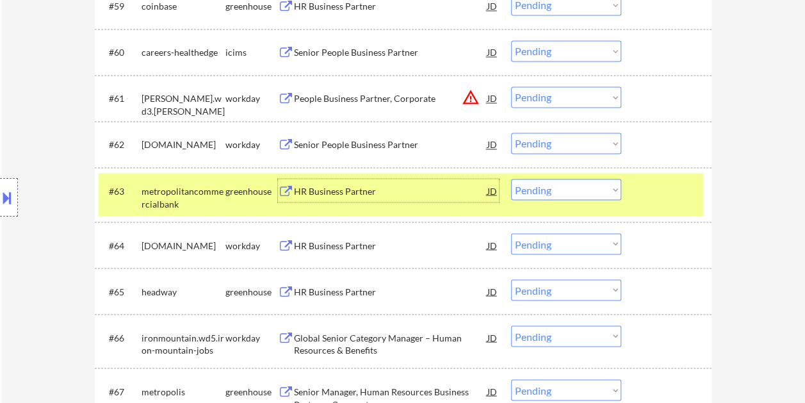
click at [337, 190] on div "HR Business Partner" at bounding box center [391, 191] width 194 height 13
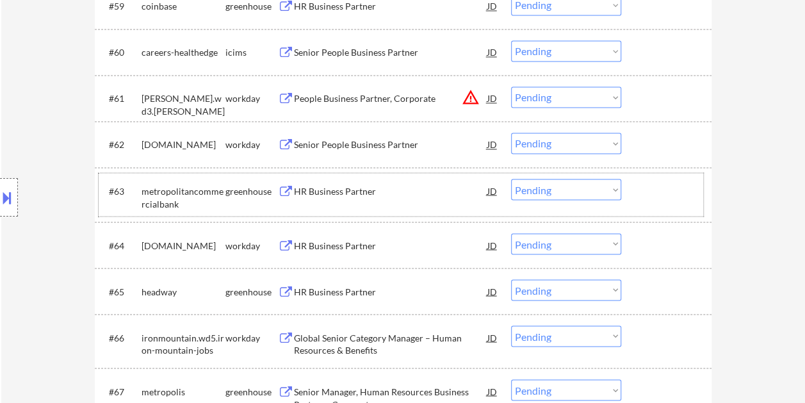
drag, startPoint x: 650, startPoint y: 188, endPoint x: 622, endPoint y: 193, distance: 28.5
click at [650, 189] on div at bounding box center [668, 190] width 56 height 23
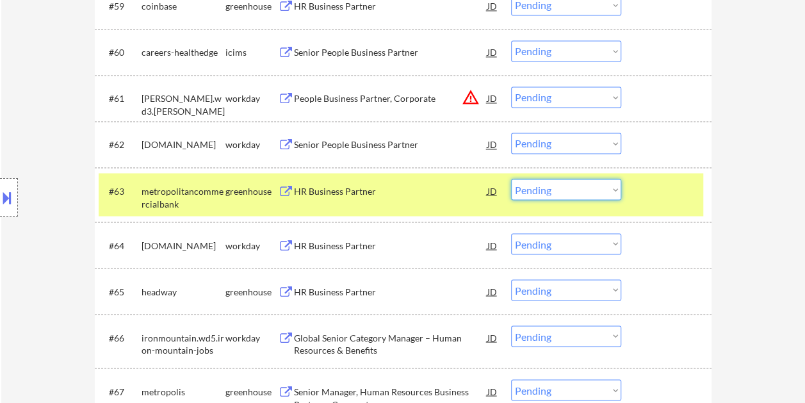
click at [613, 190] on select "Choose an option... Pending Applied Excluded (Questions) Excluded (Expired) Exc…" at bounding box center [566, 189] width 110 height 21
click at [511, 179] on select "Choose an option... Pending Applied Excluded (Questions) Excluded (Expired) Exc…" at bounding box center [566, 189] width 110 height 21
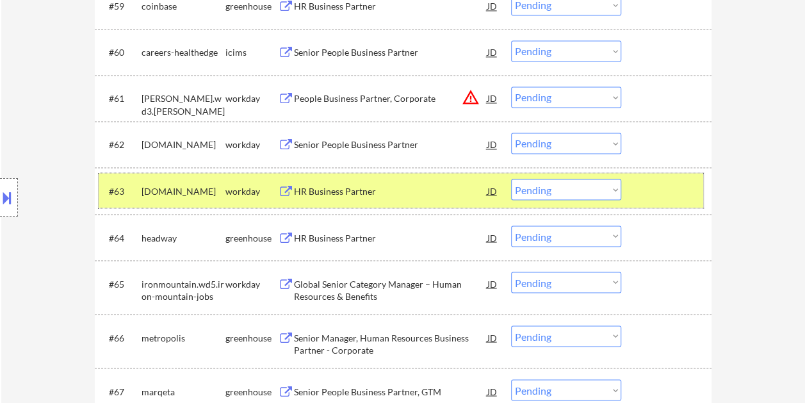
click at [664, 195] on div at bounding box center [668, 190] width 56 height 23
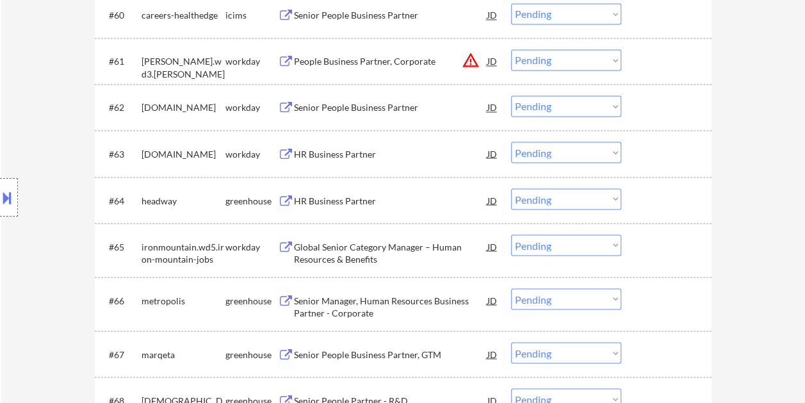
scroll to position [3524, 0]
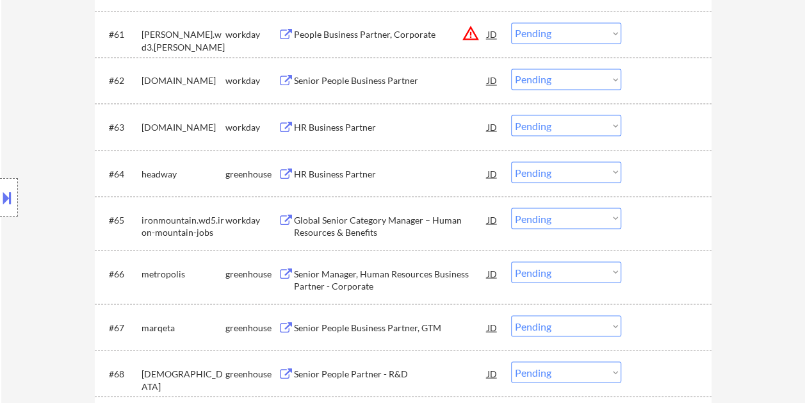
click at [646, 168] on div at bounding box center [668, 172] width 56 height 23
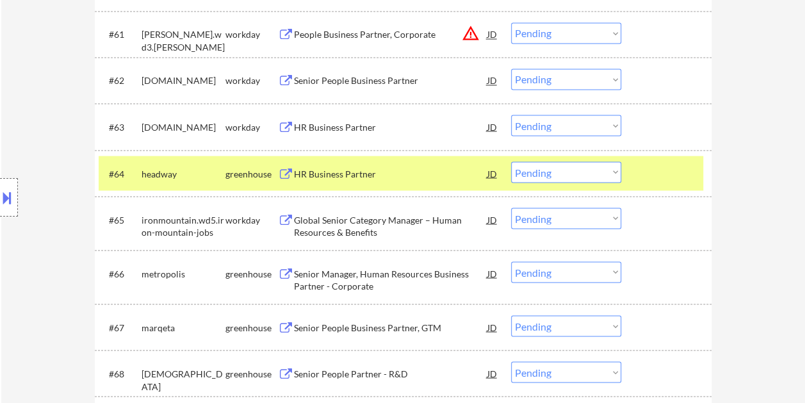
click at [336, 164] on div "HR Business Partner" at bounding box center [391, 172] width 194 height 23
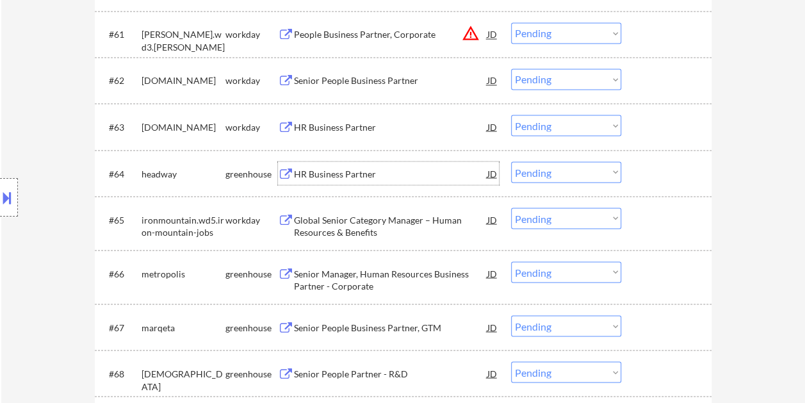
click at [638, 181] on div "#64 headway greenhouse HR Business Partner JD Choose an option... Pending Appli…" at bounding box center [401, 173] width 605 height 35
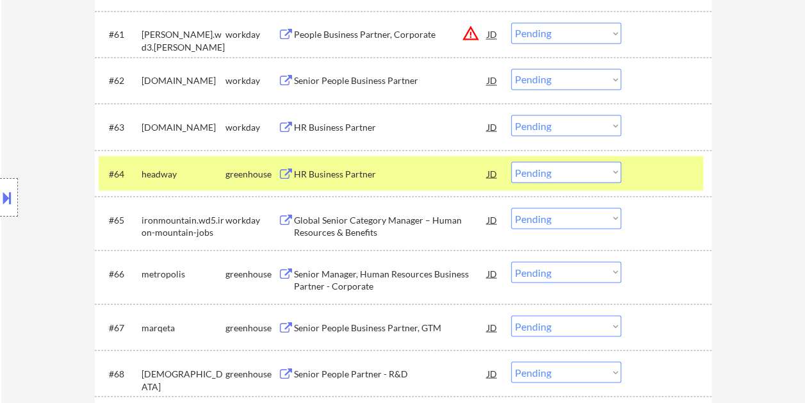
click at [616, 171] on select "Choose an option... Pending Applied Excluded (Questions) Excluded (Expired) Exc…" at bounding box center [566, 171] width 110 height 21
click at [511, 161] on select "Choose an option... Pending Applied Excluded (Questions) Excluded (Expired) Exc…" at bounding box center [566, 171] width 110 height 21
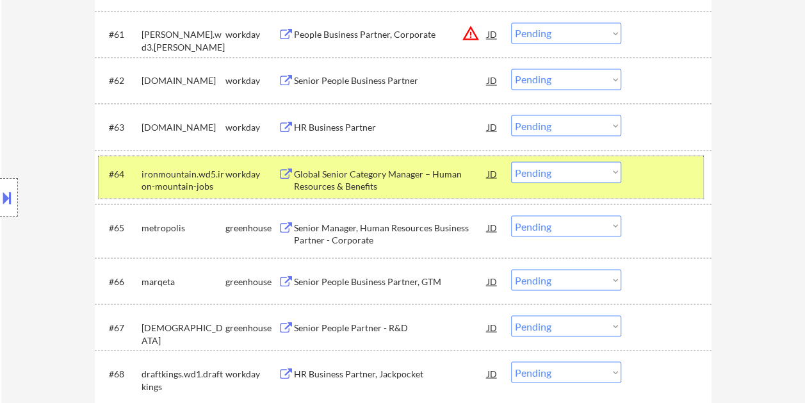
drag, startPoint x: 682, startPoint y: 166, endPoint x: 659, endPoint y: 173, distance: 23.5
click at [682, 166] on div at bounding box center [668, 172] width 56 height 23
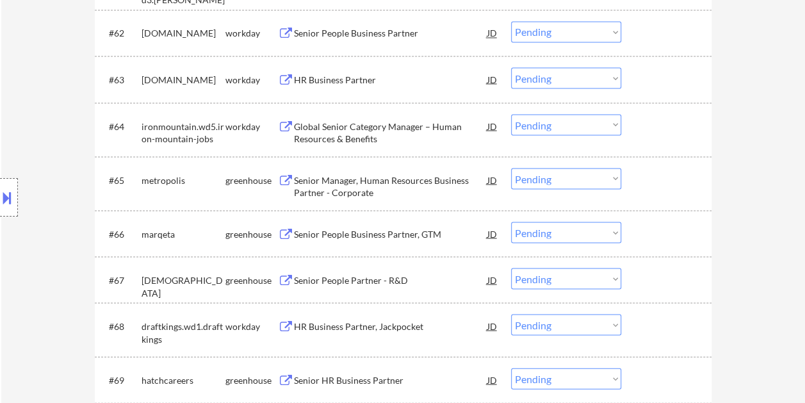
scroll to position [3652, 0]
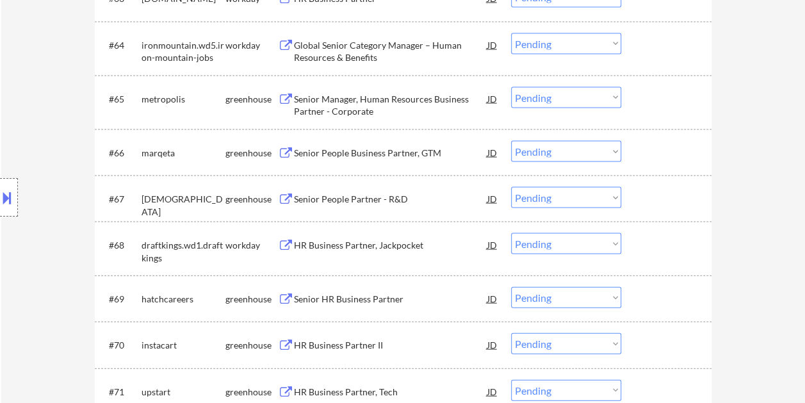
drag, startPoint x: 639, startPoint y: 99, endPoint x: 559, endPoint y: 113, distance: 81.4
click at [640, 98] on div at bounding box center [668, 98] width 56 height 23
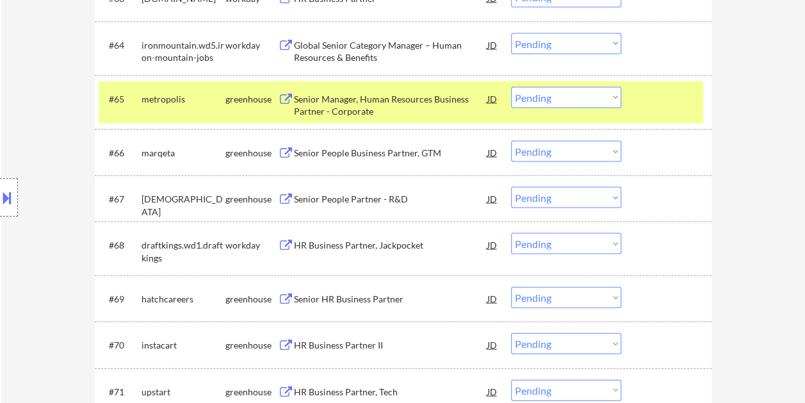
click at [249, 99] on div "greenhouse" at bounding box center [252, 99] width 53 height 13
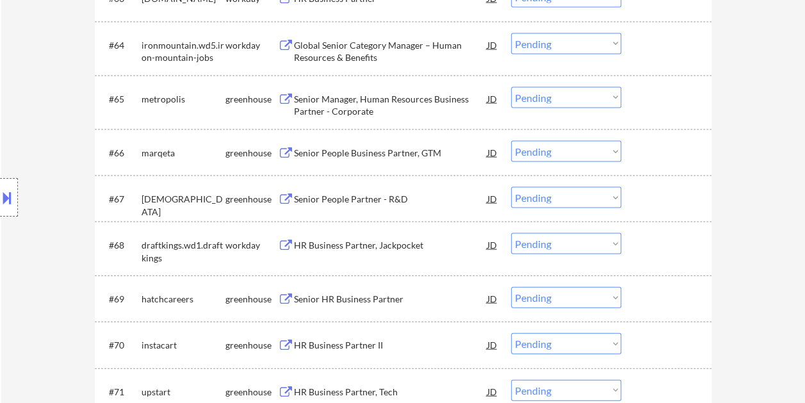
click at [416, 110] on div "Senior Manager, Human Resources Business Partner - Corporate" at bounding box center [391, 105] width 194 height 25
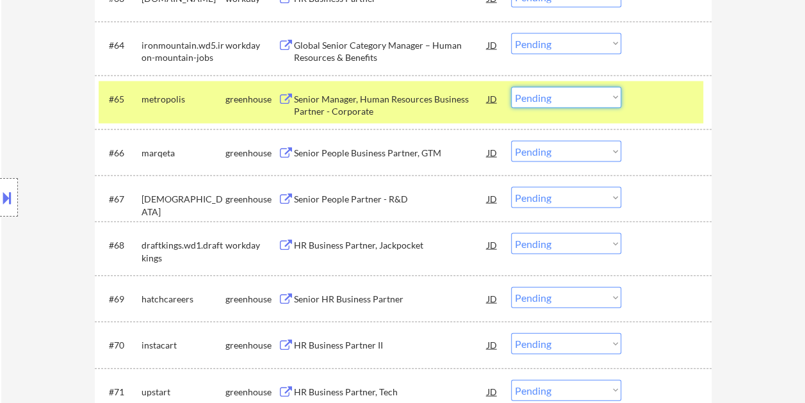
click at [615, 99] on select "Choose an option... Pending Applied Excluded (Questions) Excluded (Expired) Exc…" at bounding box center [566, 97] width 110 height 21
click at [511, 87] on select "Choose an option... Pending Applied Excluded (Questions) Excluded (Expired) Exc…" at bounding box center [566, 97] width 110 height 21
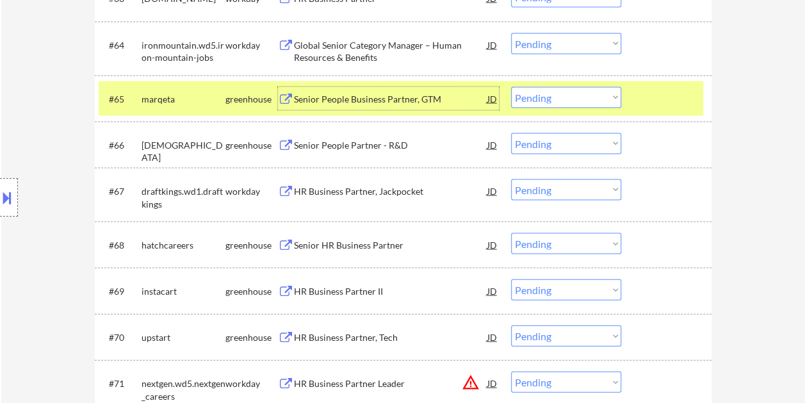
click at [361, 98] on div "Senior People Business Partner, GTM" at bounding box center [391, 99] width 194 height 13
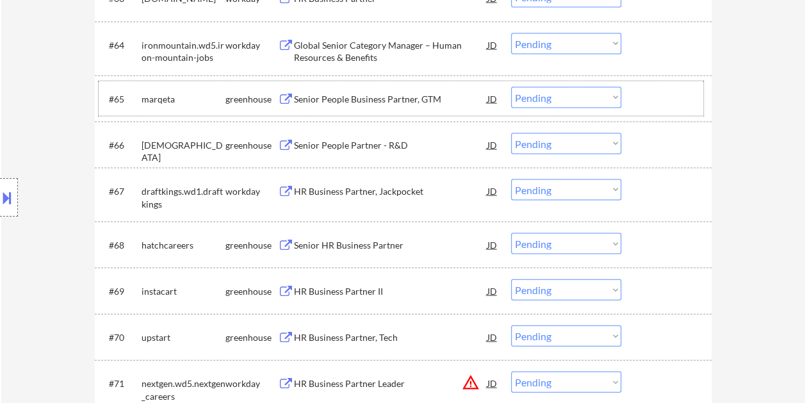
drag, startPoint x: 643, startPoint y: 98, endPoint x: 618, endPoint y: 99, distance: 24.4
click at [642, 97] on div at bounding box center [668, 98] width 56 height 23
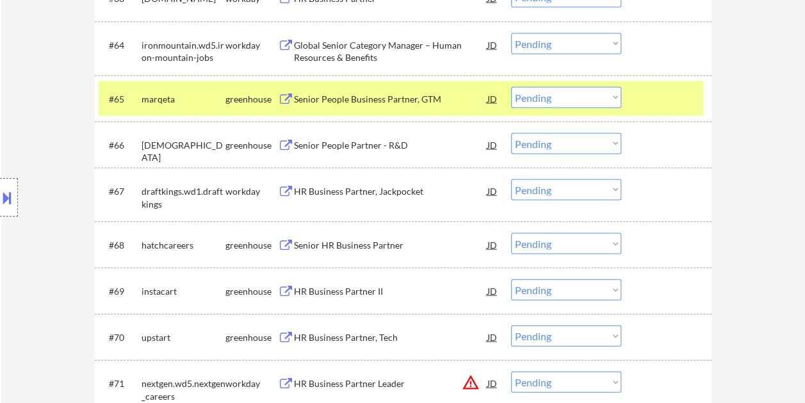
click at [614, 101] on select "Choose an option... Pending Applied Excluded (Questions) Excluded (Expired) Exc…" at bounding box center [566, 97] width 110 height 21
click at [511, 87] on select "Choose an option... Pending Applied Excluded (Questions) Excluded (Expired) Exc…" at bounding box center [566, 97] width 110 height 21
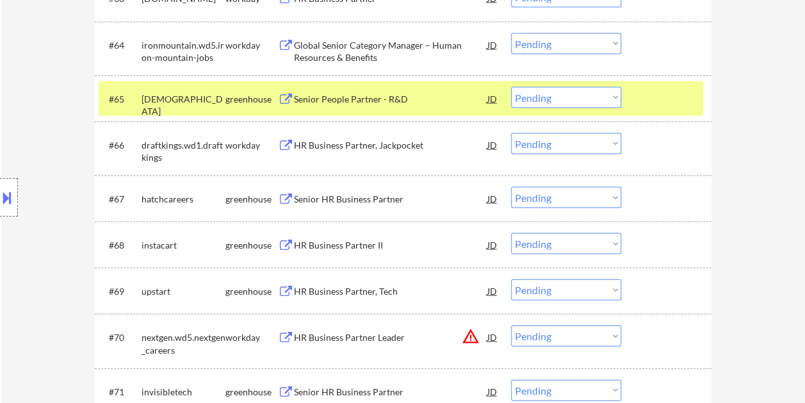
click at [643, 95] on div at bounding box center [668, 98] width 56 height 23
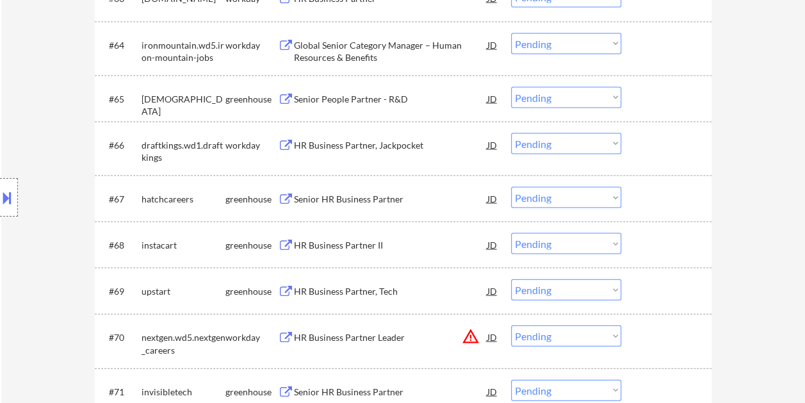
click at [652, 95] on div at bounding box center [668, 98] width 56 height 23
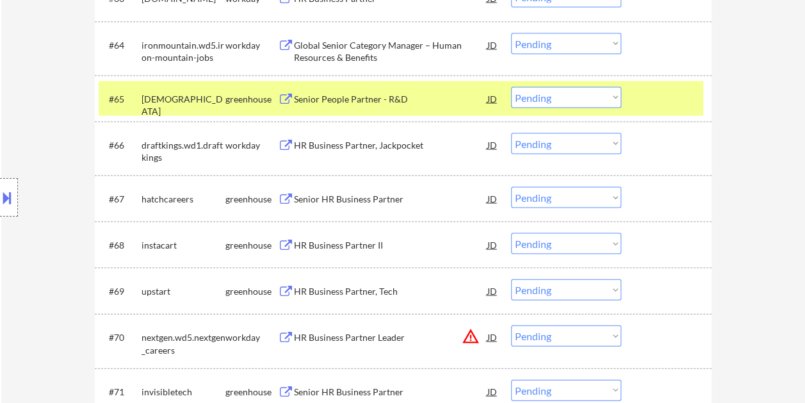
click at [410, 96] on div "Senior People Partner - R&D" at bounding box center [391, 99] width 194 height 13
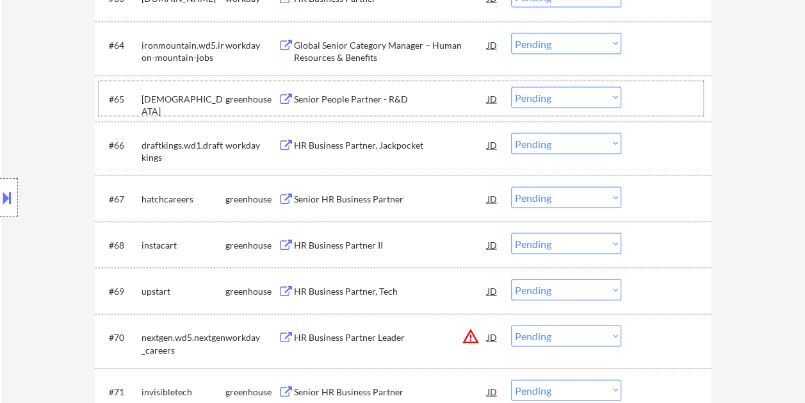
click at [643, 101] on div at bounding box center [668, 98] width 56 height 23
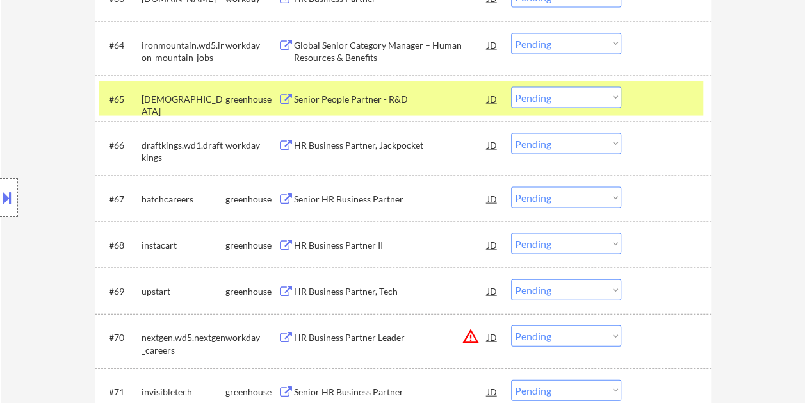
click at [607, 104] on select "Choose an option... Pending Applied Excluded (Questions) Excluded (Expired) Exc…" at bounding box center [566, 97] width 110 height 21
click at [511, 87] on select "Choose an option... Pending Applied Excluded (Questions) Excluded (Expired) Exc…" at bounding box center [566, 97] width 110 height 21
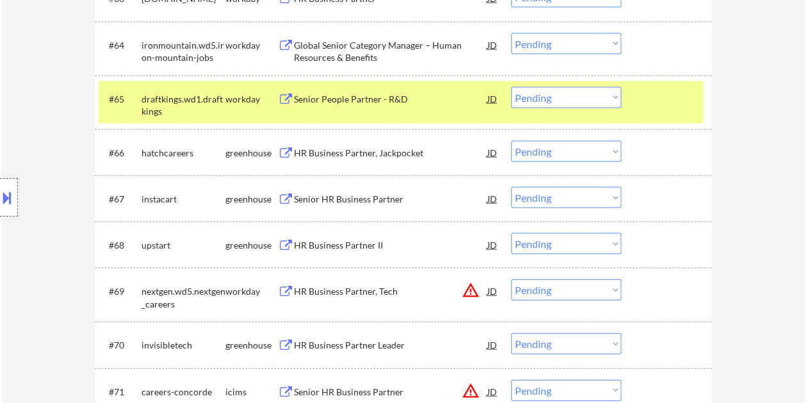
click at [634, 106] on div "#65 draftkings.wd1.draftkings workday Senior People Partner - R&D JD Choose an …" at bounding box center [401, 102] width 605 height 42
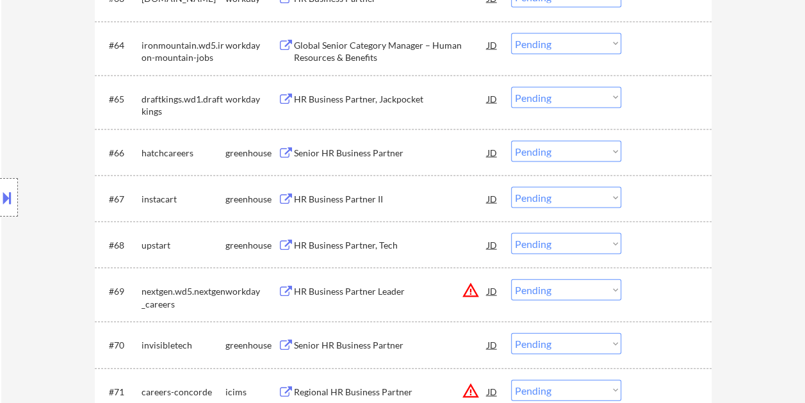
click at [663, 146] on div at bounding box center [668, 152] width 56 height 23
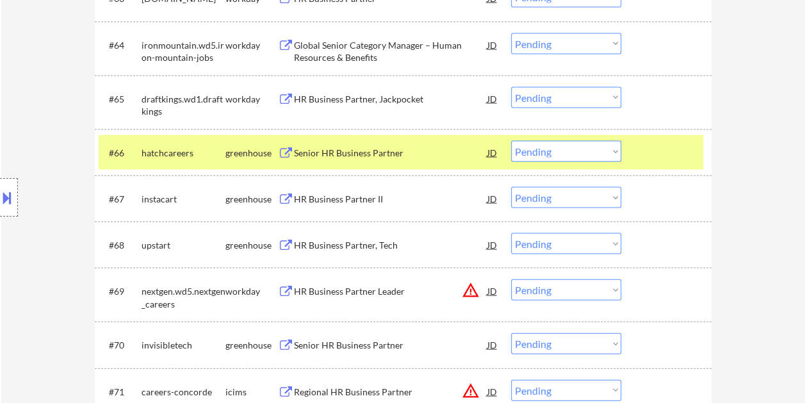
click at [379, 149] on div "Senior HR Business Partner" at bounding box center [391, 153] width 194 height 13
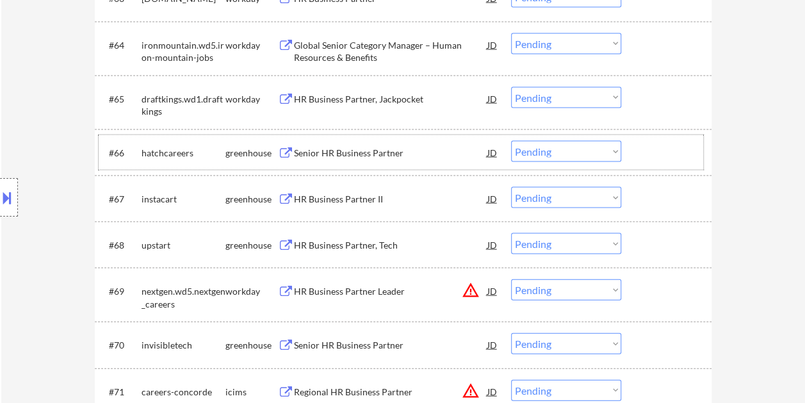
click at [632, 154] on div "#66 hatchcareers greenhouse Senior HR Business Partner JD Choose an option... P…" at bounding box center [401, 152] width 605 height 35
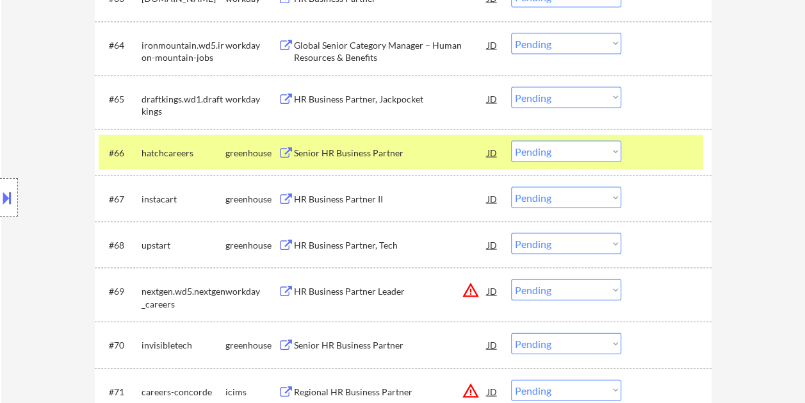
click at [615, 154] on select "Choose an option... Pending Applied Excluded (Questions) Excluded (Expired) Exc…" at bounding box center [566, 151] width 110 height 21
click at [511, 141] on select "Choose an option... Pending Applied Excluded (Questions) Excluded (Expired) Exc…" at bounding box center [566, 151] width 110 height 21
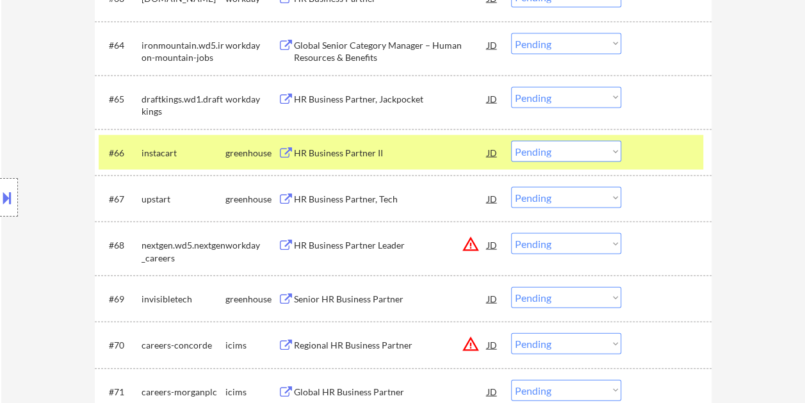
click at [642, 149] on div at bounding box center [668, 152] width 56 height 23
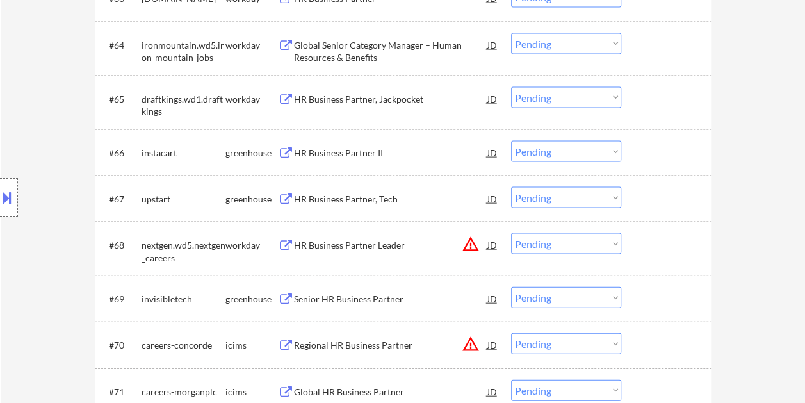
click at [656, 147] on div at bounding box center [668, 152] width 56 height 23
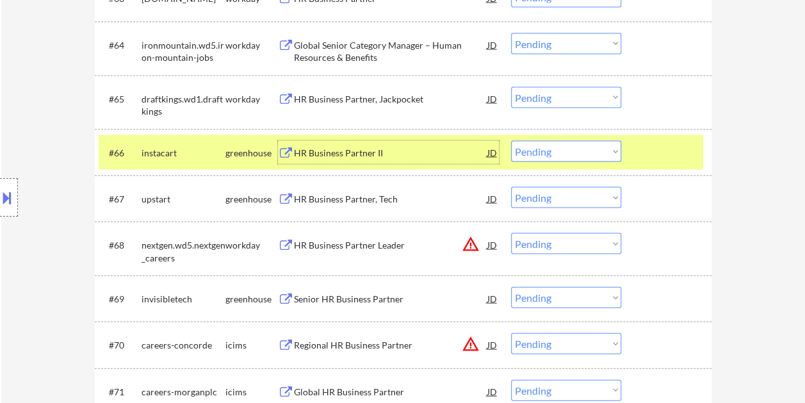
click at [389, 152] on div "HR Business Partner II" at bounding box center [391, 153] width 194 height 13
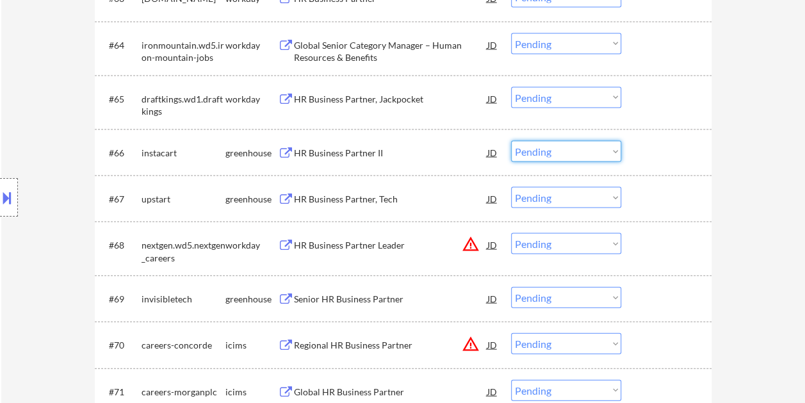
click at [609, 151] on select "Choose an option... Pending Applied Excluded (Questions) Excluded (Expired) Exc…" at bounding box center [566, 151] width 110 height 21
click at [511, 141] on select "Choose an option... Pending Applied Excluded (Questions) Excluded (Expired) Exc…" at bounding box center [566, 151] width 110 height 21
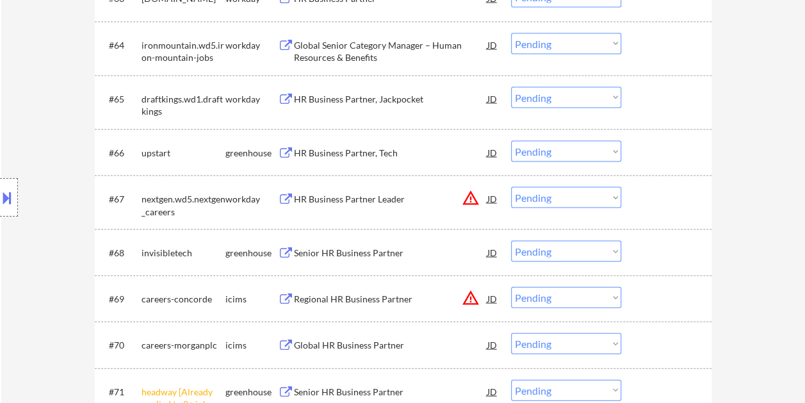
drag, startPoint x: 628, startPoint y: 152, endPoint x: 594, endPoint y: 150, distance: 34.0
click at [628, 152] on div "#66 upstart greenhouse HR Business Partner, Tech JD Choose an option... Pending…" at bounding box center [401, 152] width 605 height 35
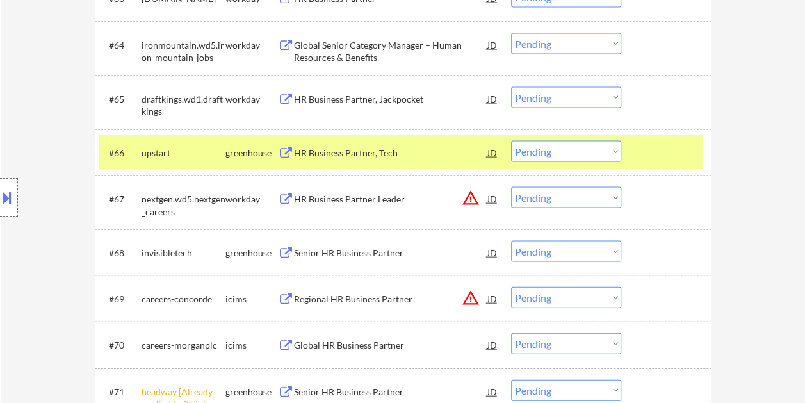
click at [441, 137] on div "#66 upstart greenhouse HR Business Partner, Tech JD Choose an option... Pending…" at bounding box center [401, 152] width 605 height 35
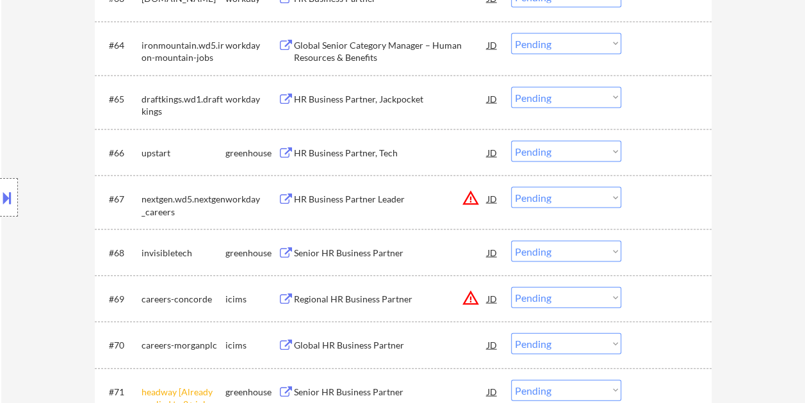
click at [651, 151] on div at bounding box center [668, 152] width 56 height 23
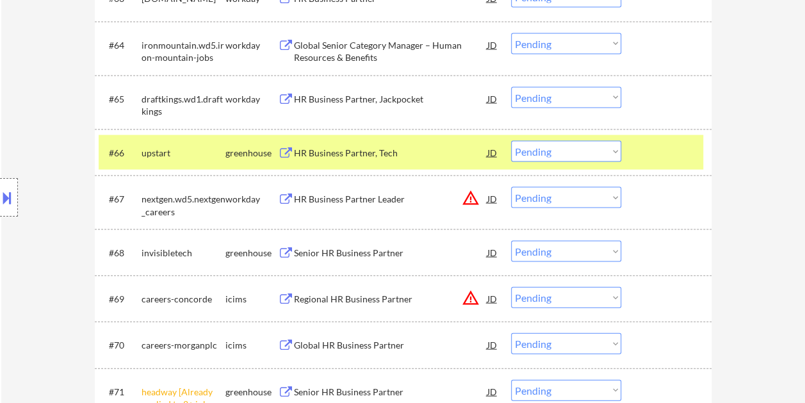
click at [392, 155] on div "HR Business Partner, Tech" at bounding box center [391, 153] width 194 height 13
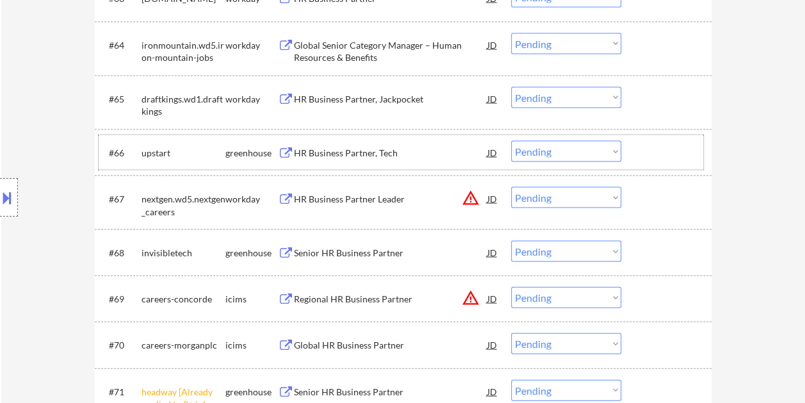
drag, startPoint x: 653, startPoint y: 161, endPoint x: 607, endPoint y: 147, distance: 47.8
click at [652, 161] on div at bounding box center [668, 152] width 56 height 23
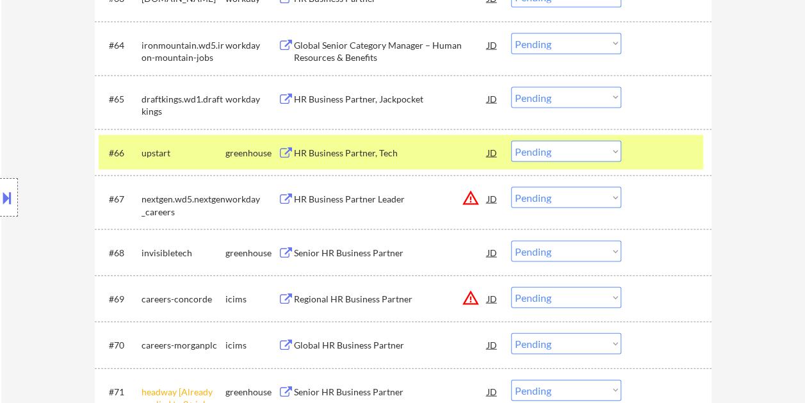
click at [595, 145] on select "Choose an option... Pending Applied Excluded (Questions) Excluded (Expired) Exc…" at bounding box center [566, 151] width 110 height 21
click at [511, 141] on select "Choose an option... Pending Applied Excluded (Questions) Excluded (Expired) Exc…" at bounding box center [566, 151] width 110 height 21
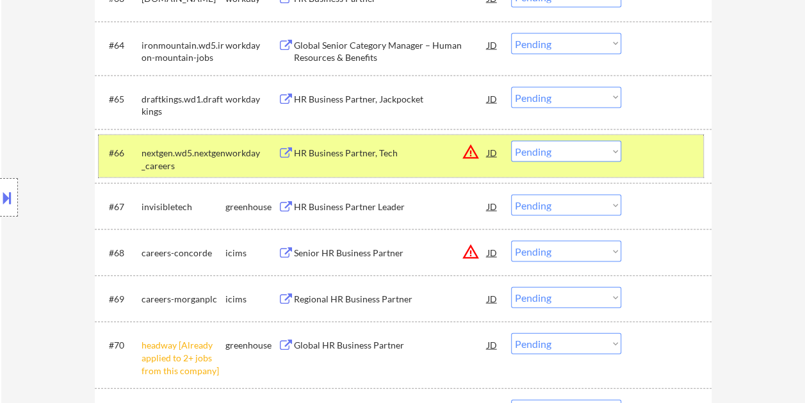
click at [674, 149] on div at bounding box center [668, 152] width 56 height 23
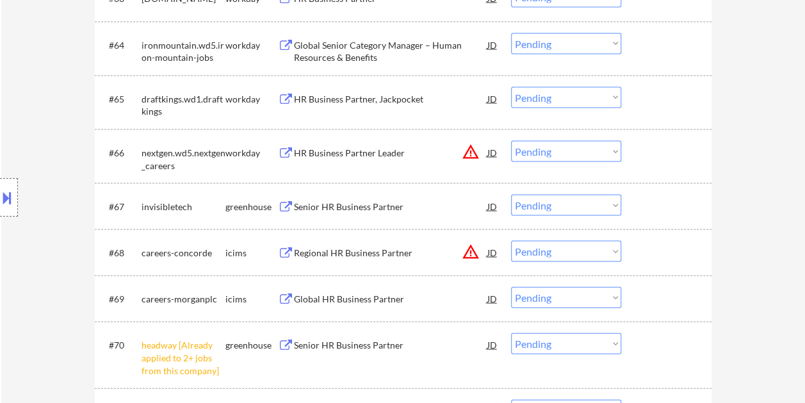
click at [666, 211] on div at bounding box center [668, 206] width 56 height 23
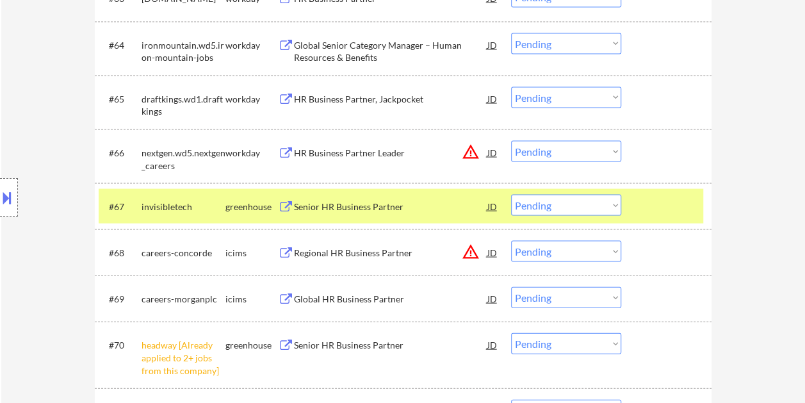
click at [423, 208] on div "Senior HR Business Partner" at bounding box center [391, 207] width 194 height 13
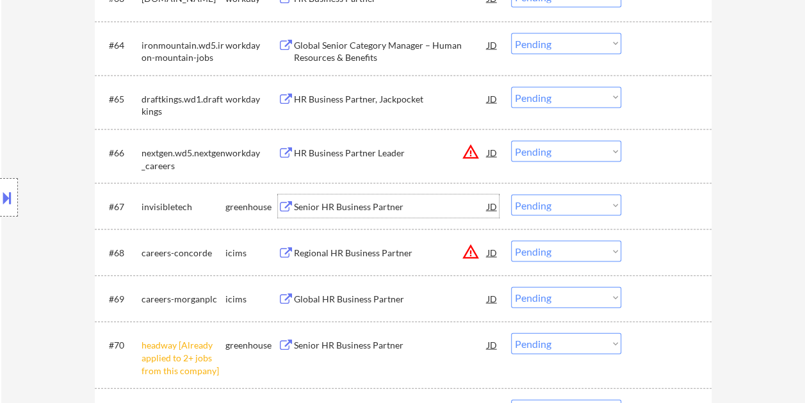
click at [642, 210] on div at bounding box center [668, 206] width 56 height 23
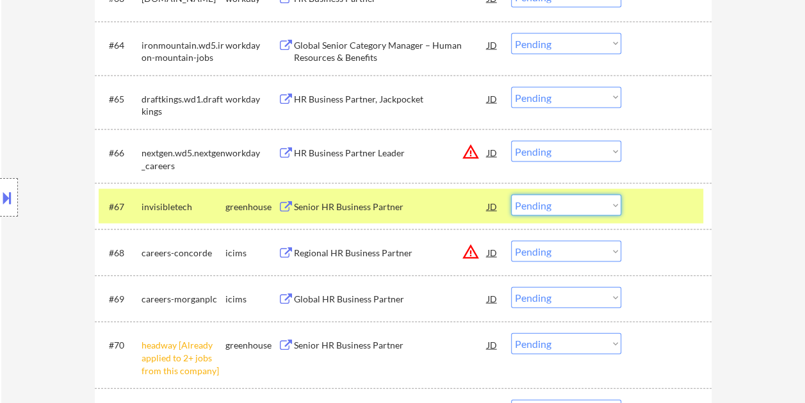
click at [614, 206] on select "Choose an option... Pending Applied Excluded (Questions) Excluded (Expired) Exc…" at bounding box center [566, 205] width 110 height 21
click at [511, 195] on select "Choose an option... Pending Applied Excluded (Questions) Excluded (Expired) Exc…" at bounding box center [566, 205] width 110 height 21
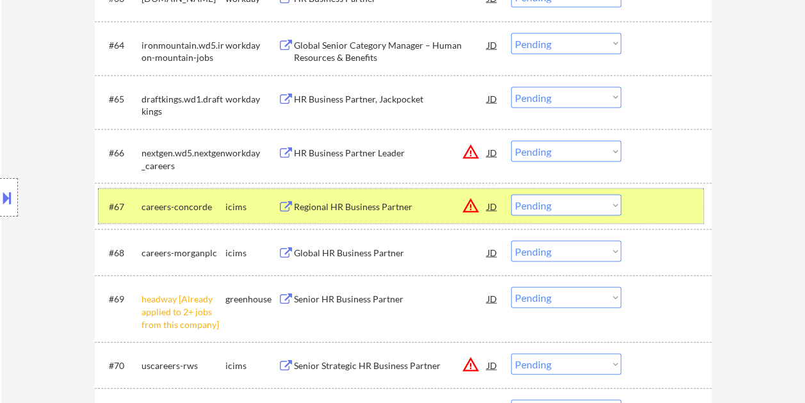
click at [637, 204] on div "#67 careers-concorde icims Regional HR Business Partner JD warning_amber Choose…" at bounding box center [401, 206] width 605 height 35
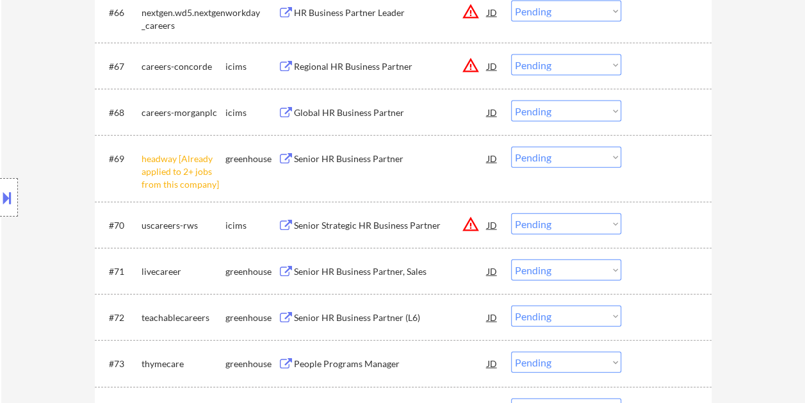
scroll to position [3844, 0]
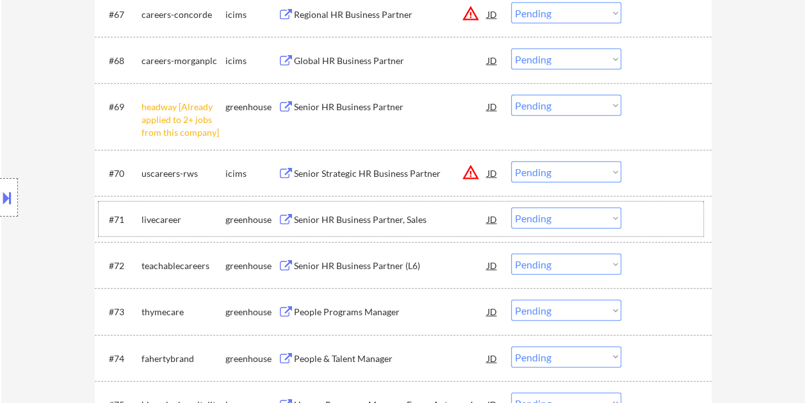
click at [646, 213] on div at bounding box center [668, 219] width 56 height 23
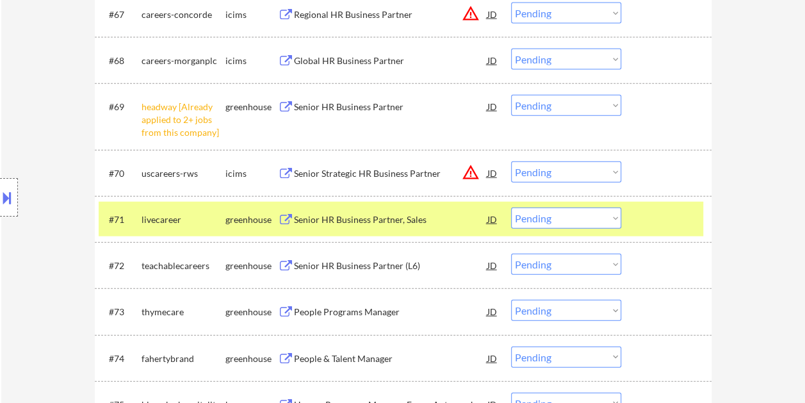
click at [342, 211] on div "Senior HR Business Partner, Sales" at bounding box center [391, 219] width 194 height 23
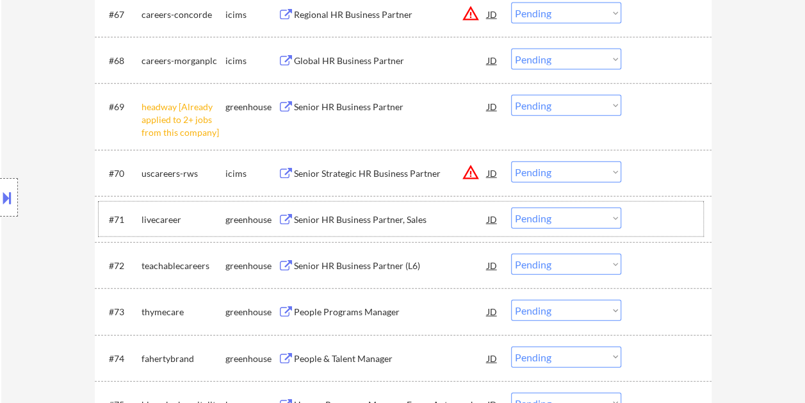
click at [638, 220] on div "#71 livecareer greenhouse Senior HR Business Partner, Sales JD warning_amber Ch…" at bounding box center [401, 219] width 605 height 35
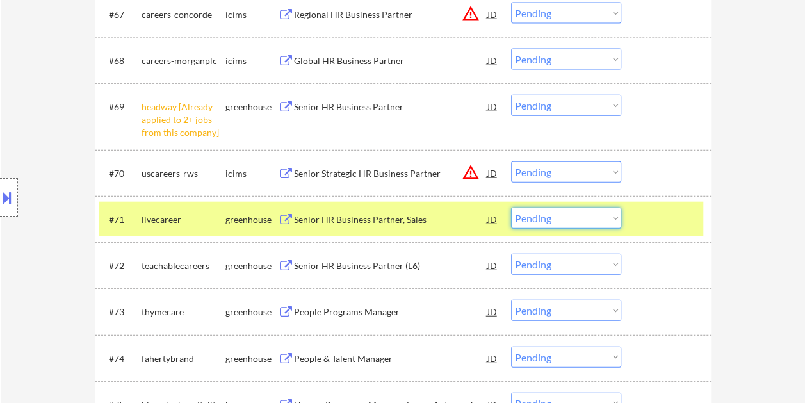
click at [614, 220] on select "Choose an option... Pending Applied Excluded (Questions) Excluded (Expired) Exc…" at bounding box center [566, 218] width 110 height 21
click at [511, 208] on select "Choose an option... Pending Applied Excluded (Questions) Excluded (Expired) Exc…" at bounding box center [566, 218] width 110 height 21
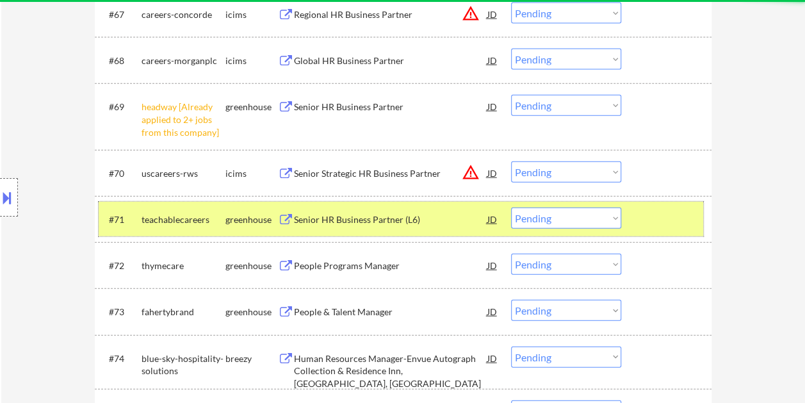
click at [652, 218] on div at bounding box center [668, 219] width 56 height 23
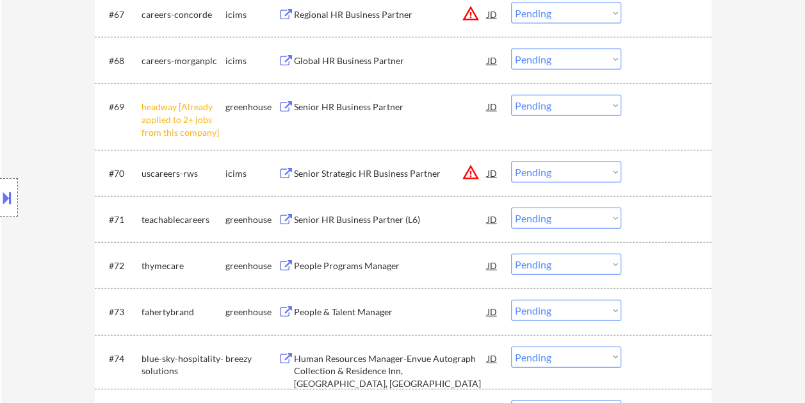
click at [654, 220] on div at bounding box center [668, 219] width 56 height 23
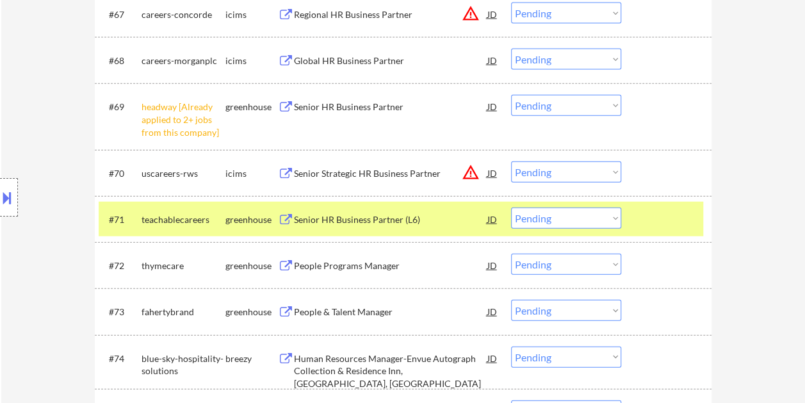
click at [386, 226] on div "Senior HR Business Partner (L6)" at bounding box center [391, 219] width 194 height 23
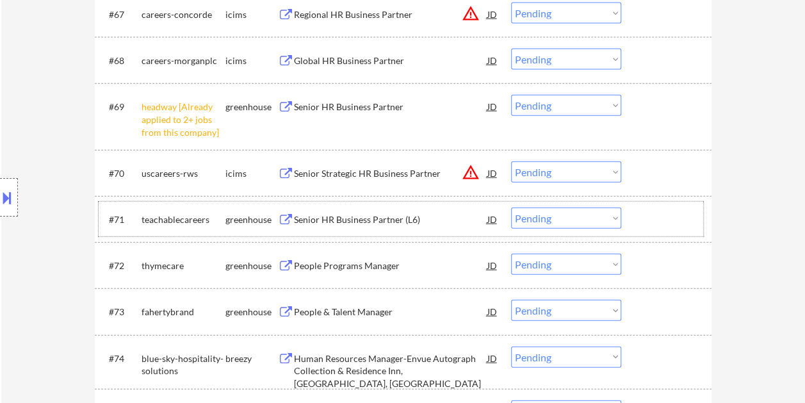
click at [650, 226] on div at bounding box center [668, 219] width 56 height 23
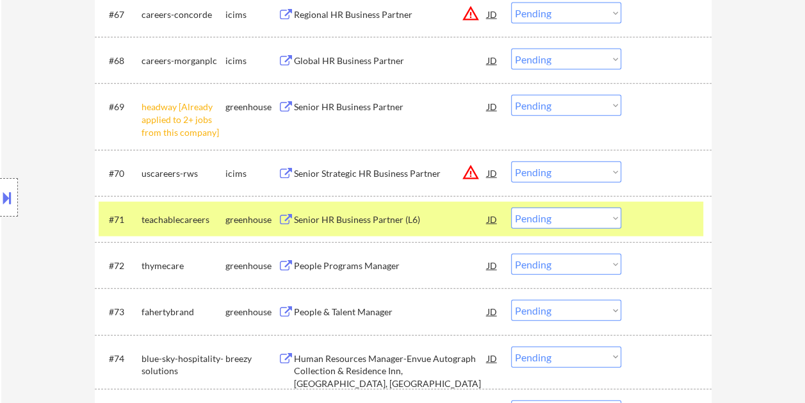
click at [611, 215] on select "Choose an option... Pending Applied Excluded (Questions) Excluded (Expired) Exc…" at bounding box center [566, 218] width 110 height 21
click at [511, 208] on select "Choose an option... Pending Applied Excluded (Questions) Excluded (Expired) Exc…" at bounding box center [566, 218] width 110 height 21
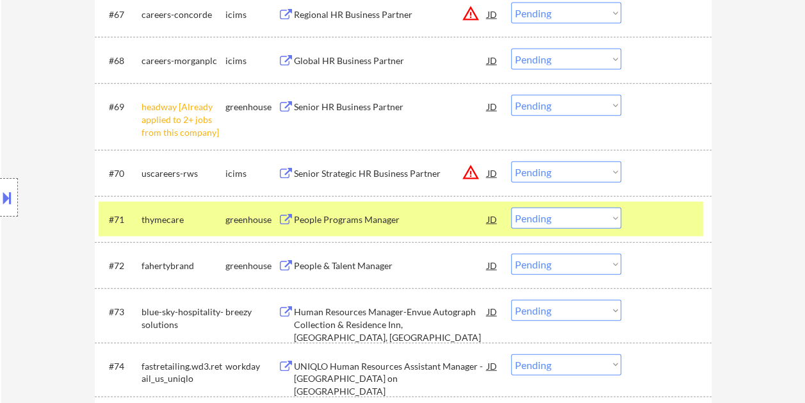
click at [642, 215] on div at bounding box center [668, 219] width 56 height 23
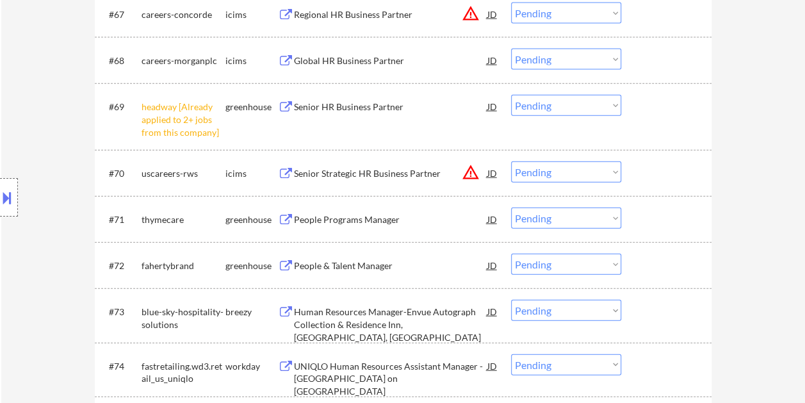
click at [642, 217] on div at bounding box center [668, 219] width 56 height 23
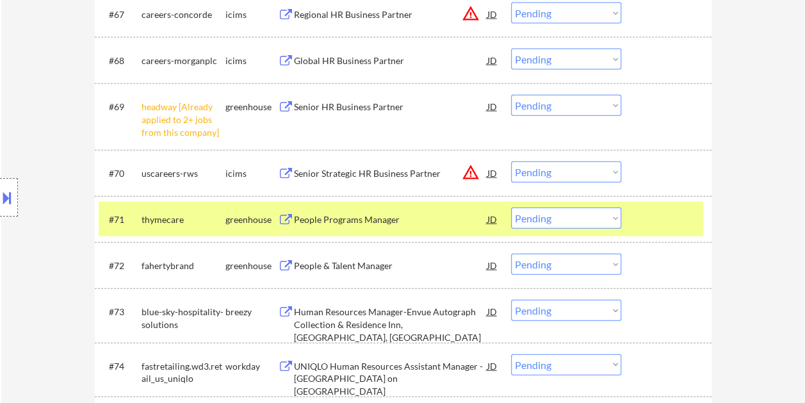
click at [346, 215] on div "People Programs Manager" at bounding box center [391, 219] width 194 height 13
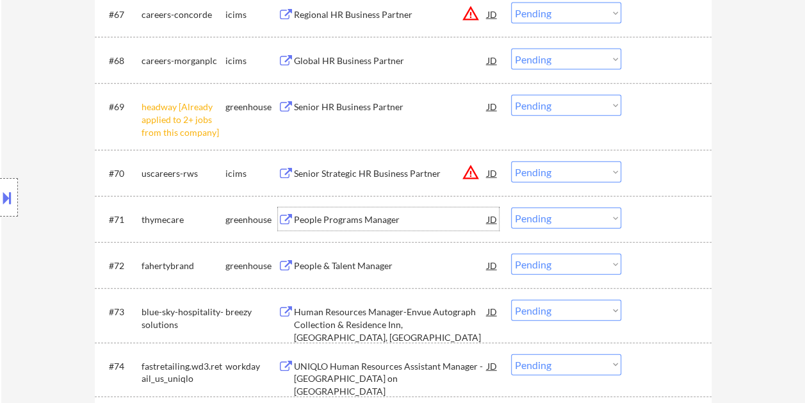
click at [636, 229] on div "#71 thymecare greenhouse People Programs Manager JD warning_amber Choose an opt…" at bounding box center [401, 219] width 605 height 35
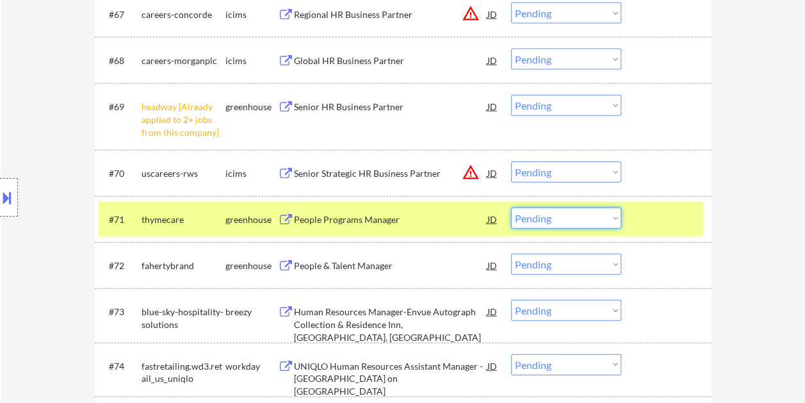
click at [614, 222] on select "Choose an option... Pending Applied Excluded (Questions) Excluded (Expired) Exc…" at bounding box center [566, 218] width 110 height 21
click at [511, 208] on select "Choose an option... Pending Applied Excluded (Questions) Excluded (Expired) Exc…" at bounding box center [566, 218] width 110 height 21
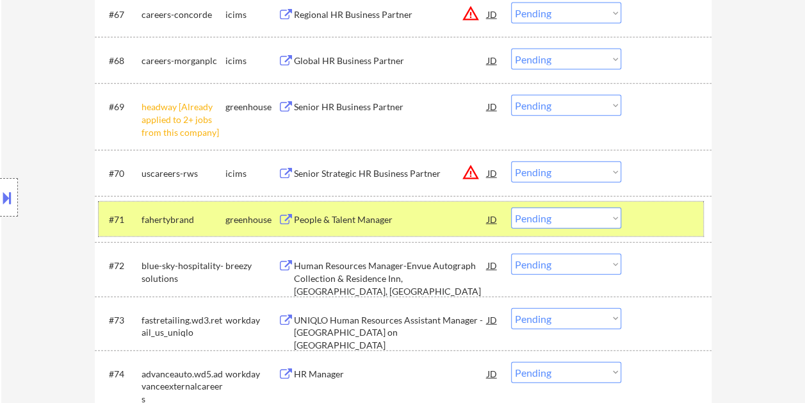
click at [666, 220] on div at bounding box center [668, 219] width 56 height 23
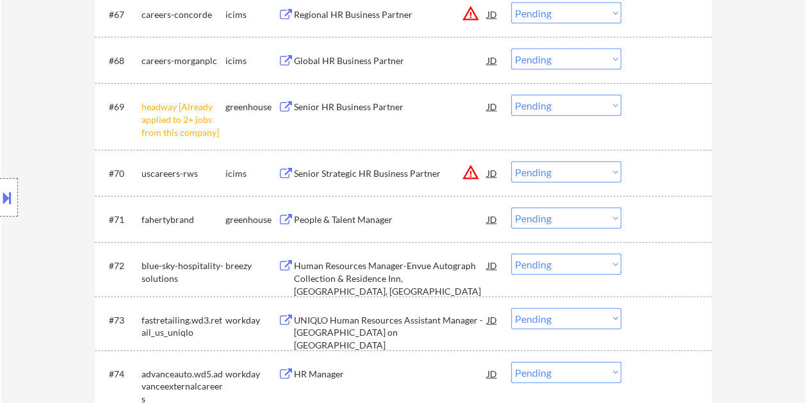
click at [665, 220] on div at bounding box center [668, 219] width 56 height 23
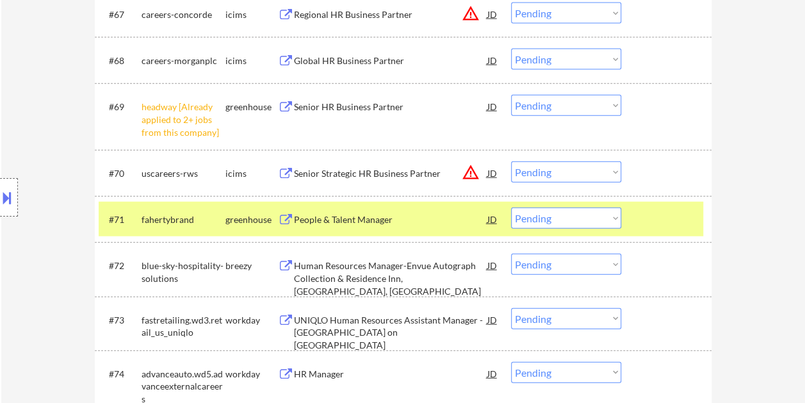
click at [446, 226] on div "People & Talent Manager" at bounding box center [391, 219] width 194 height 23
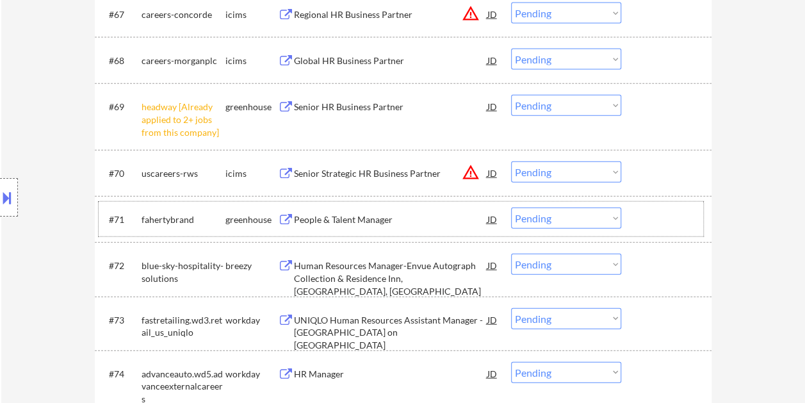
drag, startPoint x: 657, startPoint y: 213, endPoint x: 630, endPoint y: 217, distance: 27.2
click at [657, 214] on div at bounding box center [668, 219] width 56 height 23
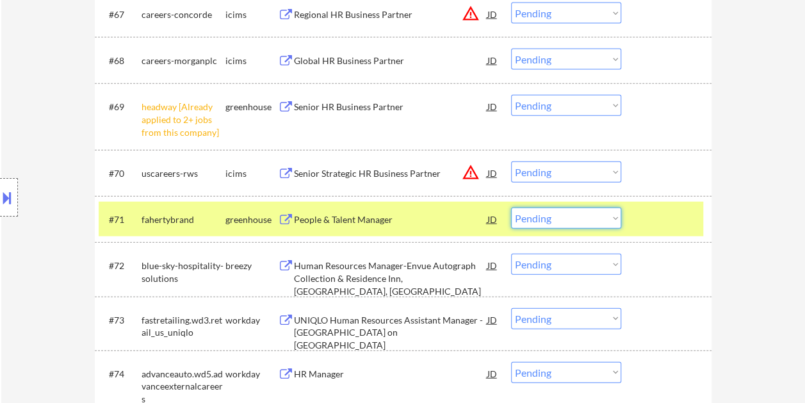
click at [616, 217] on select "Choose an option... Pending Applied Excluded (Questions) Excluded (Expired) Exc…" at bounding box center [566, 218] width 110 height 21
click at [511, 208] on select "Choose an option... Pending Applied Excluded (Questions) Excluded (Expired) Exc…" at bounding box center [566, 218] width 110 height 21
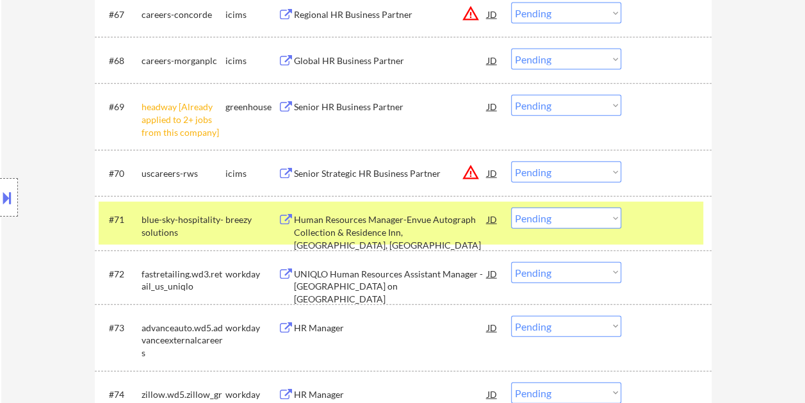
click at [642, 222] on div at bounding box center [668, 219] width 56 height 23
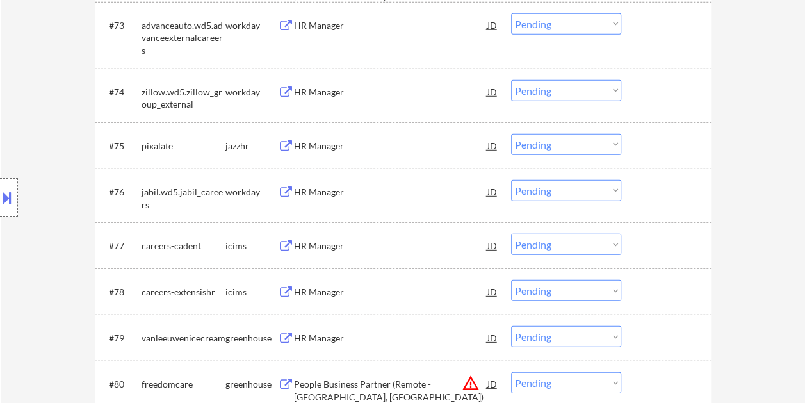
scroll to position [4293, 0]
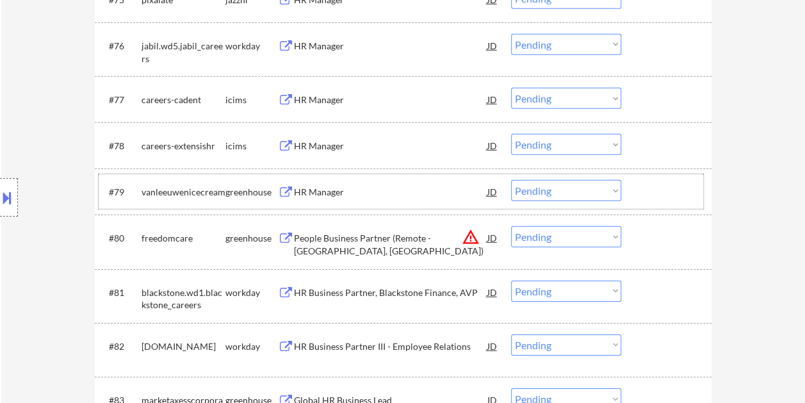
click at [655, 182] on div at bounding box center [668, 191] width 56 height 23
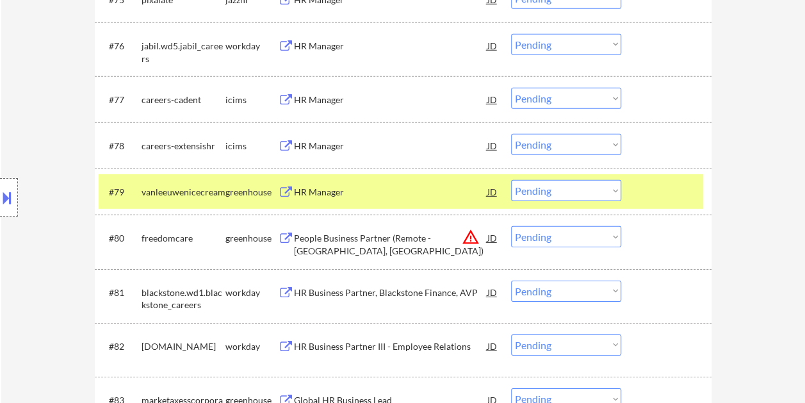
click at [449, 183] on div "HR Manager" at bounding box center [391, 191] width 194 height 23
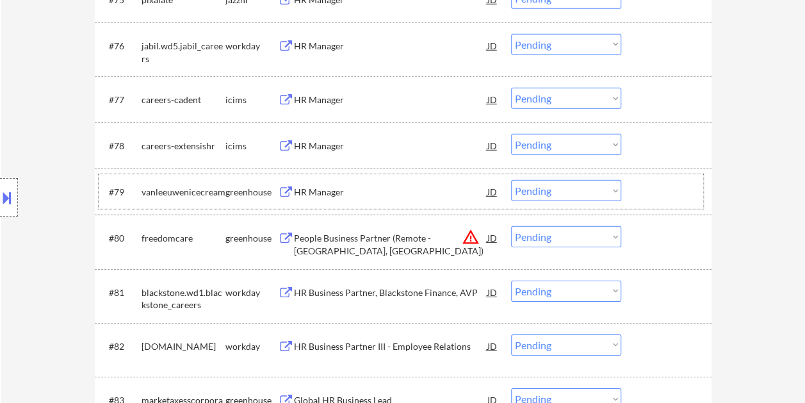
click at [632, 192] on div "#79 vanleeuwenicecream greenhouse HR Manager JD warning_amber Choose an option.…" at bounding box center [401, 191] width 605 height 35
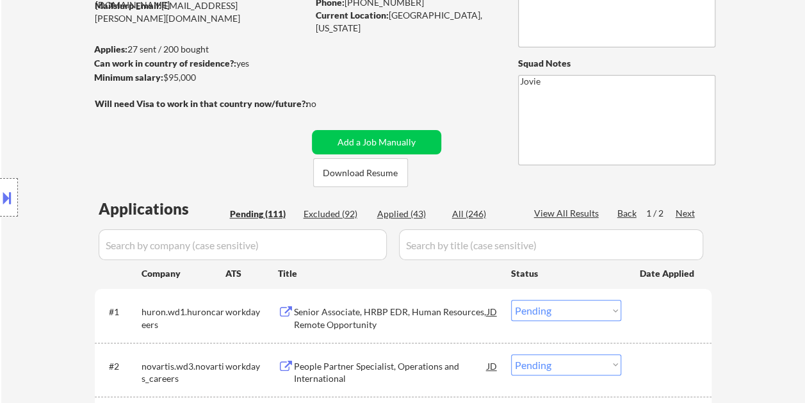
scroll to position [163, 0]
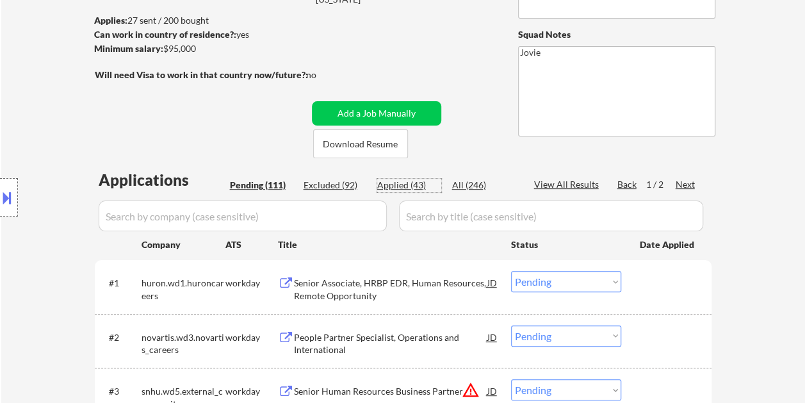
click at [416, 186] on div "Applied (43)" at bounding box center [409, 185] width 64 height 13
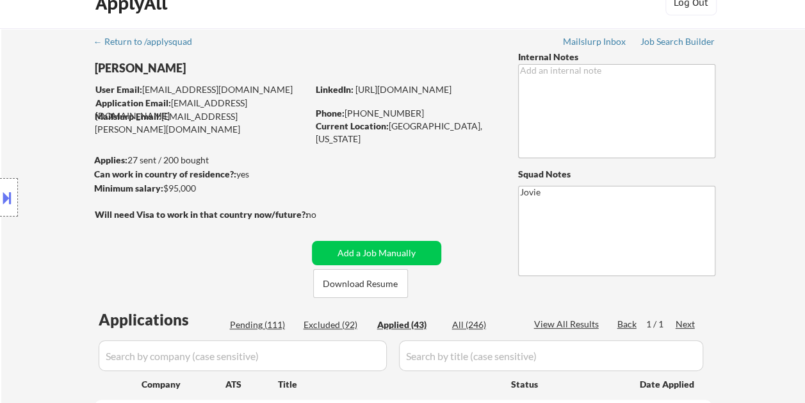
scroll to position [0, 0]
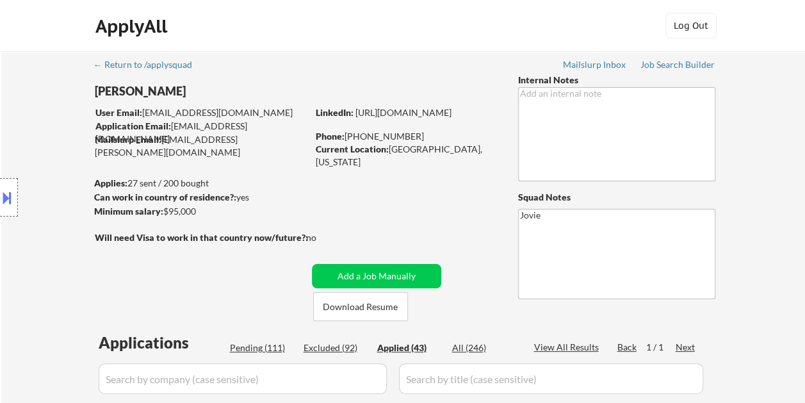
click at [259, 342] on div "Pending (111)" at bounding box center [262, 348] width 64 height 13
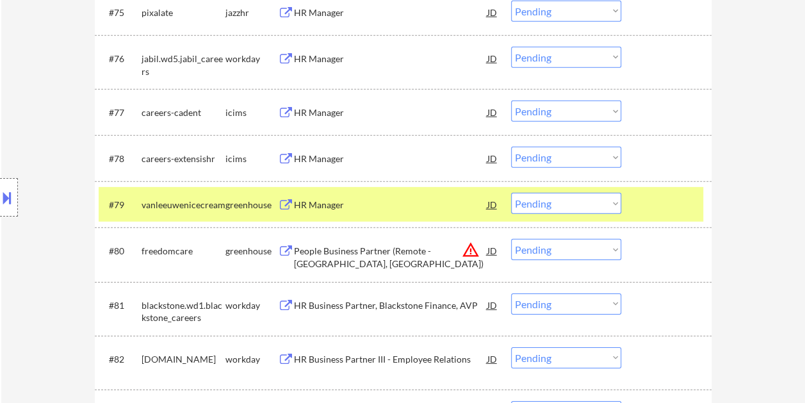
scroll to position [4421, 0]
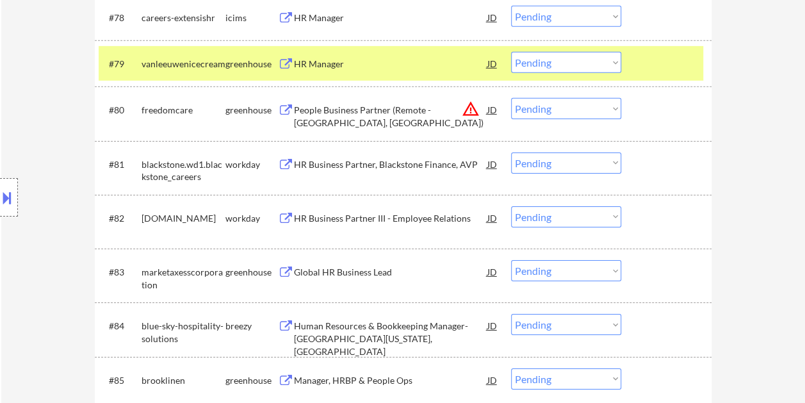
click at [609, 63] on select "Choose an option... Pending Applied Excluded (Questions) Excluded (Expired) Exc…" at bounding box center [566, 62] width 110 height 21
click at [511, 52] on select "Choose an option... Pending Applied Excluded (Questions) Excluded (Expired) Exc…" at bounding box center [566, 62] width 110 height 21
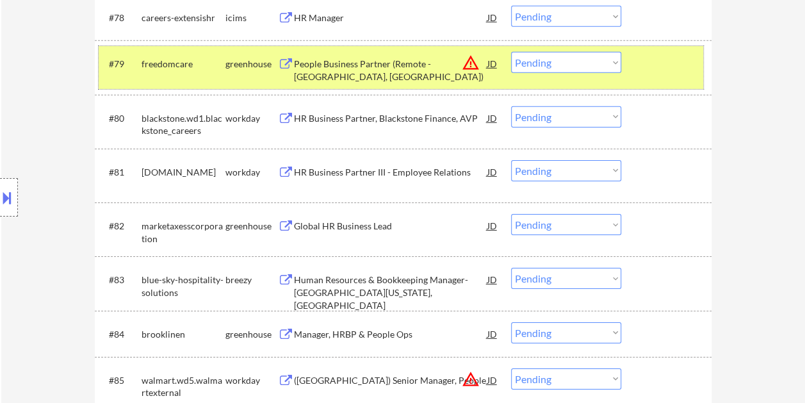
click at [644, 60] on div at bounding box center [668, 63] width 56 height 23
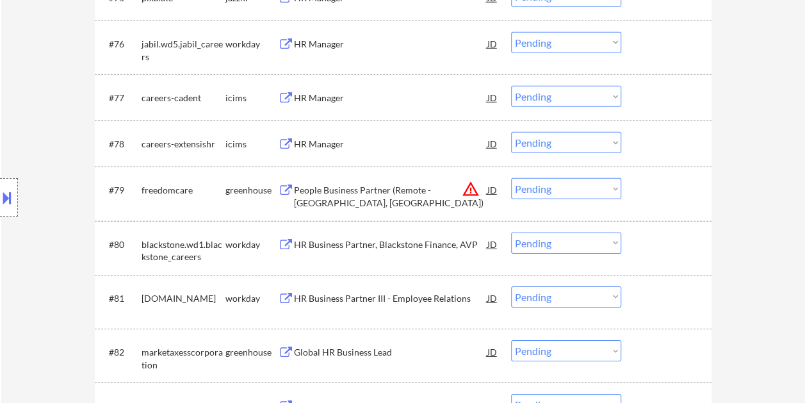
scroll to position [4293, 0]
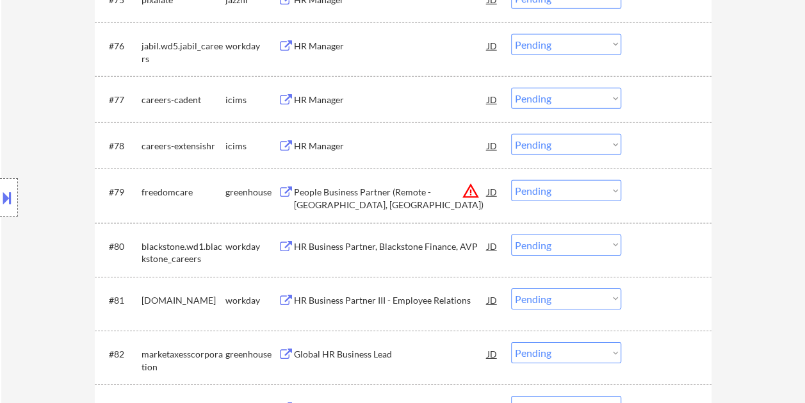
click at [648, 185] on div at bounding box center [668, 191] width 56 height 23
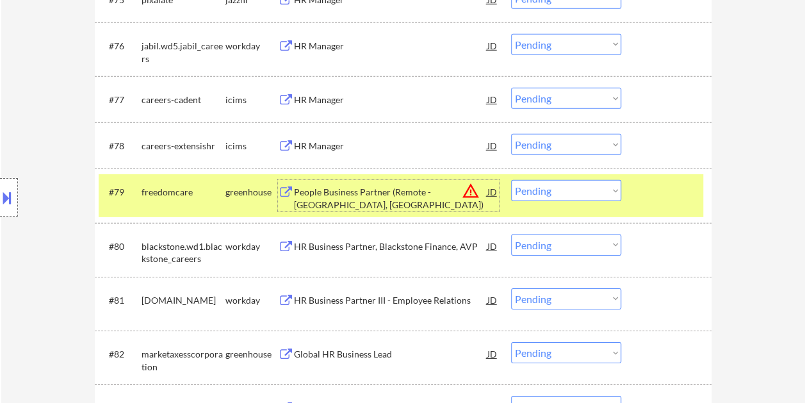
click at [387, 188] on div "People Business Partner (Remote - [GEOGRAPHIC_DATA], [GEOGRAPHIC_DATA])" at bounding box center [391, 198] width 194 height 25
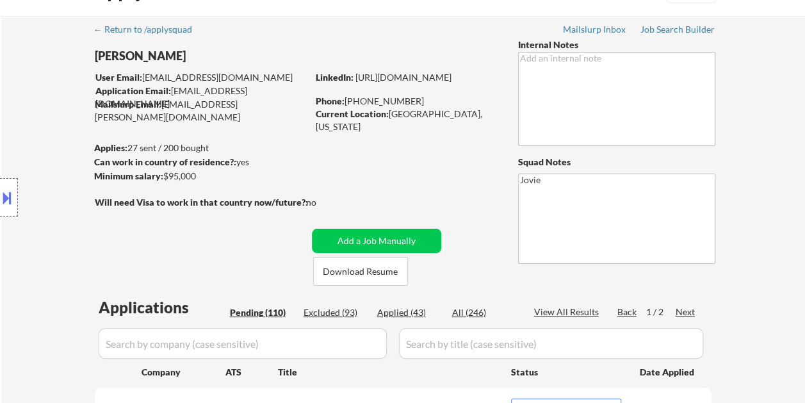
scroll to position [64, 0]
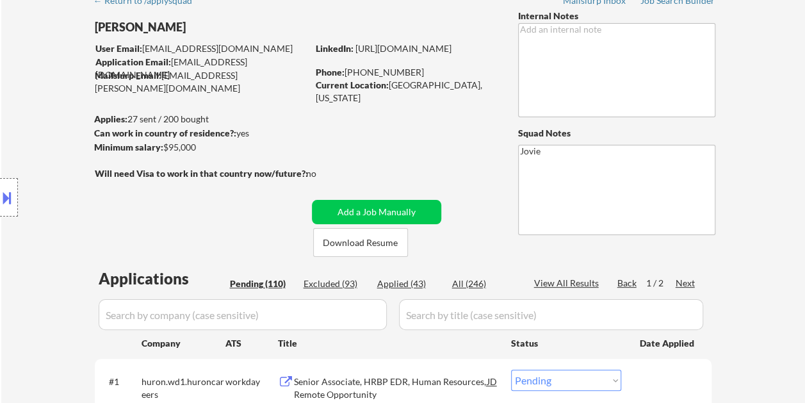
click at [385, 284] on div "Applied (43)" at bounding box center [409, 283] width 64 height 13
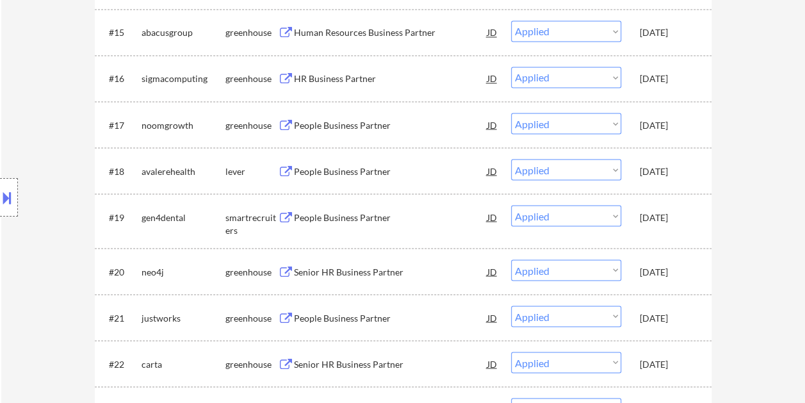
scroll to position [1089, 0]
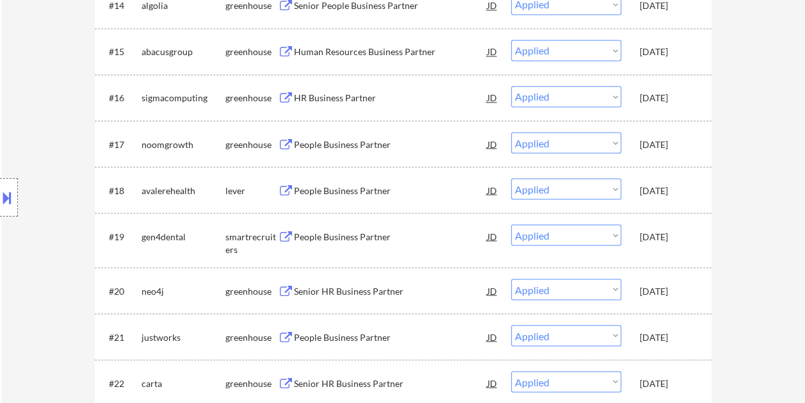
click at [802, 160] on div "← Return to /applysquad Mailslurp Inbox Job Search Builder Victoria Harmer User…" at bounding box center [403, 252] width 804 height 2581
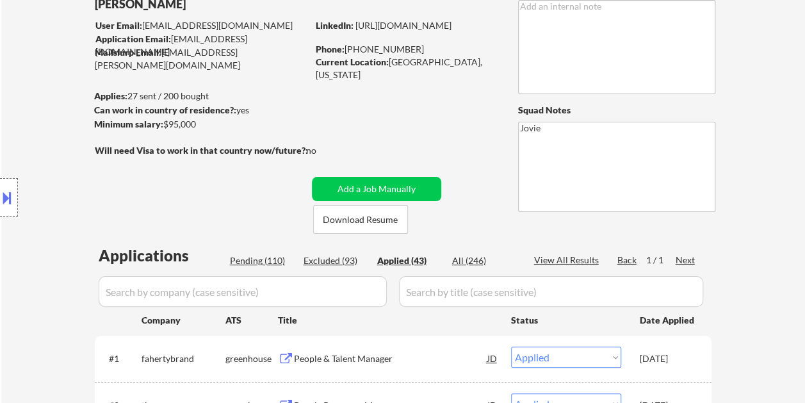
scroll to position [53, 0]
